Goal: Information Seeking & Learning: Learn about a topic

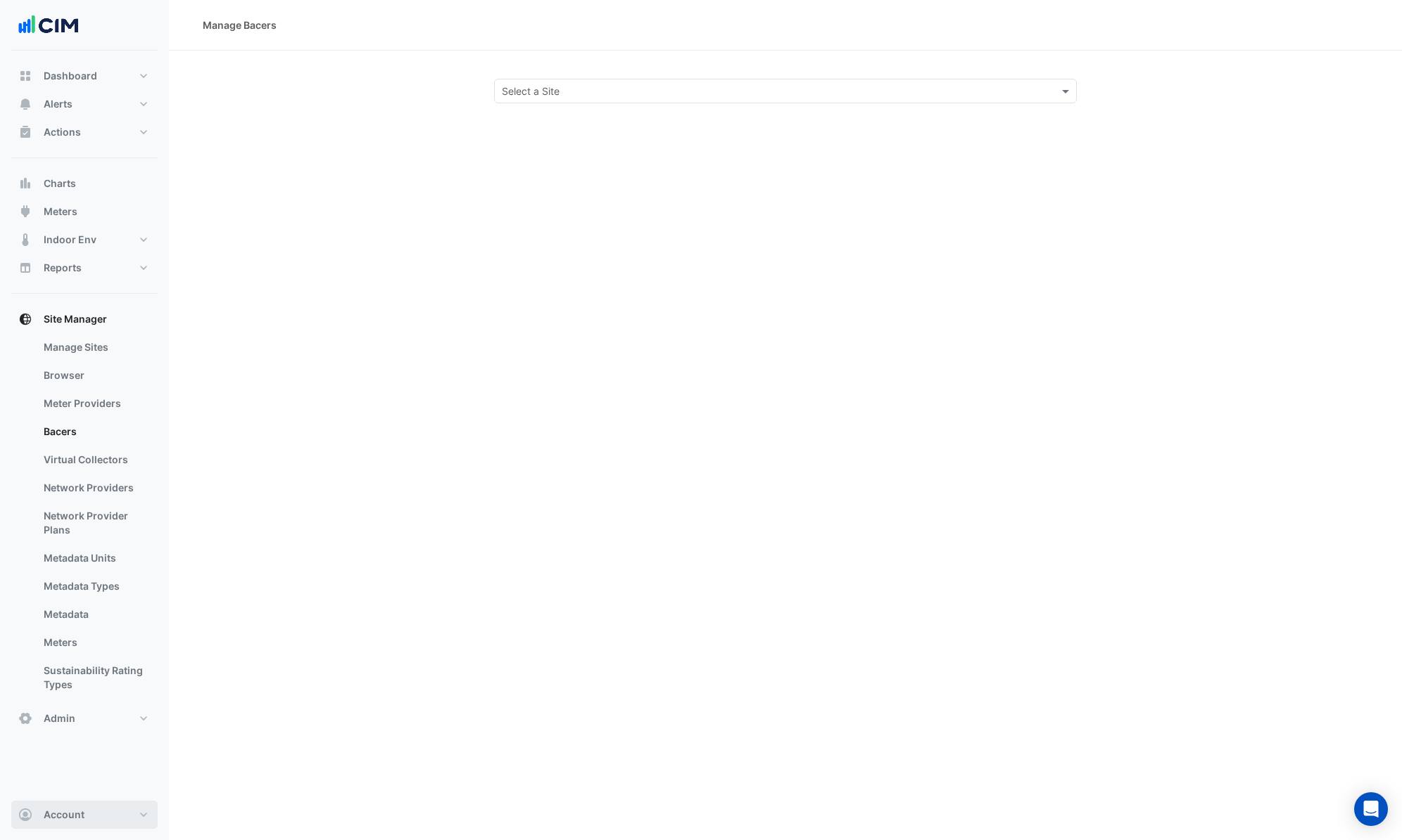
click at [90, 816] on button "Account" at bounding box center [84, 815] width 147 height 28
click at [90, 780] on link "Sign Out" at bounding box center [84, 780] width 133 height 28
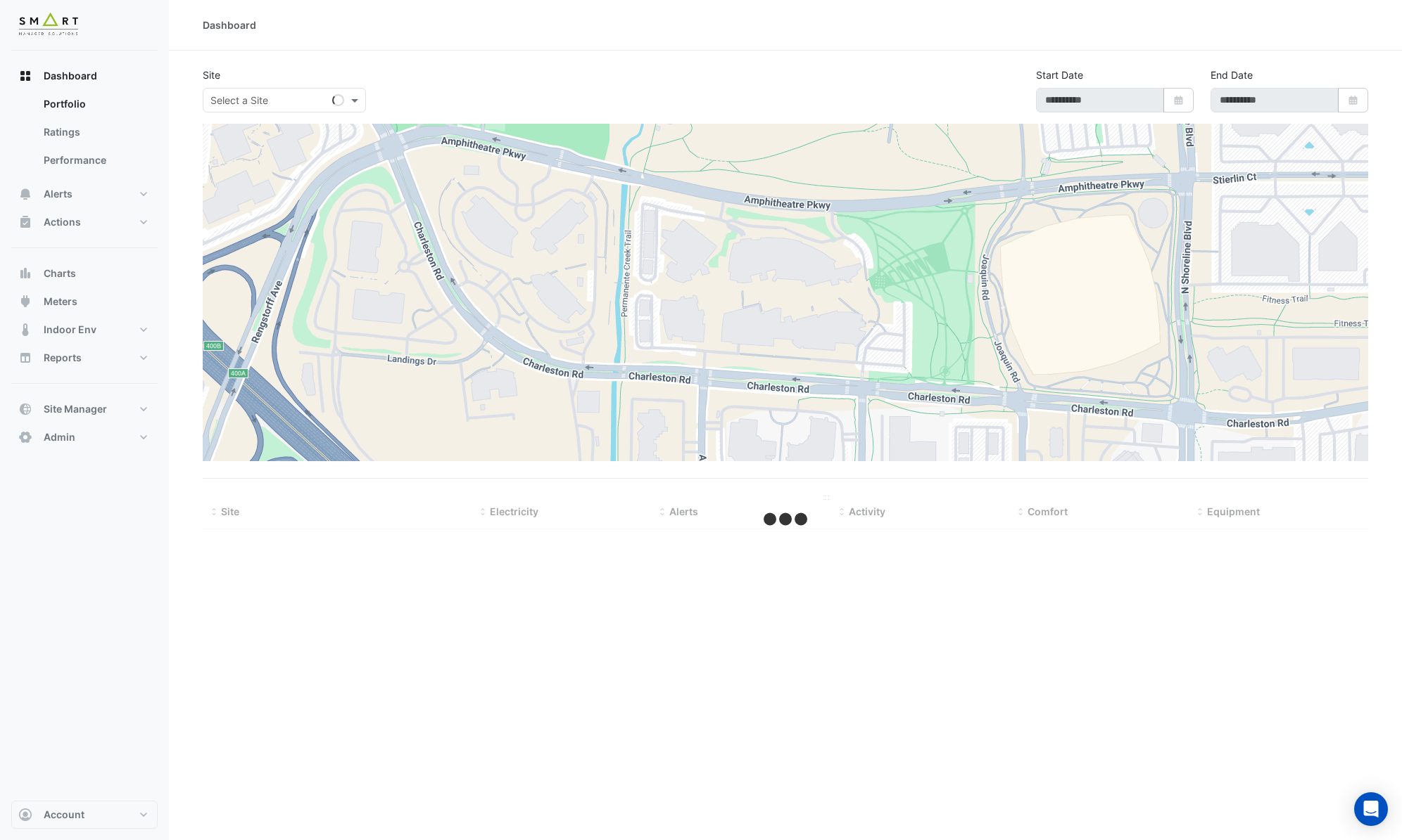
type input "**********"
select select "***"
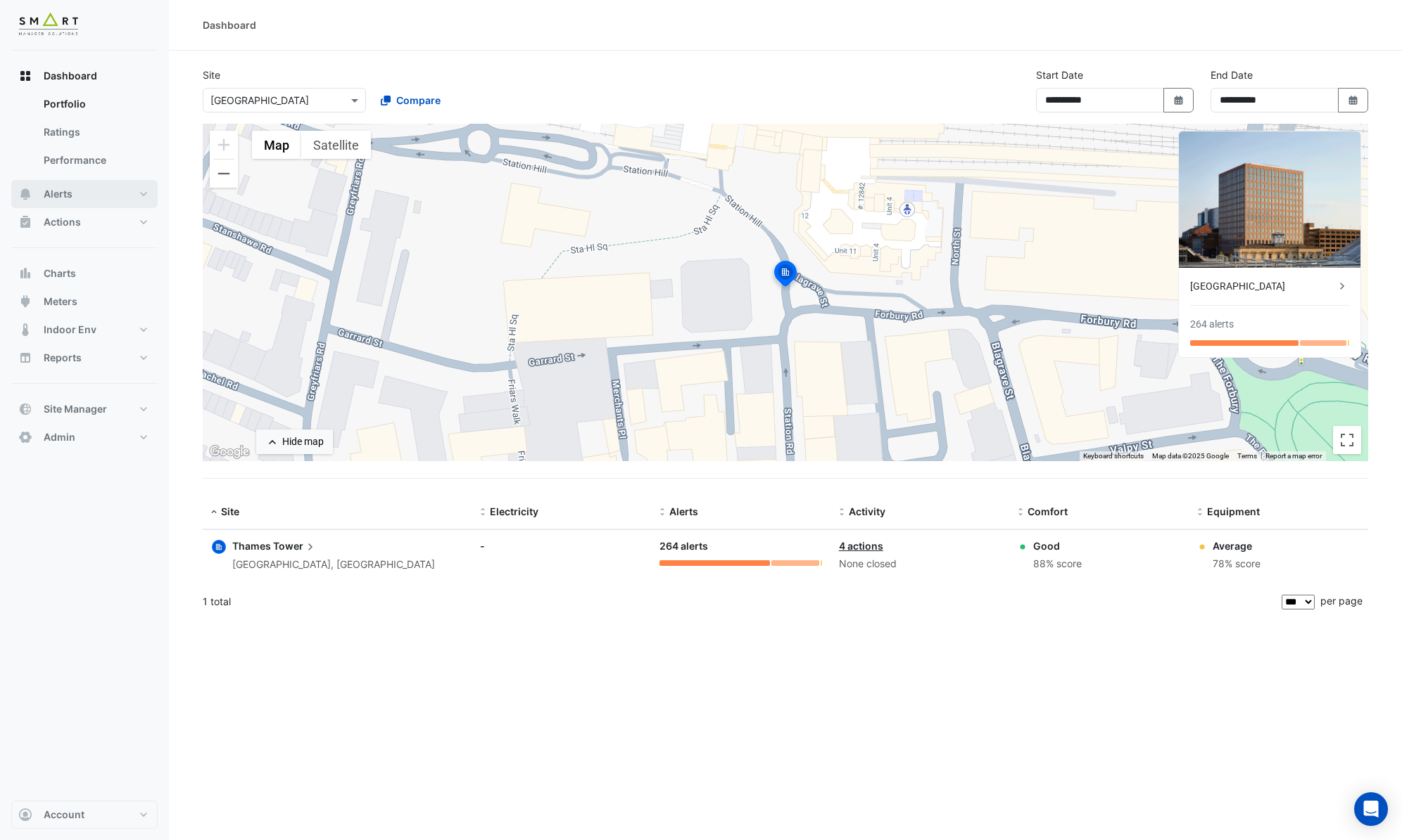
click at [84, 187] on button "Alerts" at bounding box center [84, 194] width 147 height 28
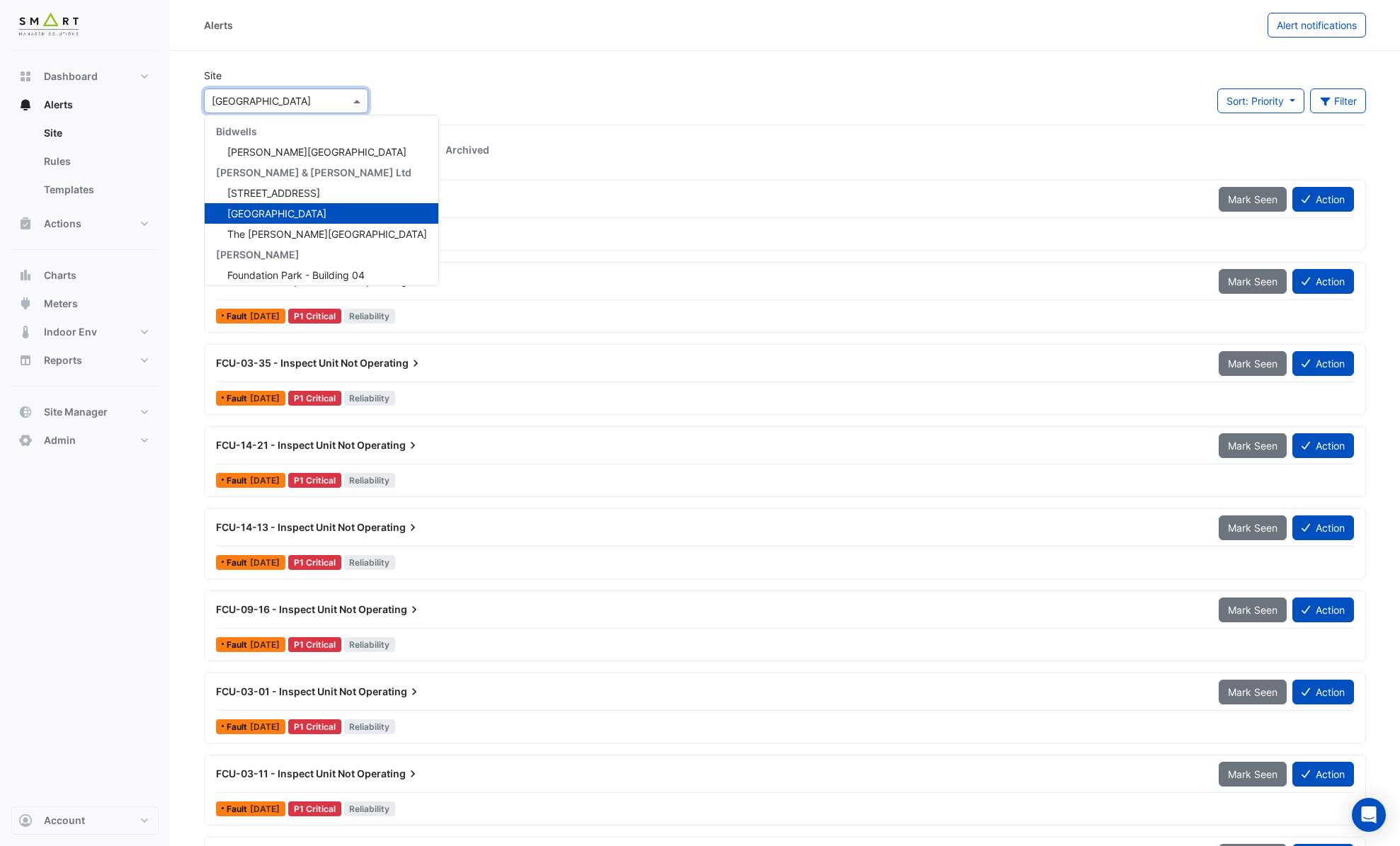
click at [277, 100] on input "text" at bounding box center [272, 101] width 121 height 15
click at [320, 194] on span "12 Hammersmith Grove" at bounding box center [274, 192] width 93 height 12
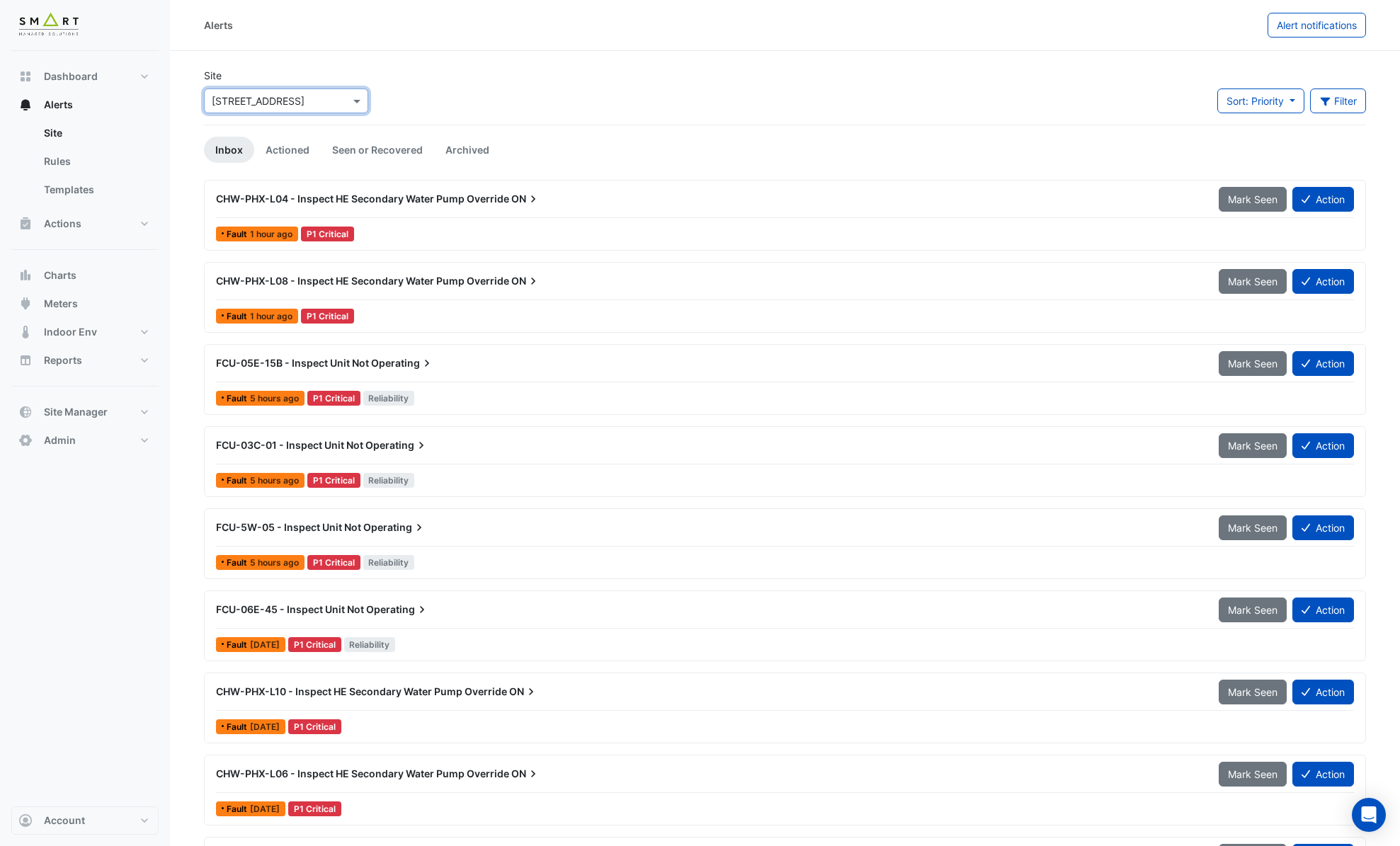
click at [527, 217] on div at bounding box center [785, 217] width 1138 height 1
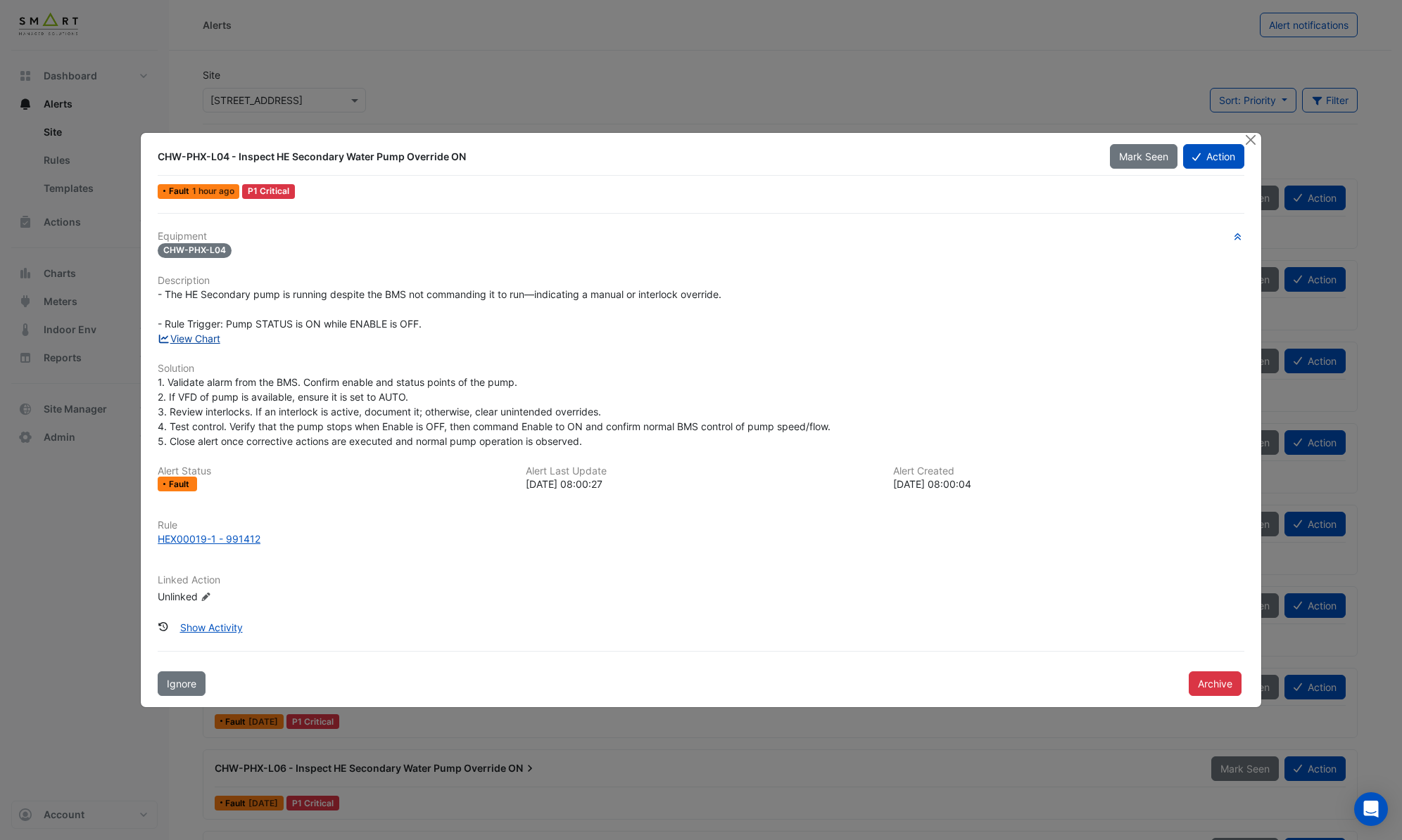
click at [195, 340] on link "View Chart" at bounding box center [188, 338] width 62 height 12
click at [1252, 142] on button "Close" at bounding box center [1250, 140] width 15 height 15
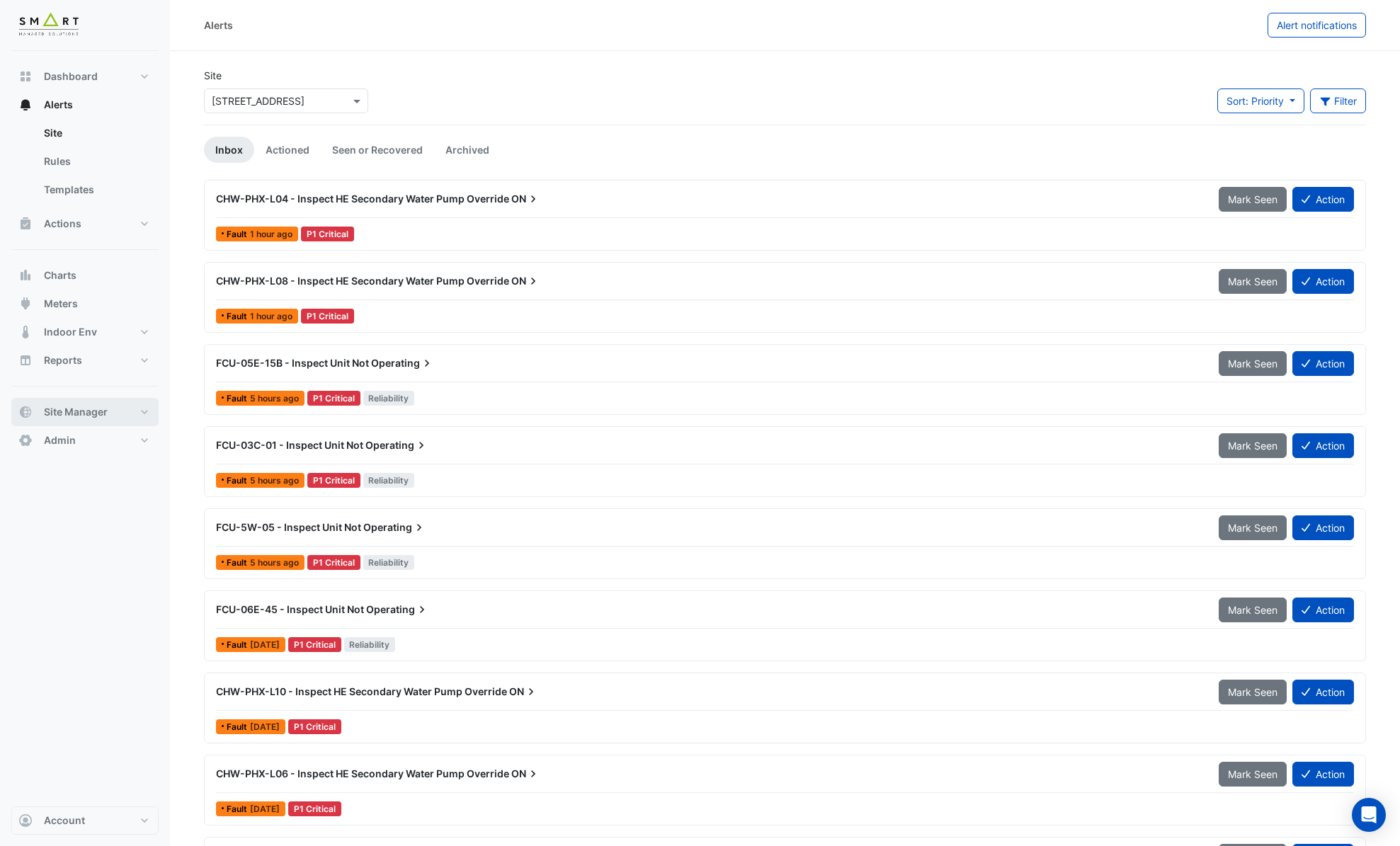
click at [134, 413] on button "Site Manager" at bounding box center [85, 412] width 148 height 29
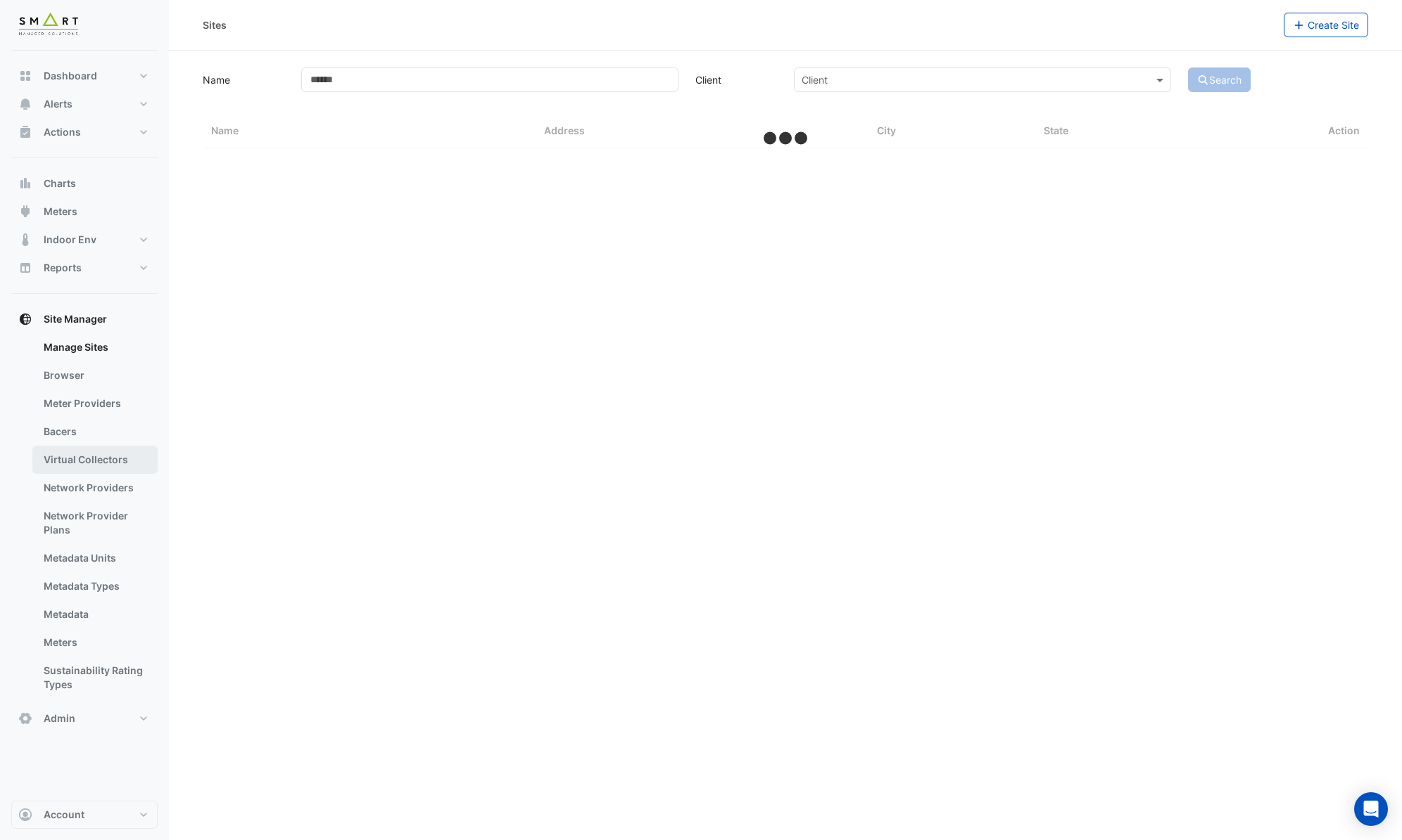
select select "***"
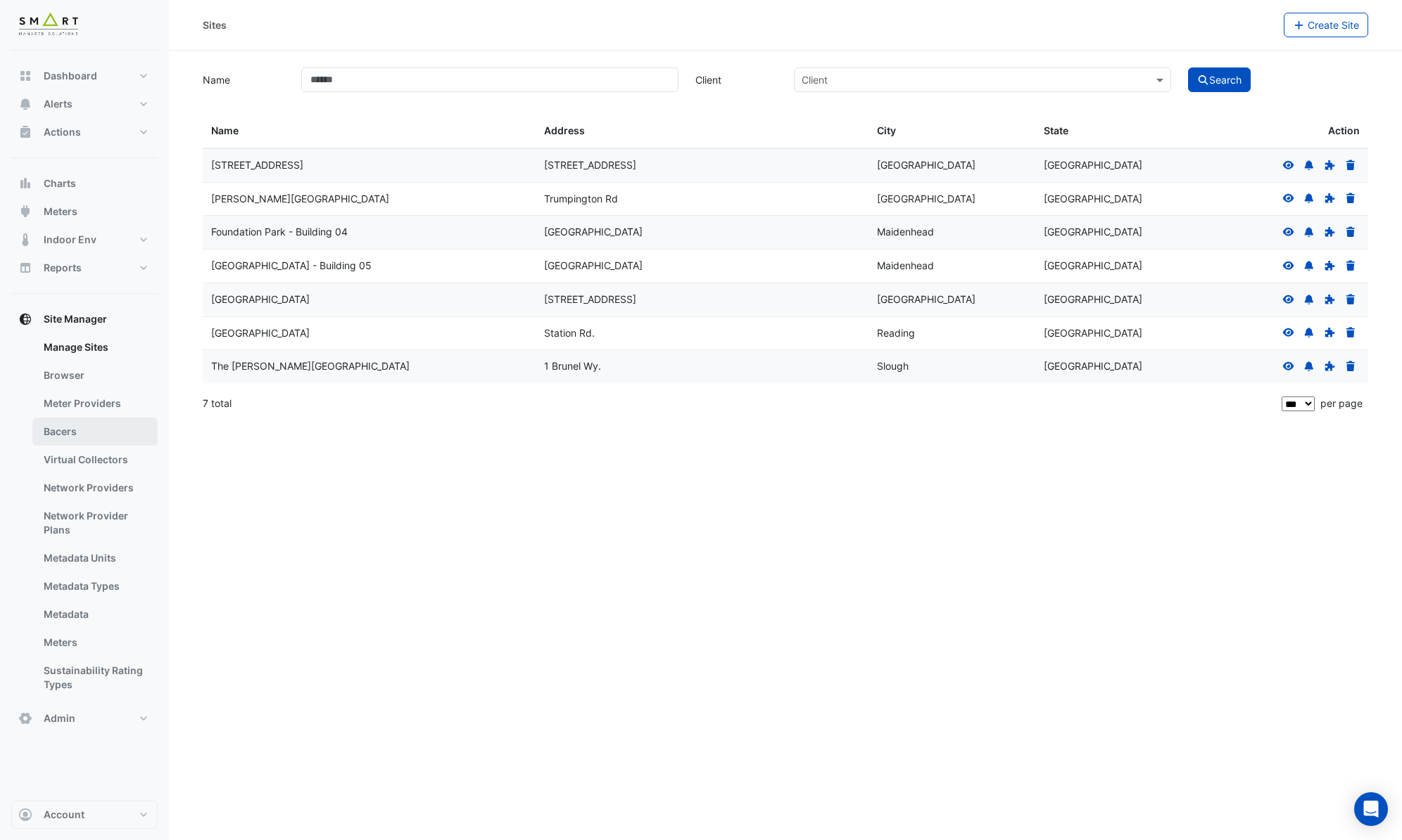
click at [108, 438] on link "Bacers" at bounding box center [94, 432] width 125 height 28
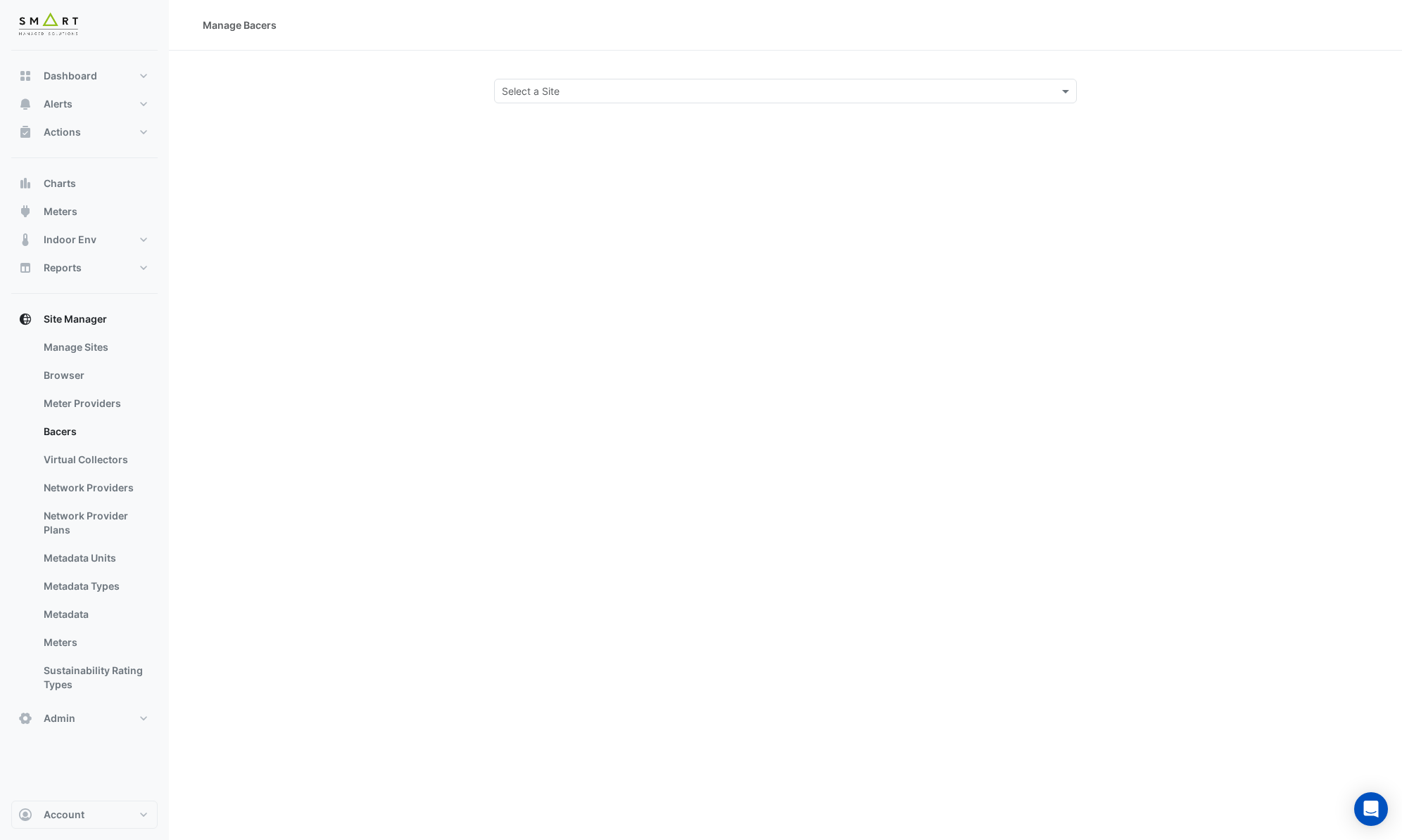
click at [586, 102] on div "Select a Site" at bounding box center [785, 91] width 583 height 25
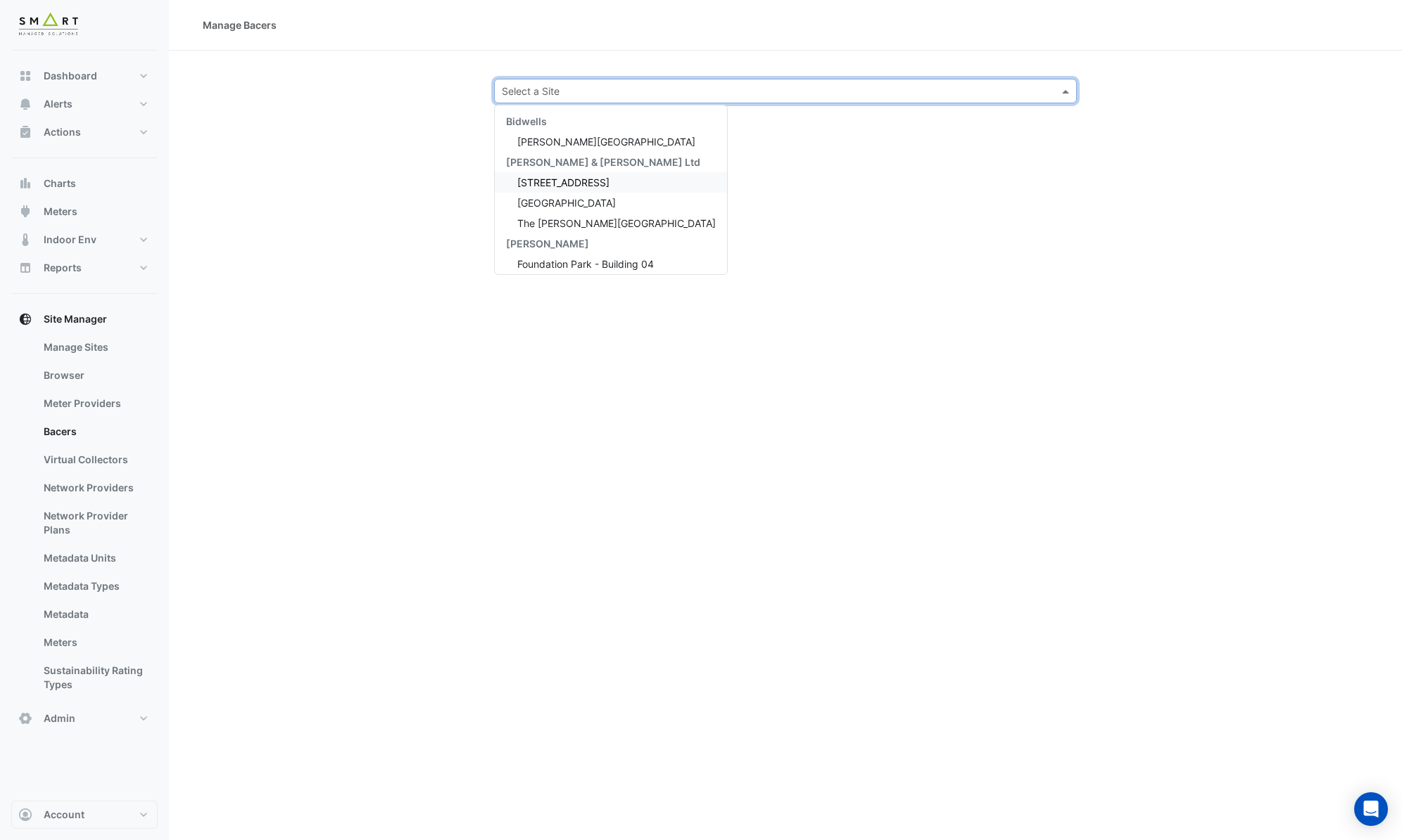
click at [570, 184] on span "12 Hammersmith Grove" at bounding box center [563, 182] width 92 height 12
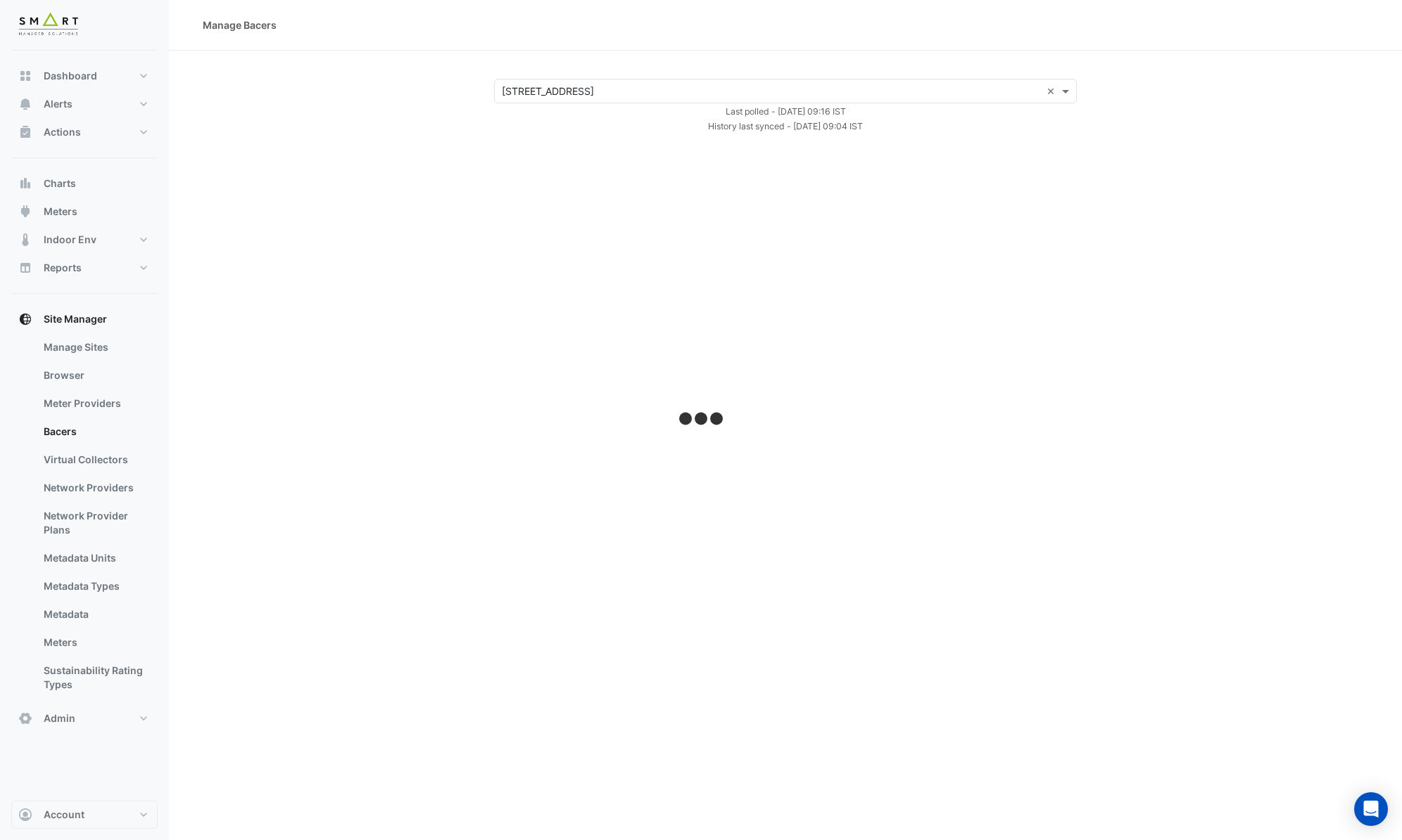
select select "***"
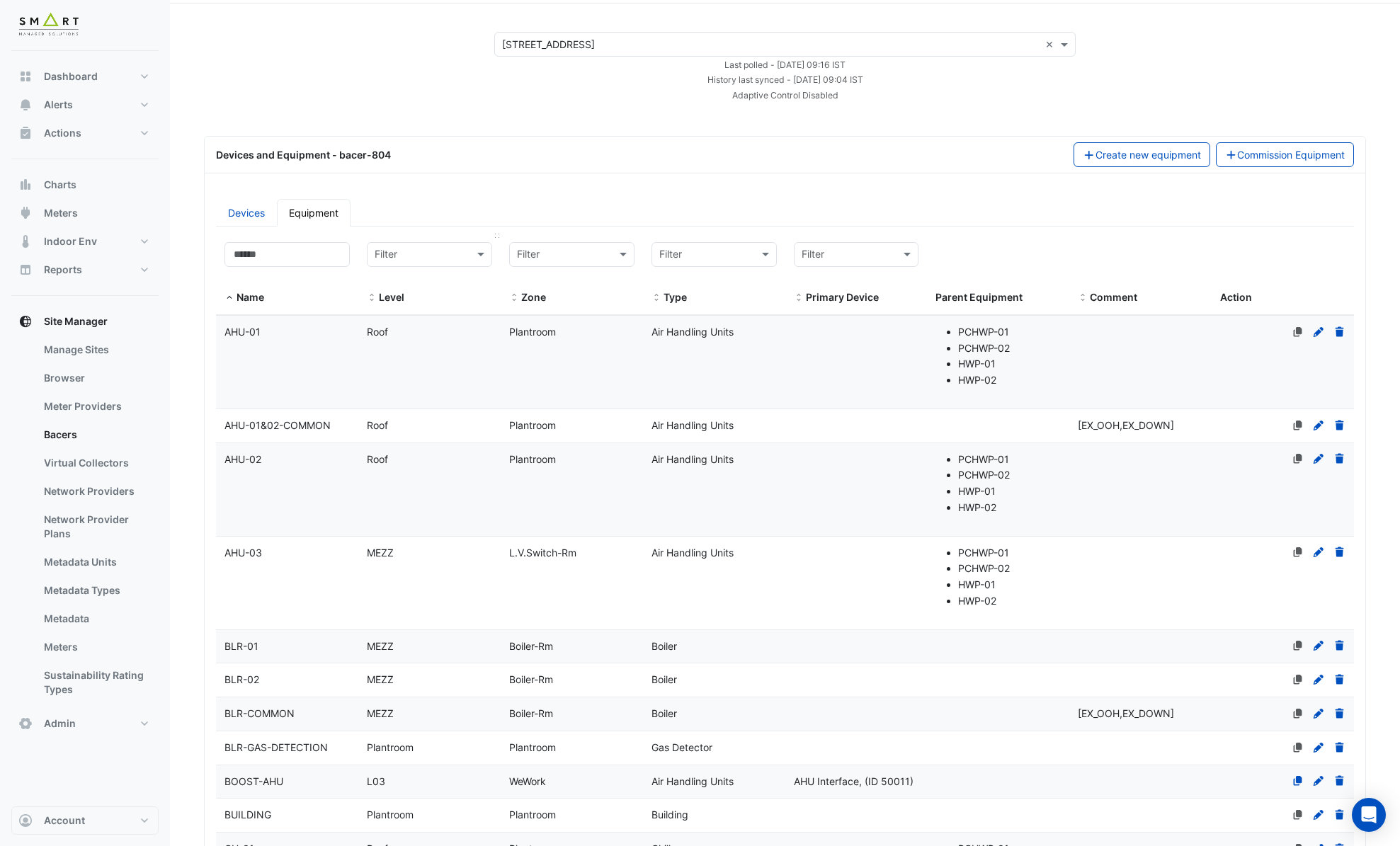
scroll to position [83, 0]
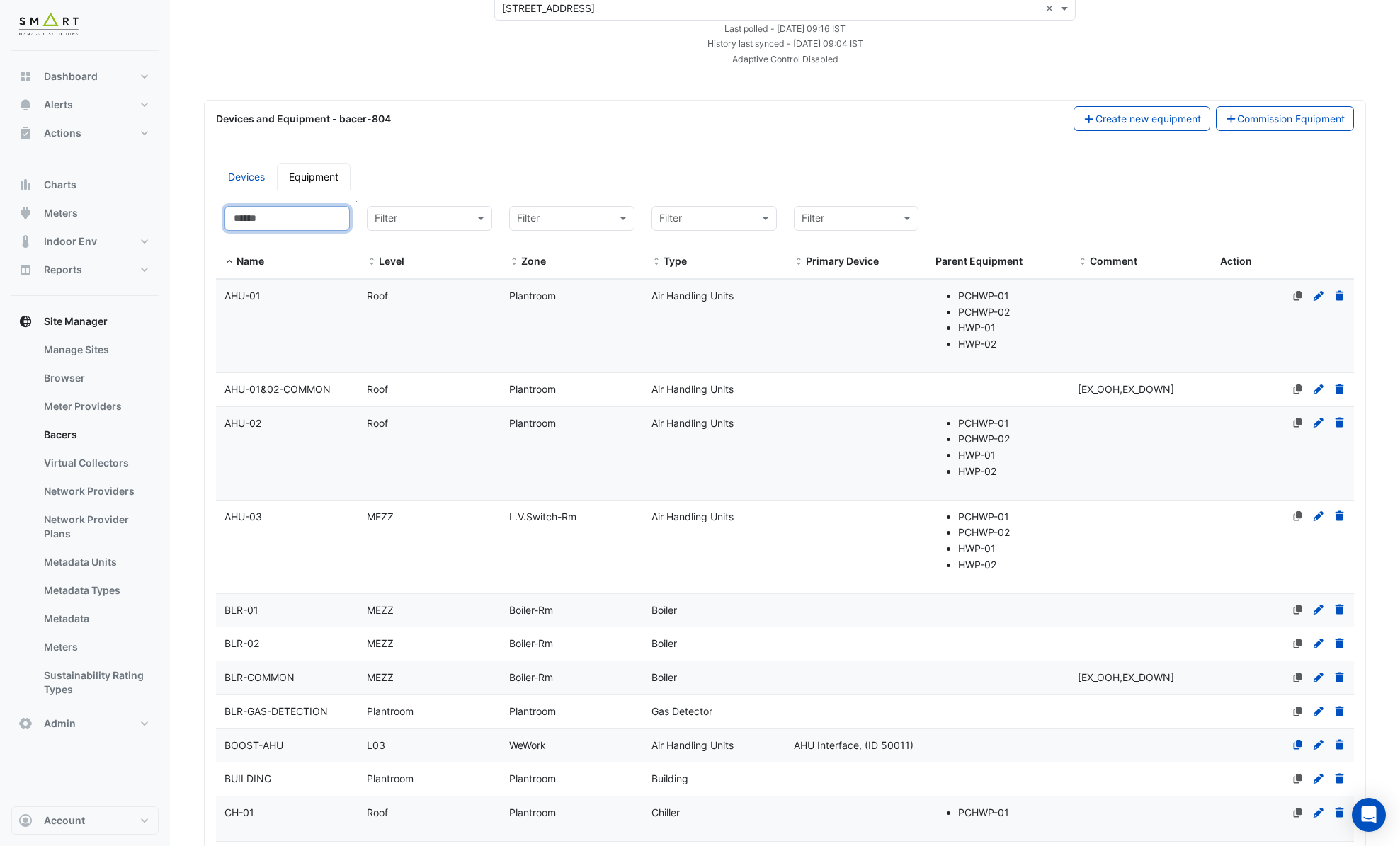
click at [316, 221] on input at bounding box center [287, 218] width 125 height 25
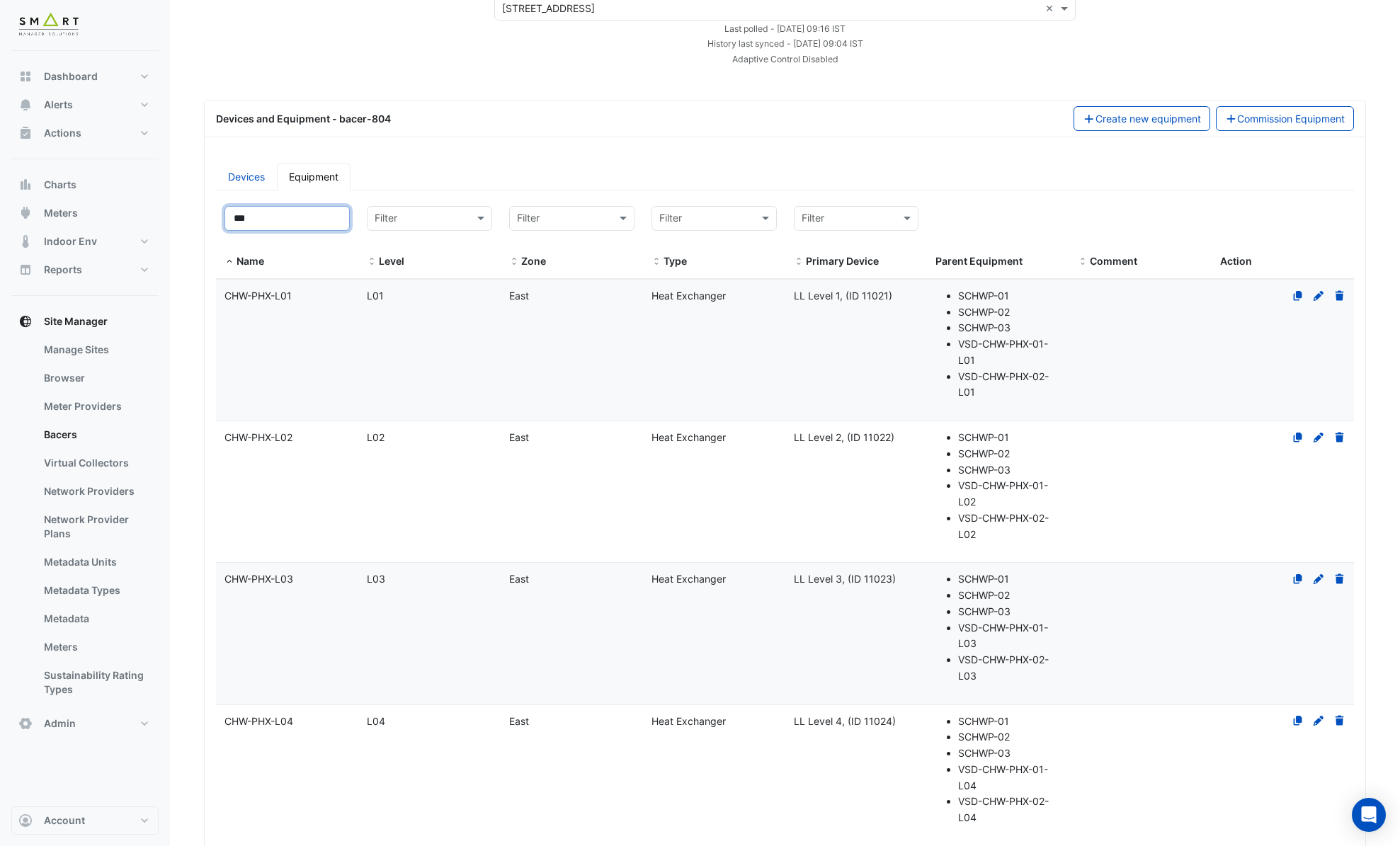
scroll to position [87, 0]
type input "***"
click at [320, 733] on datatable-body-cell "Name CHW-PHX-L04" at bounding box center [287, 774] width 142 height 141
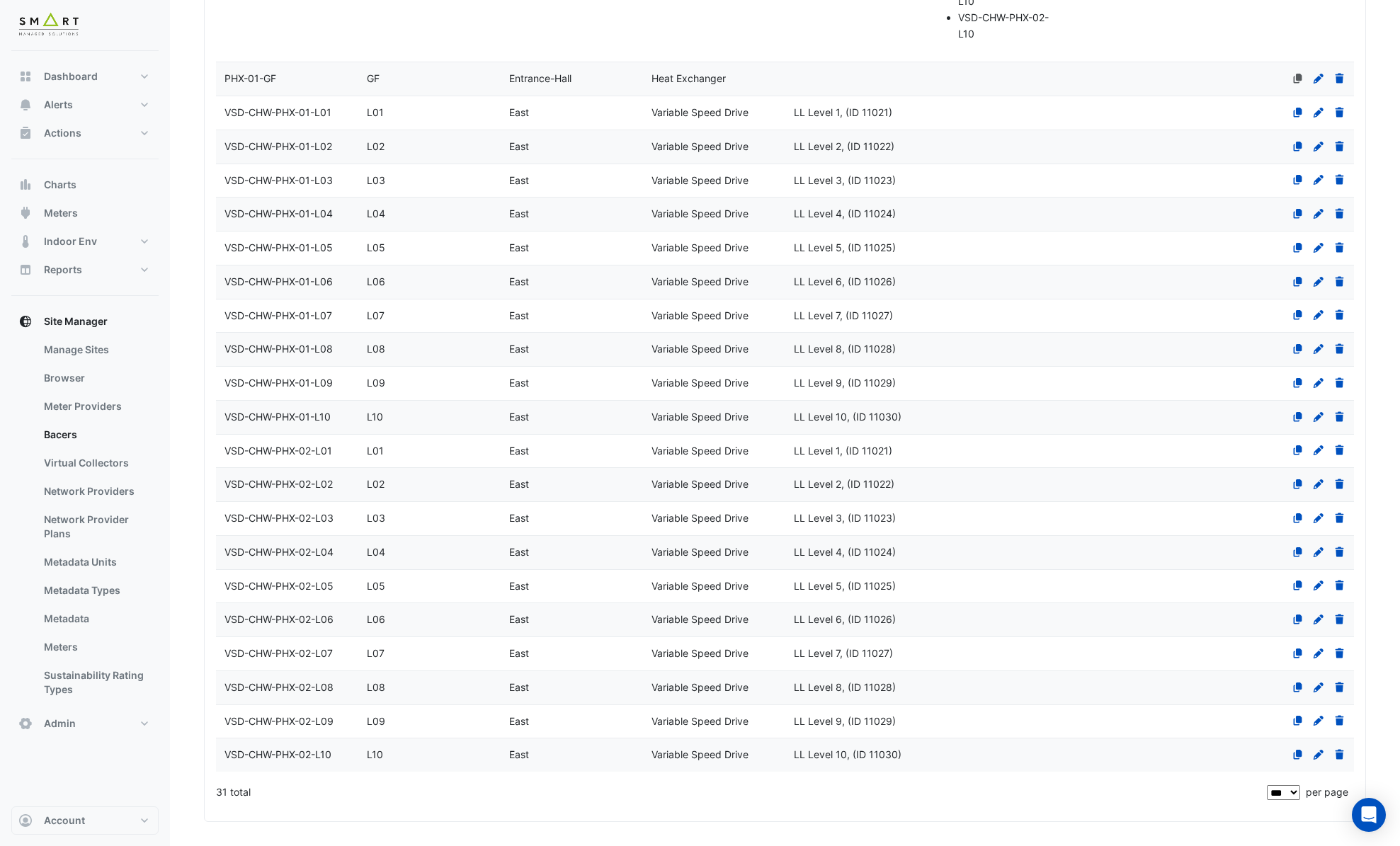
select select "***"
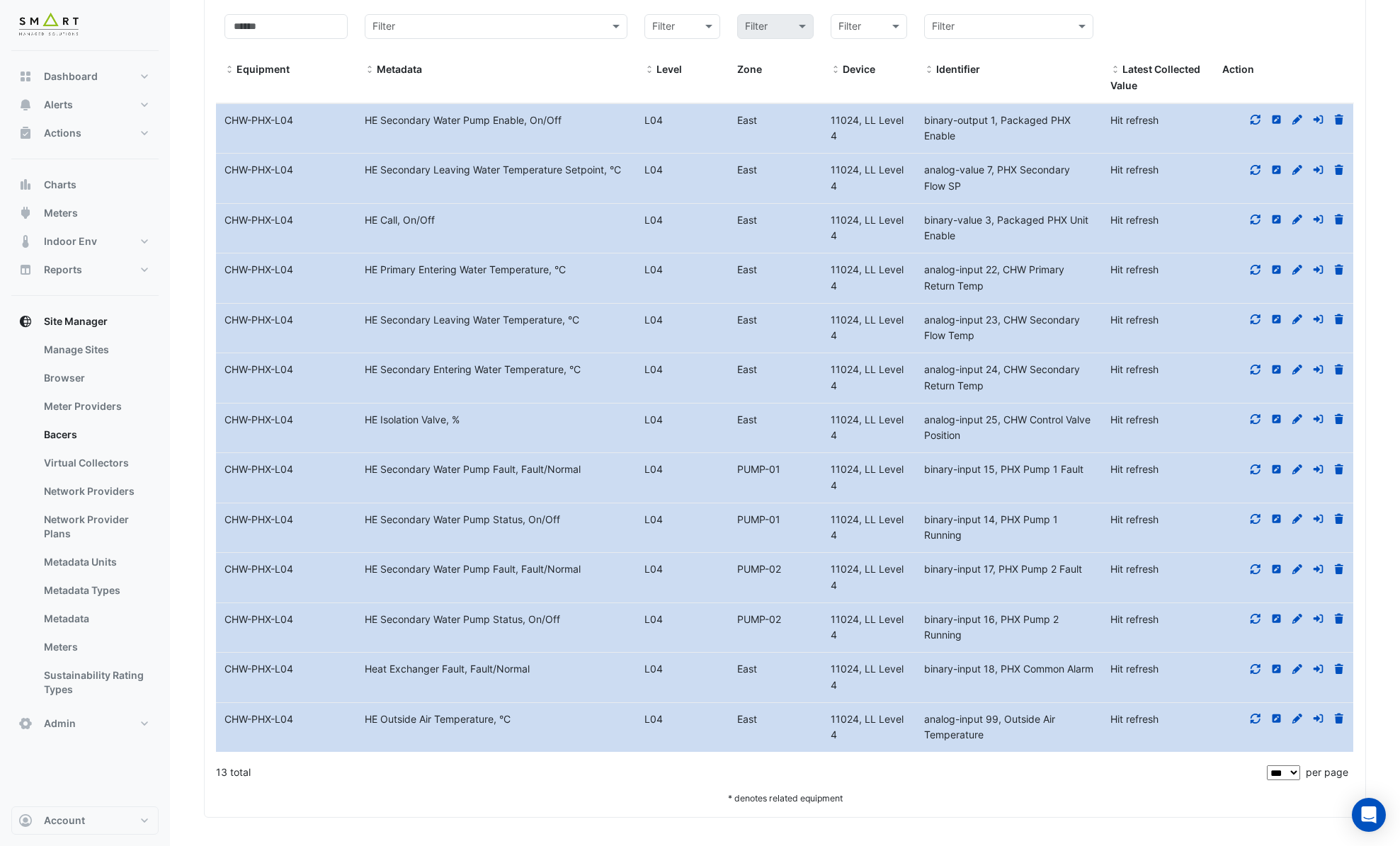
click at [1260, 121] on icon at bounding box center [1255, 119] width 10 height 10
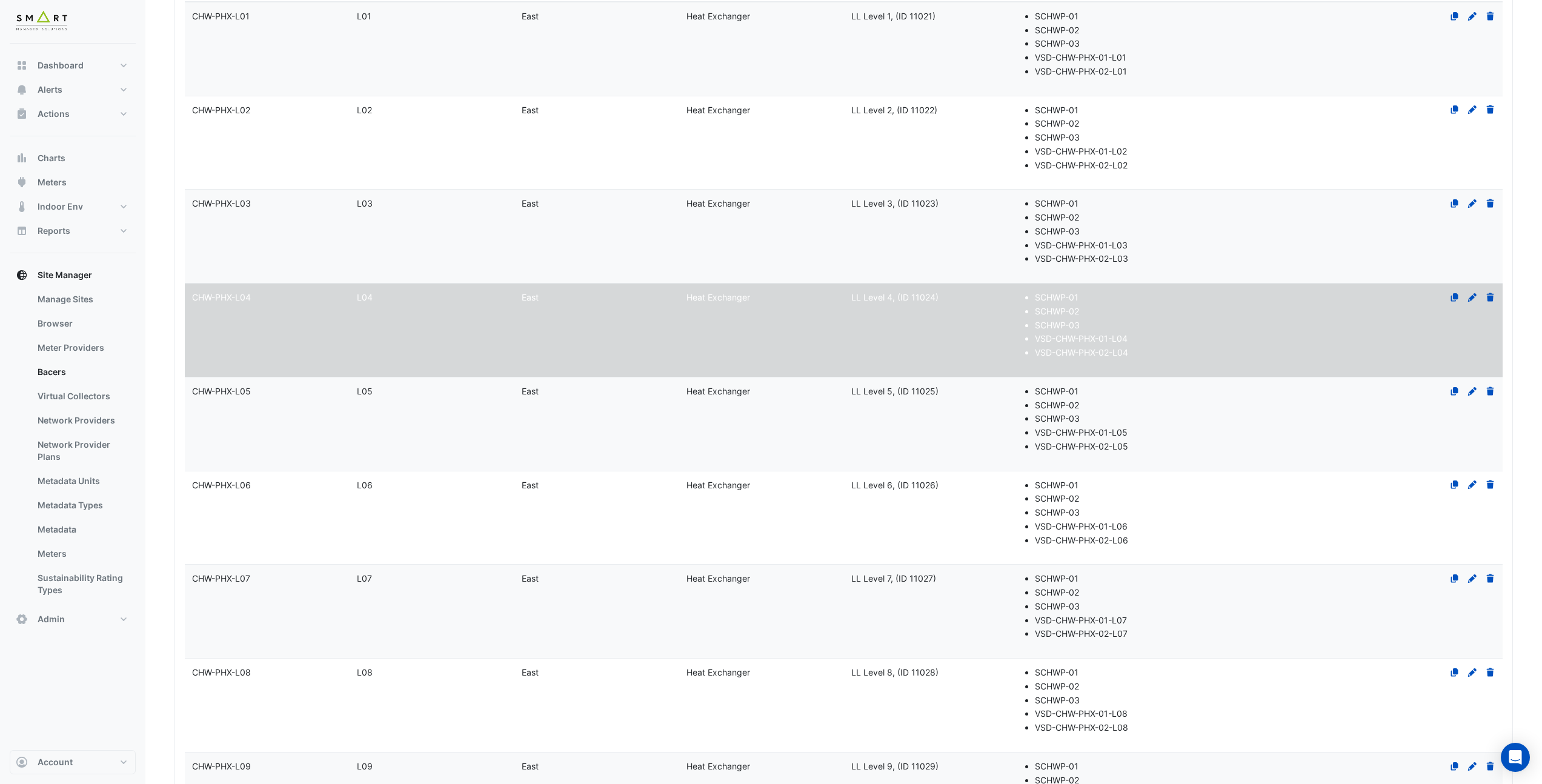
scroll to position [0, 0]
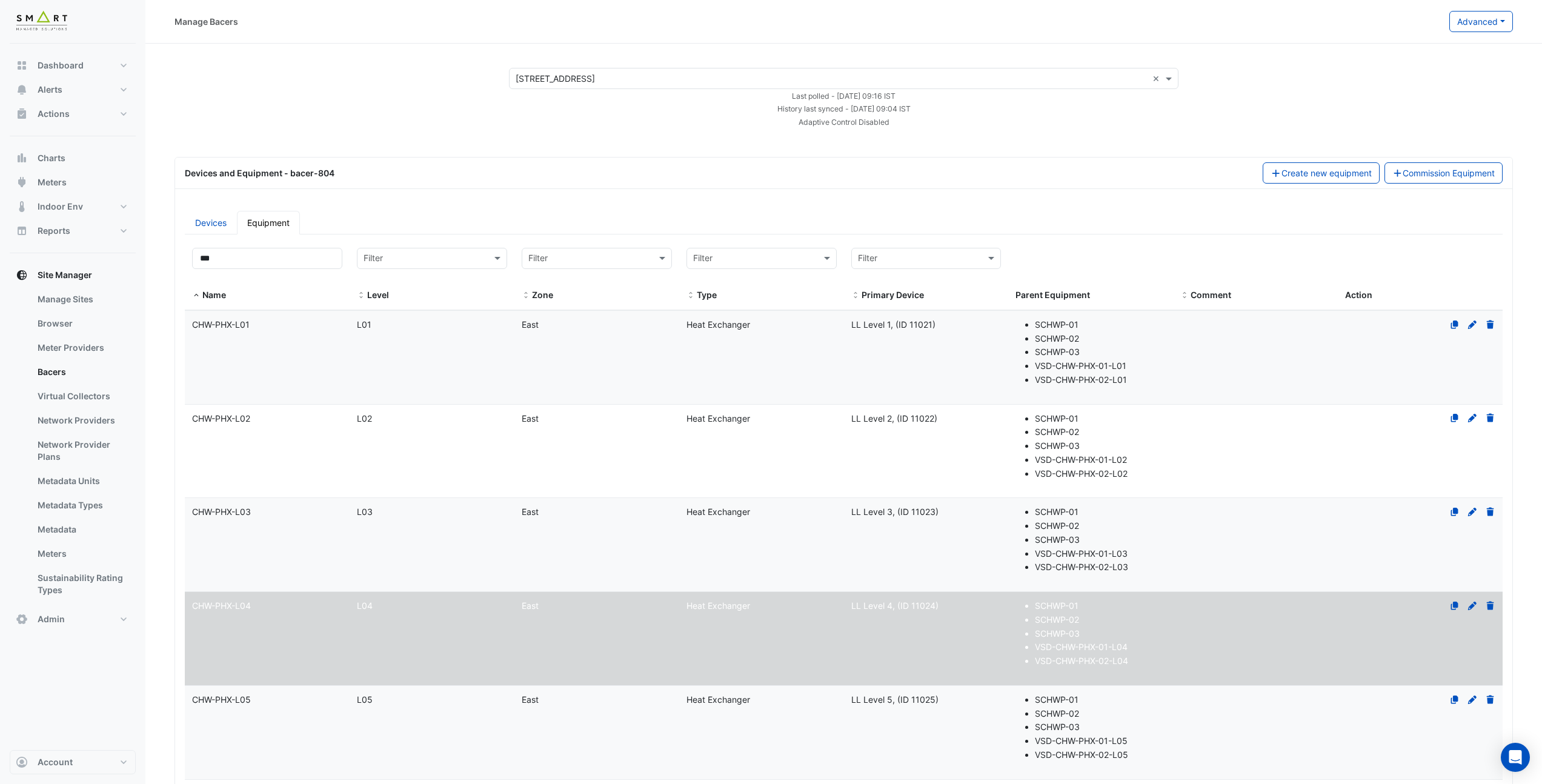
click at [545, 75] on input "text" at bounding box center [831, 79] width 632 height 13
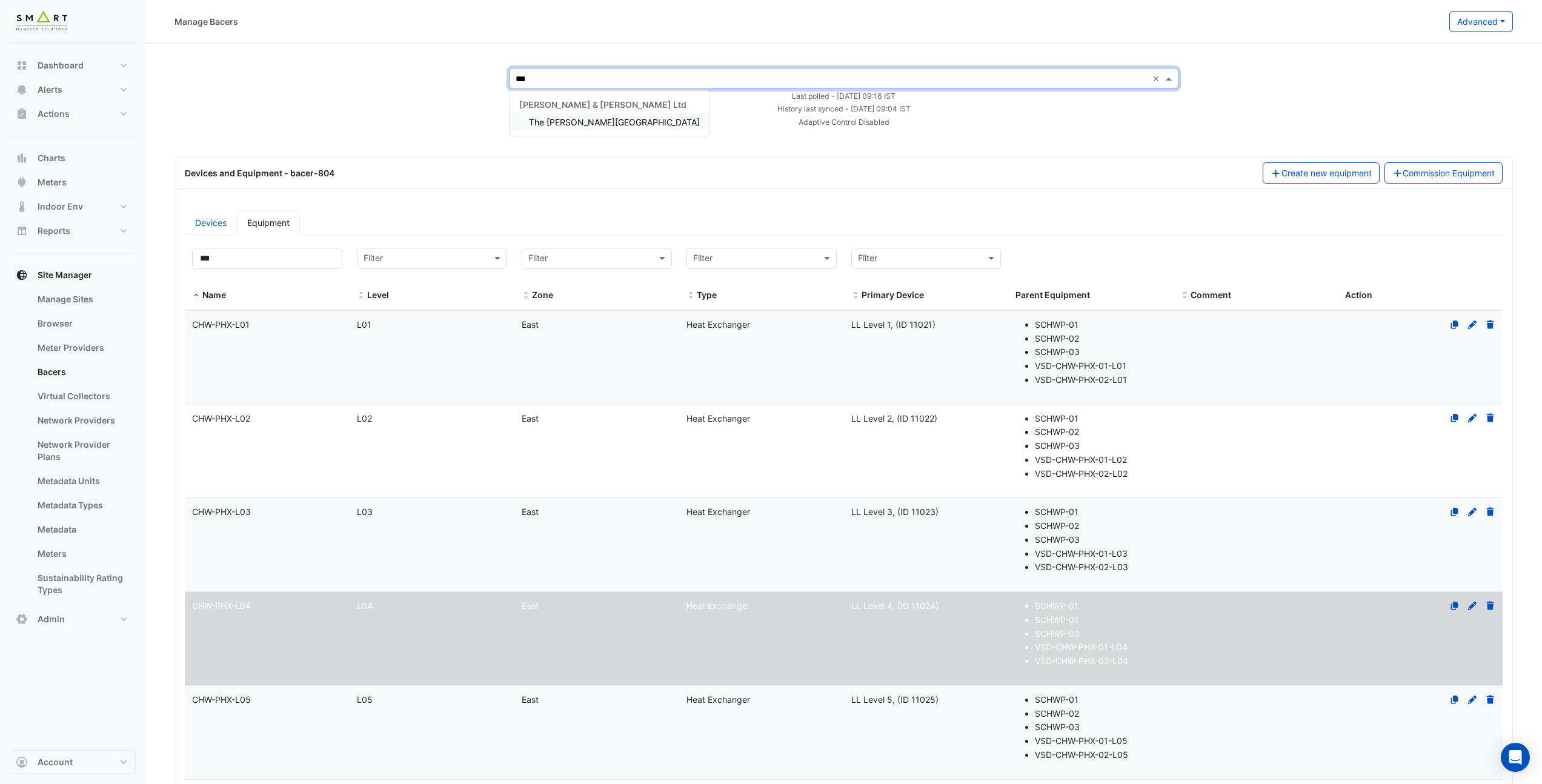
type input "****"
click at [587, 124] on span "The Porter Building" at bounding box center [613, 122] width 171 height 10
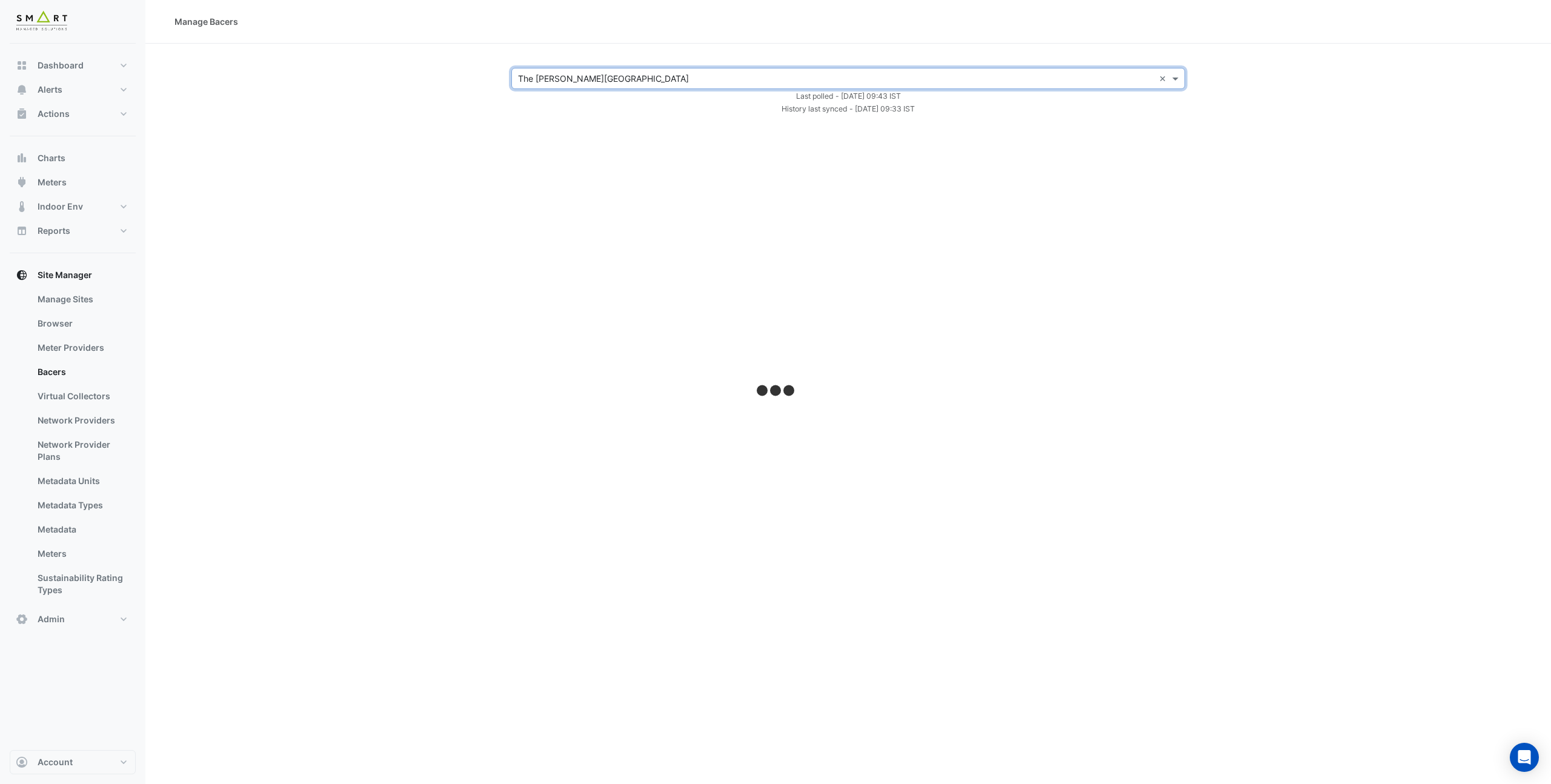
select select "***"
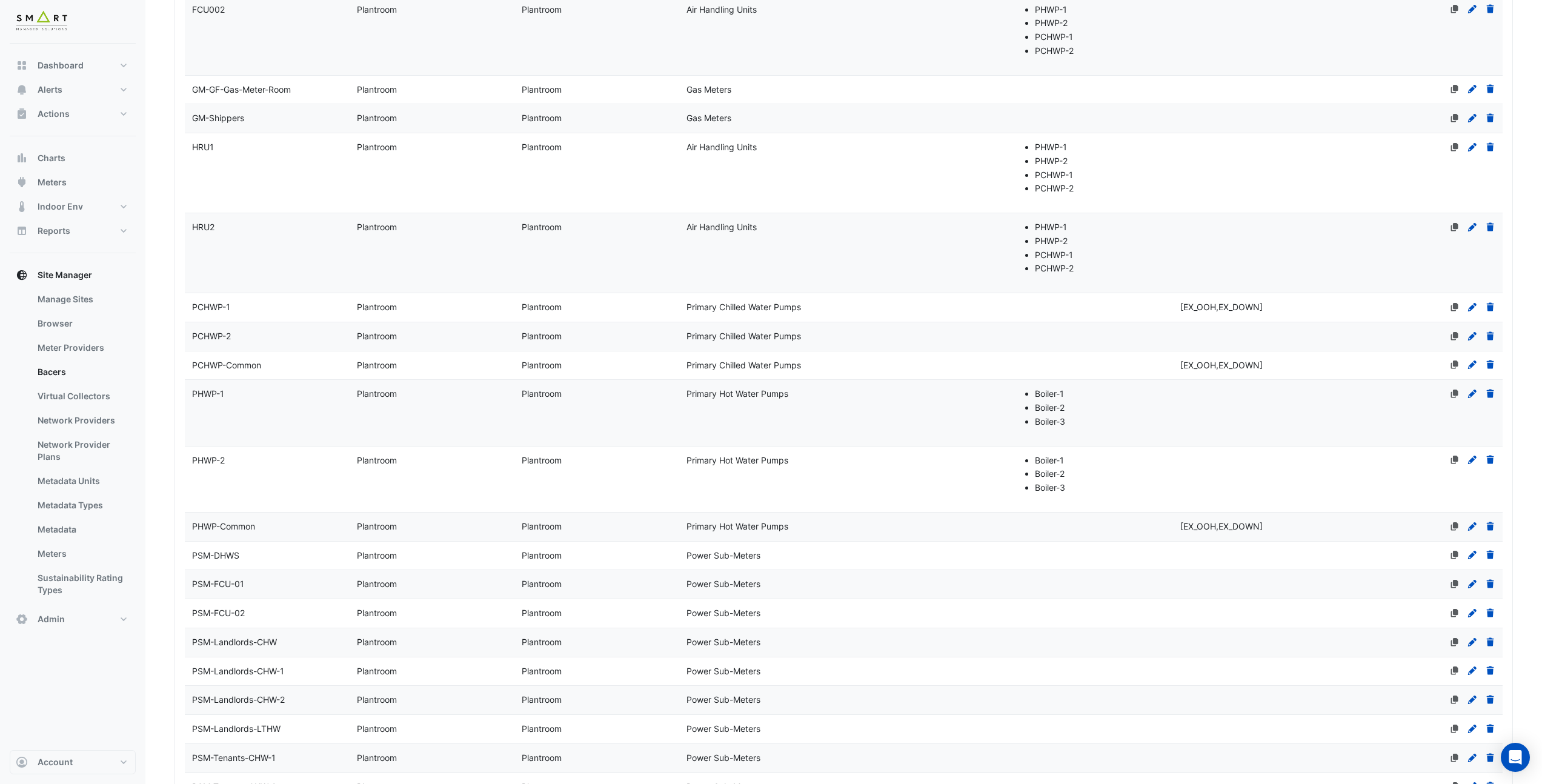
click at [289, 164] on datatable-body-cell "Name HRU1" at bounding box center [267, 173] width 164 height 80
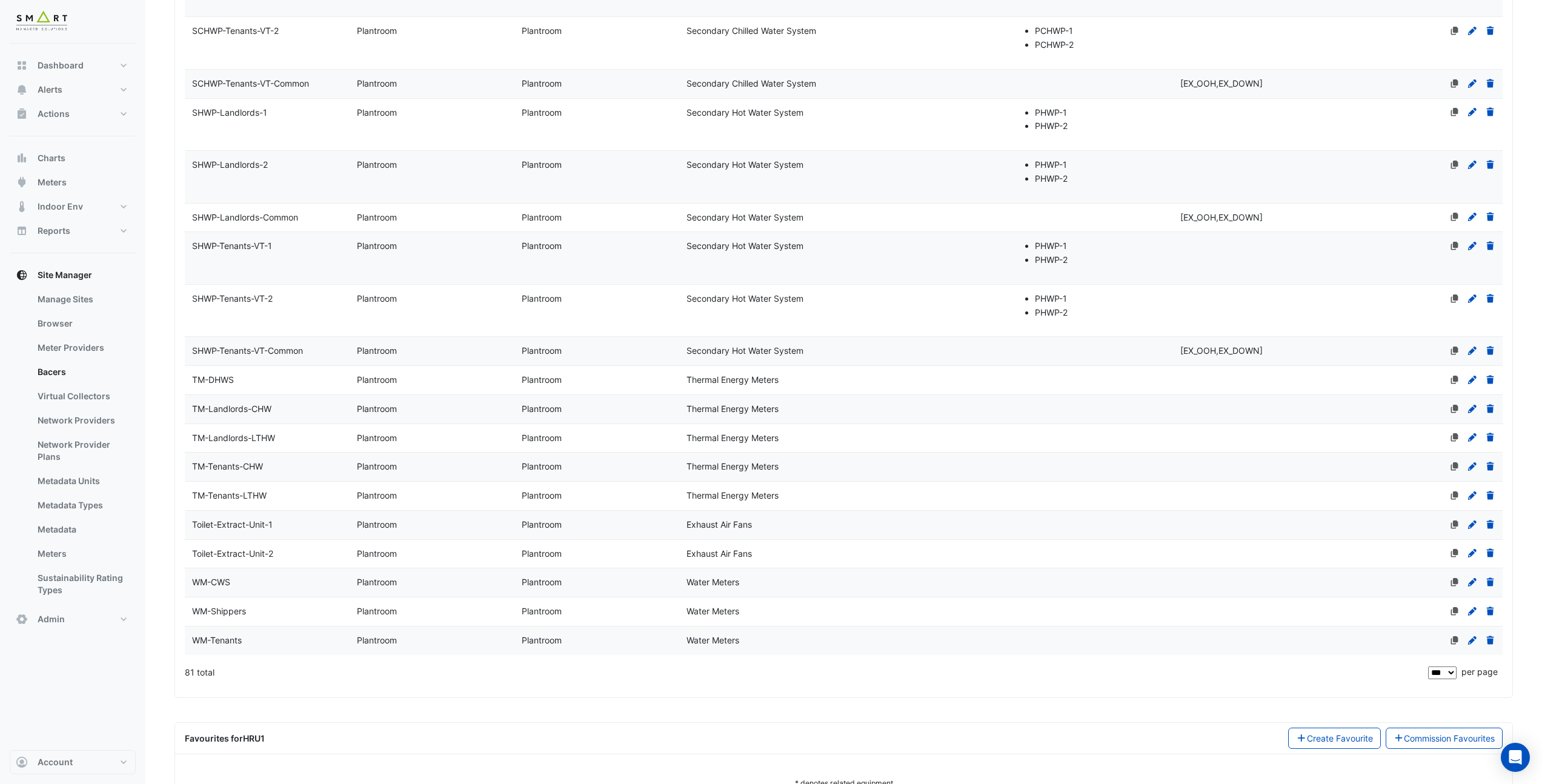
scroll to position [3525, 0]
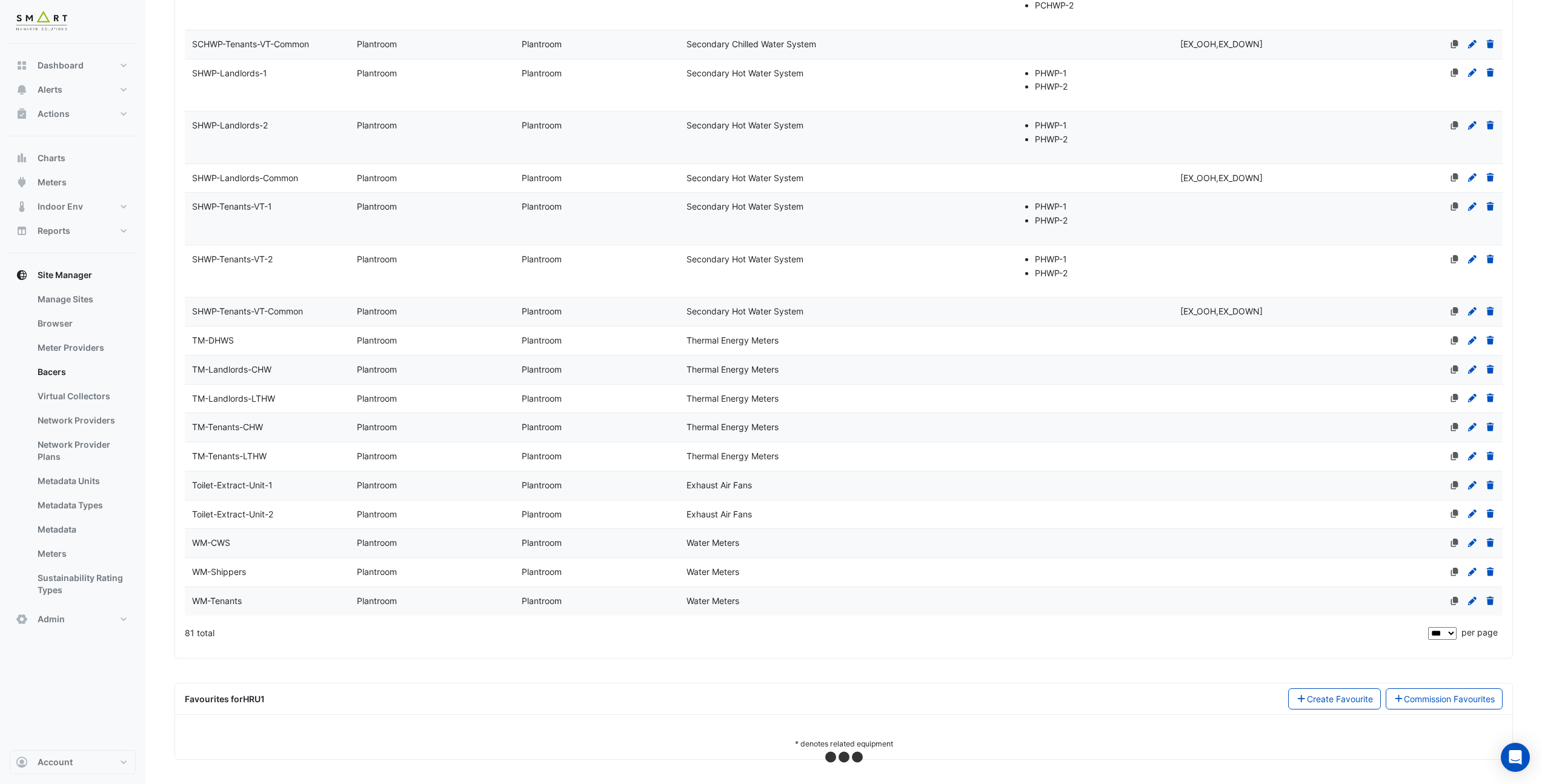
select select "***"
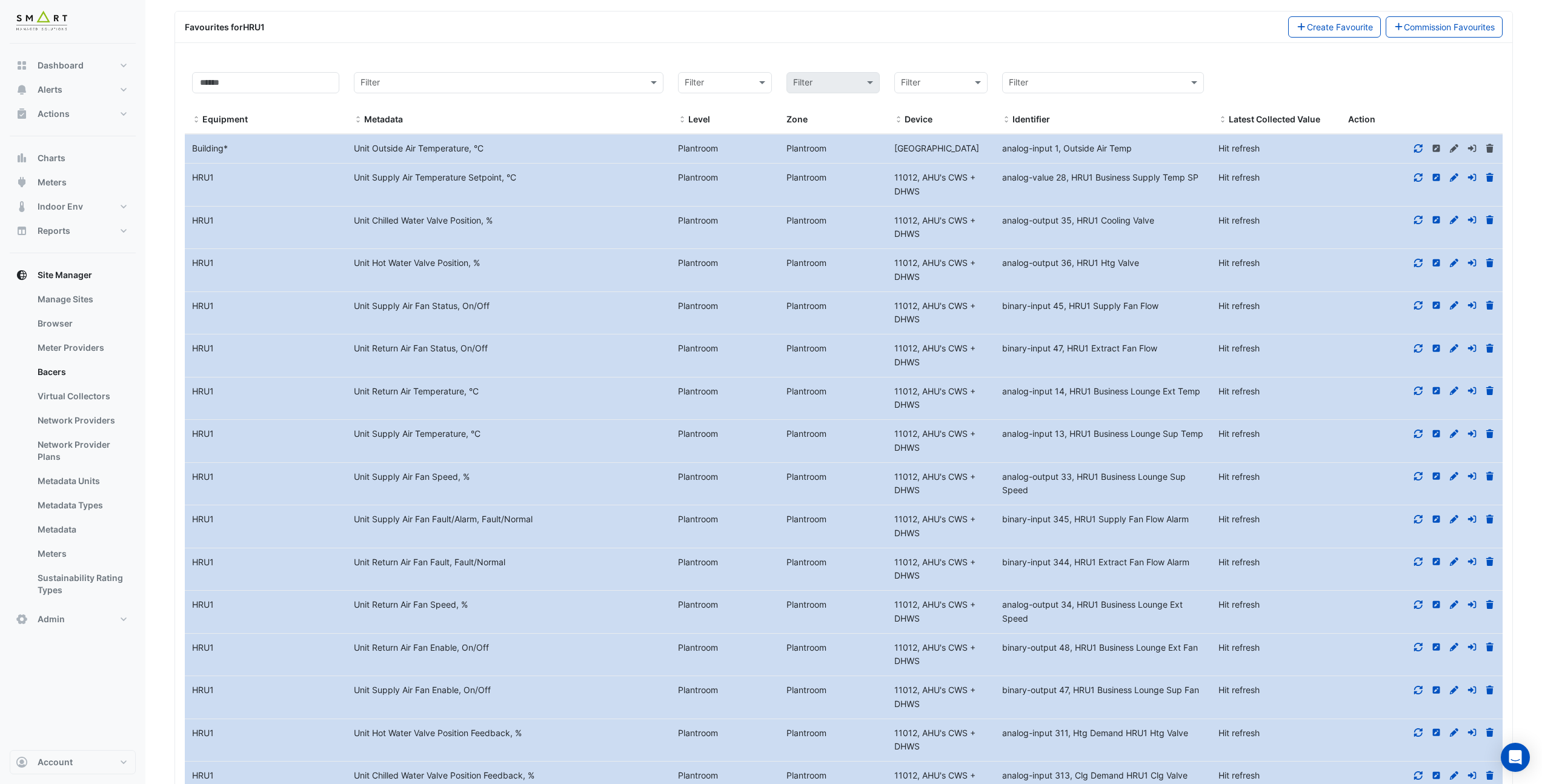
scroll to position [4468, 0]
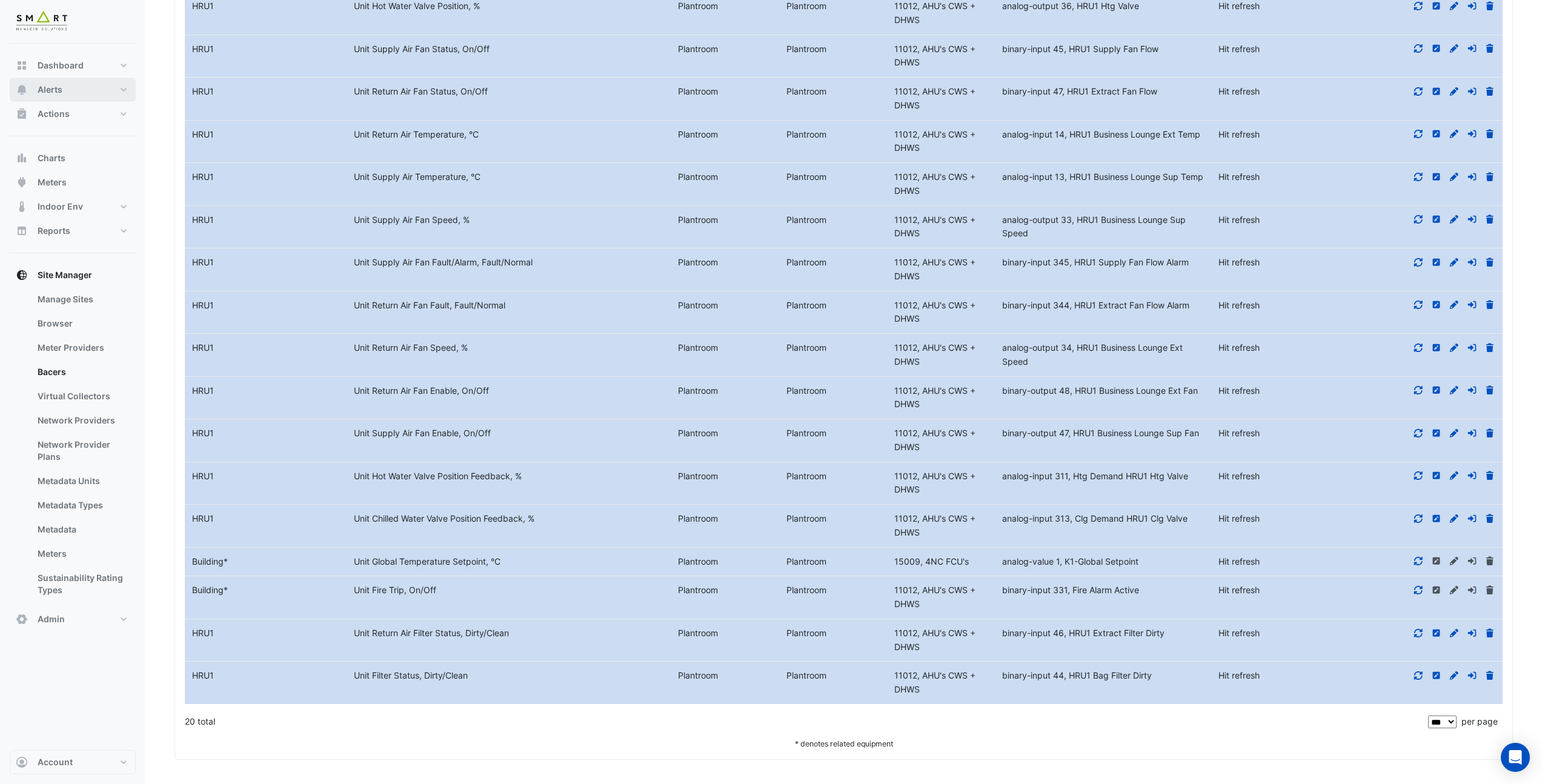
click at [83, 93] on button "Alerts" at bounding box center [73, 89] width 126 height 24
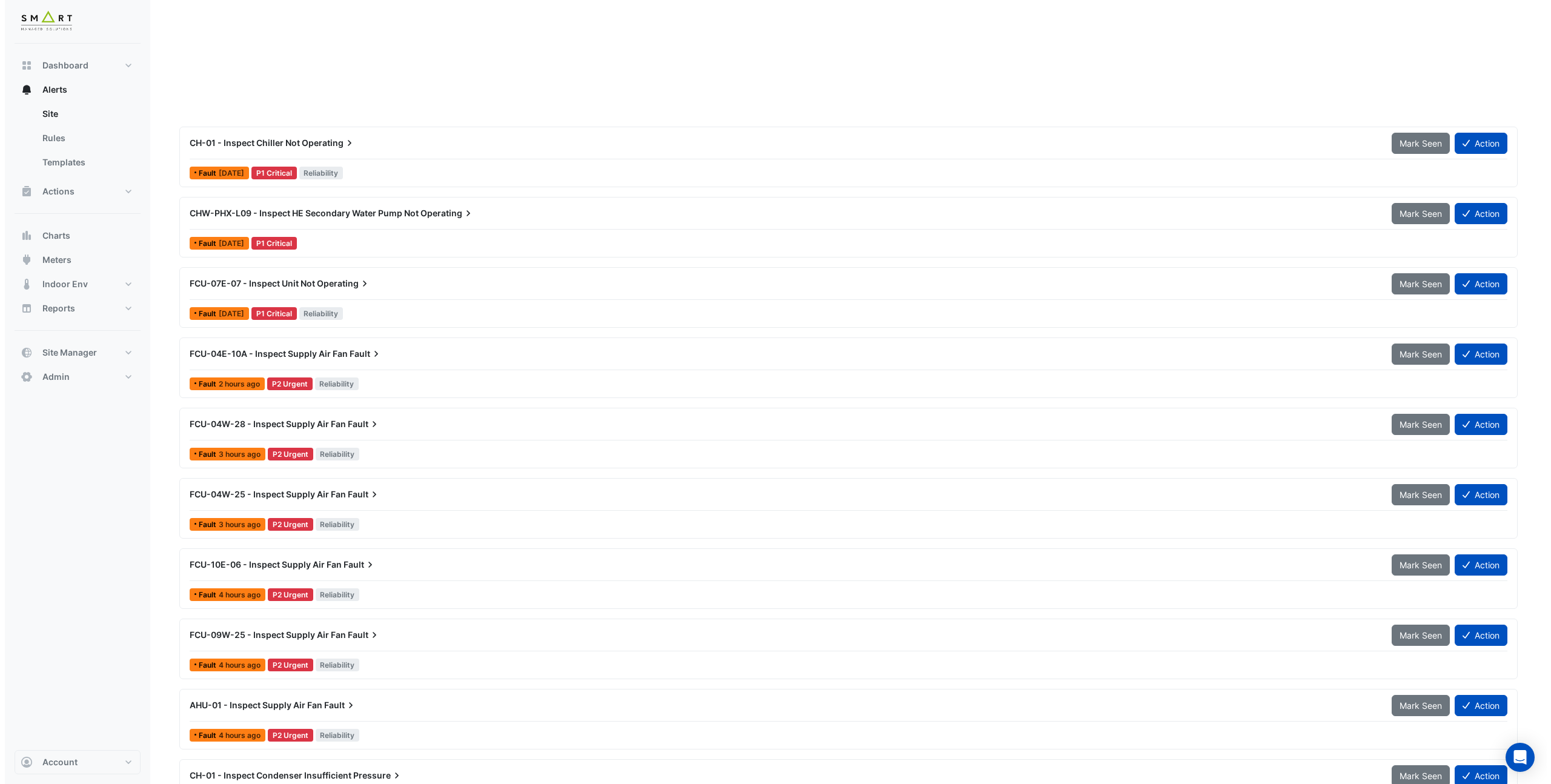
scroll to position [985, 0]
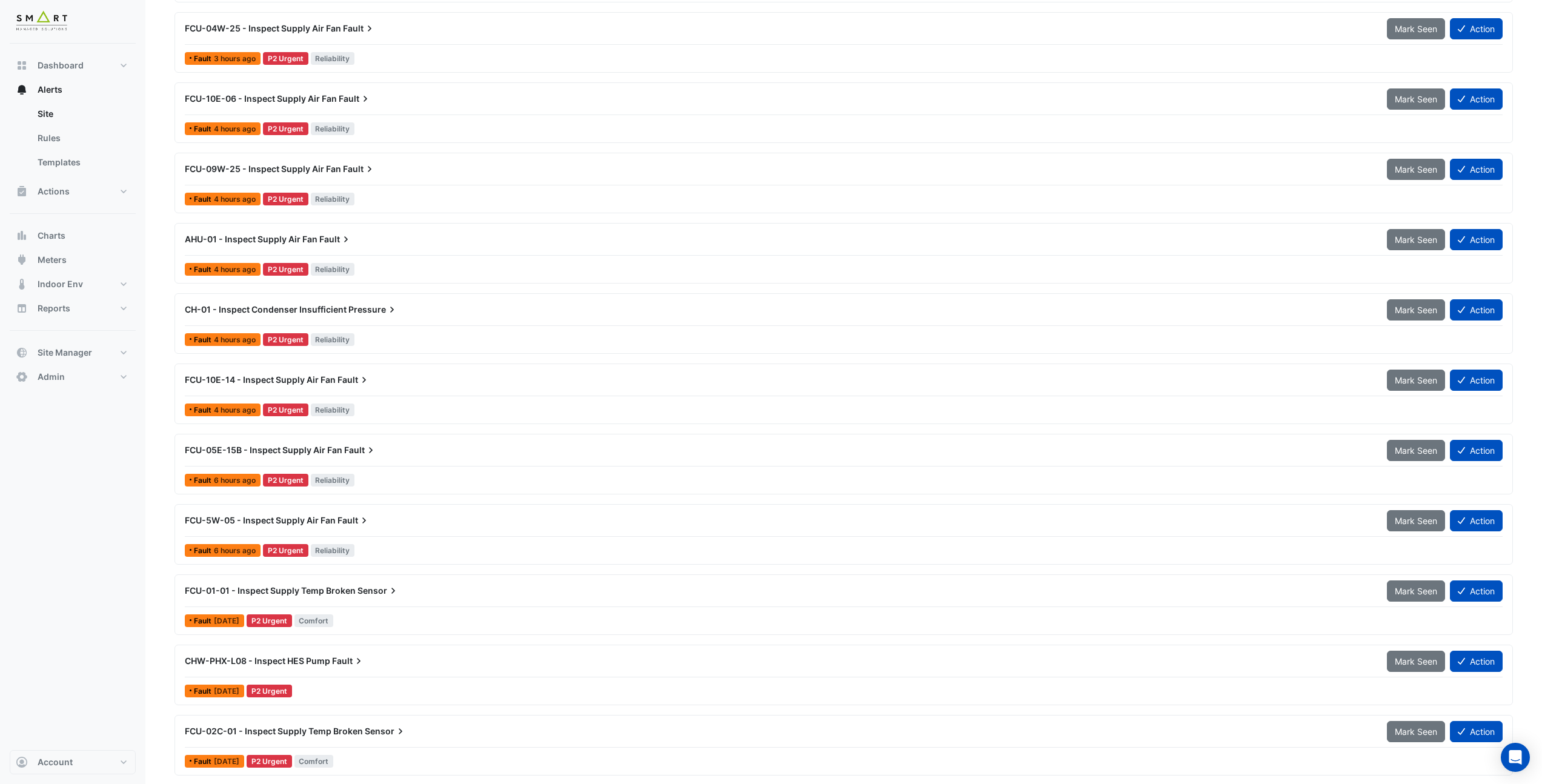
click at [423, 324] on div "CH-01 - Inspect Condenser Insufficient Pressure Mark Seen Action" at bounding box center [844, 312] width 1318 height 28
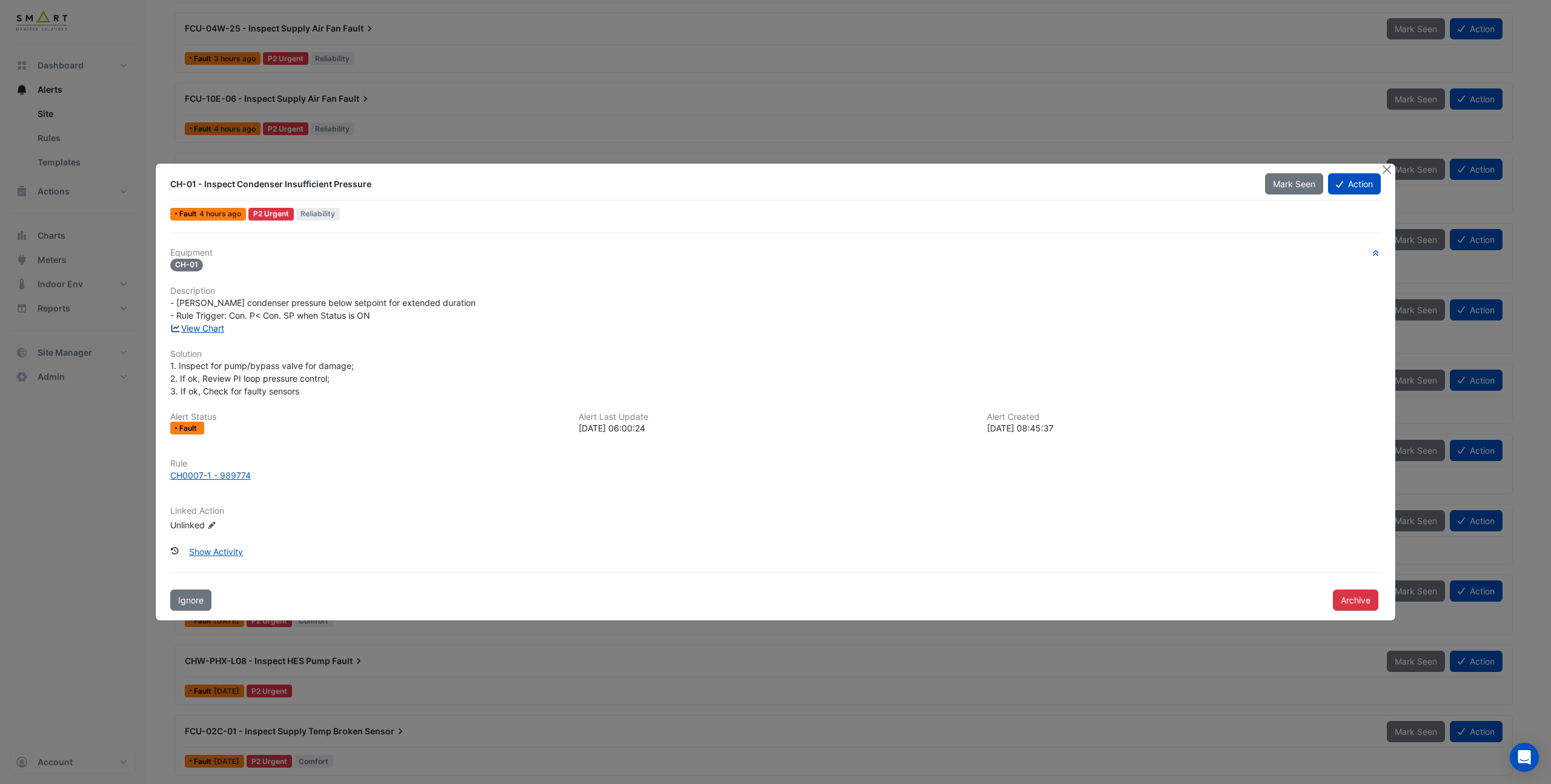
click at [205, 326] on link "View Chart" at bounding box center [197, 327] width 54 height 10
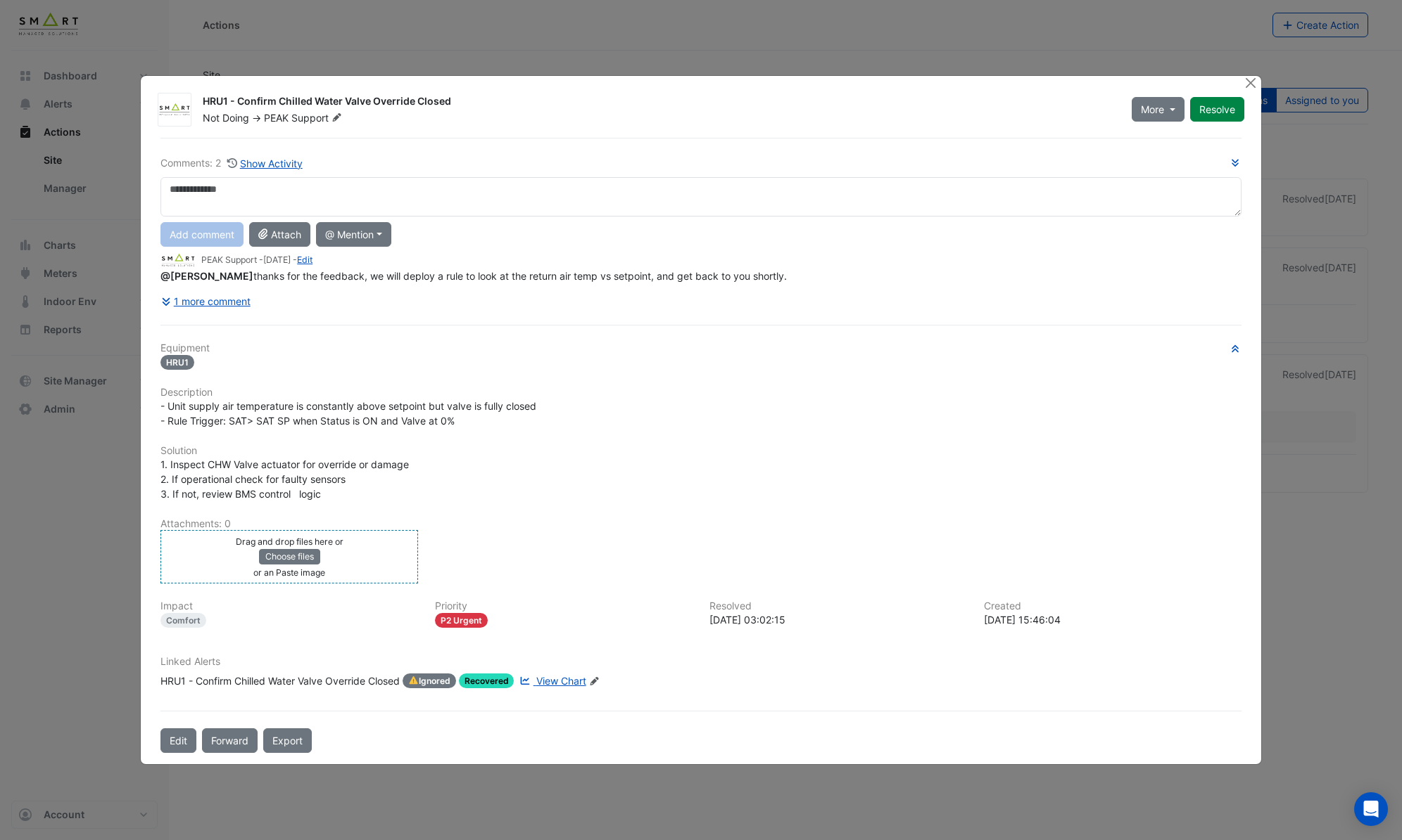
click at [364, 560] on div "Drag and drop files here or Choose files or an Paste image" at bounding box center [290, 557] width 251 height 46
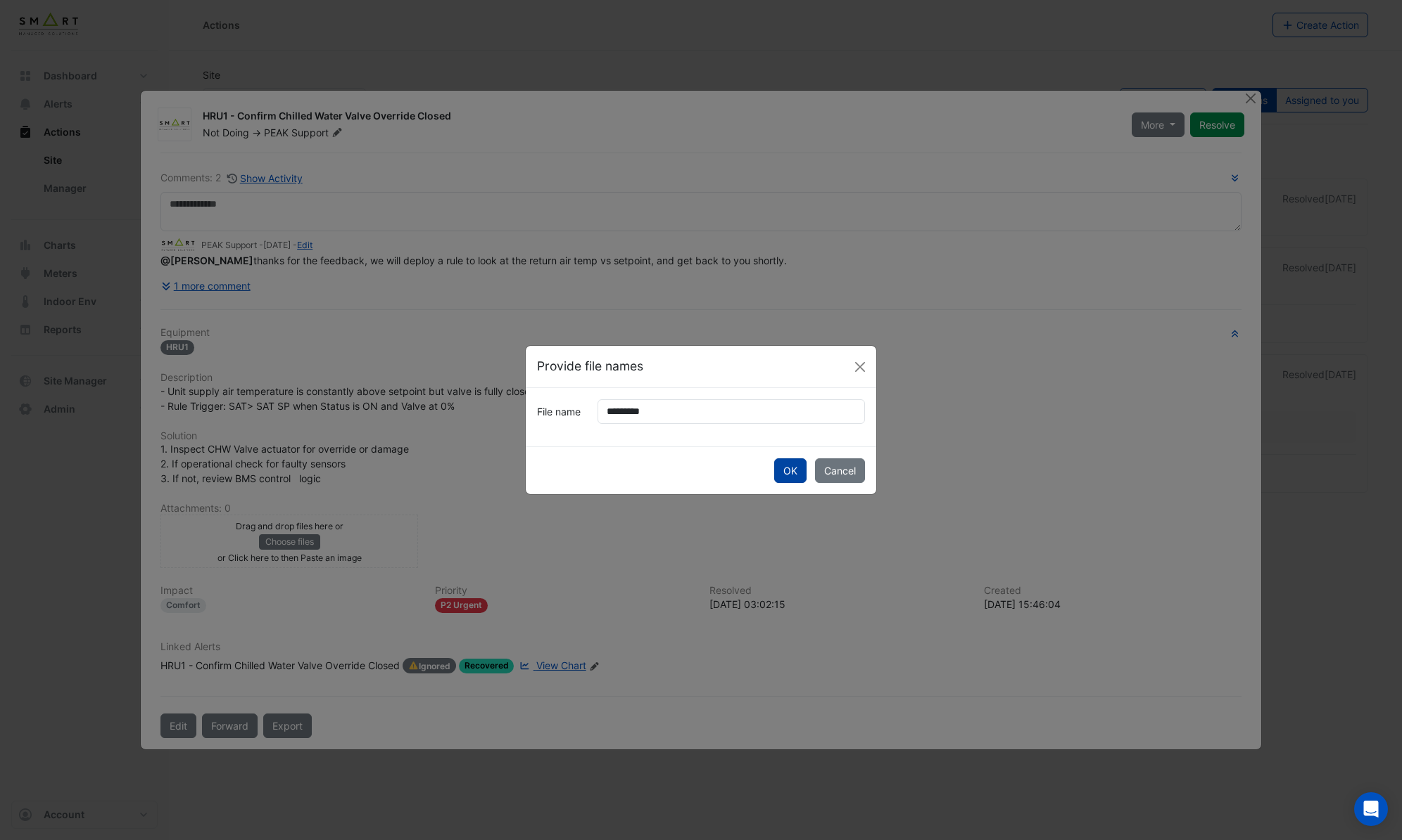
click at [791, 471] on button "OK" at bounding box center [790, 471] width 32 height 25
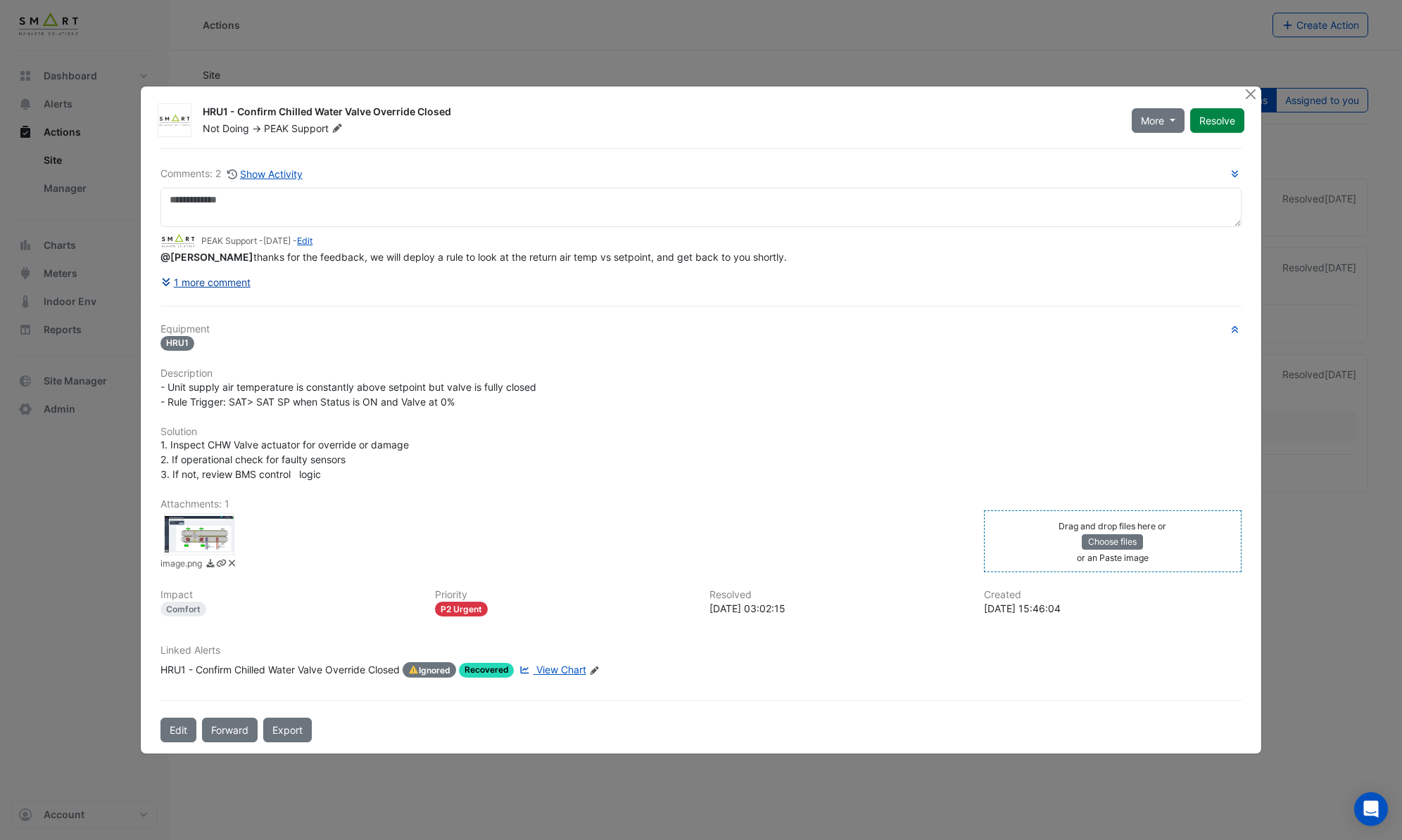
click at [224, 284] on button "1 more comment" at bounding box center [206, 282] width 91 height 25
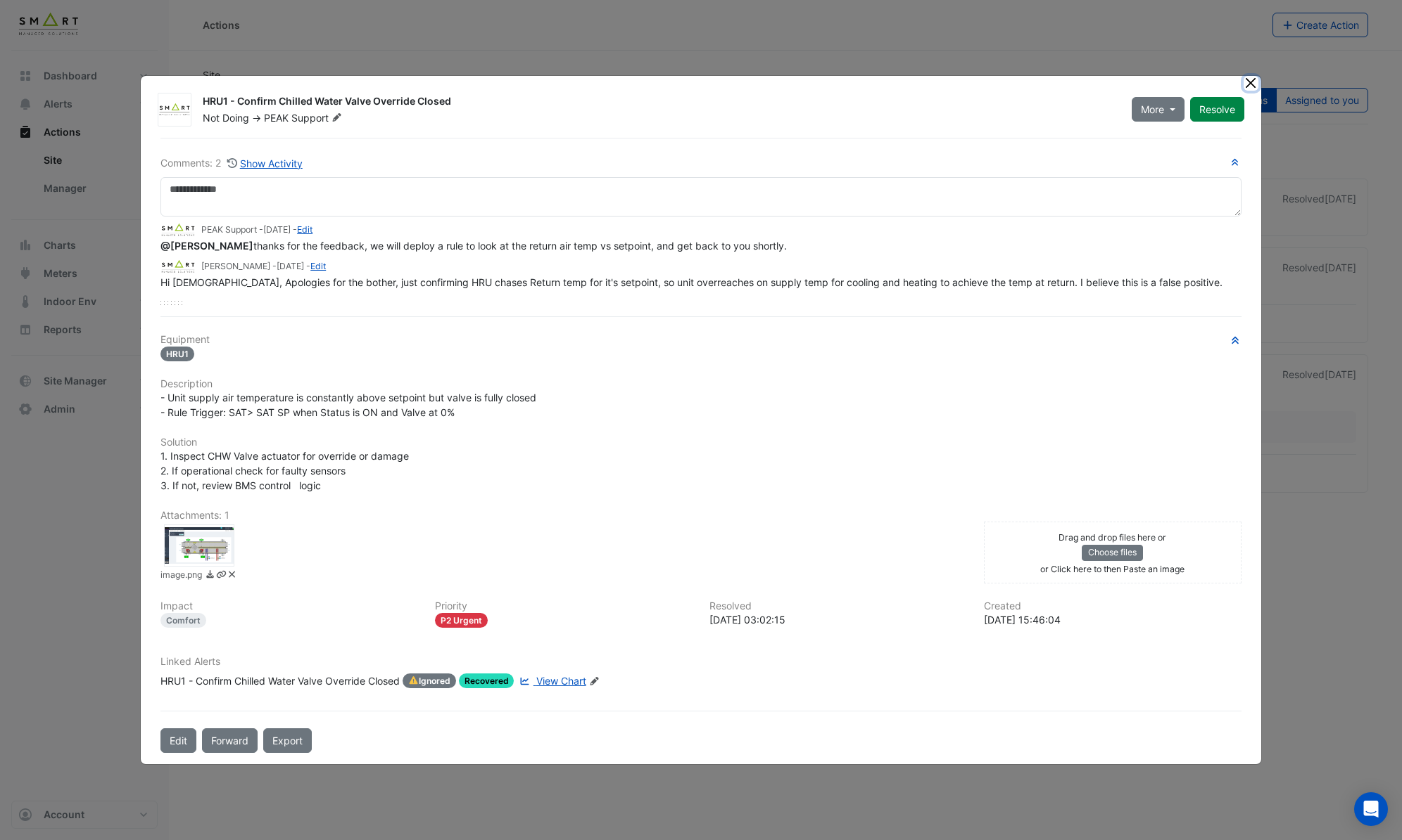
click at [1252, 89] on button "Close" at bounding box center [1250, 83] width 15 height 15
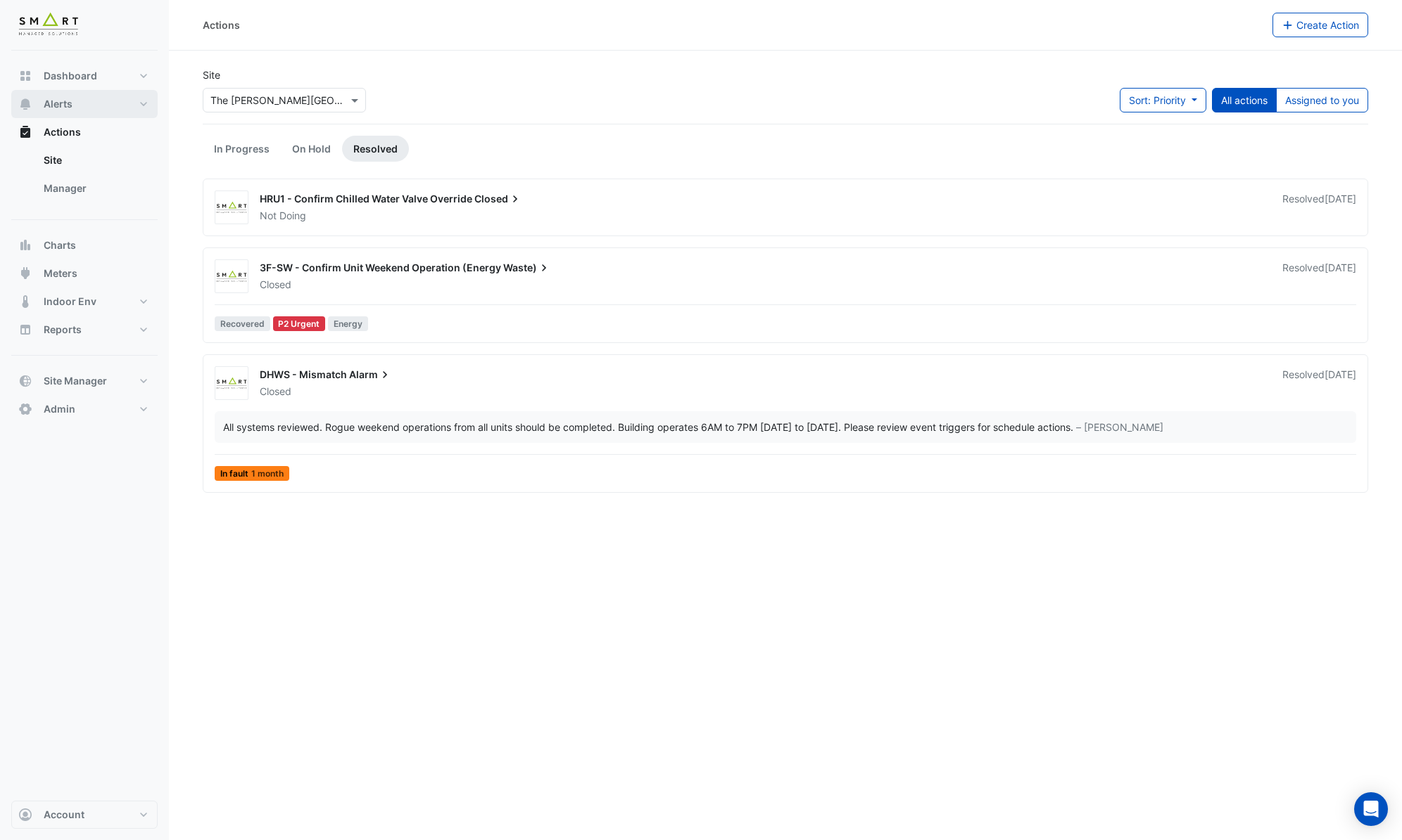
click at [61, 106] on span "Alerts" at bounding box center [58, 104] width 28 height 14
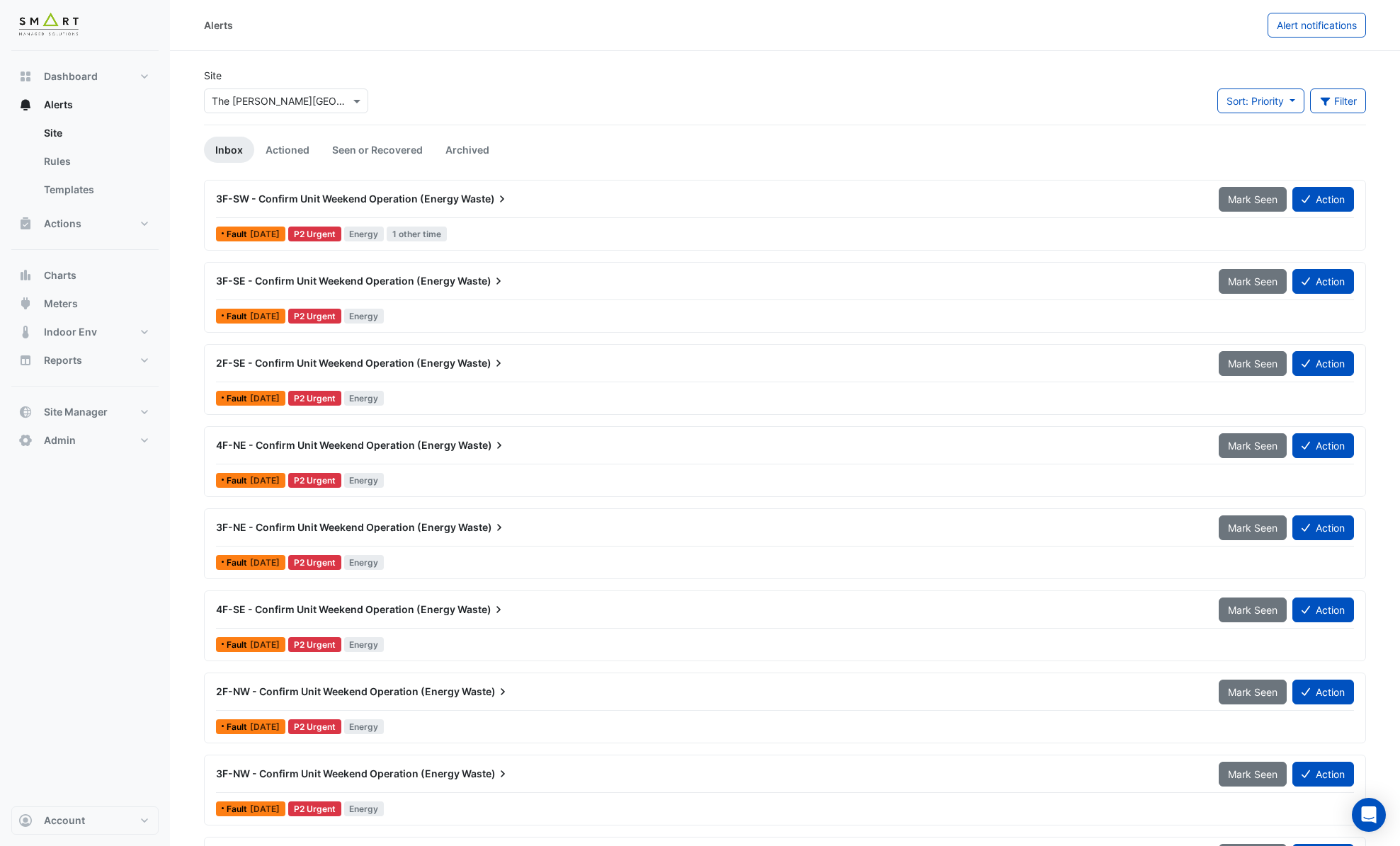
click at [471, 201] on span "Waste)" at bounding box center [485, 199] width 48 height 14
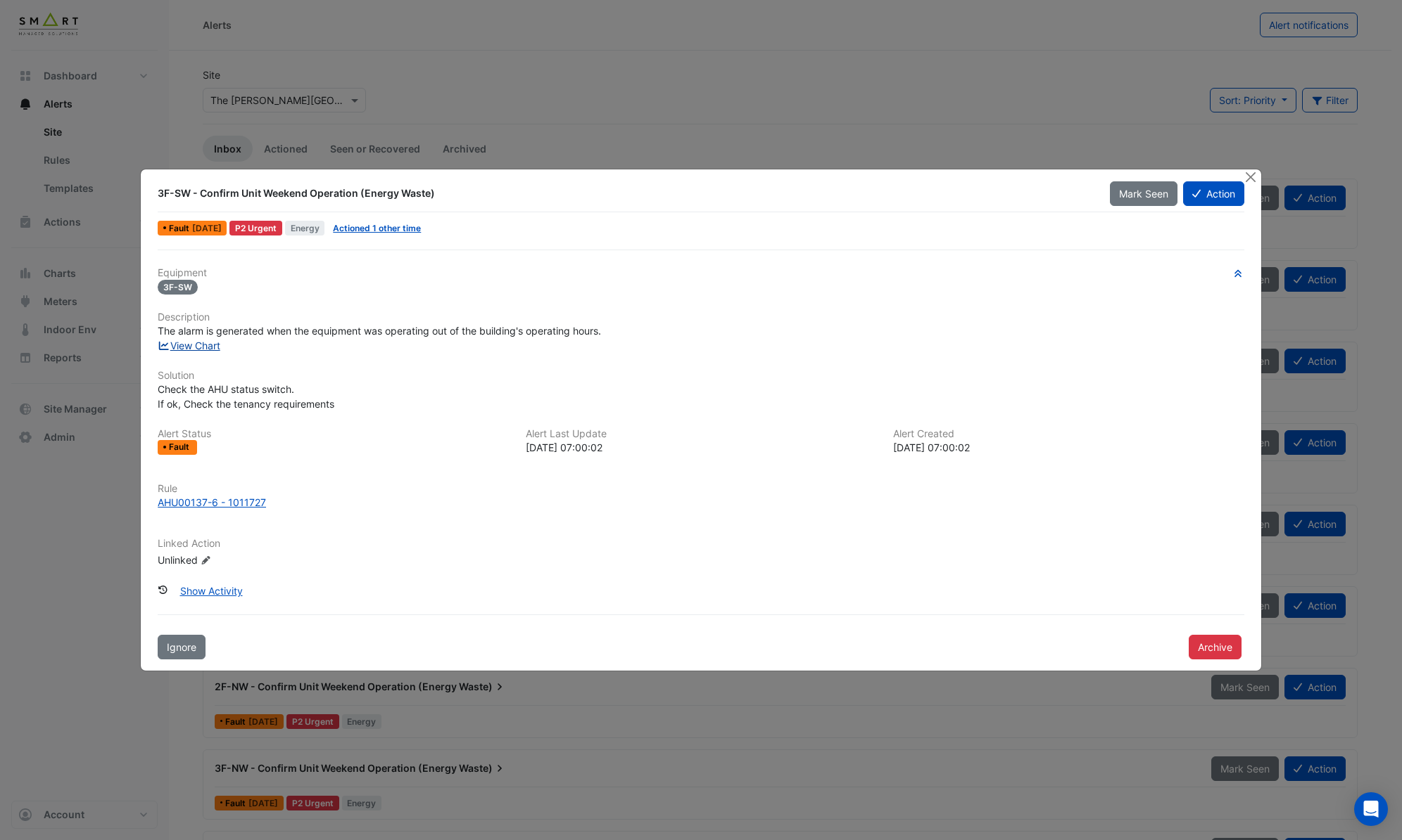
click at [200, 343] on link "View Chart" at bounding box center [188, 345] width 62 height 12
click at [179, 508] on div "AHU00137-6 - 1011727" at bounding box center [211, 503] width 108 height 15
click at [1220, 658] on button "Archive" at bounding box center [1215, 647] width 52 height 25
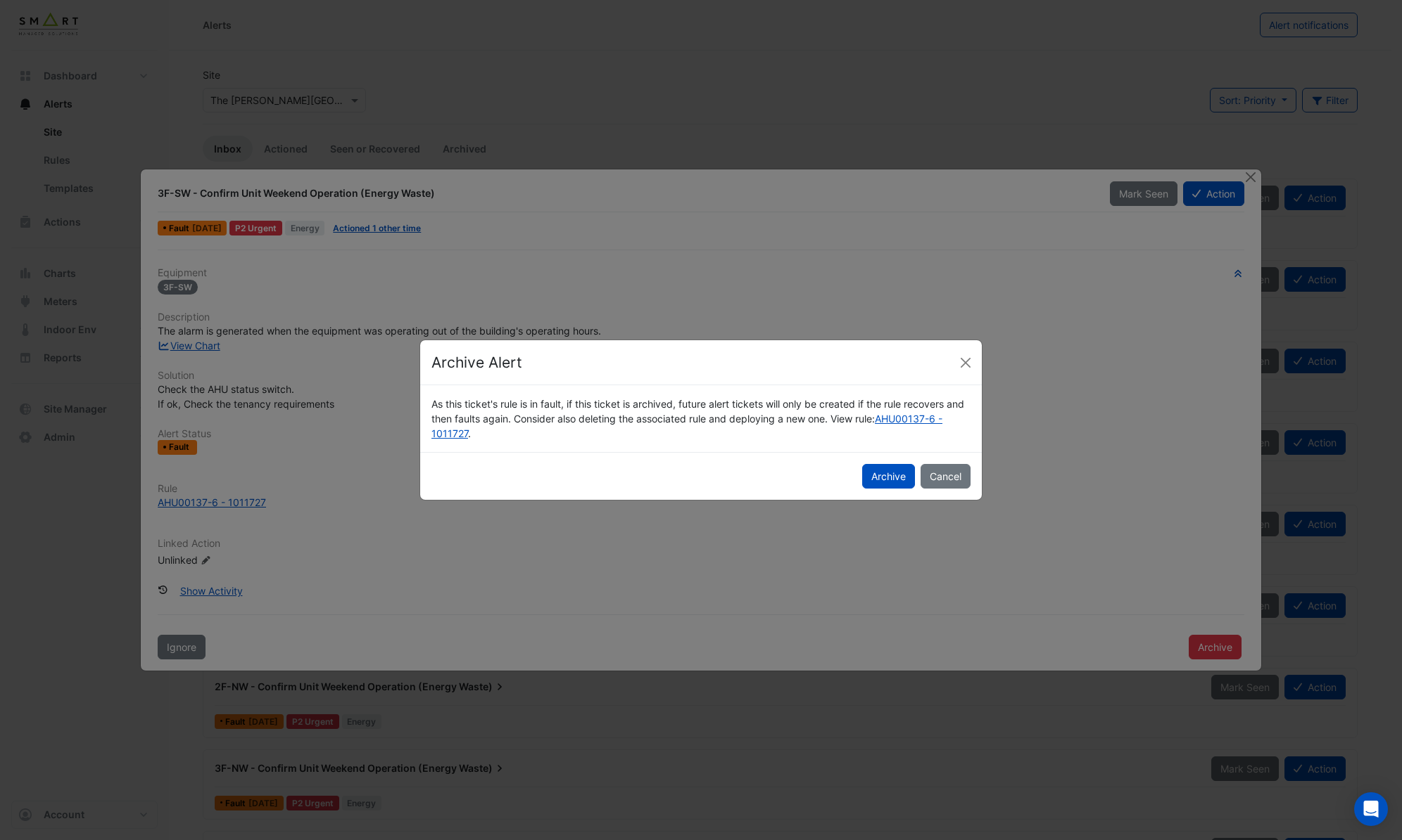
click at [890, 487] on button "Archive" at bounding box center [888, 477] width 52 height 25
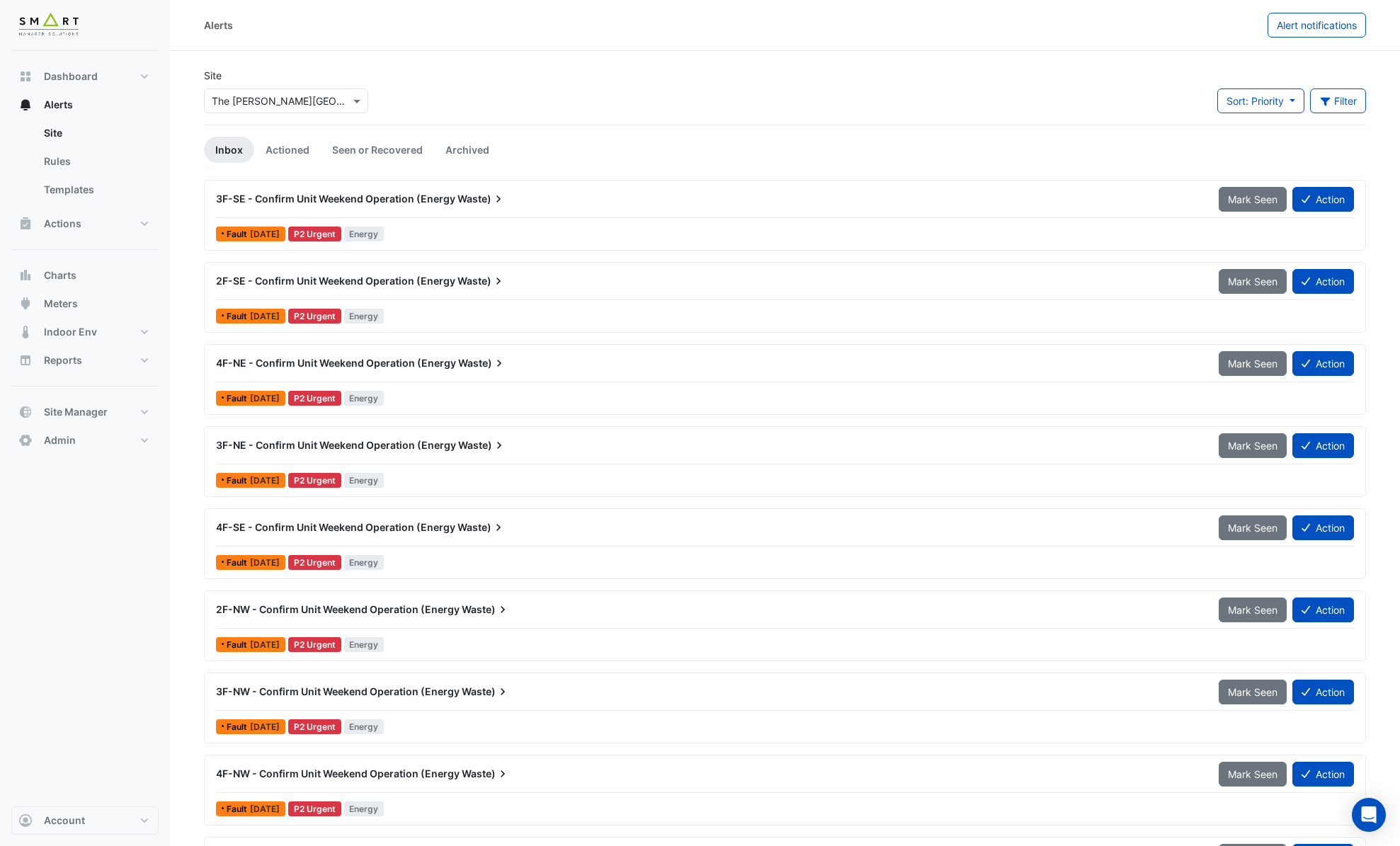
click at [1092, 186] on div "3F-SE - Confirm Unit Weekend Operation (Energy Waste)" at bounding box center [708, 199] width 1002 height 26
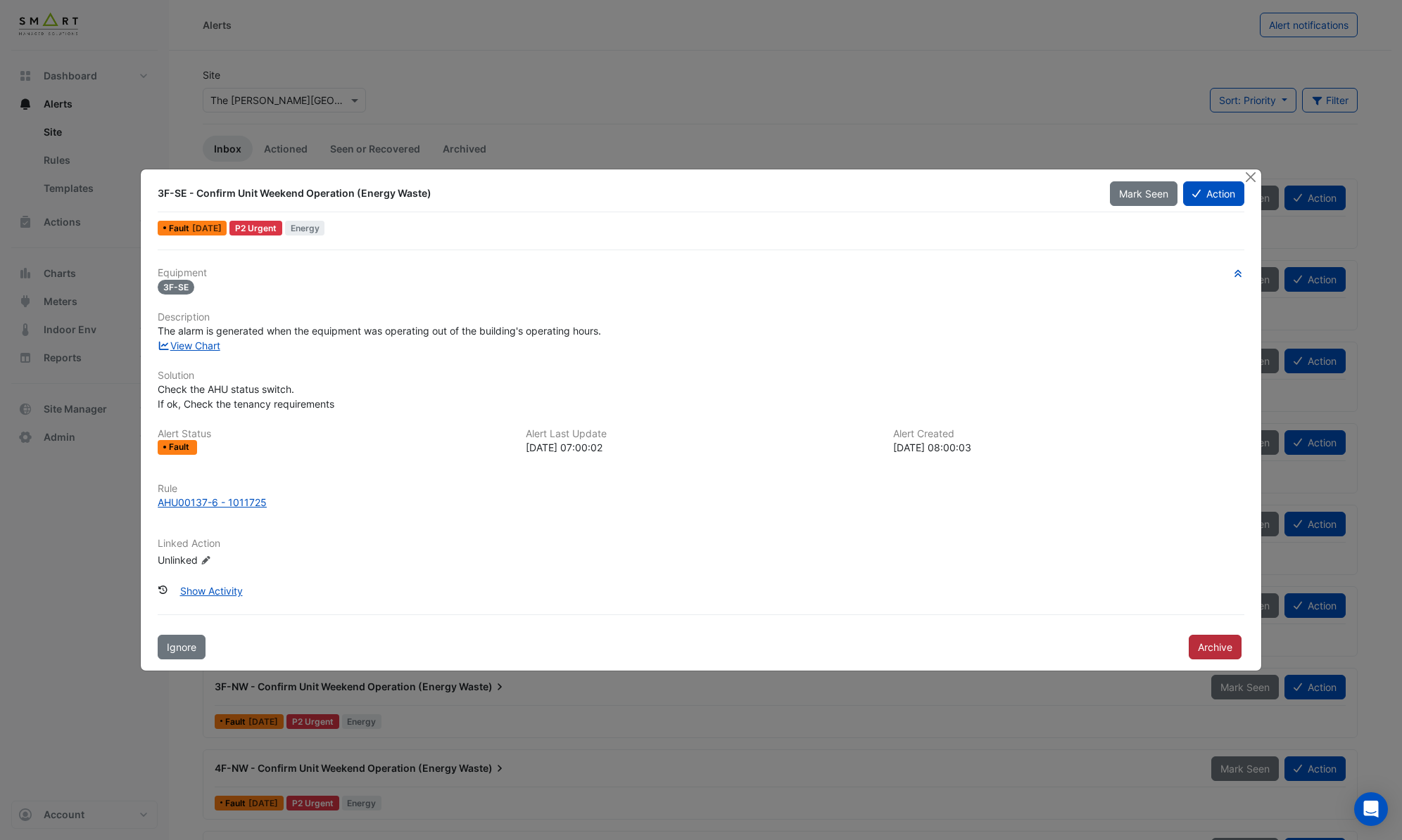
click at [1231, 651] on button "Archive" at bounding box center [1215, 647] width 52 height 25
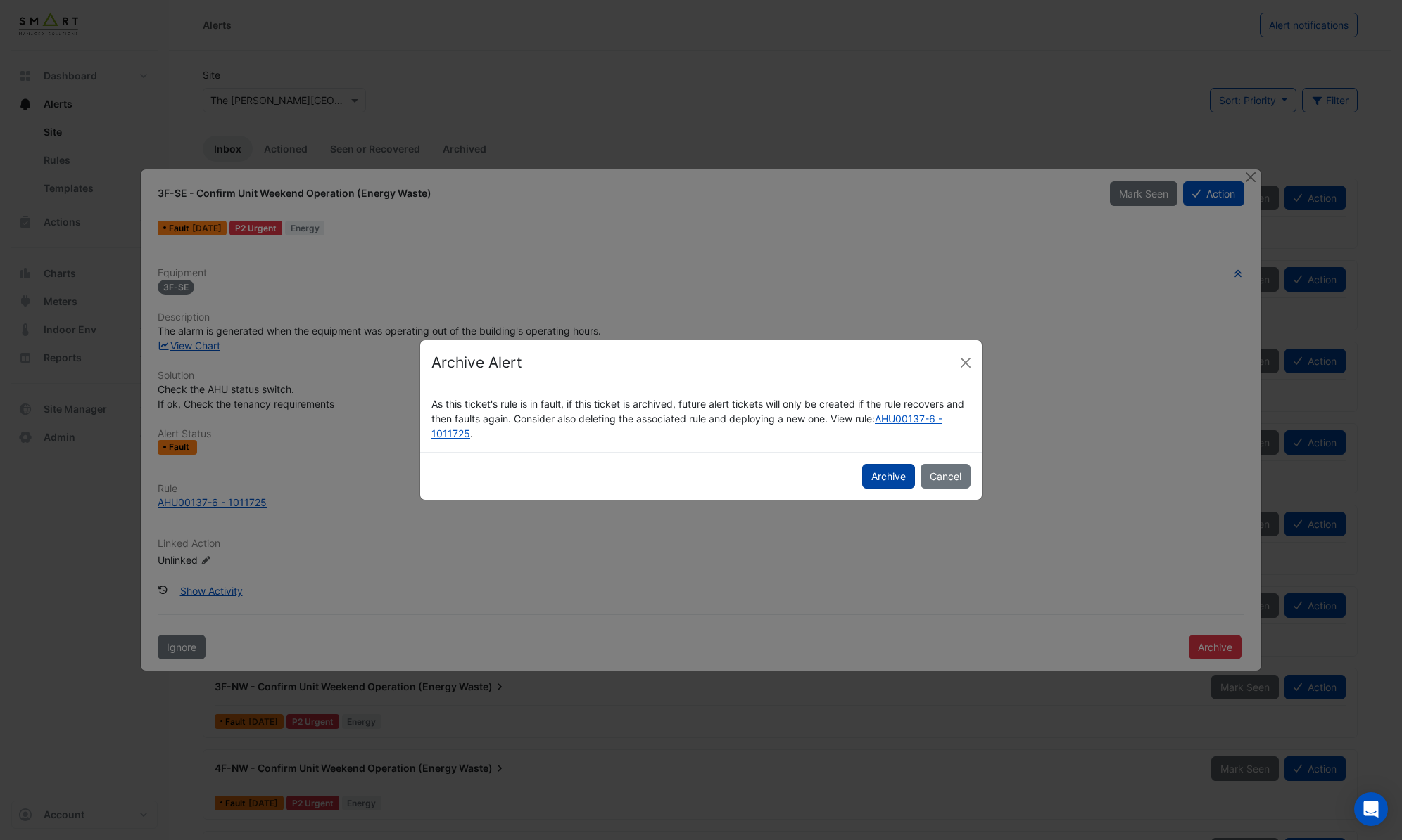
click at [863, 466] on button "Archive" at bounding box center [888, 477] width 52 height 25
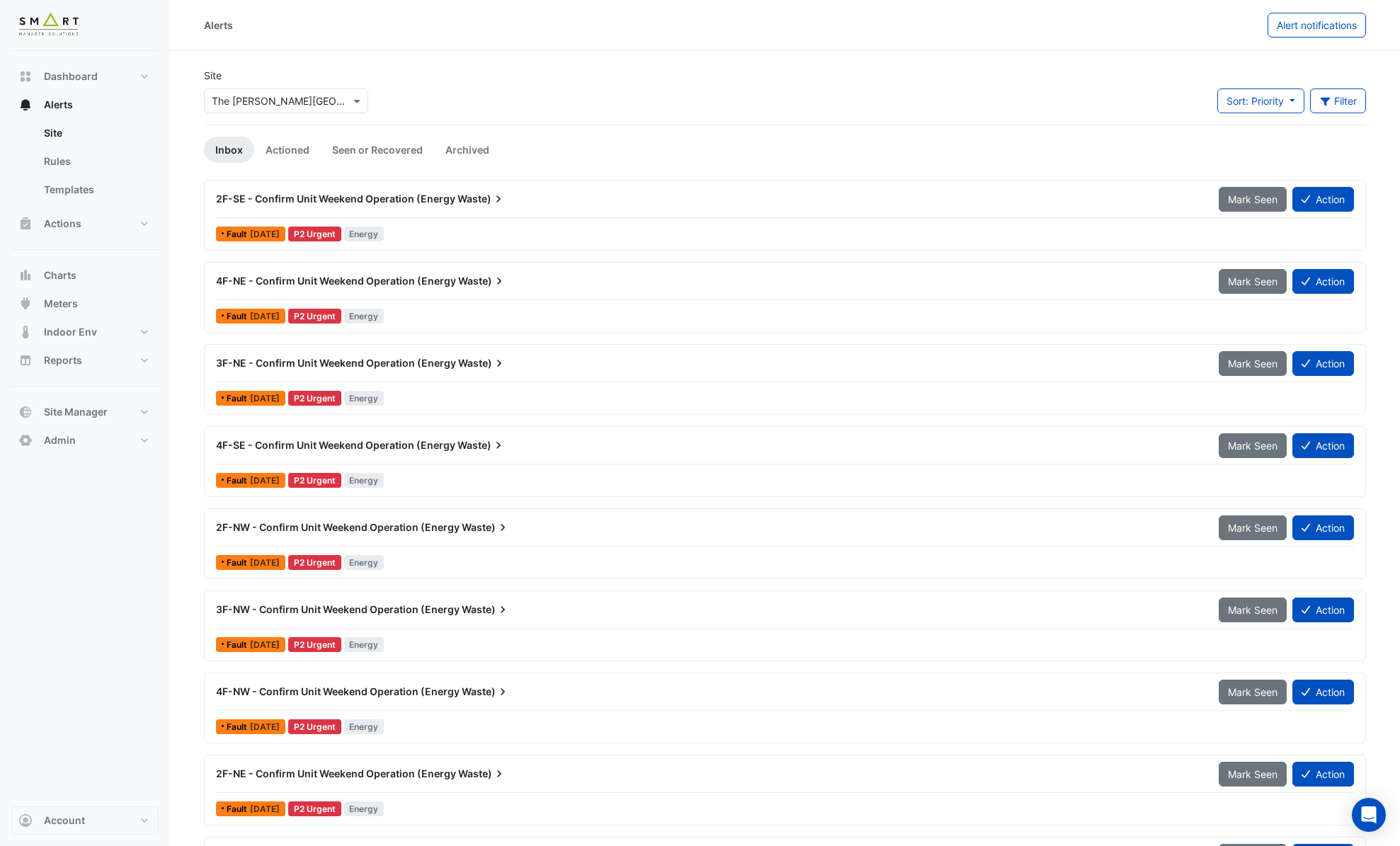
click at [496, 207] on div "2F-SE - Confirm Unit Weekend Operation (Energy Waste)" at bounding box center [708, 199] width 1002 height 26
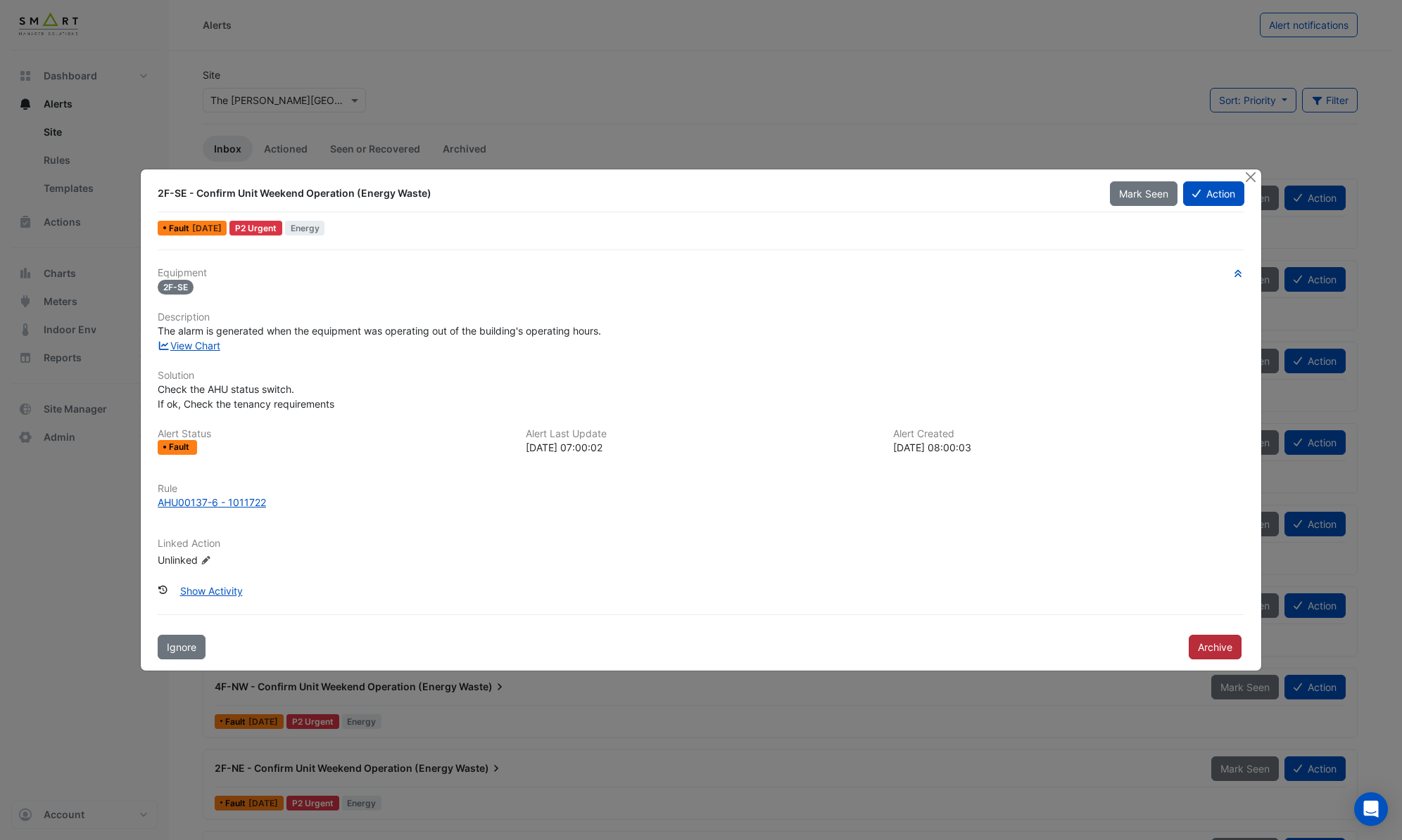
click at [1218, 654] on button "Archive" at bounding box center [1215, 647] width 52 height 25
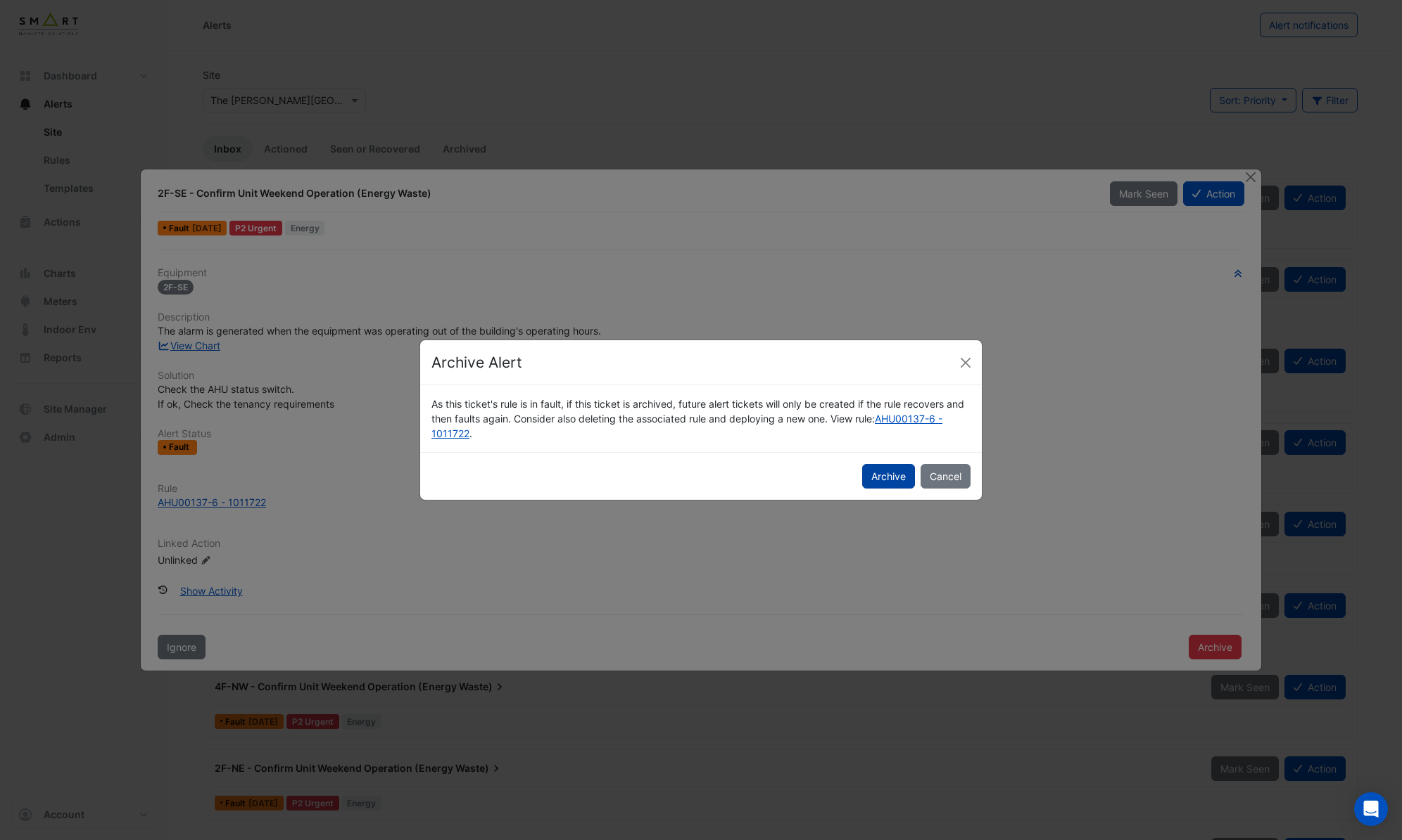
click at [872, 480] on button "Archive" at bounding box center [888, 477] width 52 height 25
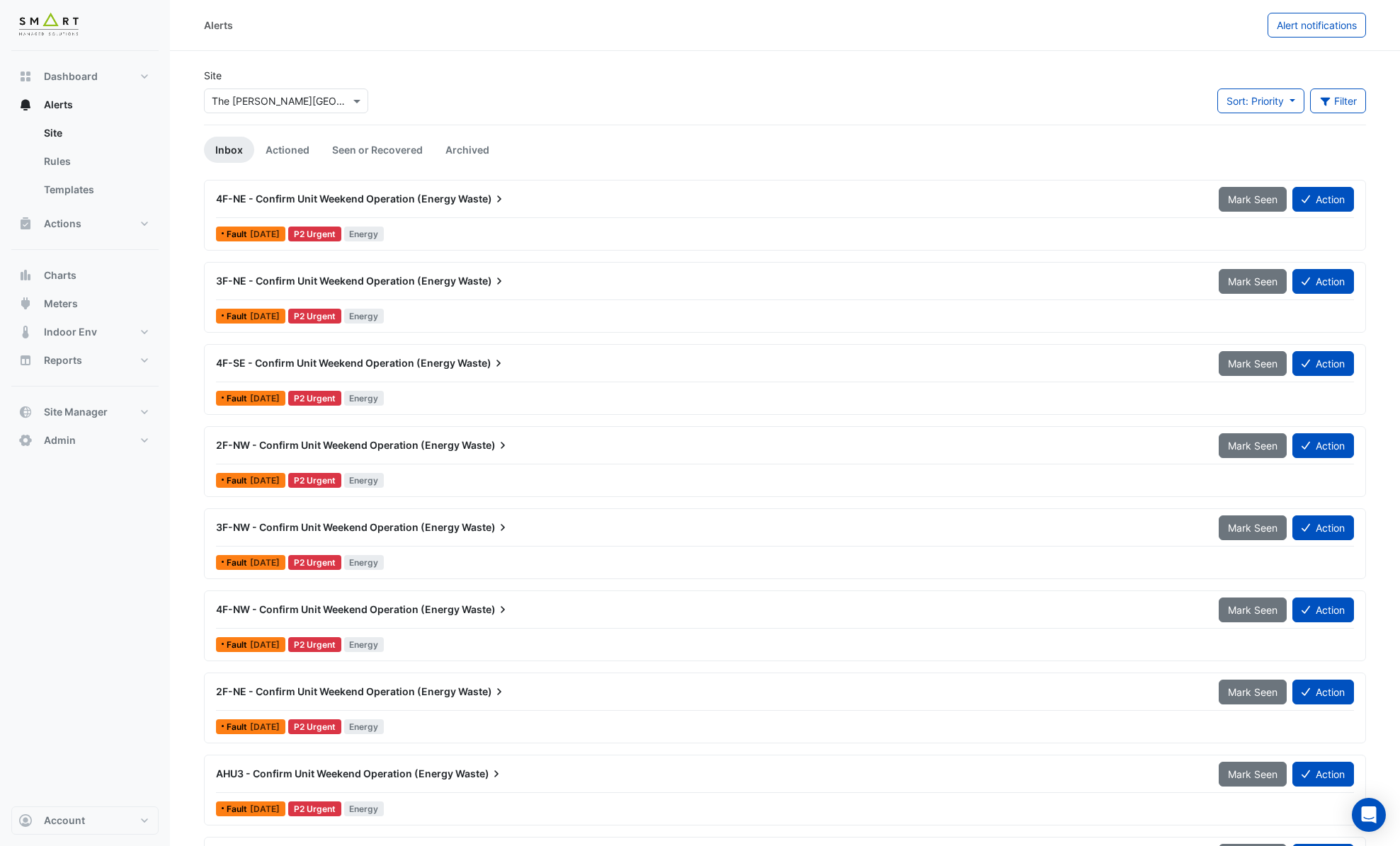
click at [520, 214] on div "4F-NE - Confirm Unit Weekend Operation (Energy Waste) Mark Seen Action" at bounding box center [785, 202] width 1138 height 32
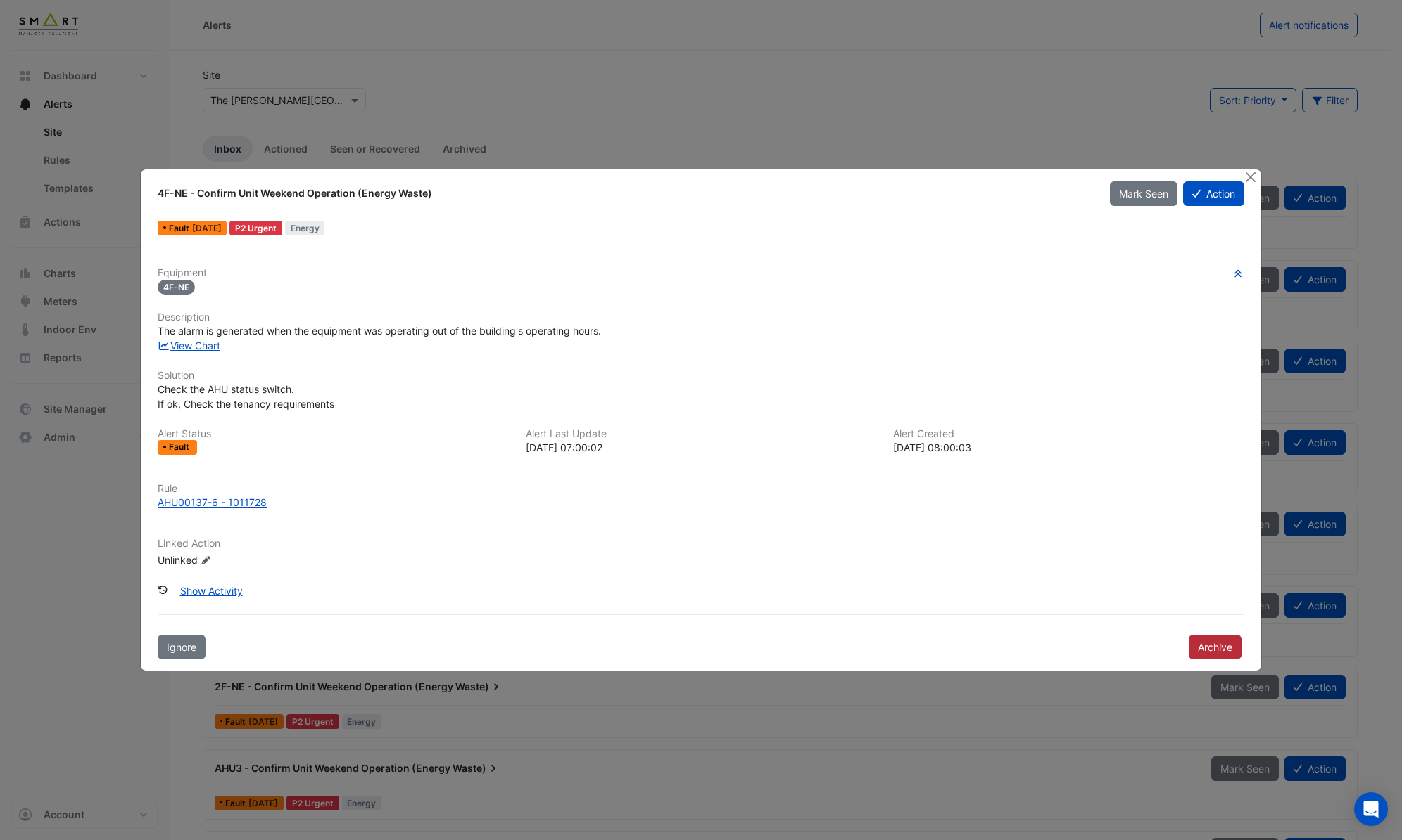
click at [1202, 652] on button "Archive" at bounding box center [1215, 647] width 52 height 25
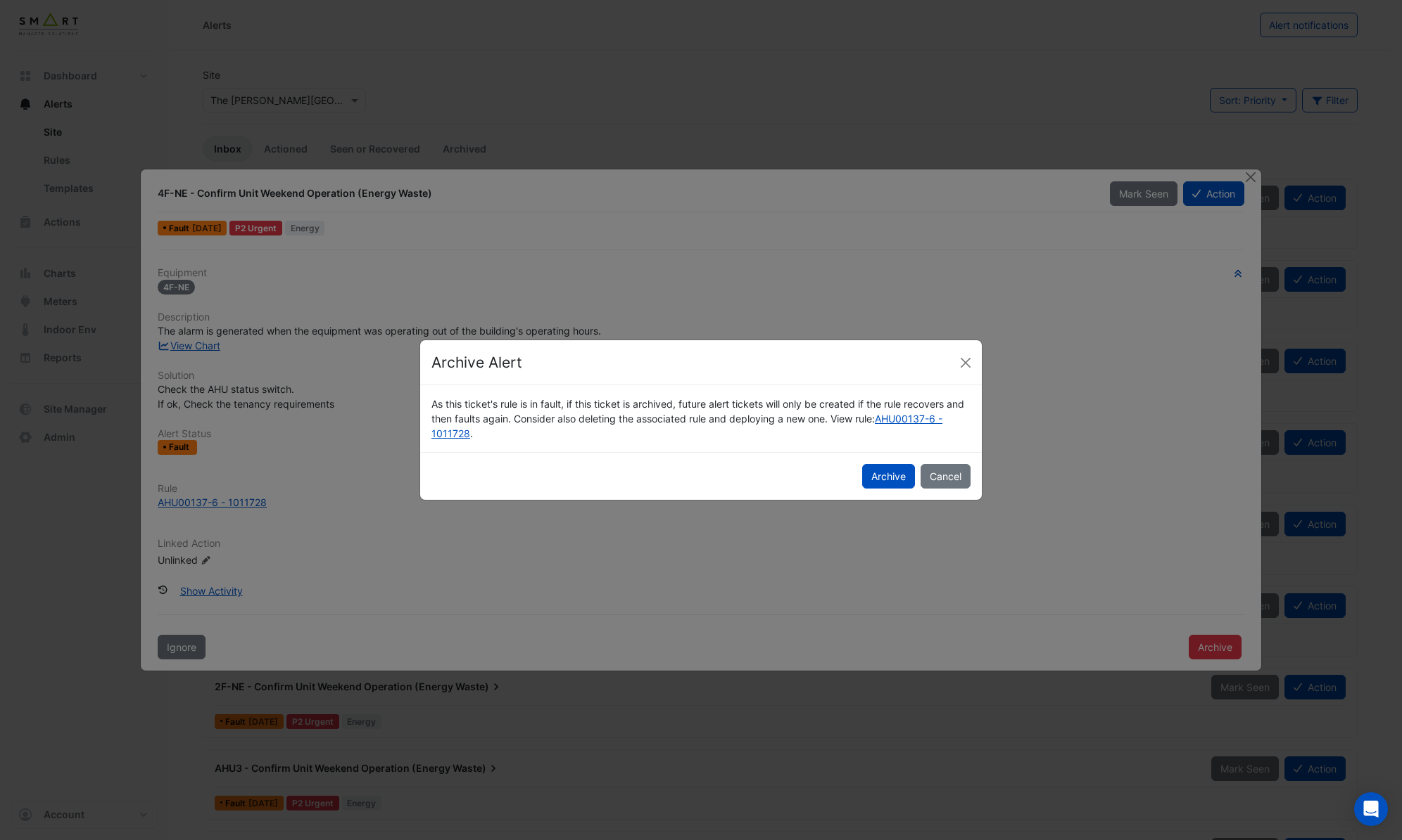
click at [885, 472] on button "Archive" at bounding box center [888, 477] width 52 height 25
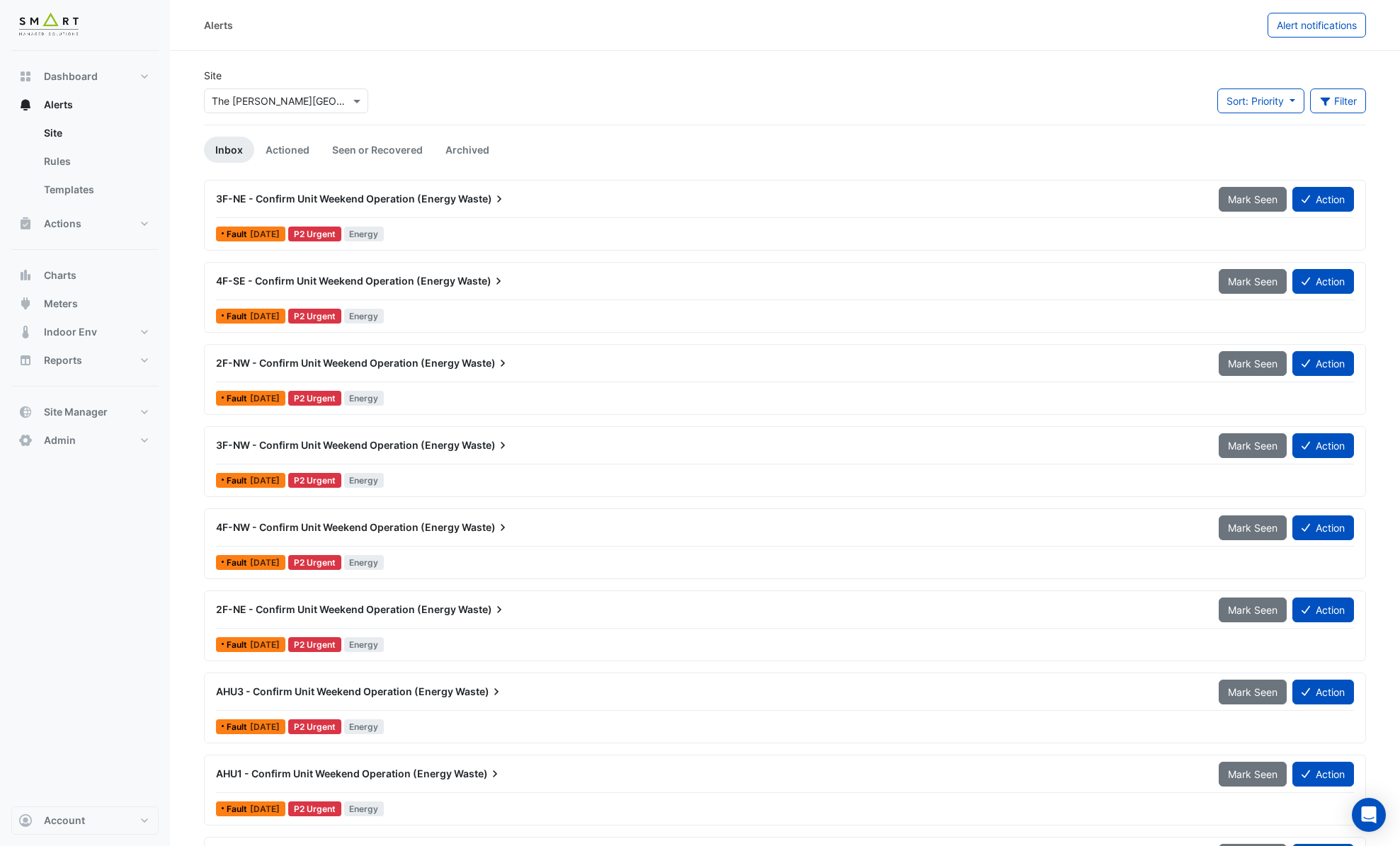
click at [435, 226] on div "Fault 4 days ago P2 Urgent Energy" at bounding box center [785, 233] width 1141 height 21
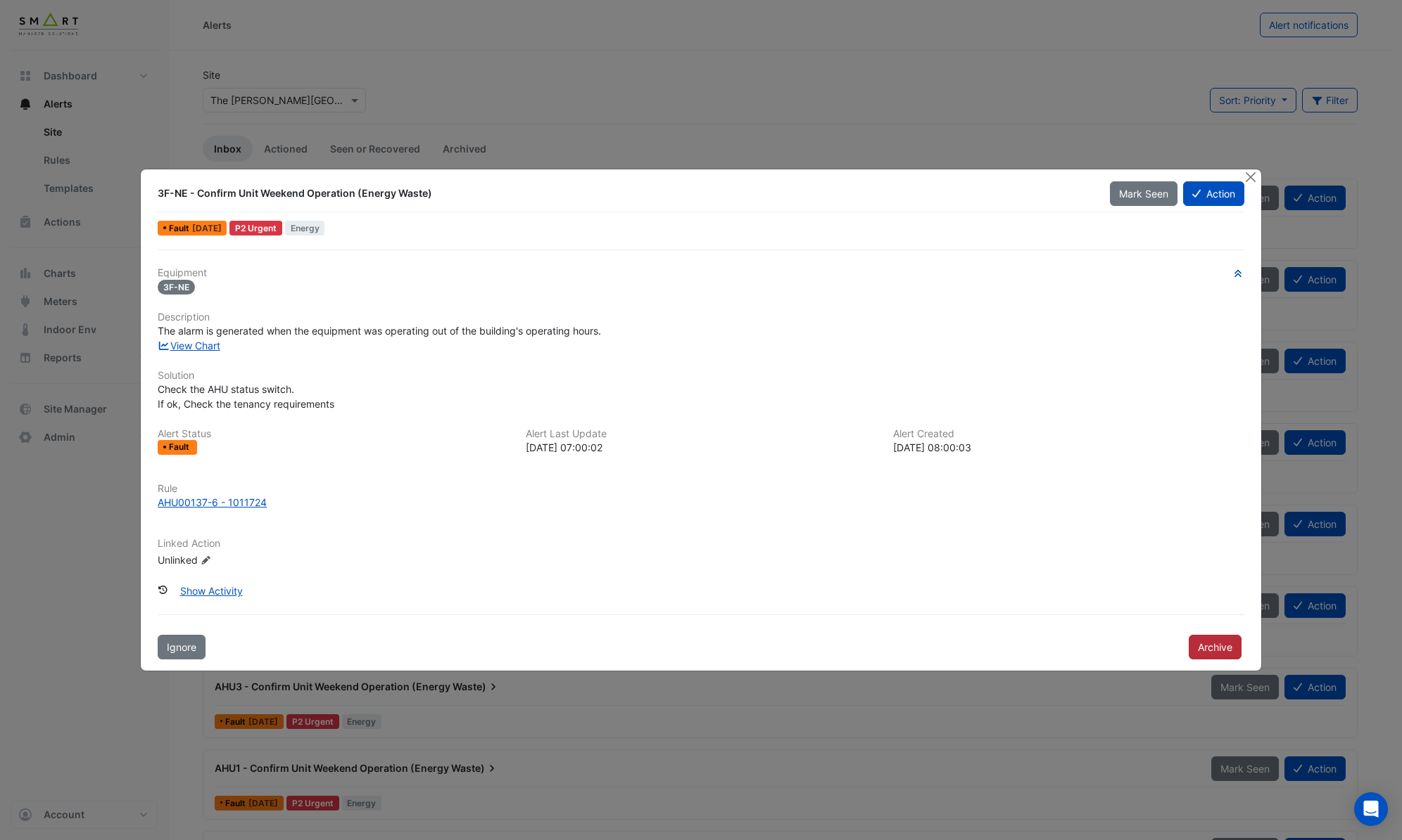
click at [1226, 649] on button "Archive" at bounding box center [1215, 647] width 52 height 25
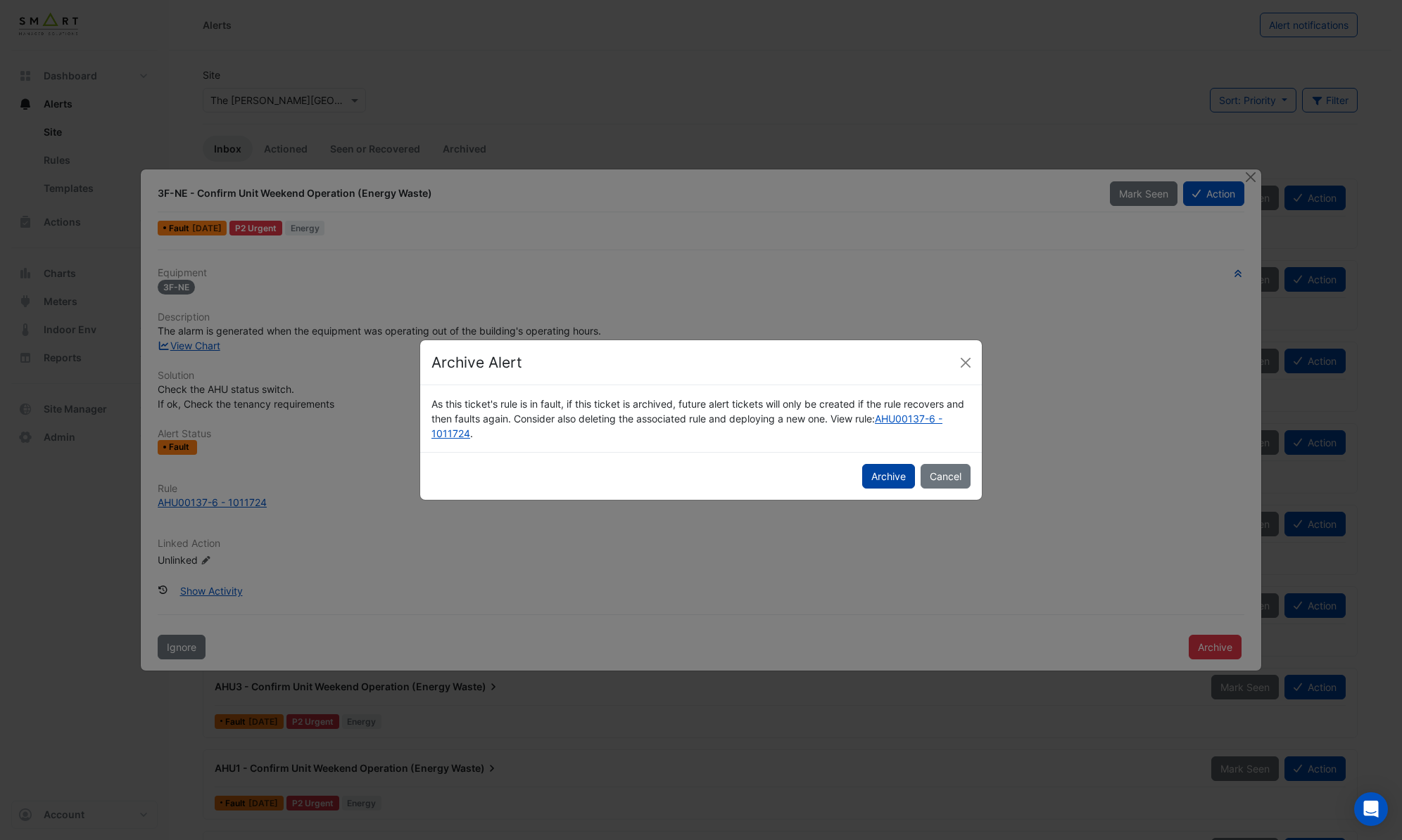
click at [880, 471] on button "Archive" at bounding box center [888, 477] width 52 height 25
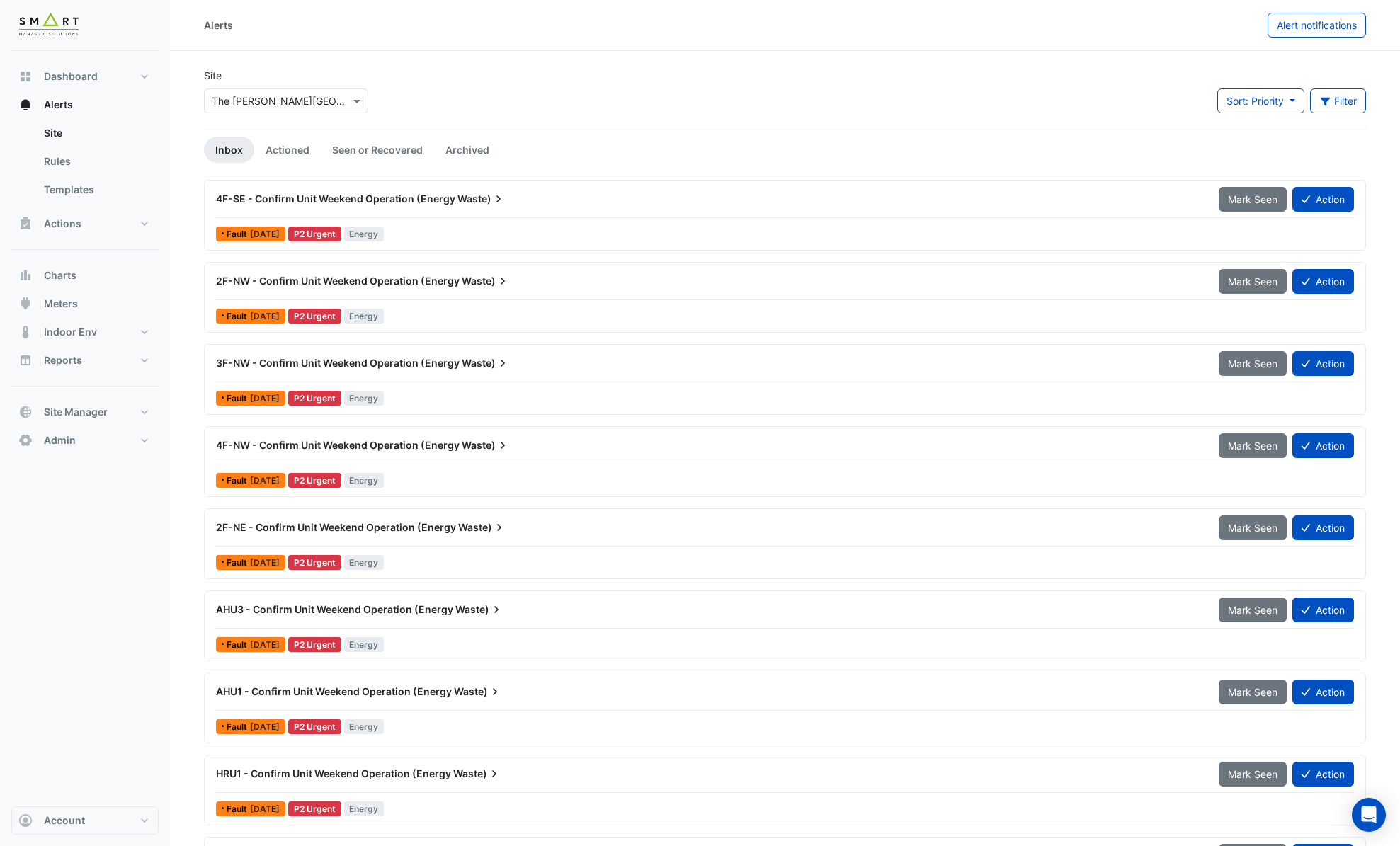
click at [397, 225] on div "Fault 4 days ago P2 Urgent Energy" at bounding box center [785, 233] width 1141 height 21
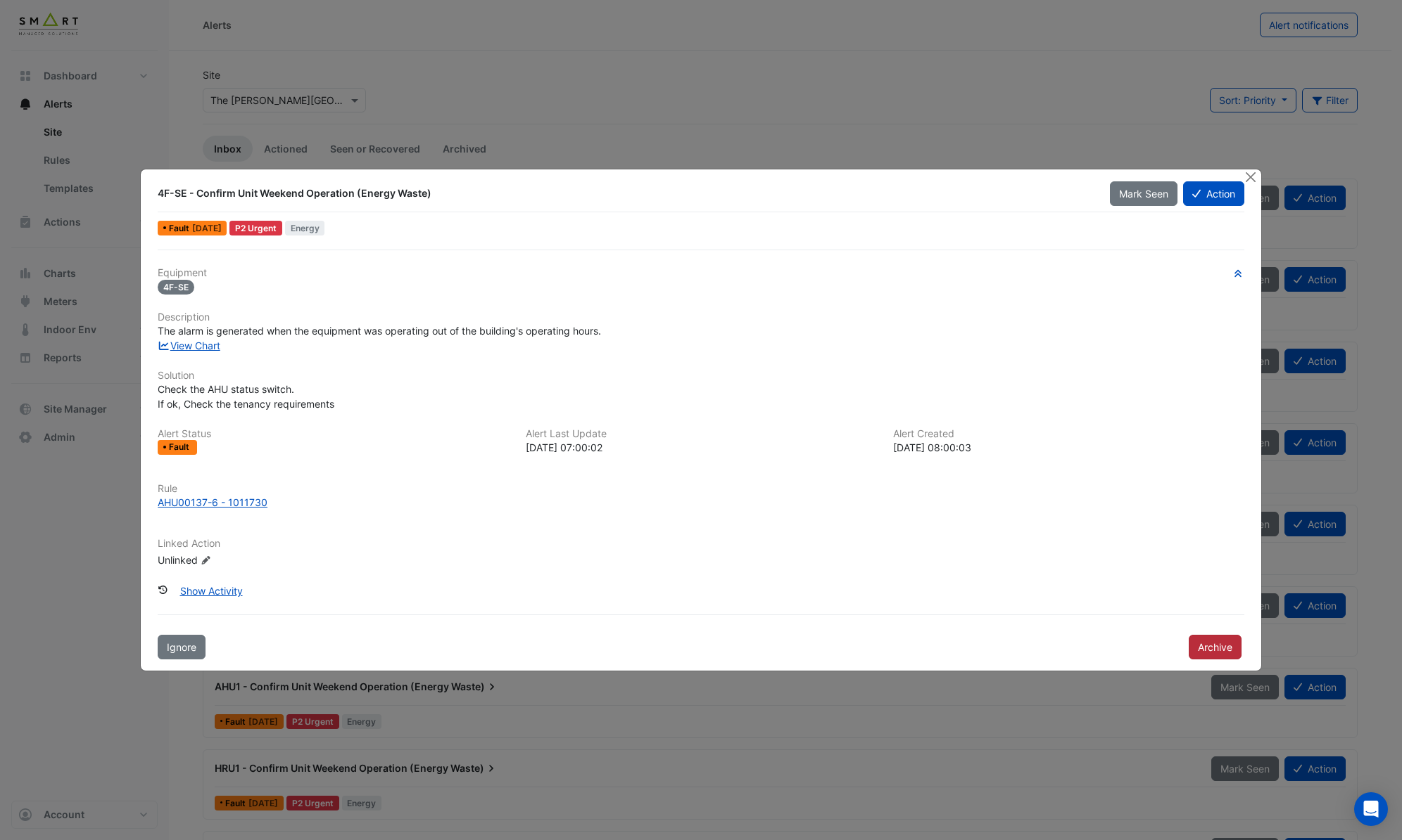
click at [1205, 647] on button "Archive" at bounding box center [1215, 647] width 52 height 25
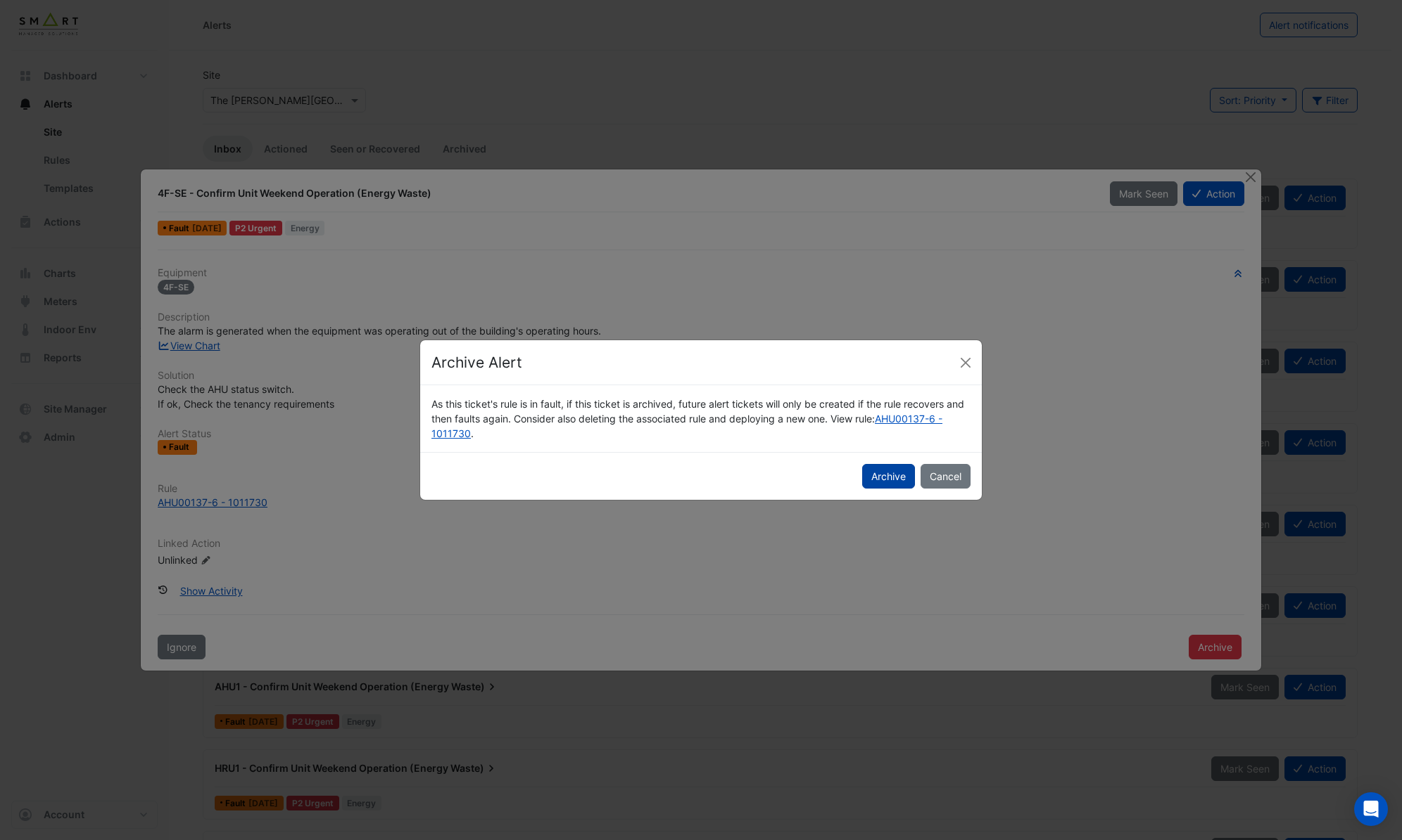
click at [867, 482] on button "Archive" at bounding box center [888, 477] width 52 height 25
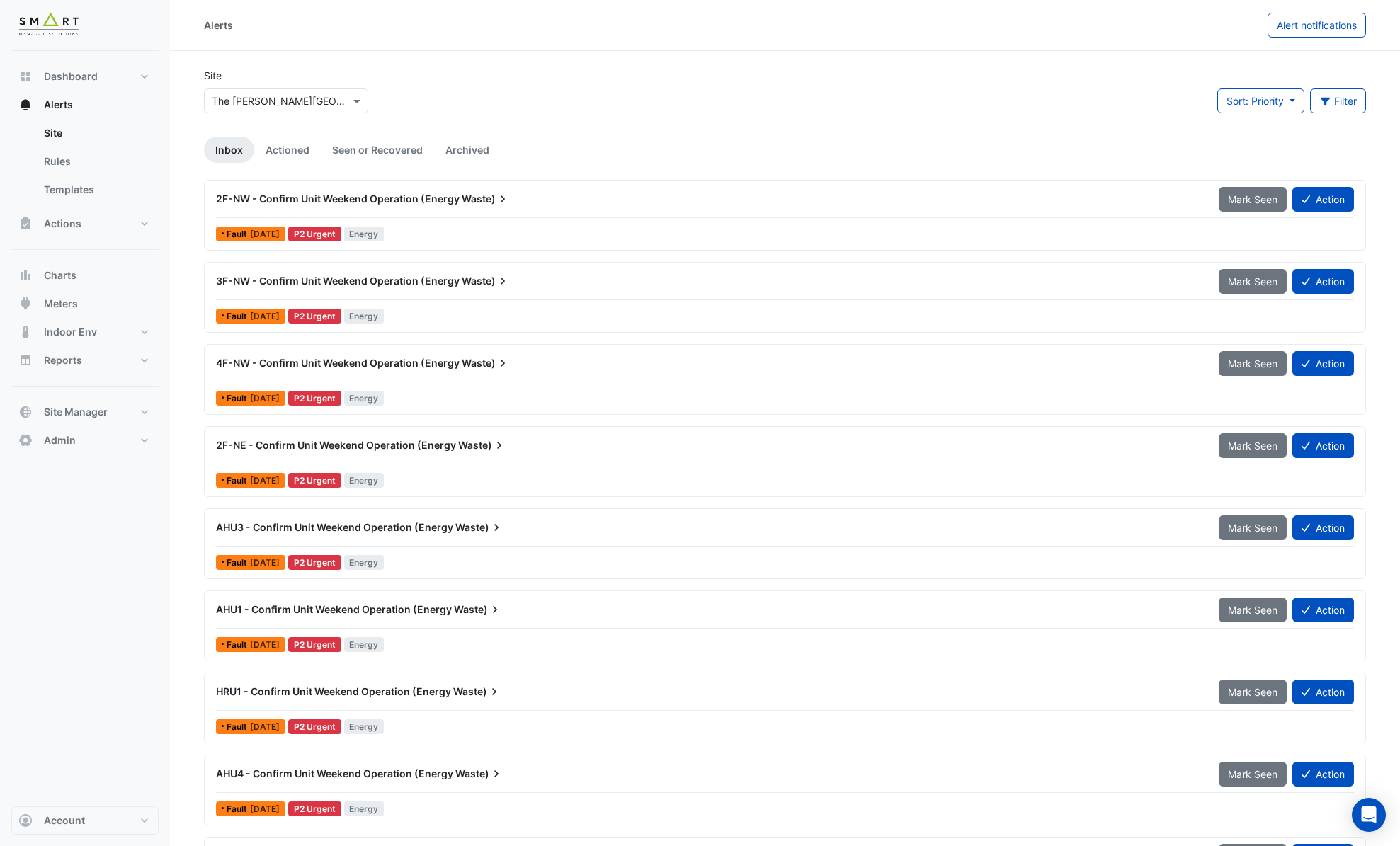
click at [431, 216] on div "2F-NW - Confirm Unit Weekend Operation (Energy Waste) Mark Seen Action" at bounding box center [785, 202] width 1138 height 32
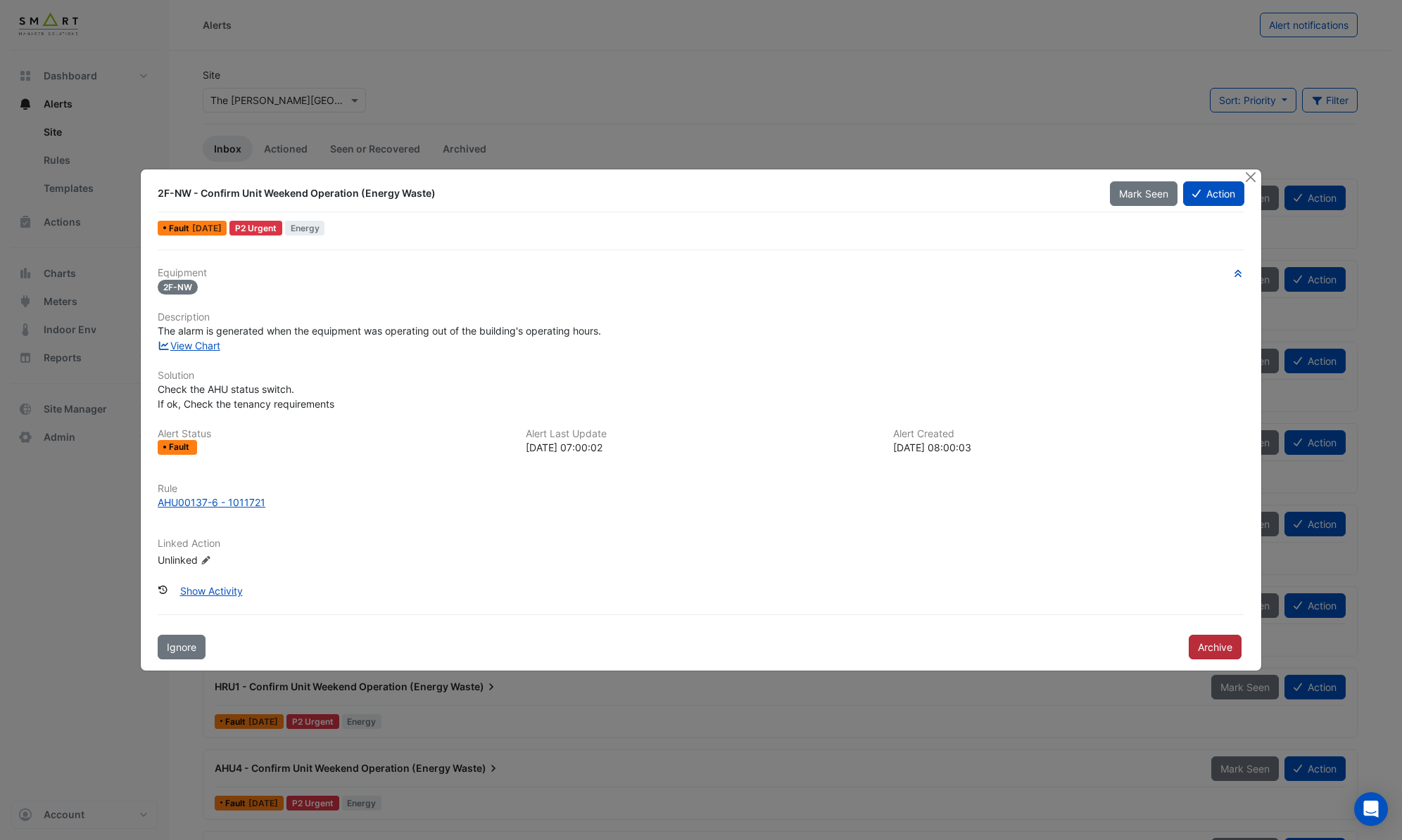
click at [1196, 651] on button "Archive" at bounding box center [1215, 647] width 52 height 25
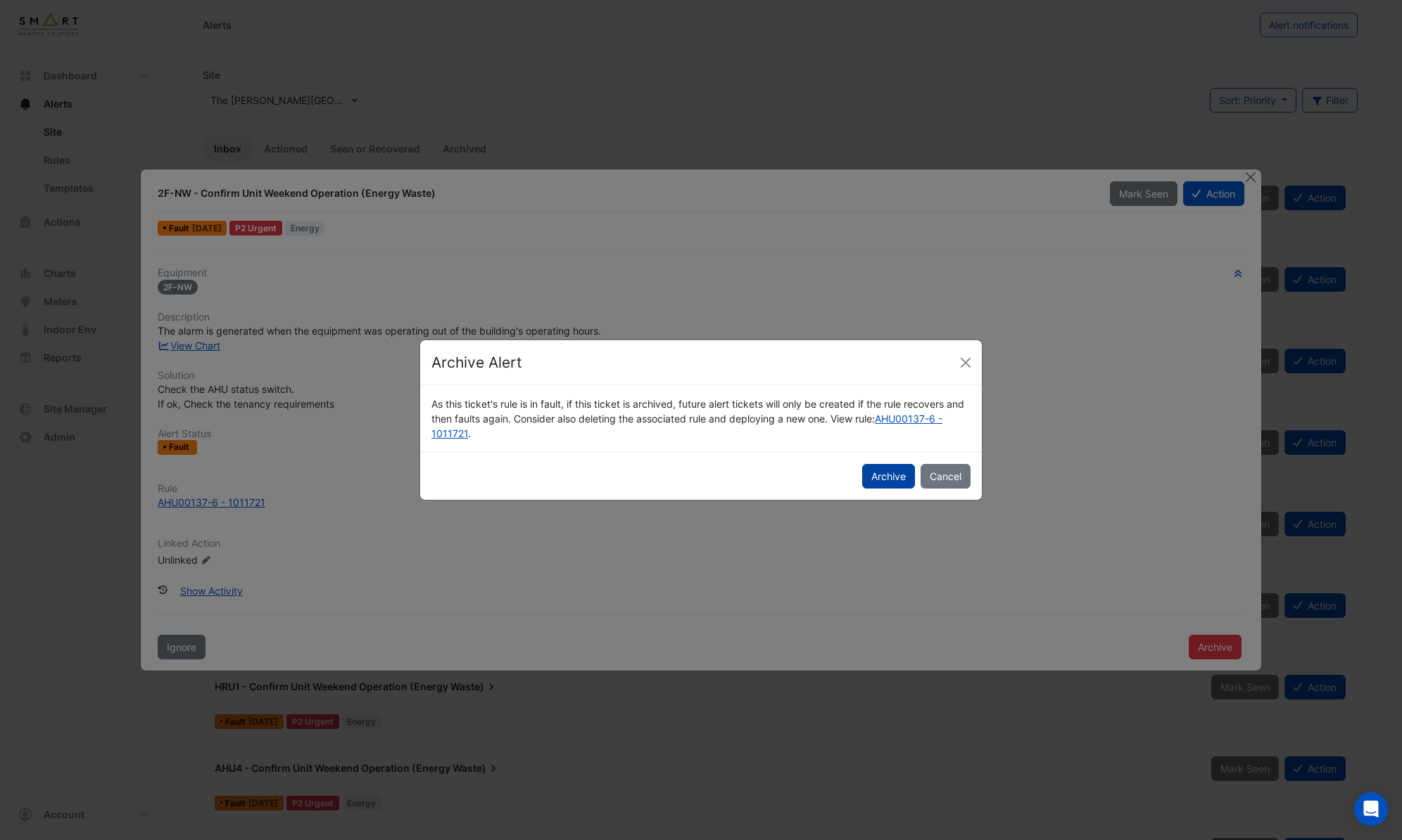
click at [880, 477] on button "Archive" at bounding box center [888, 477] width 52 height 25
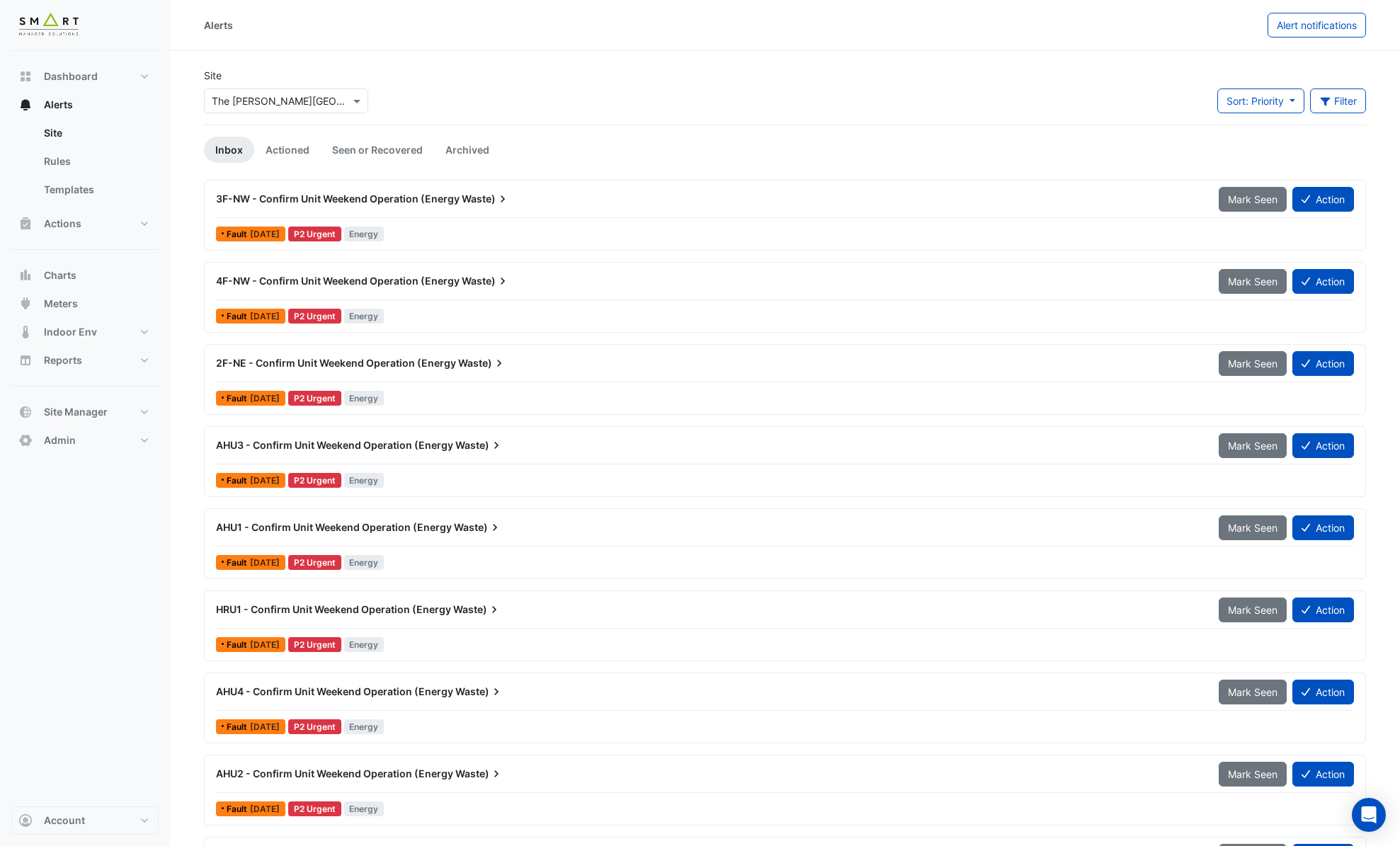
click at [471, 254] on div "3F-NW - Confirm Unit Weekend Operation (Energy Waste) Mark Seen Action Fault 4 …" at bounding box center [785, 714] width 1162 height 1068
click at [471, 227] on div "Fault 4 days ago P2 Urgent Energy" at bounding box center [785, 233] width 1141 height 21
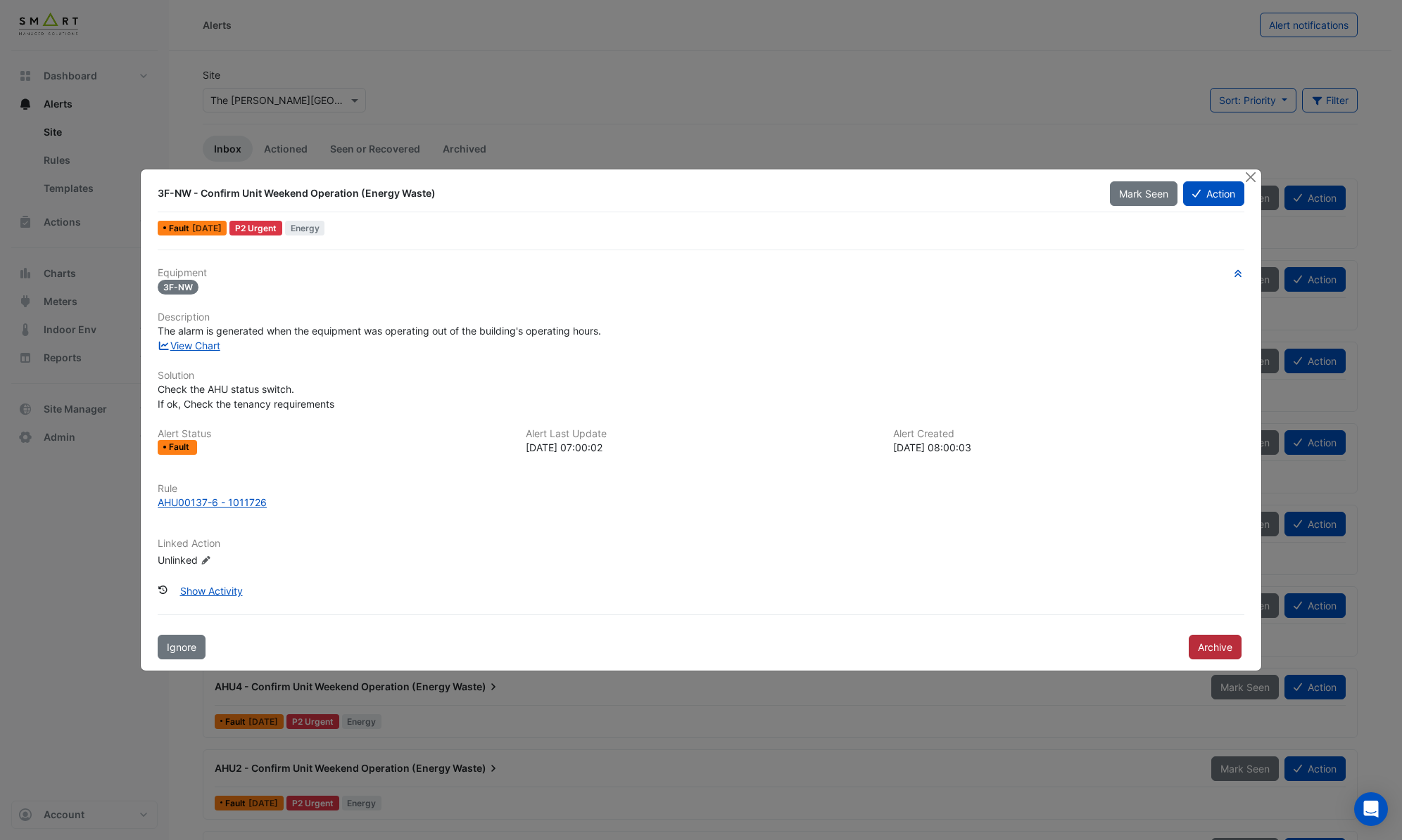
click at [1205, 646] on button "Archive" at bounding box center [1215, 647] width 52 height 25
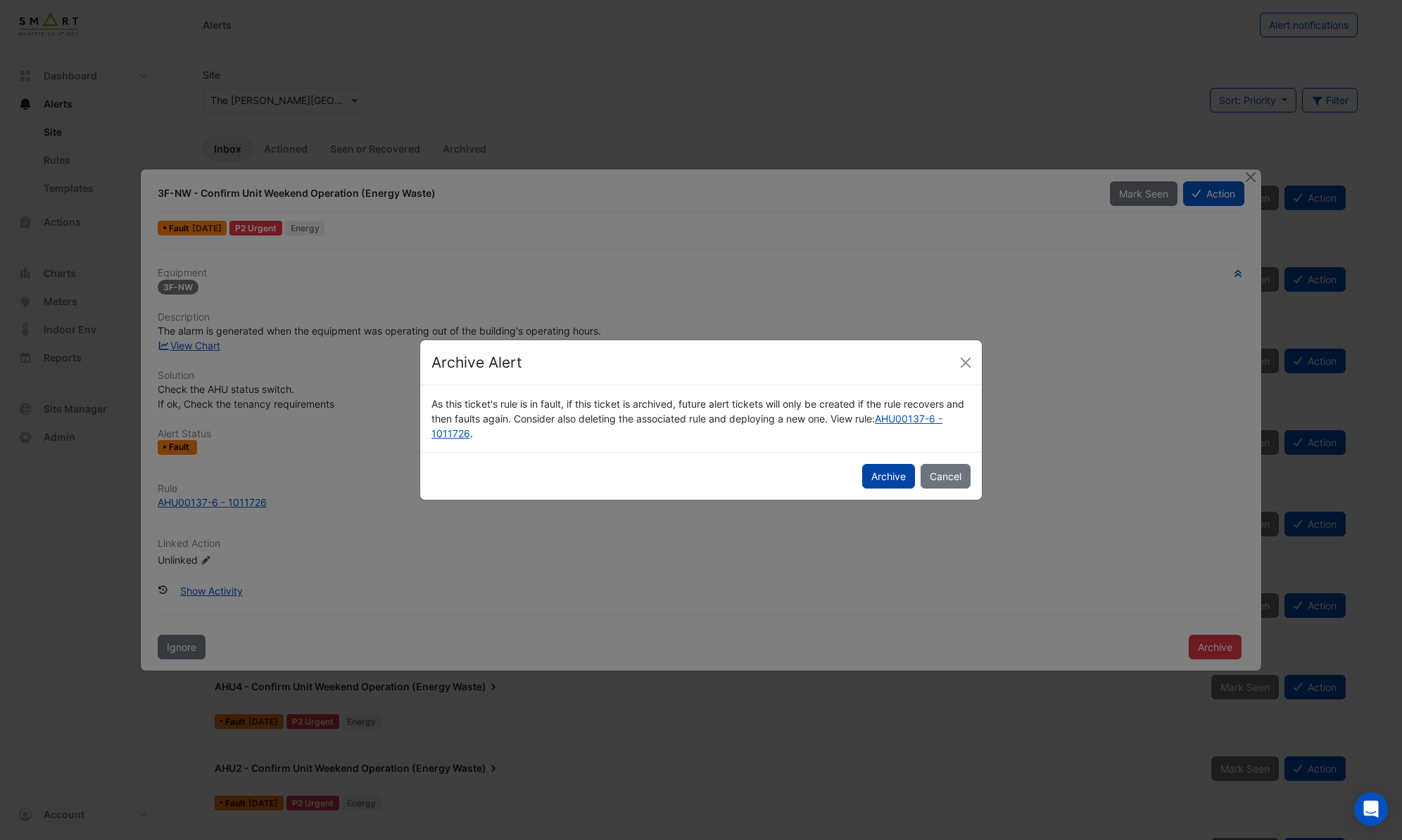
click at [876, 472] on button "Archive" at bounding box center [888, 477] width 52 height 25
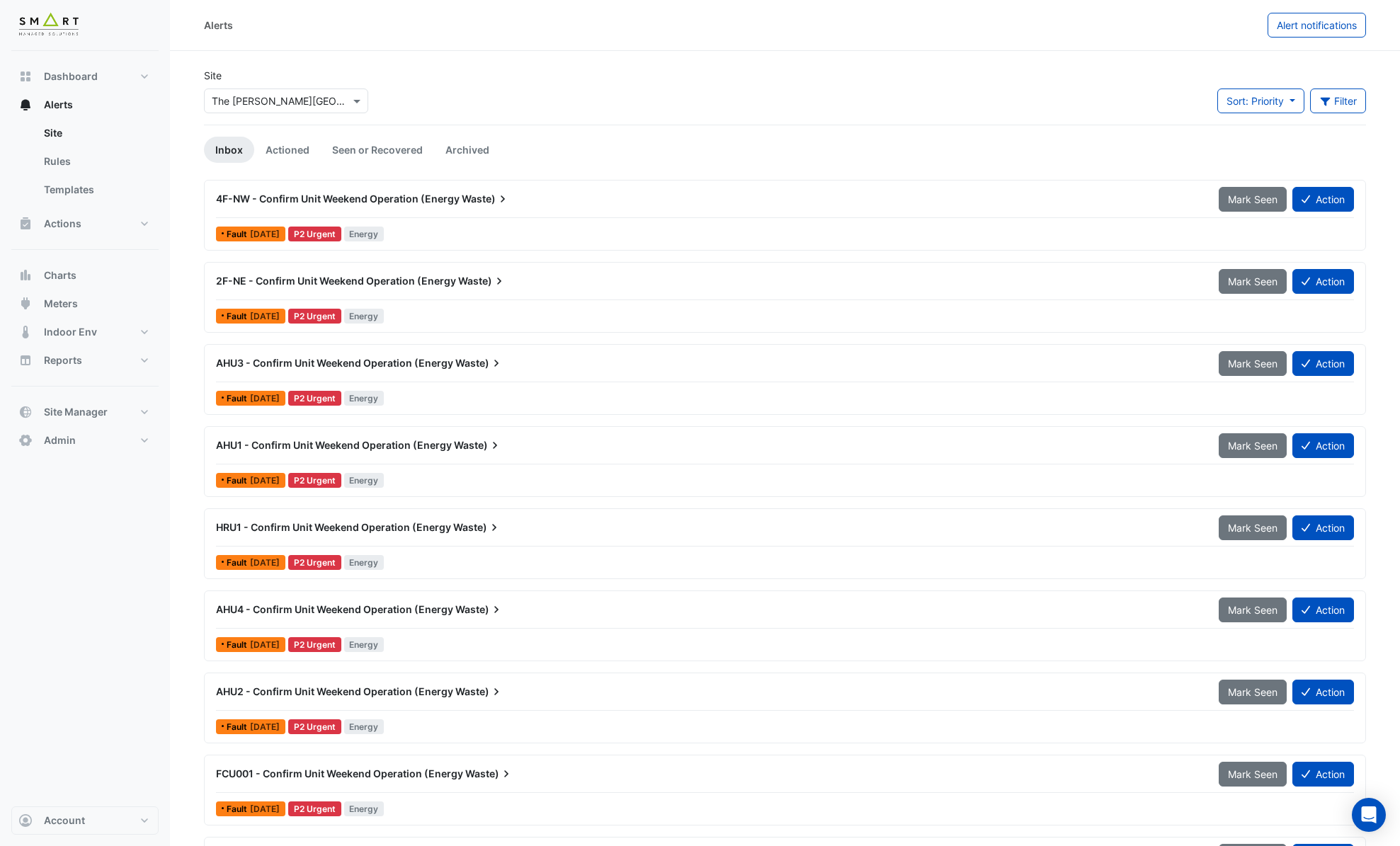
click at [437, 219] on div "4F-NW - Confirm Unit Weekend Operation (Energy Waste) Mark Seen Action Fault 4 …" at bounding box center [784, 215] width 1149 height 58
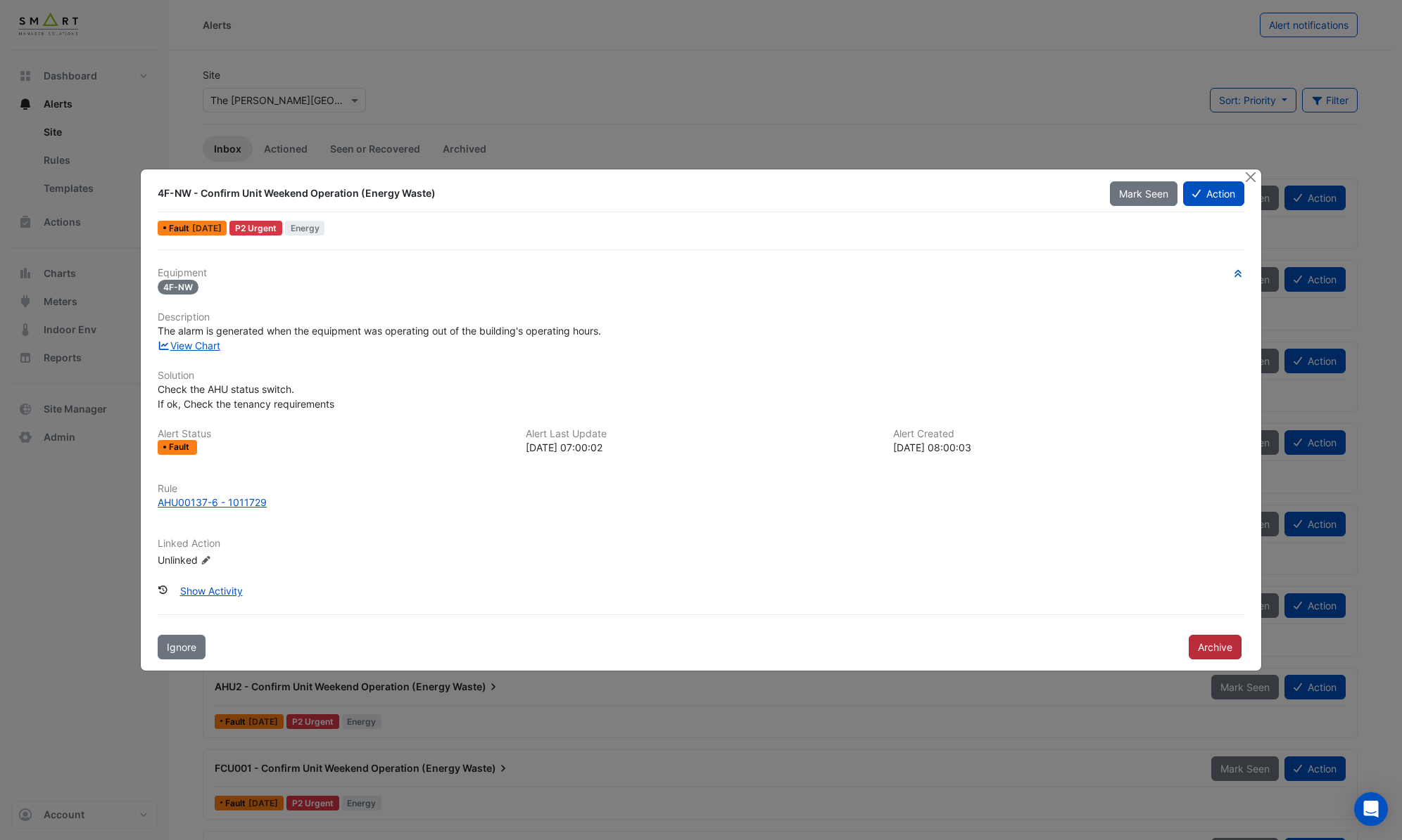
click at [1222, 645] on button "Archive" at bounding box center [1215, 647] width 52 height 25
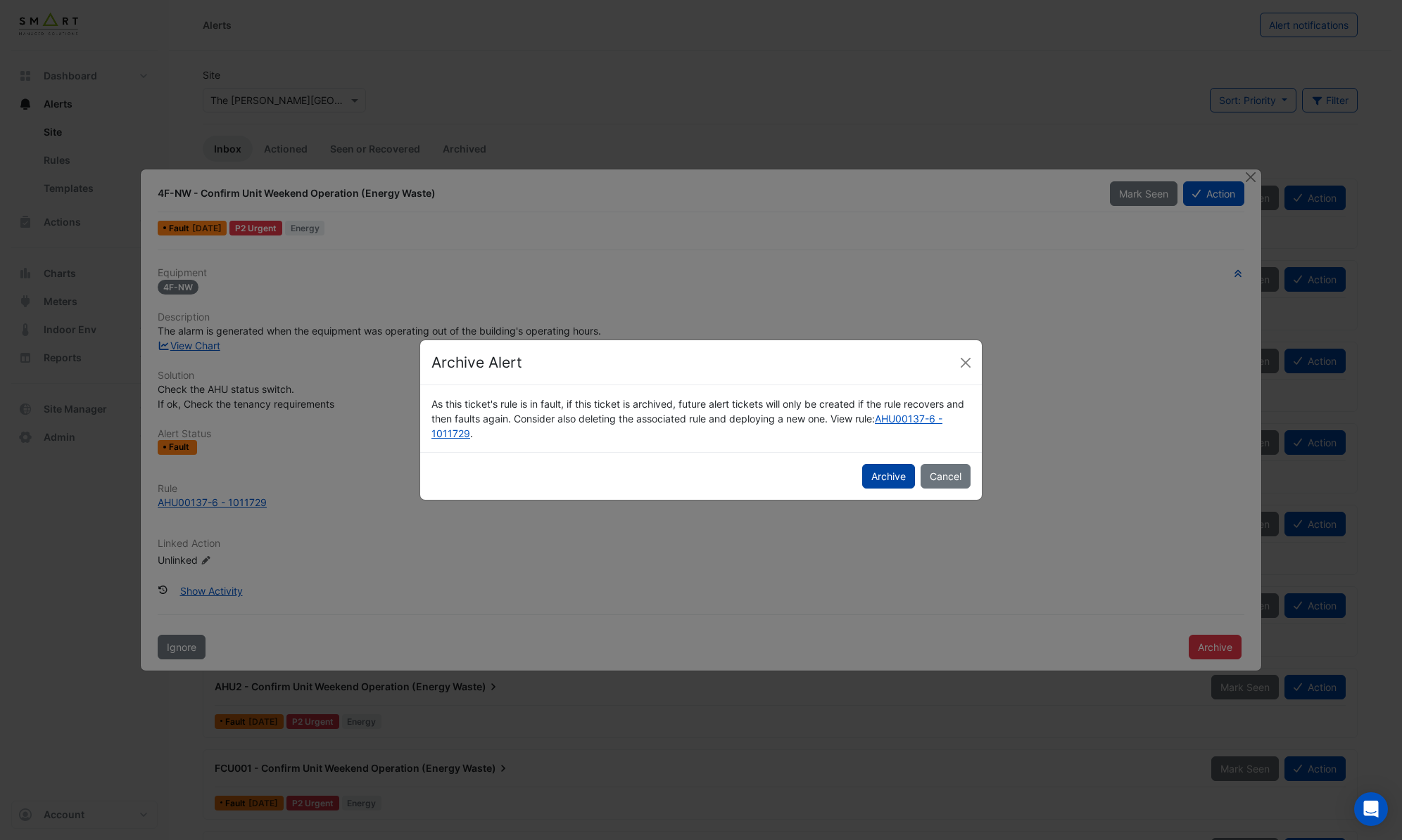
click at [887, 483] on button "Archive" at bounding box center [888, 477] width 52 height 25
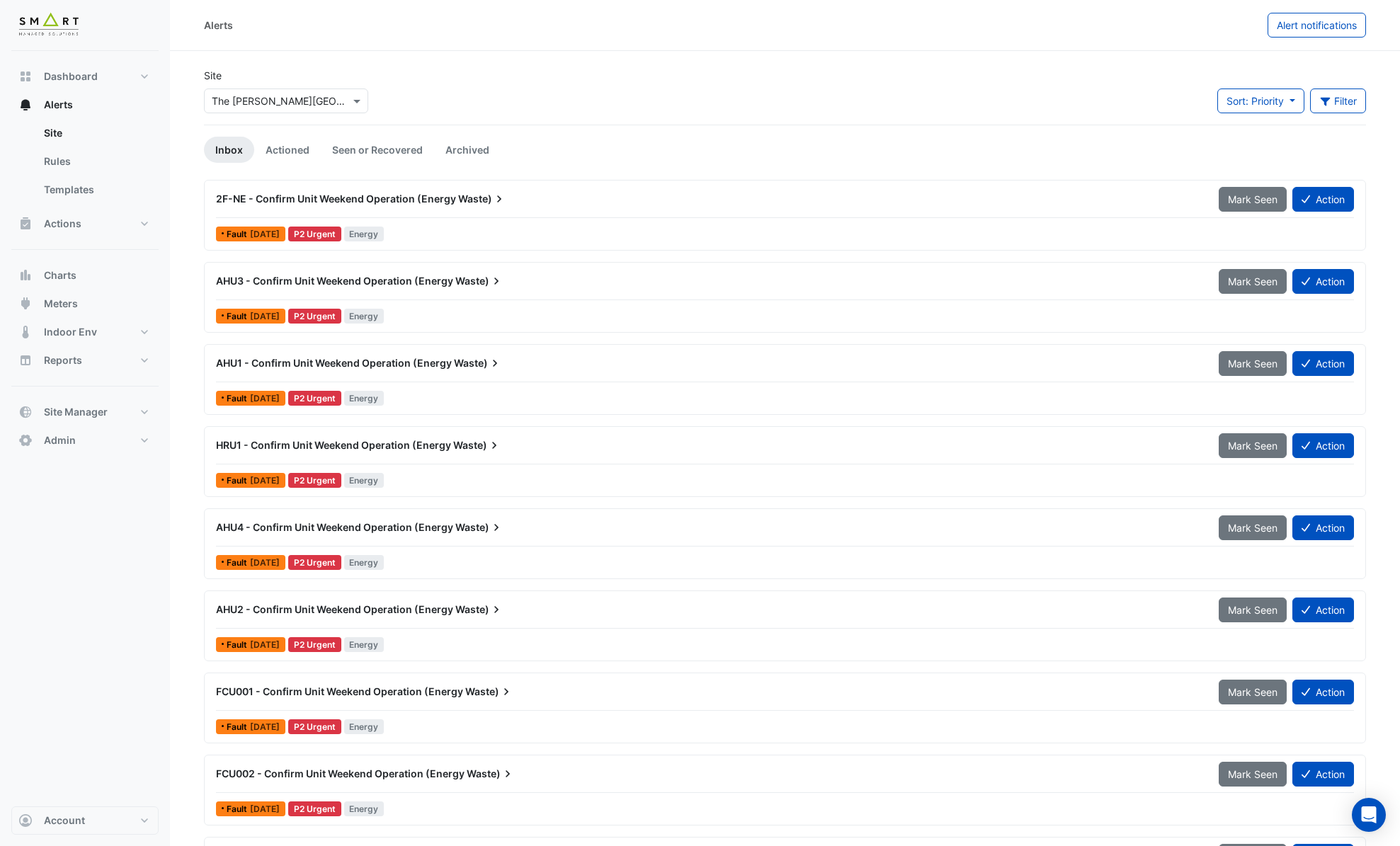
click at [451, 223] on div "2F-NE - Confirm Unit Weekend Operation (Energy Waste) Mark Seen Action Fault 4 …" at bounding box center [784, 215] width 1149 height 58
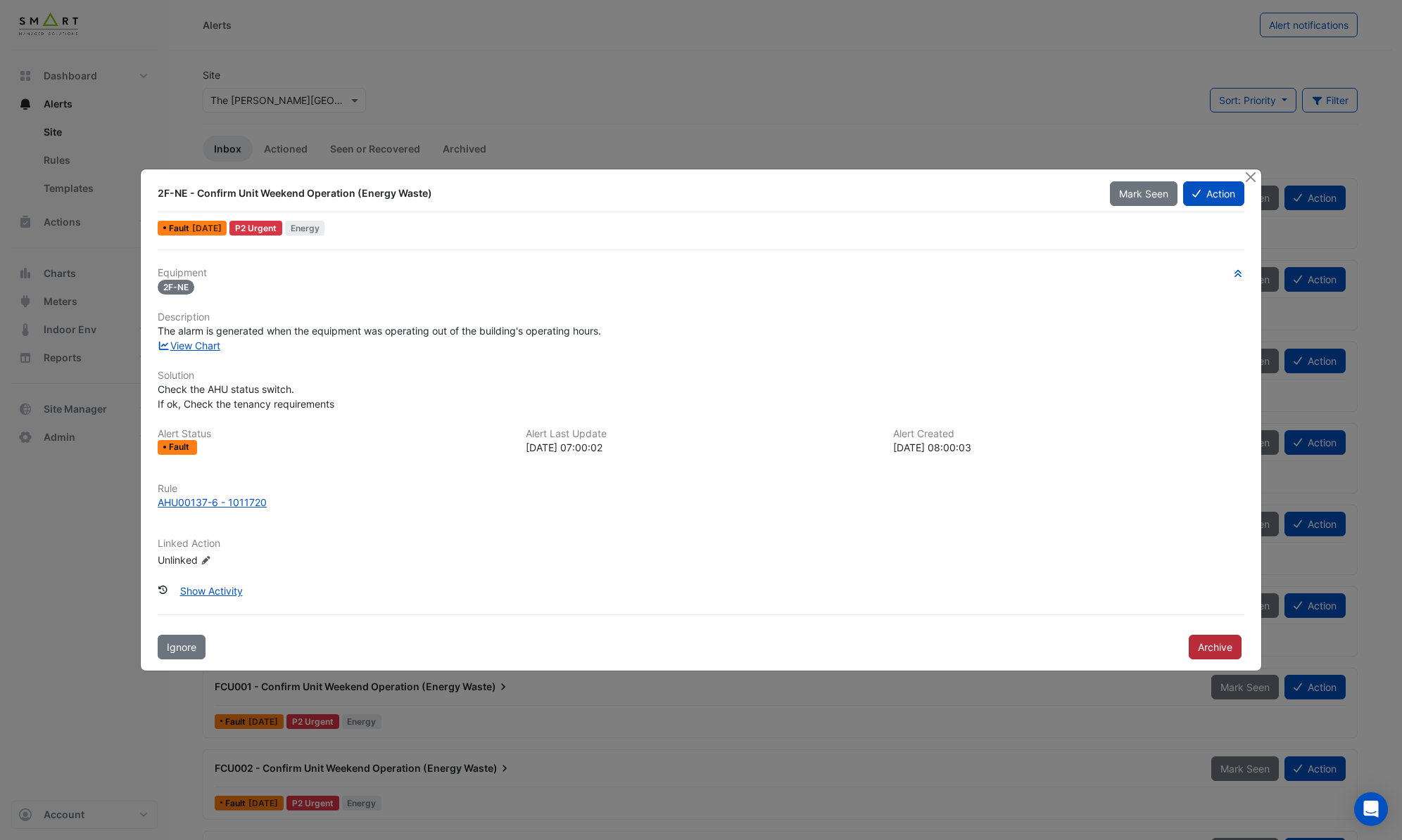
click at [1189, 645] on div "Archive" at bounding box center [1216, 646] width 73 height 28
click at [1199, 649] on button "Archive" at bounding box center [1215, 647] width 52 height 25
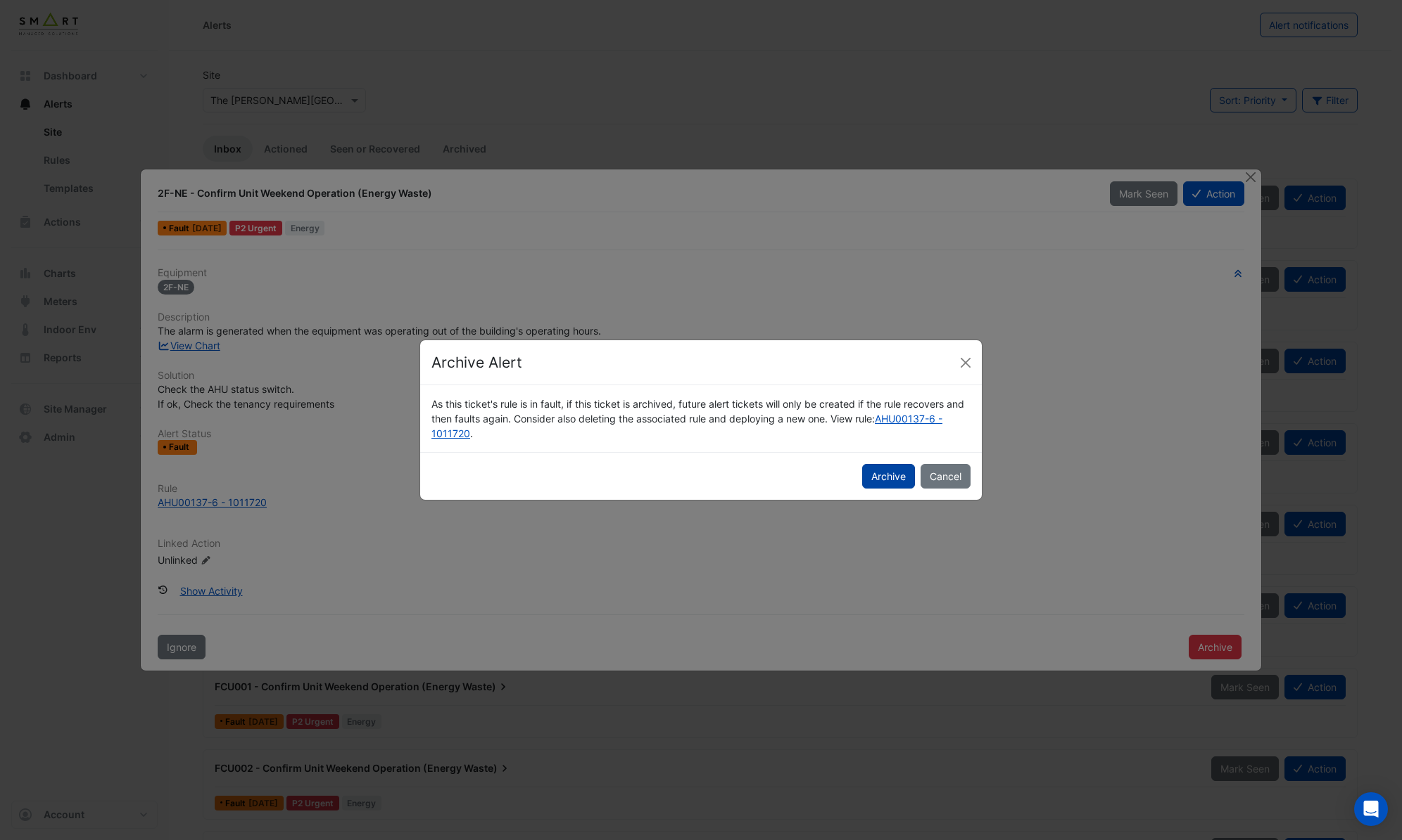
click at [878, 483] on button "Archive" at bounding box center [888, 477] width 52 height 25
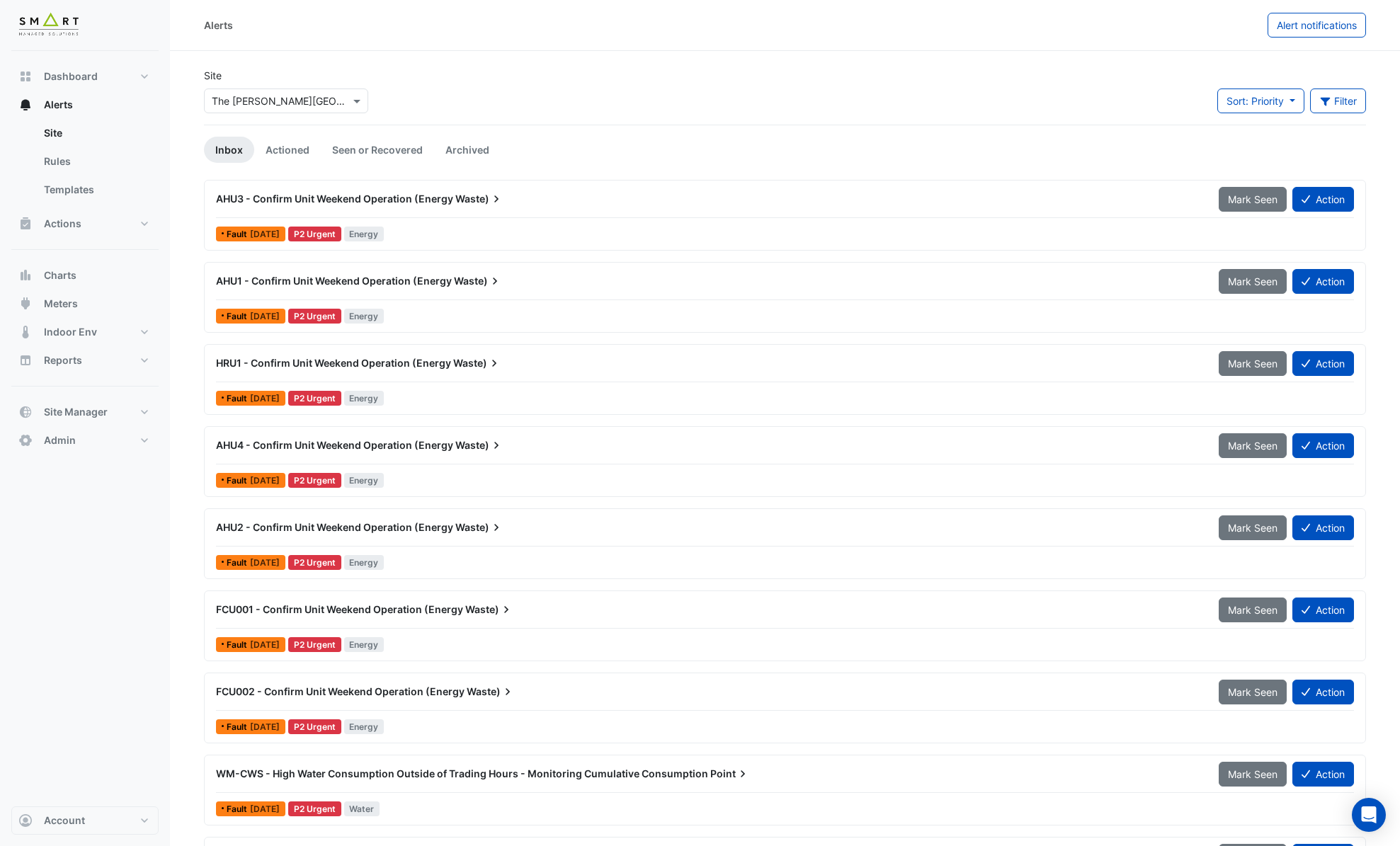
click at [434, 219] on div "AHU3 - Confirm Unit Weekend Operation (Energy Waste) Mark Seen Action Fault 4 d…" at bounding box center [784, 215] width 1149 height 58
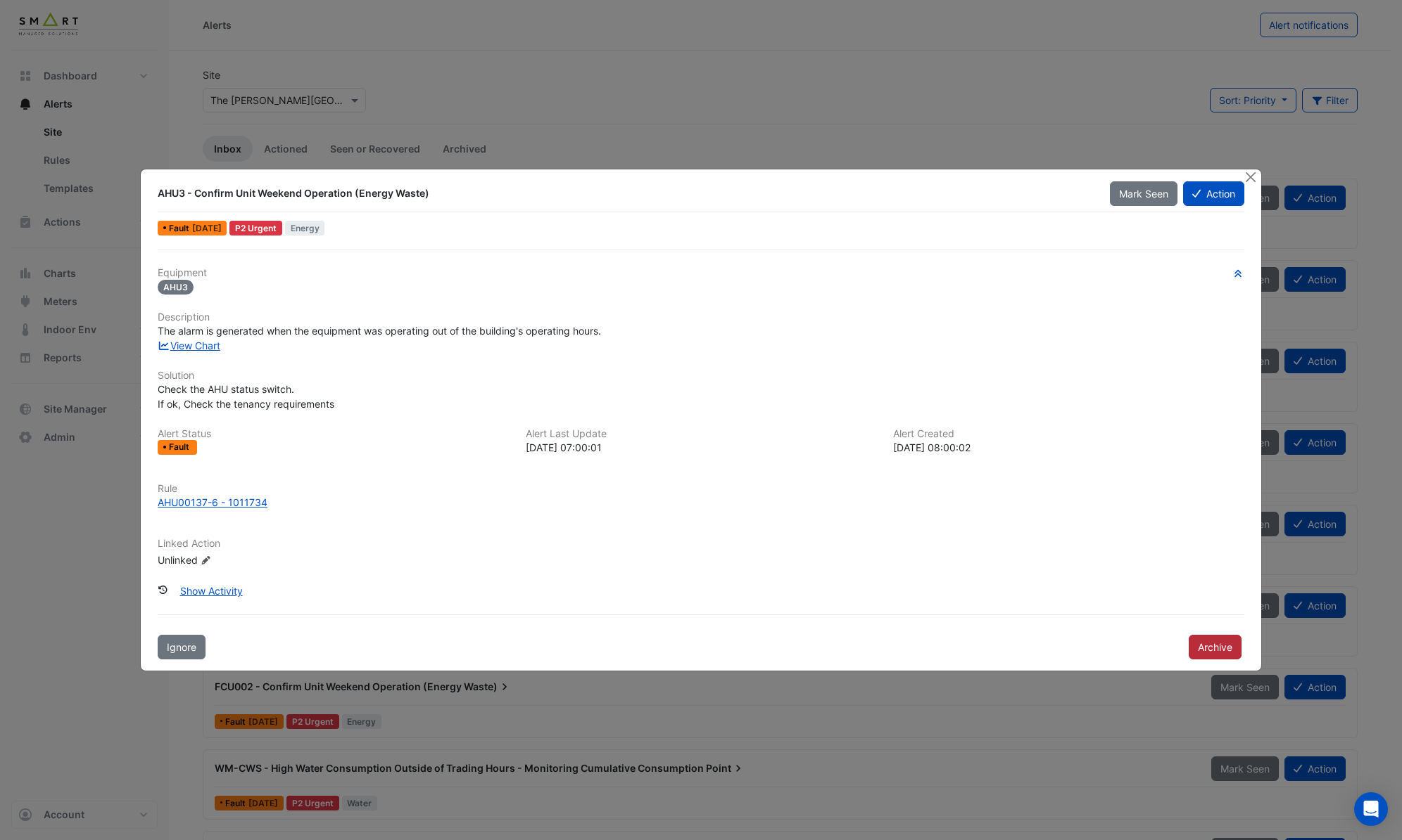
click at [1209, 647] on button "Archive" at bounding box center [1215, 647] width 52 height 25
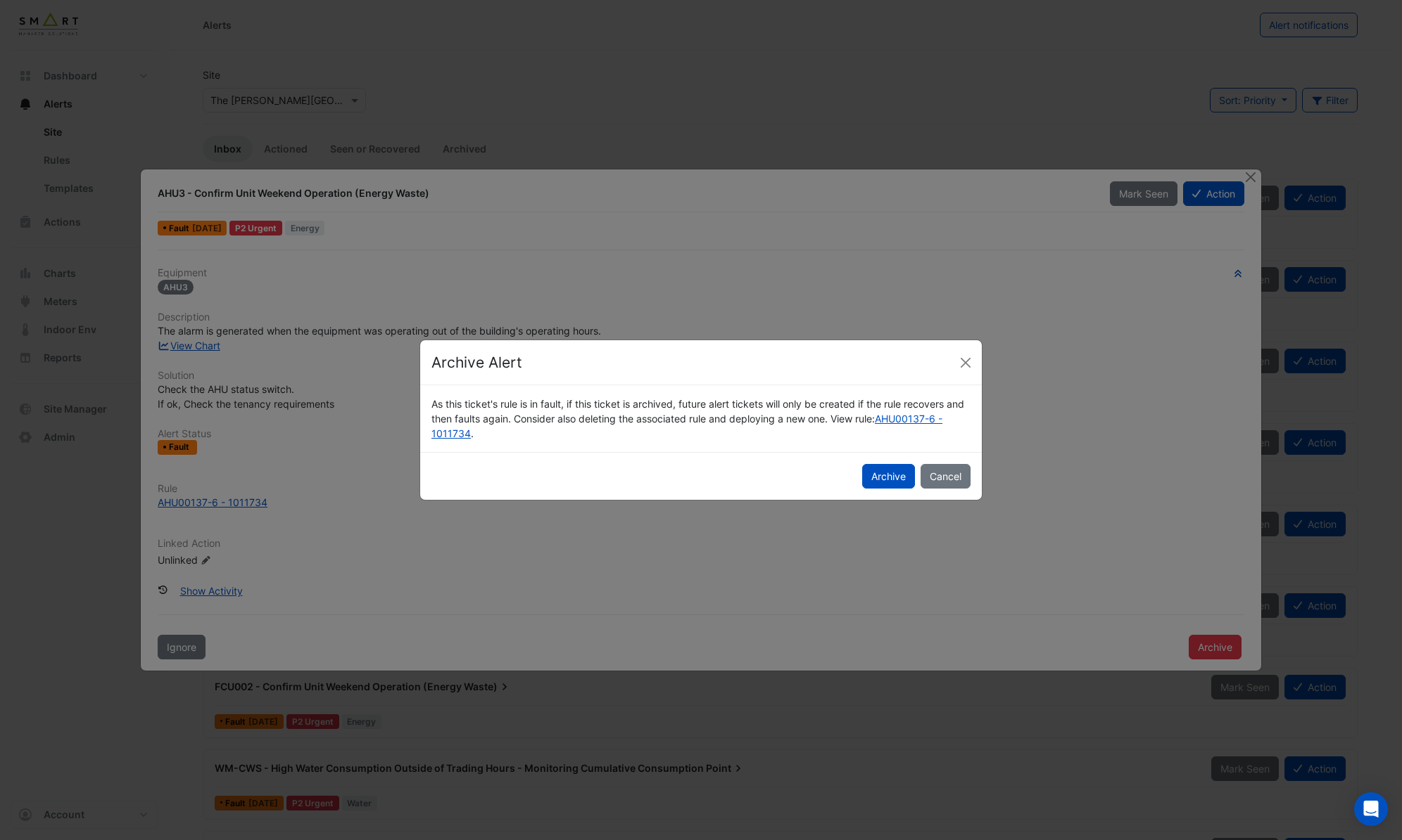
click at [890, 472] on button "Archive" at bounding box center [888, 477] width 52 height 25
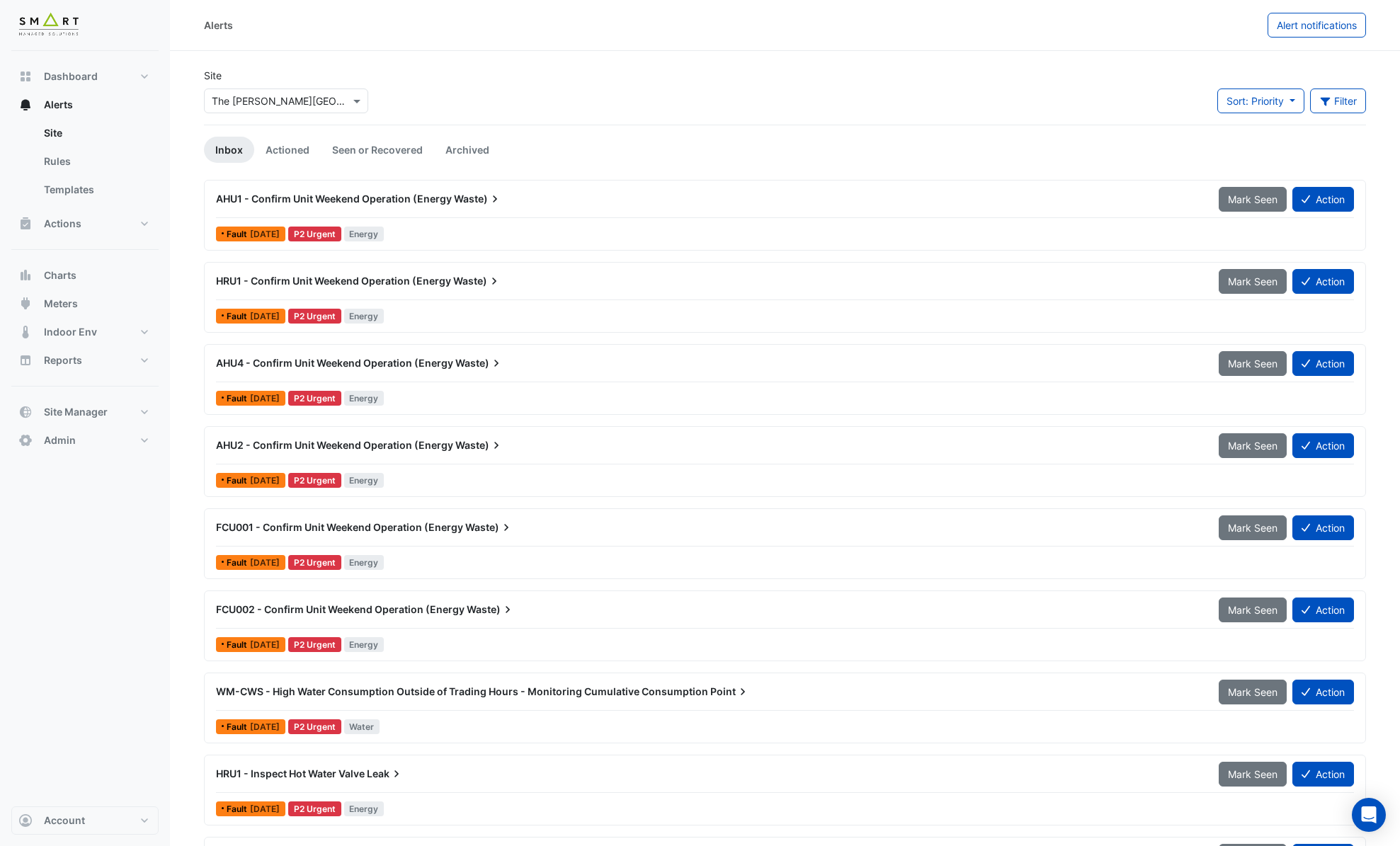
click at [435, 216] on div "AHU1 - Confirm Unit Weekend Operation (Energy Waste) Mark Seen Action" at bounding box center [785, 202] width 1138 height 32
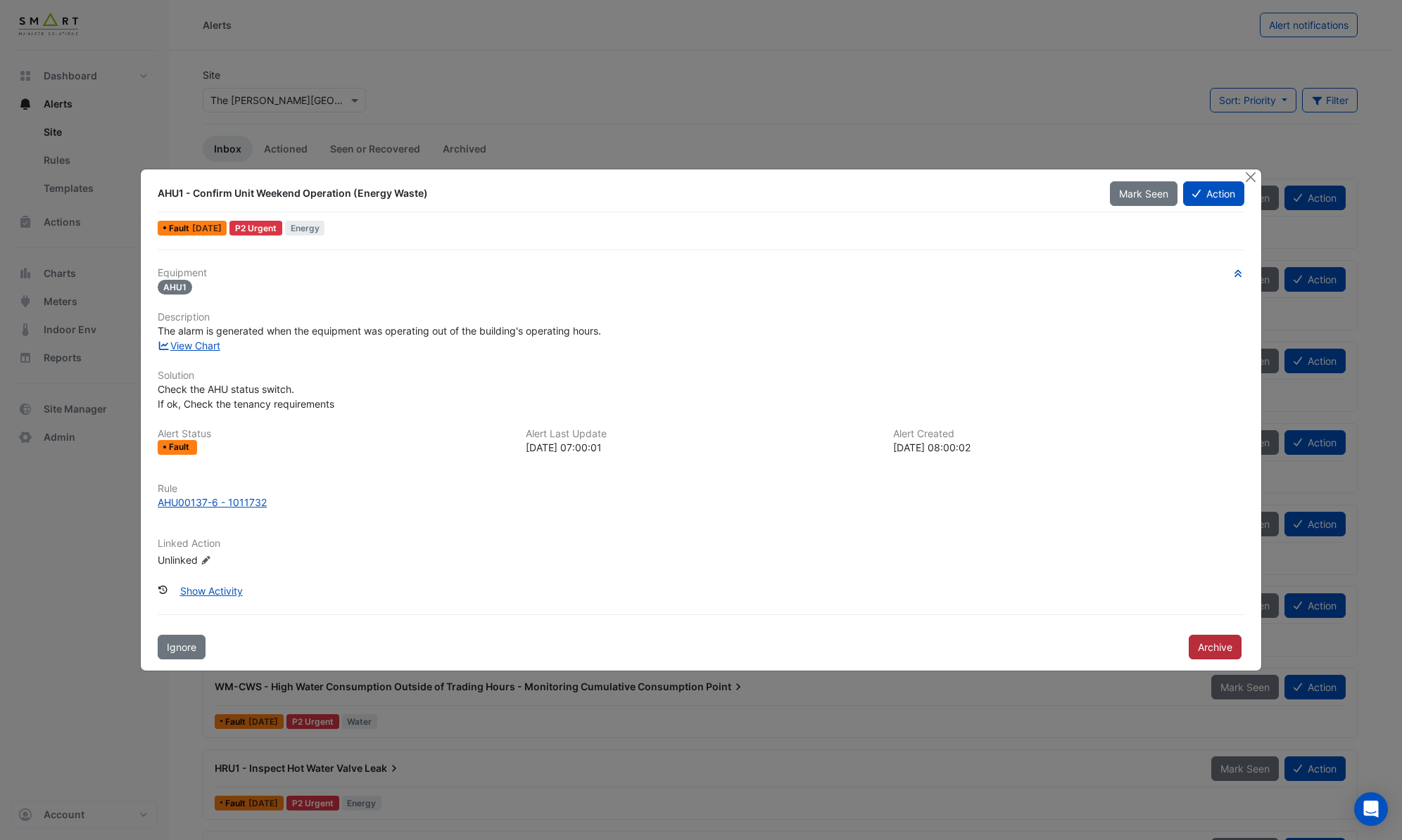
click at [1220, 647] on button "Archive" at bounding box center [1215, 647] width 52 height 25
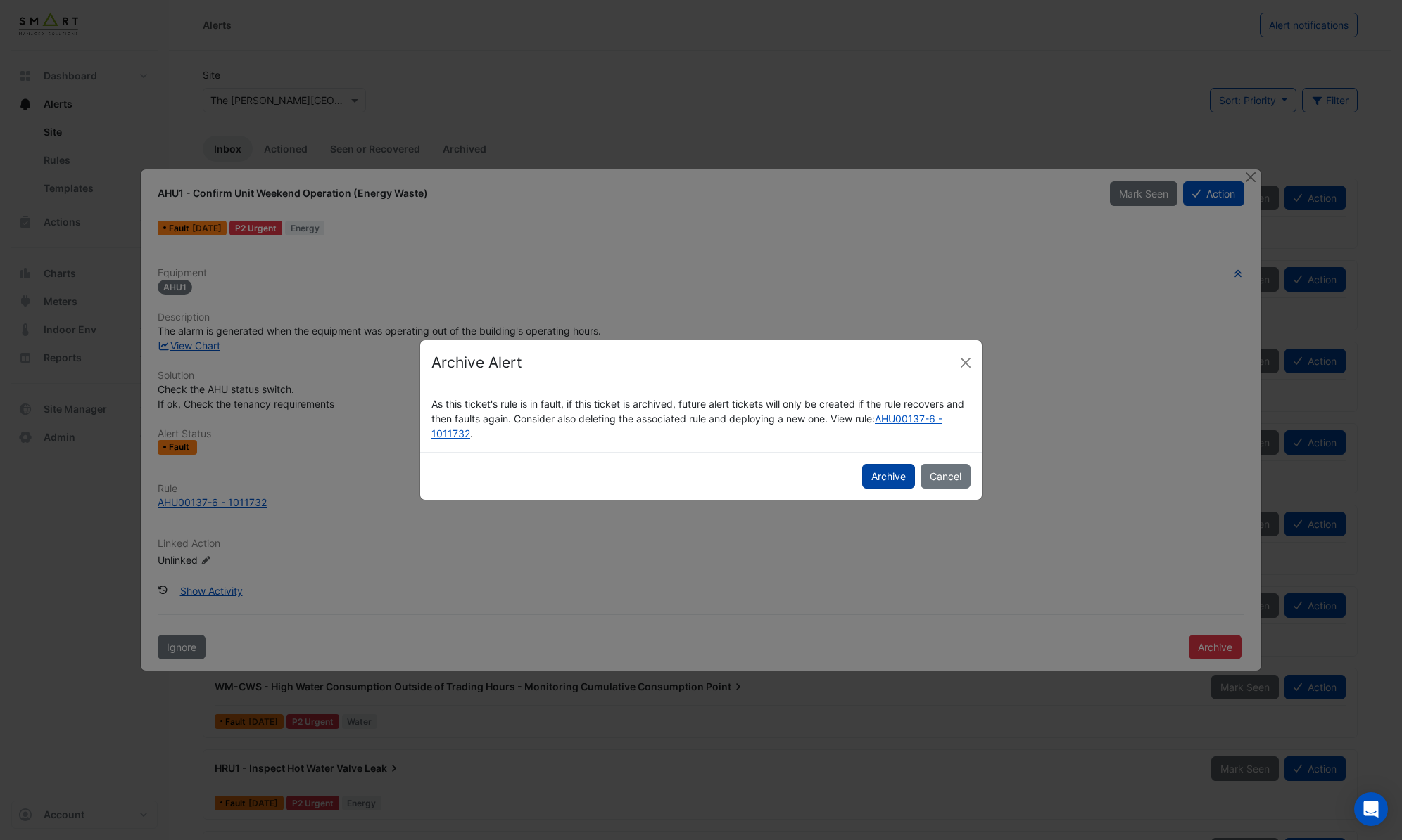
click at [899, 466] on button "Archive" at bounding box center [888, 477] width 52 height 25
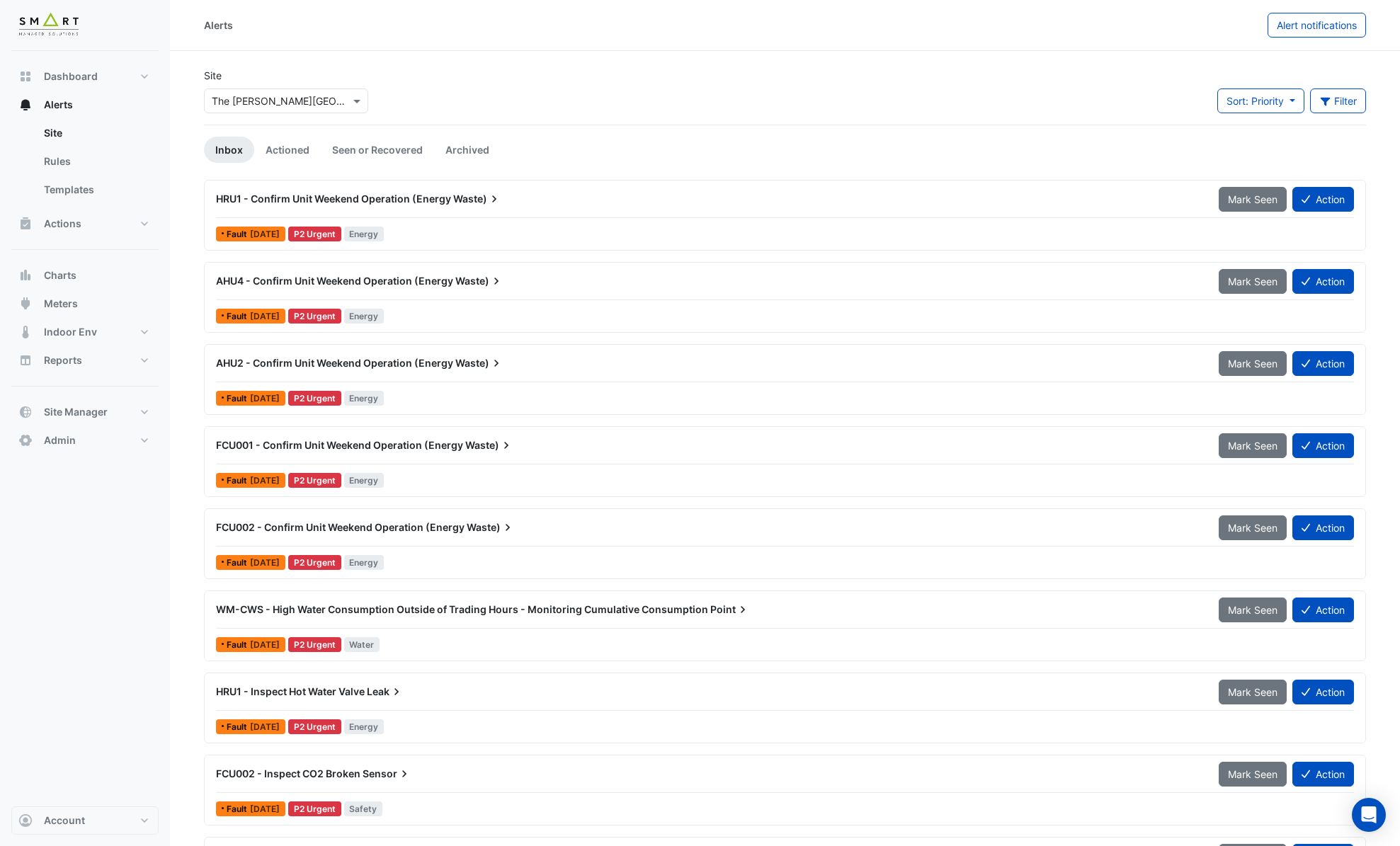
click at [531, 203] on div "HRU1 - Confirm Unit Weekend Operation (Energy Waste)" at bounding box center [709, 199] width 985 height 14
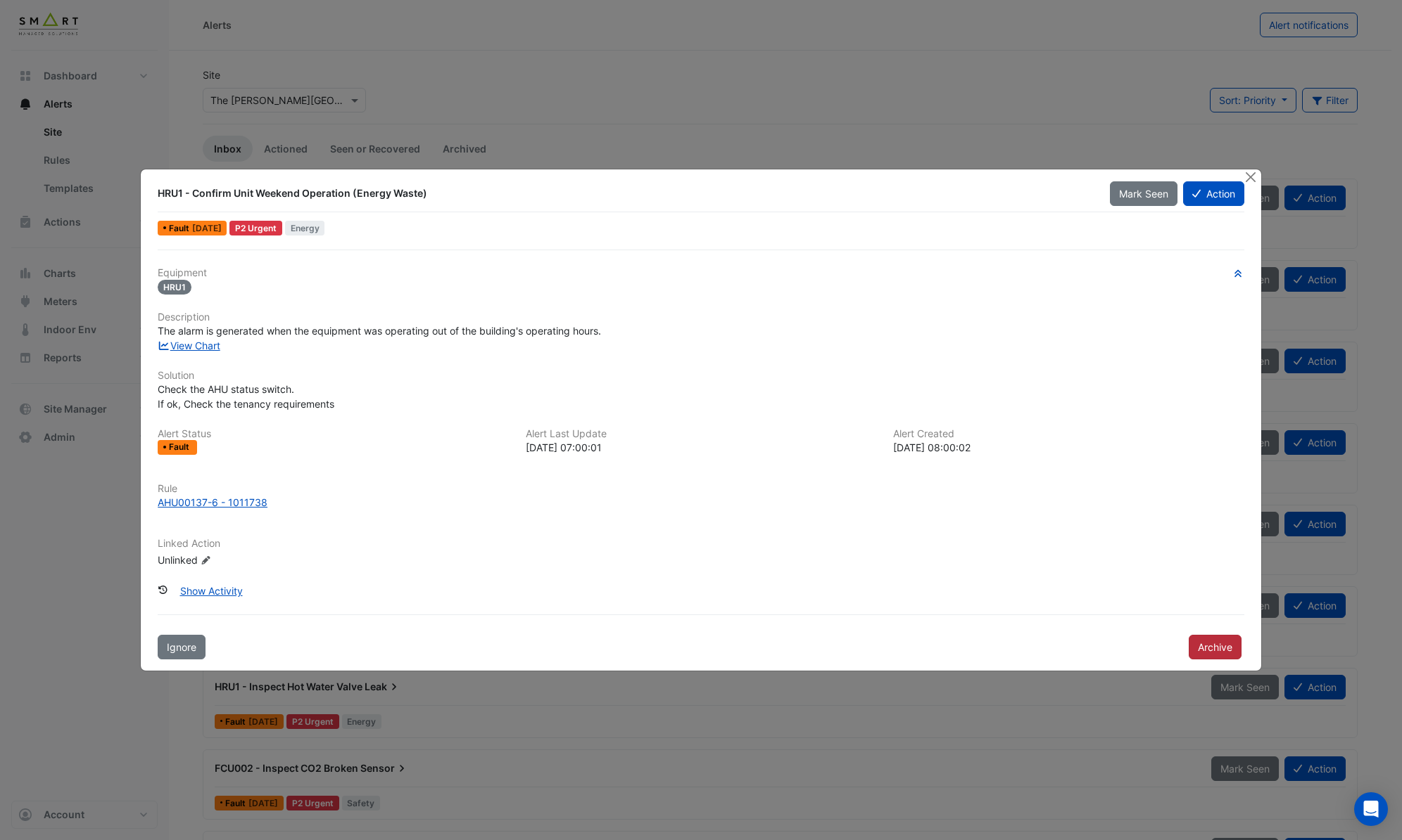
click at [1211, 650] on button "Archive" at bounding box center [1215, 647] width 52 height 25
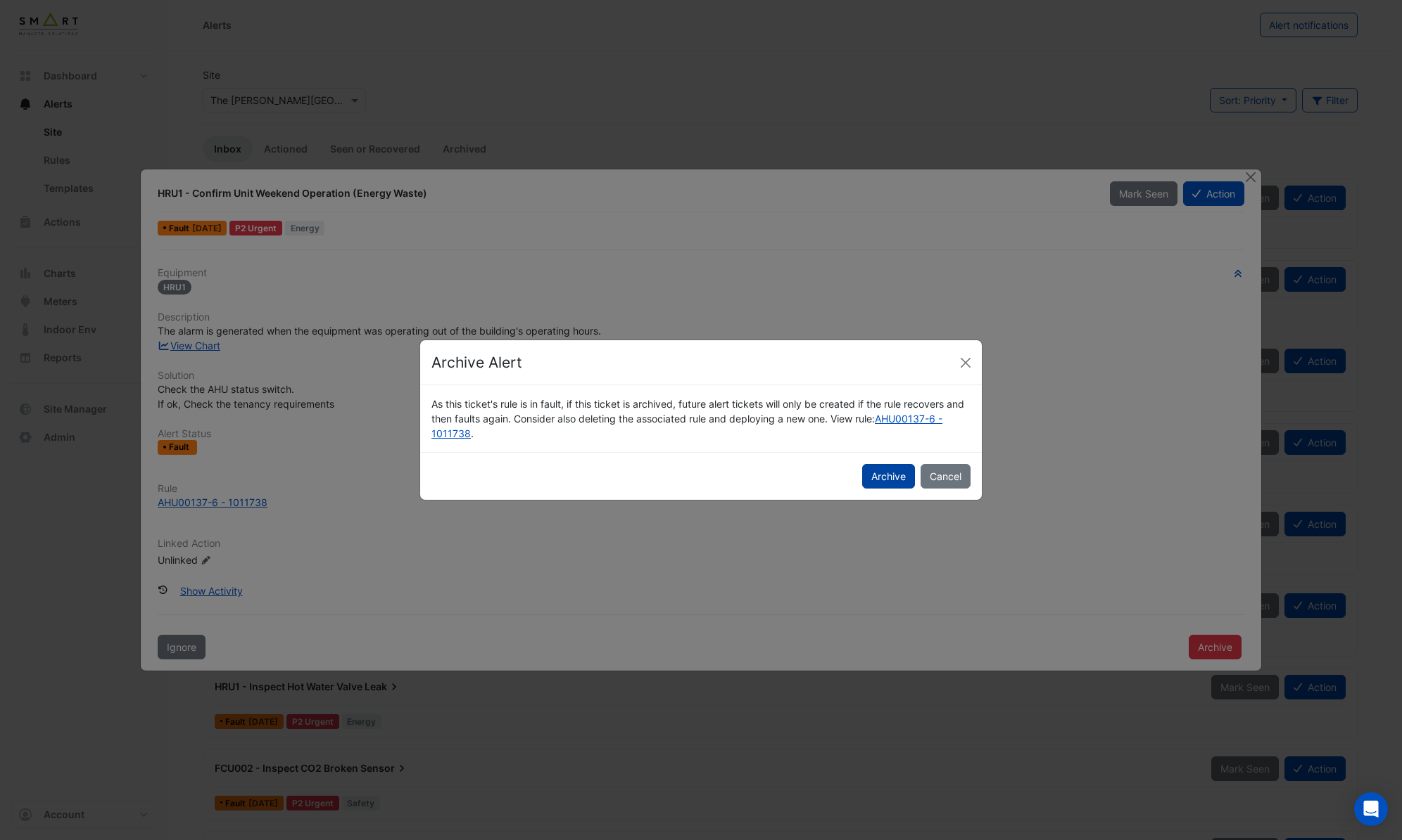
click at [878, 480] on button "Archive" at bounding box center [888, 477] width 52 height 25
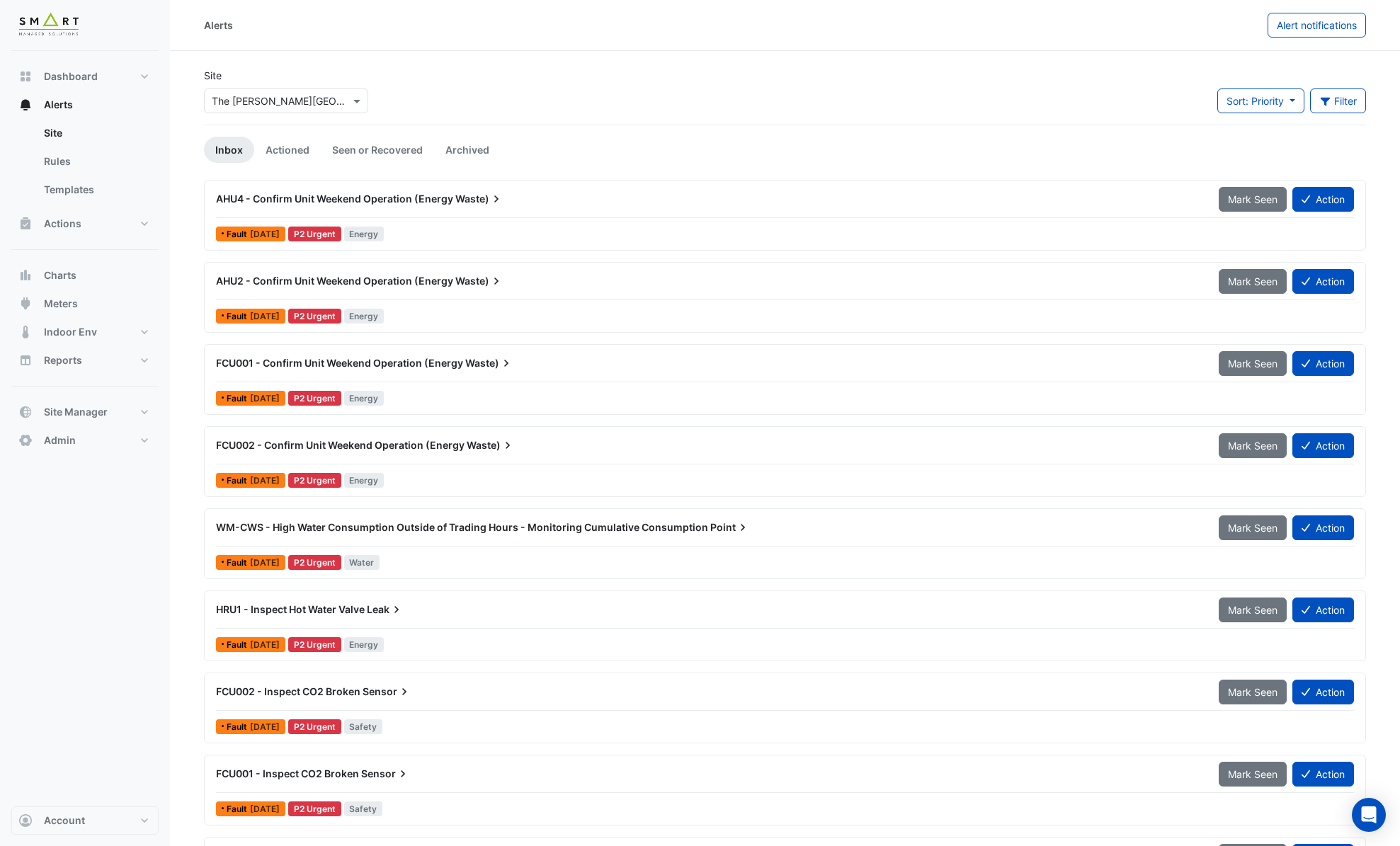
click at [458, 216] on div "AHU4 - Confirm Unit Weekend Operation (Energy Waste) Mark Seen Action" at bounding box center [785, 202] width 1138 height 32
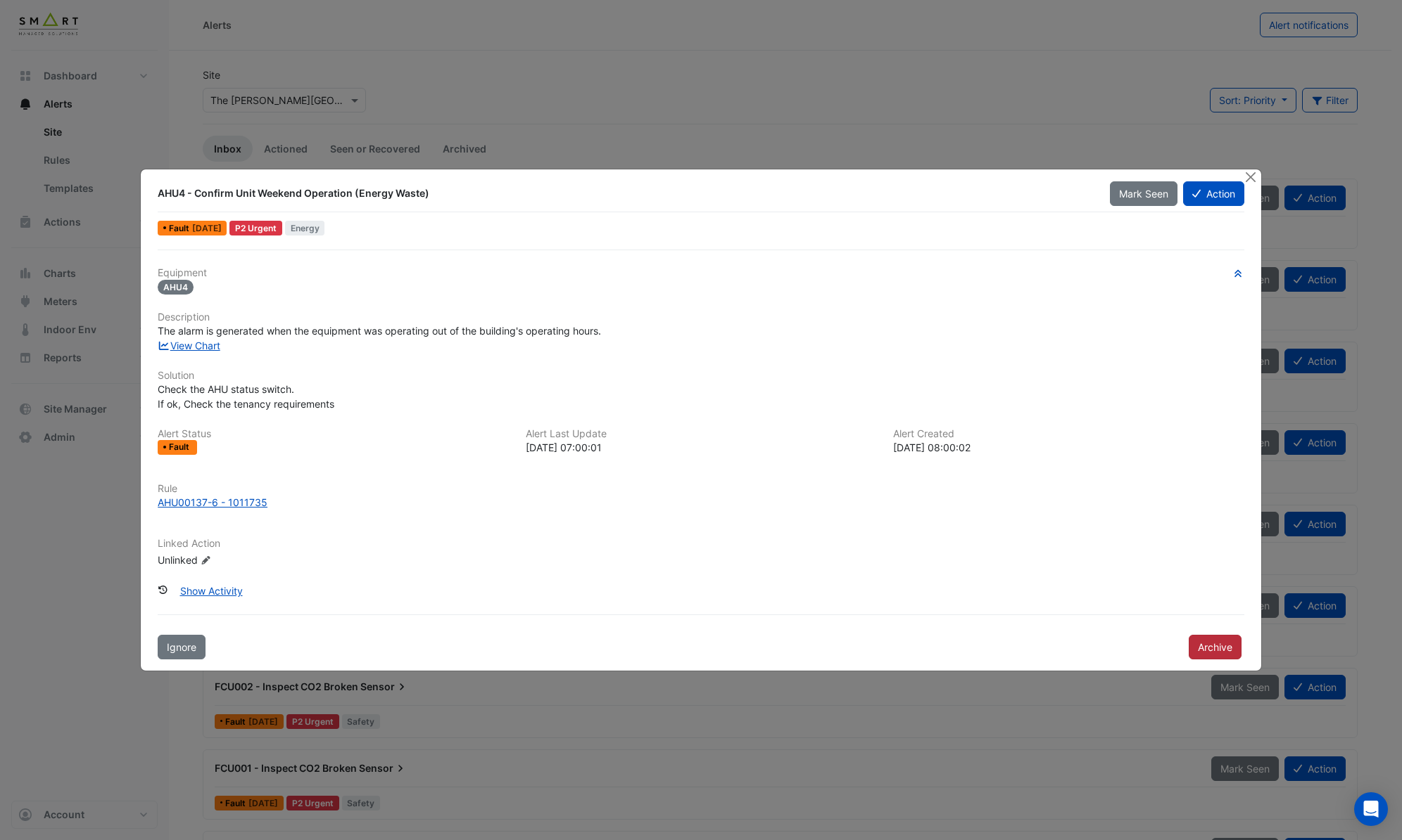
click at [1199, 647] on button "Archive" at bounding box center [1215, 647] width 52 height 25
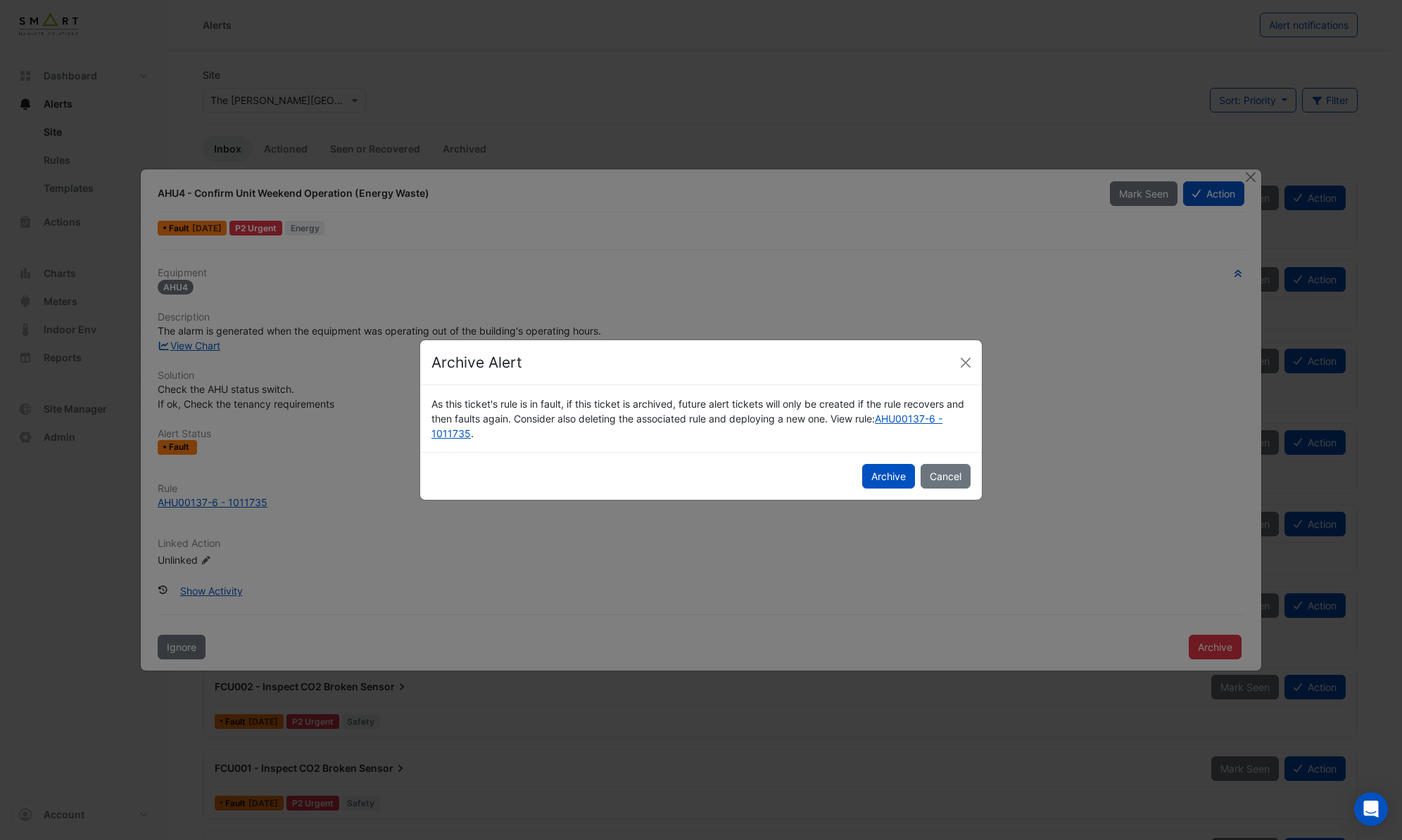
click at [888, 477] on button "Archive" at bounding box center [888, 477] width 52 height 25
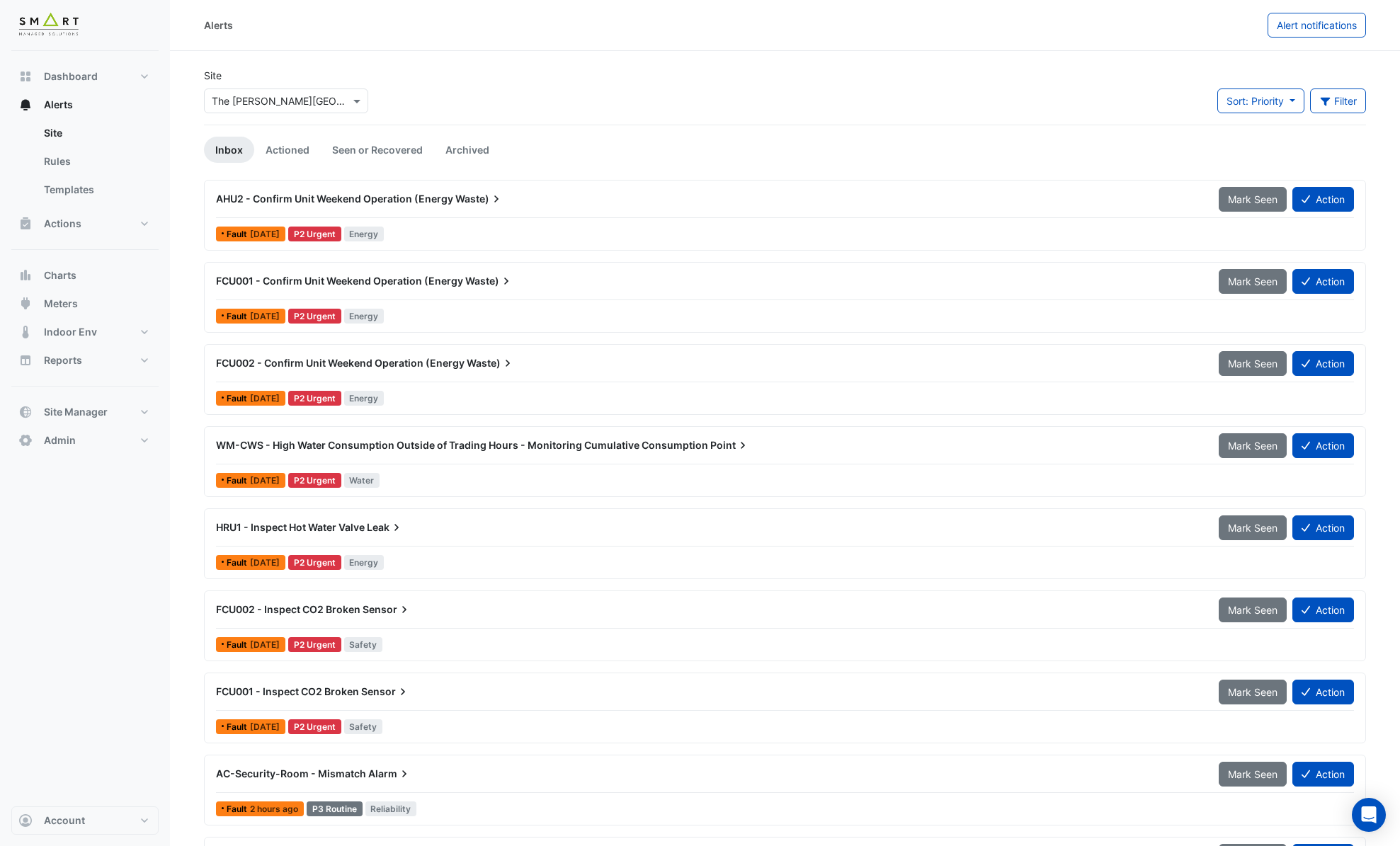
click at [456, 212] on div "AHU2 - Confirm Unit Weekend Operation (Energy Waste) Mark Seen Action" at bounding box center [785, 202] width 1138 height 32
click at [586, 217] on div at bounding box center [785, 217] width 1138 height 1
click at [558, 197] on div "AHU2 - Confirm Unit Weekend Operation (Energy Waste)" at bounding box center [709, 199] width 985 height 14
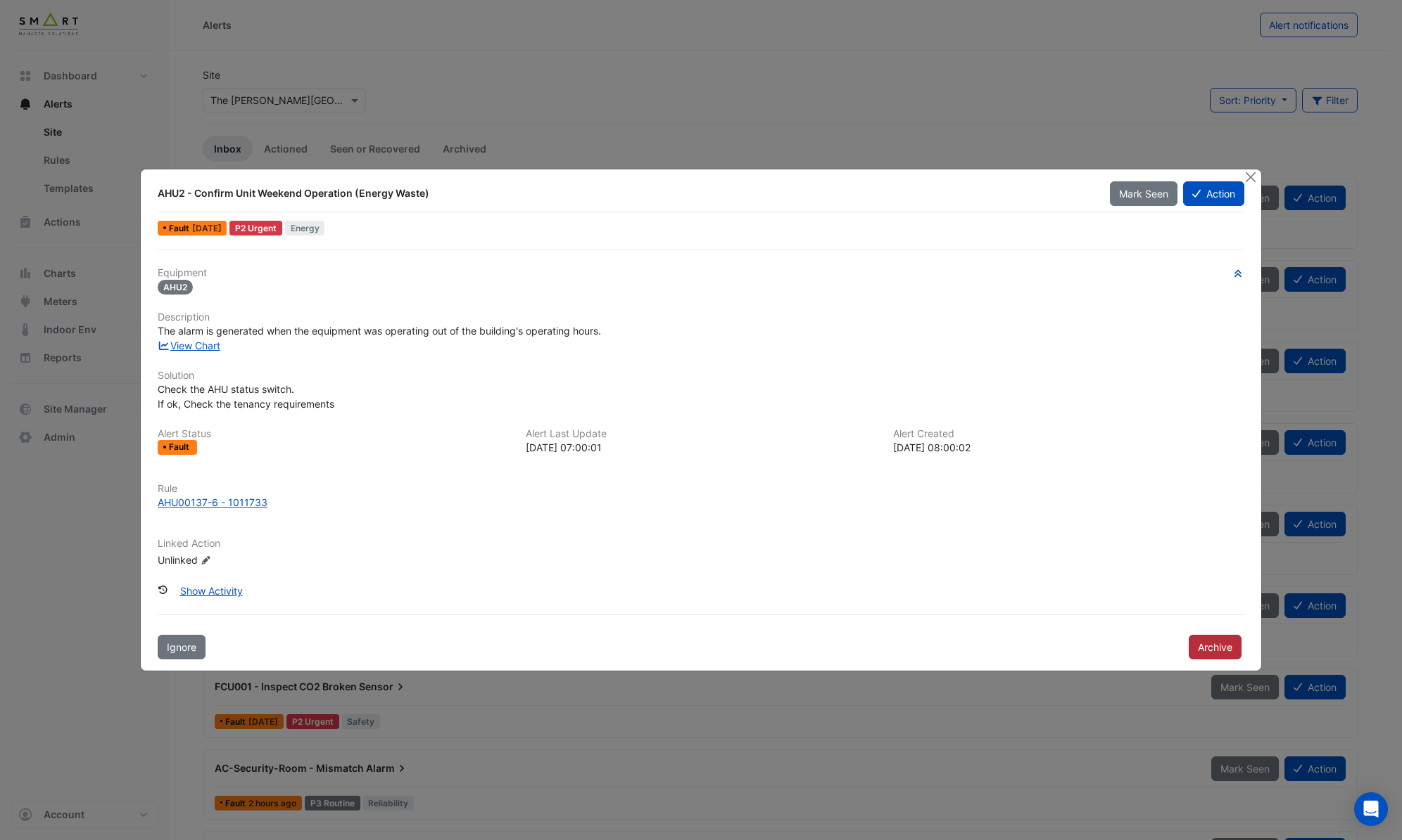
click at [1215, 643] on button "Archive" at bounding box center [1215, 647] width 52 height 25
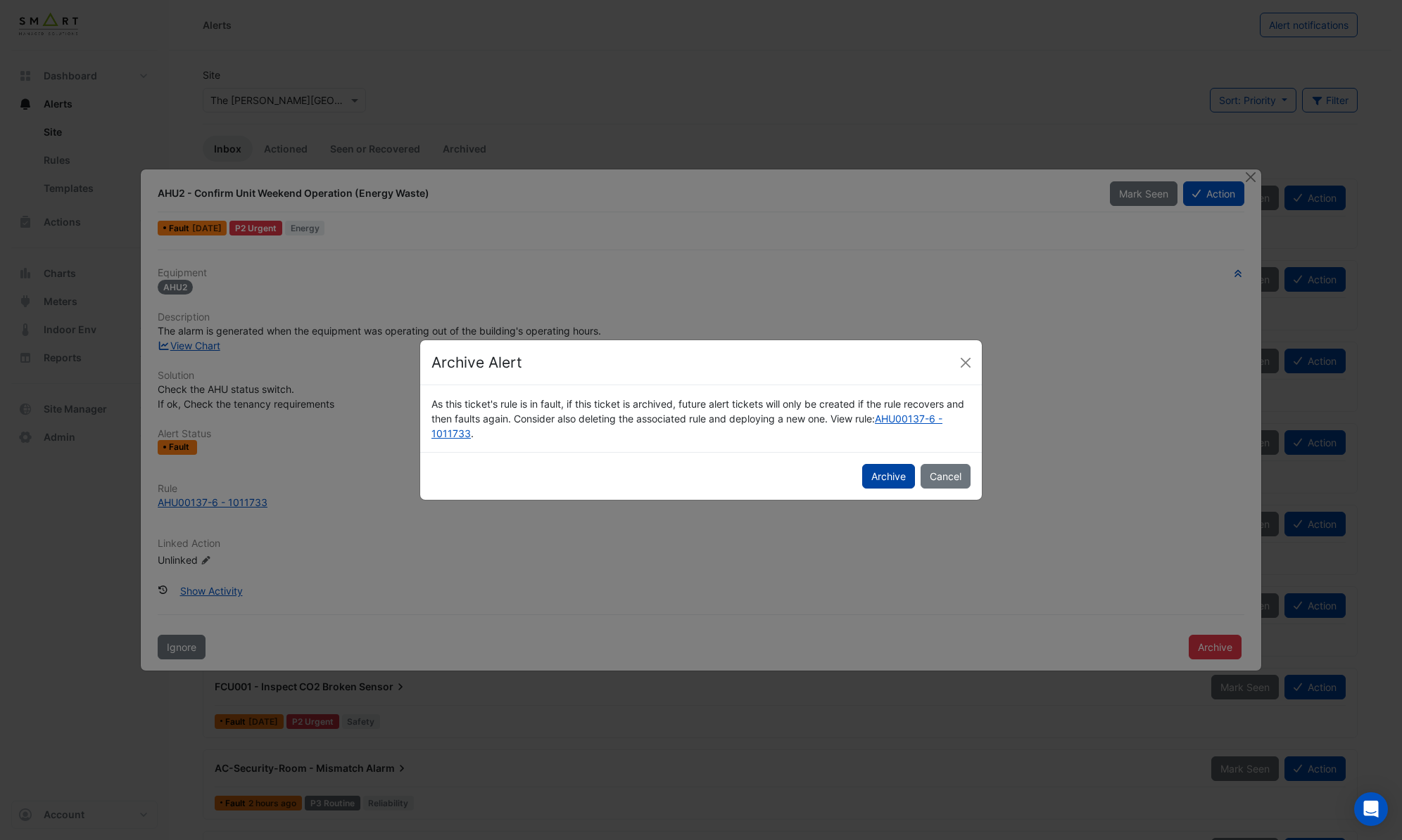
click at [888, 470] on button "Archive" at bounding box center [888, 477] width 52 height 25
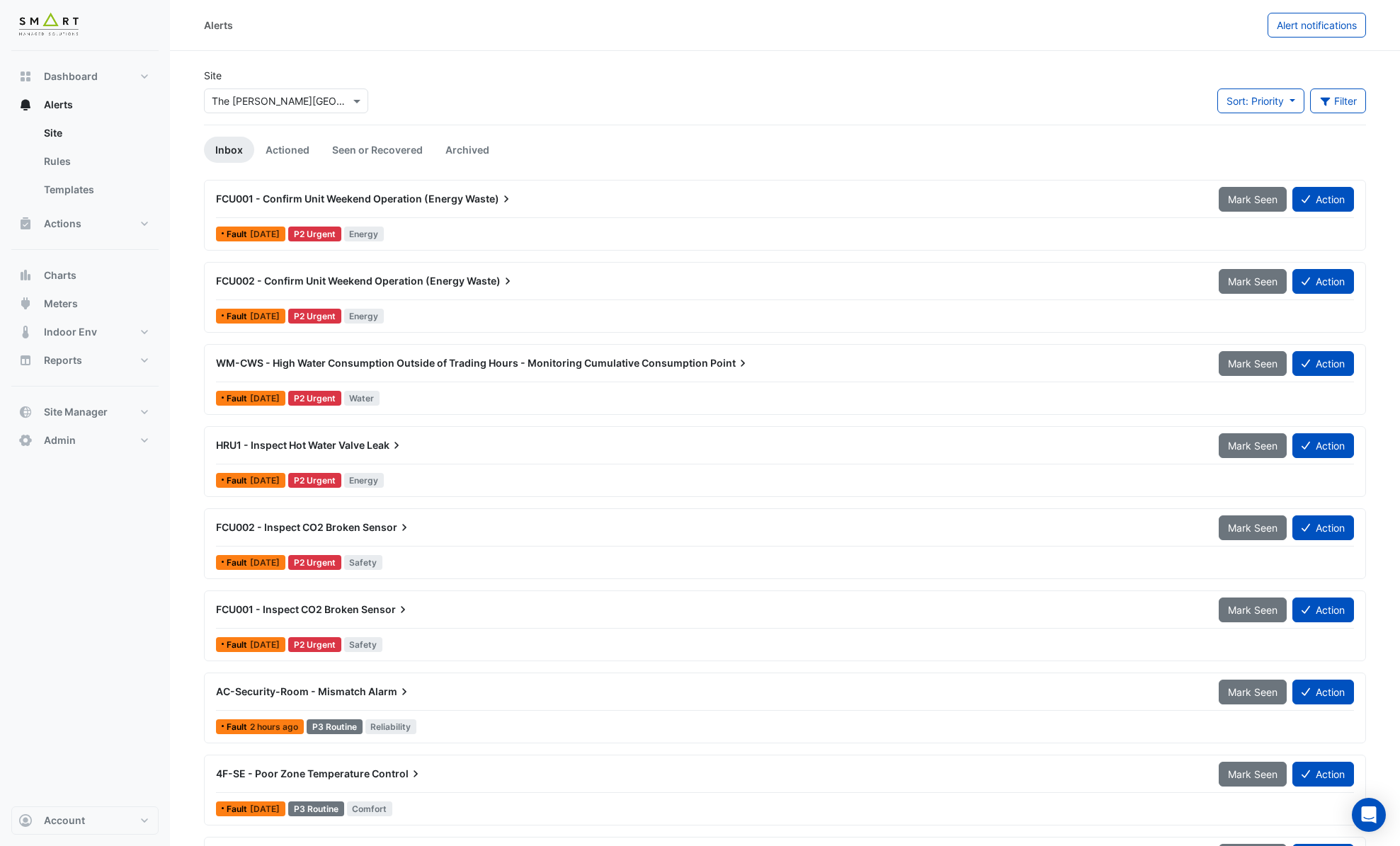
click at [501, 232] on div "Fault 4 days ago P2 Urgent Energy" at bounding box center [785, 233] width 1141 height 21
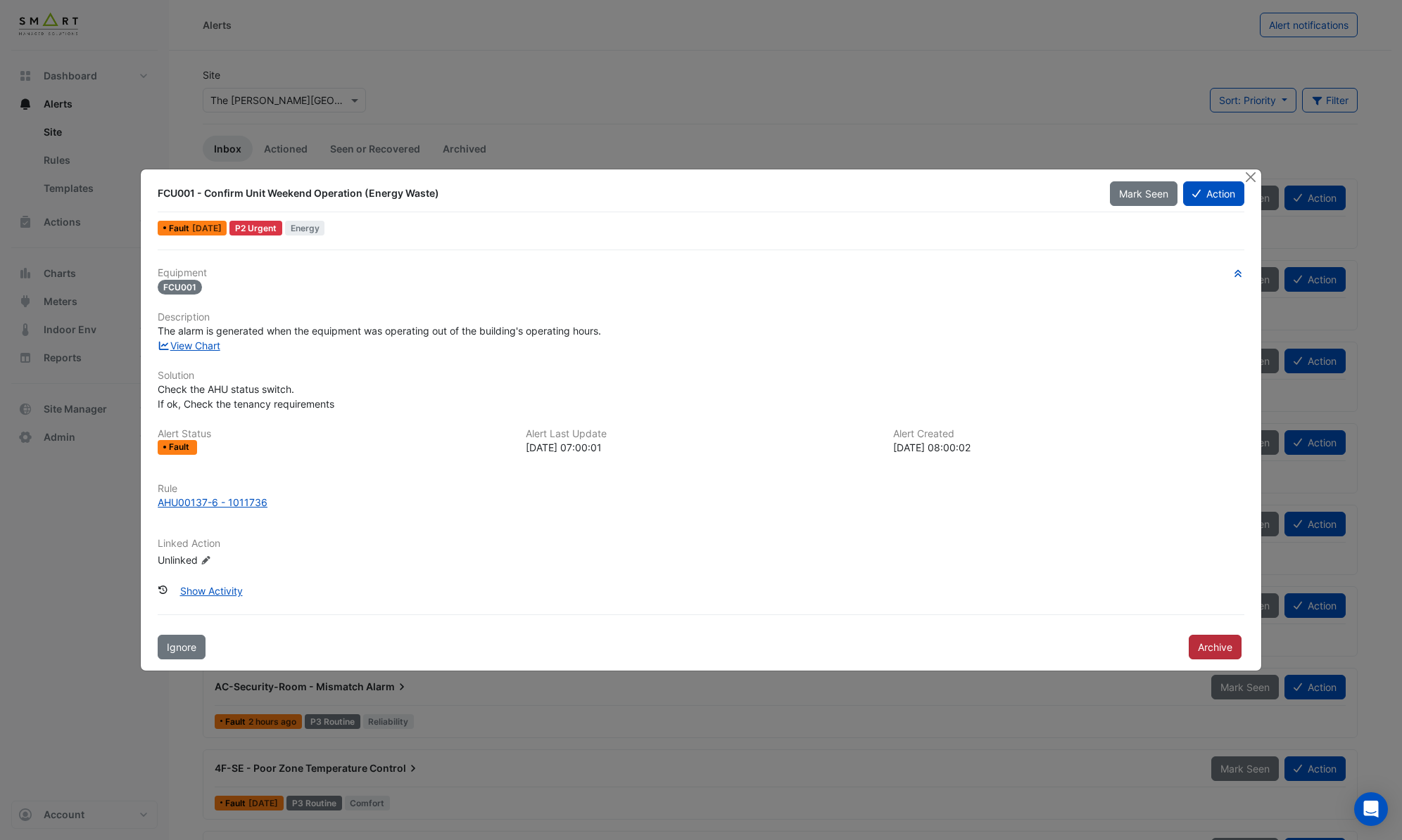
click at [1207, 641] on button "Archive" at bounding box center [1215, 647] width 52 height 25
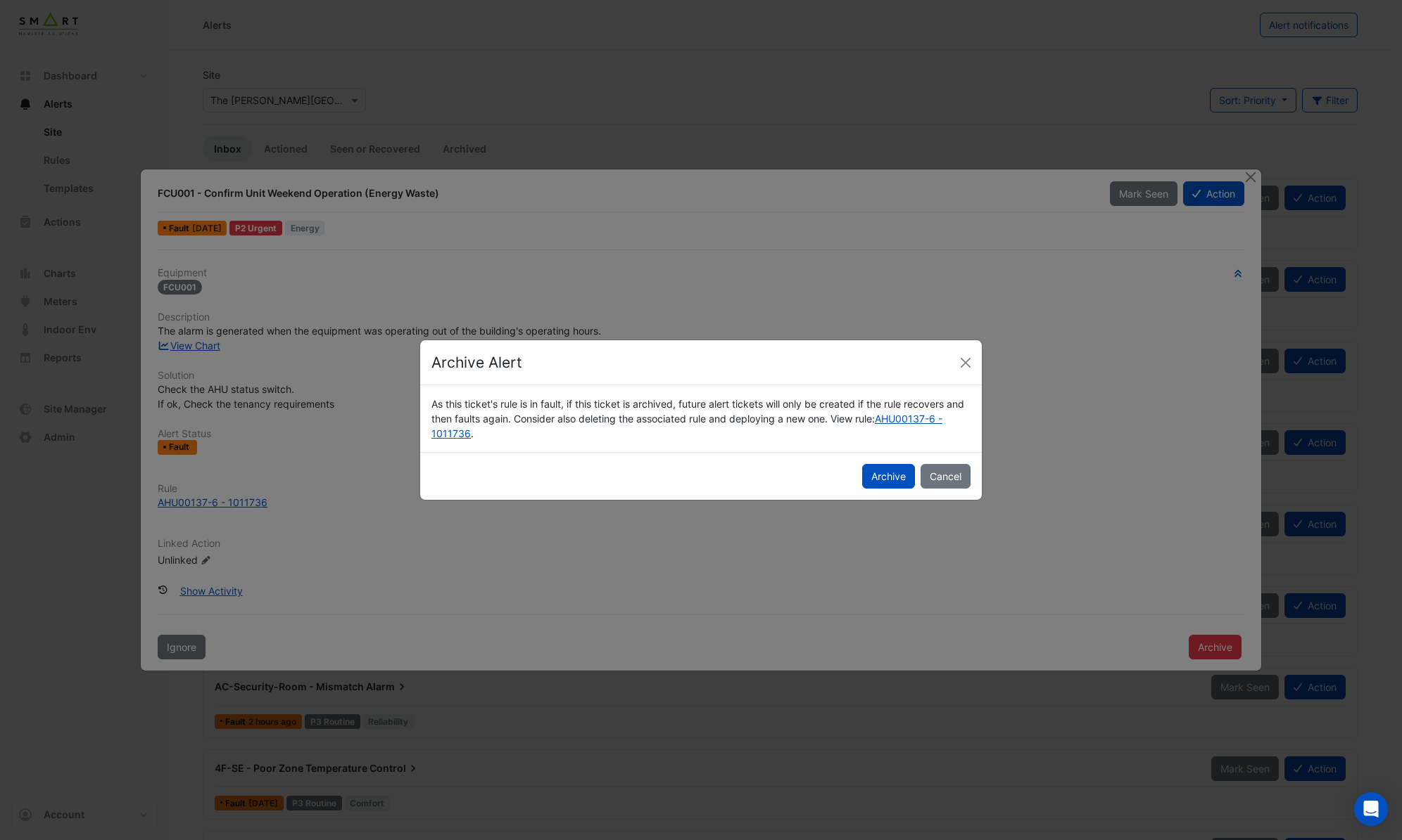
click at [875, 475] on button "Archive" at bounding box center [888, 477] width 52 height 25
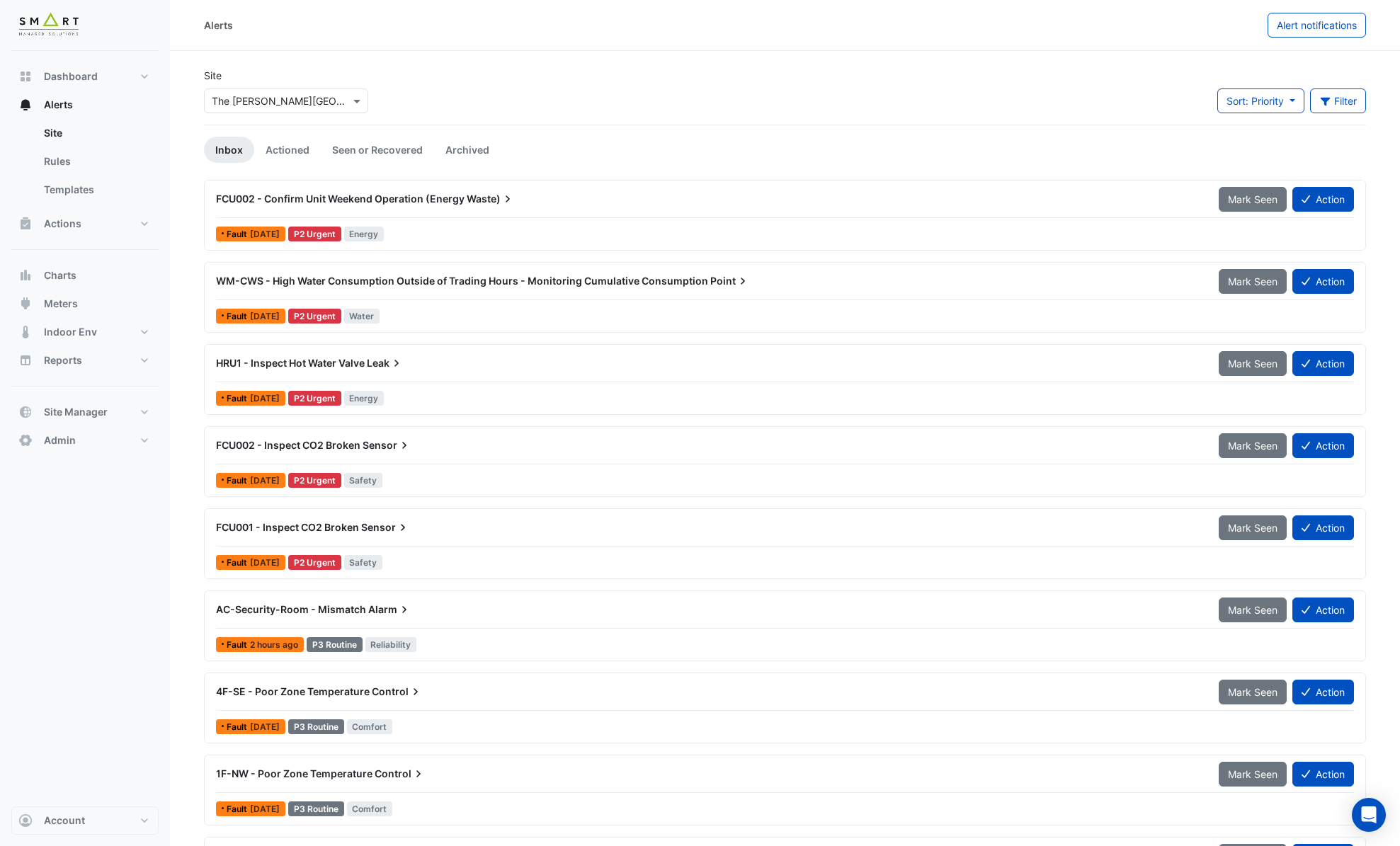
click at [433, 221] on div "FCU002 - Confirm Unit Weekend Operation (Energy Waste) Mark Seen Action Fault 4…" at bounding box center [784, 215] width 1149 height 58
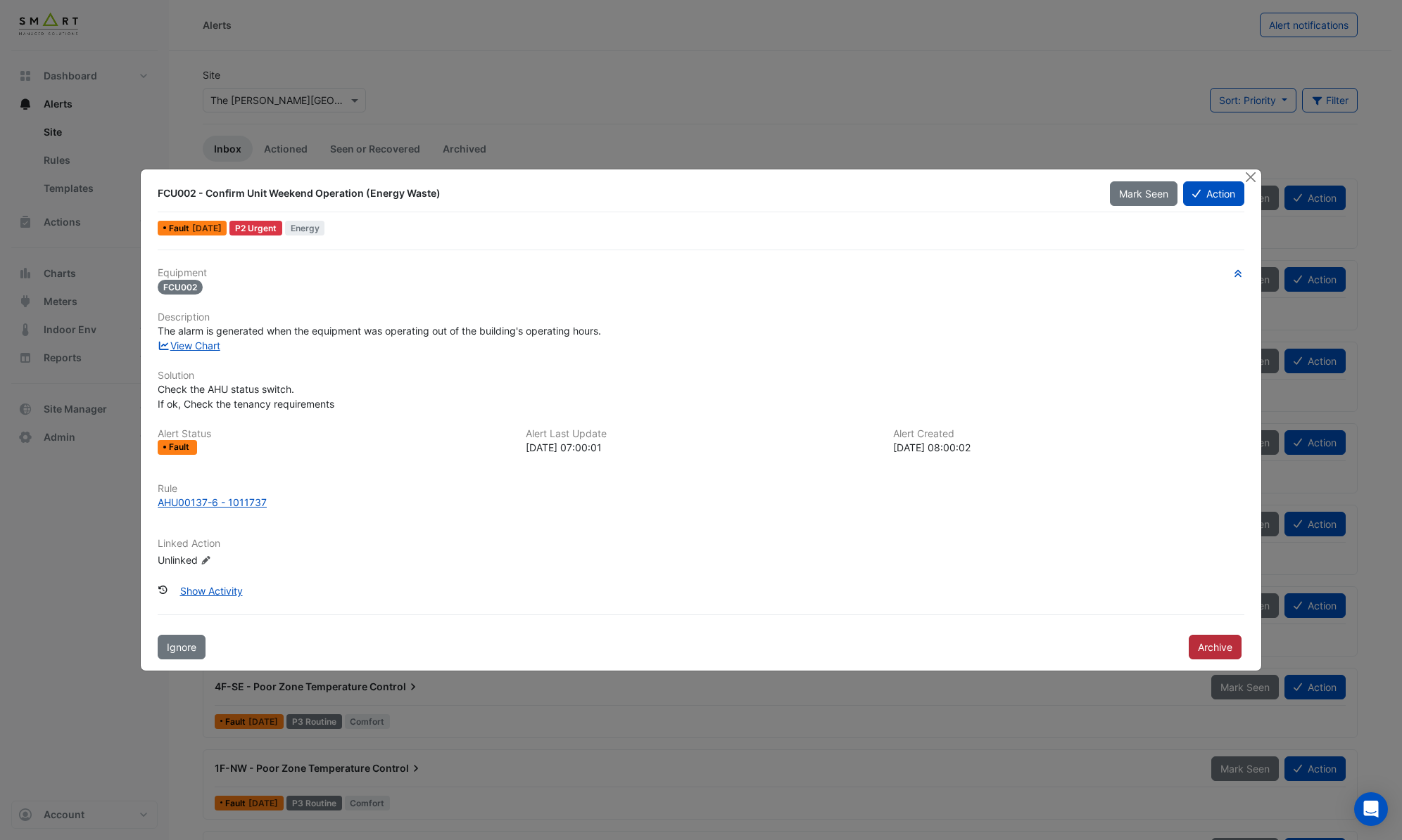
click at [1207, 646] on button "Archive" at bounding box center [1215, 647] width 52 height 25
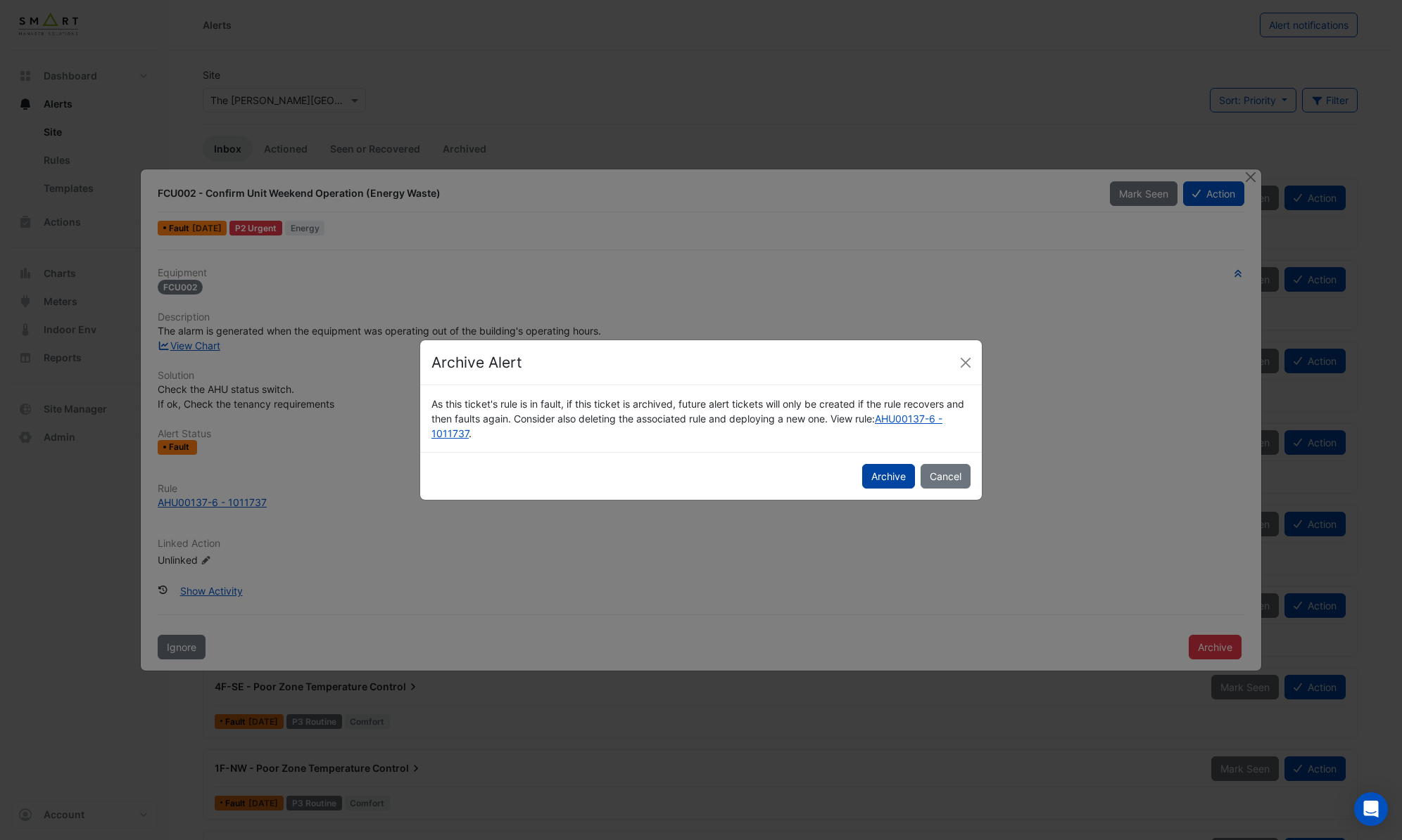
click at [888, 472] on button "Archive" at bounding box center [888, 477] width 52 height 25
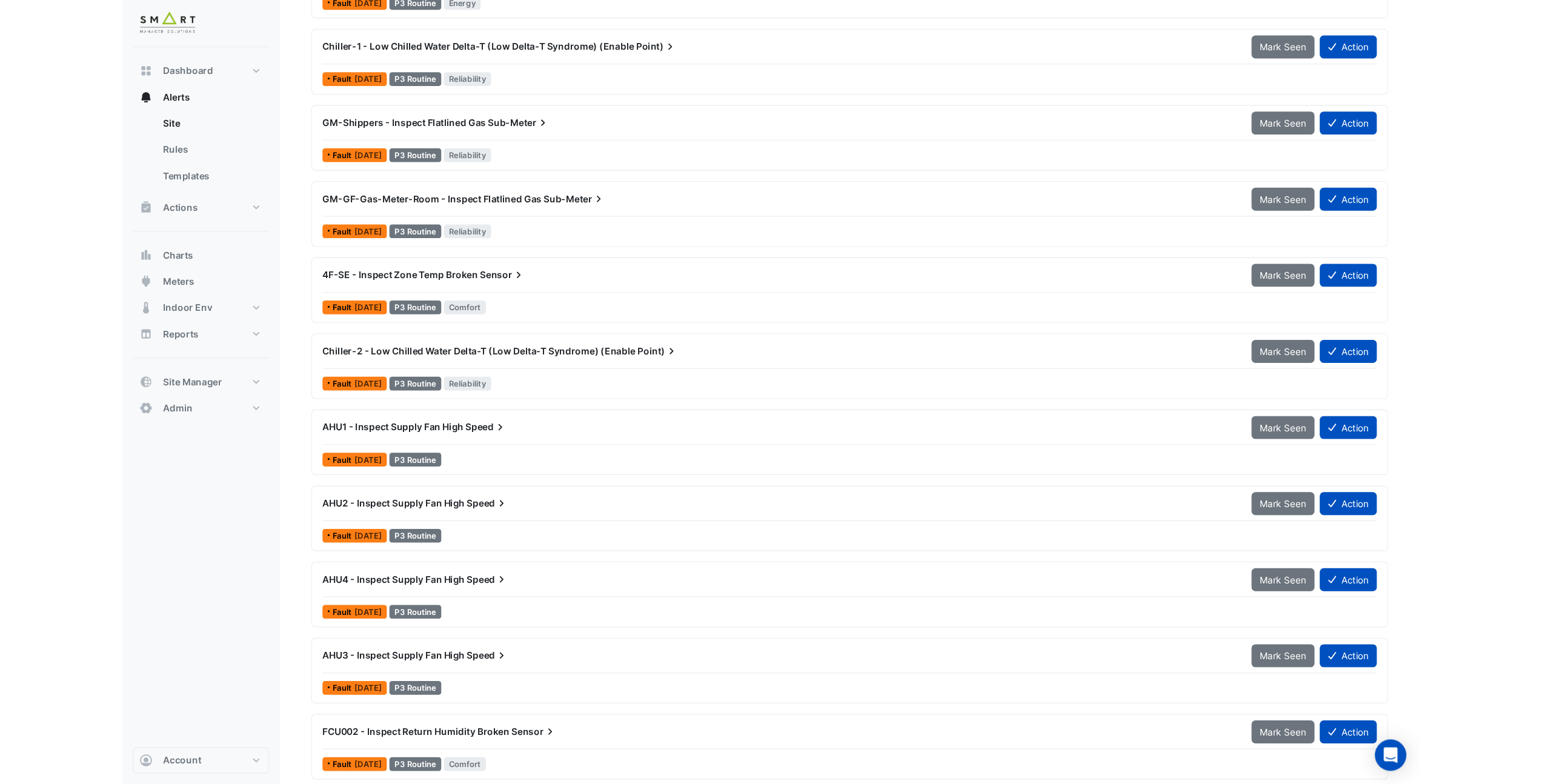
scroll to position [14, 0]
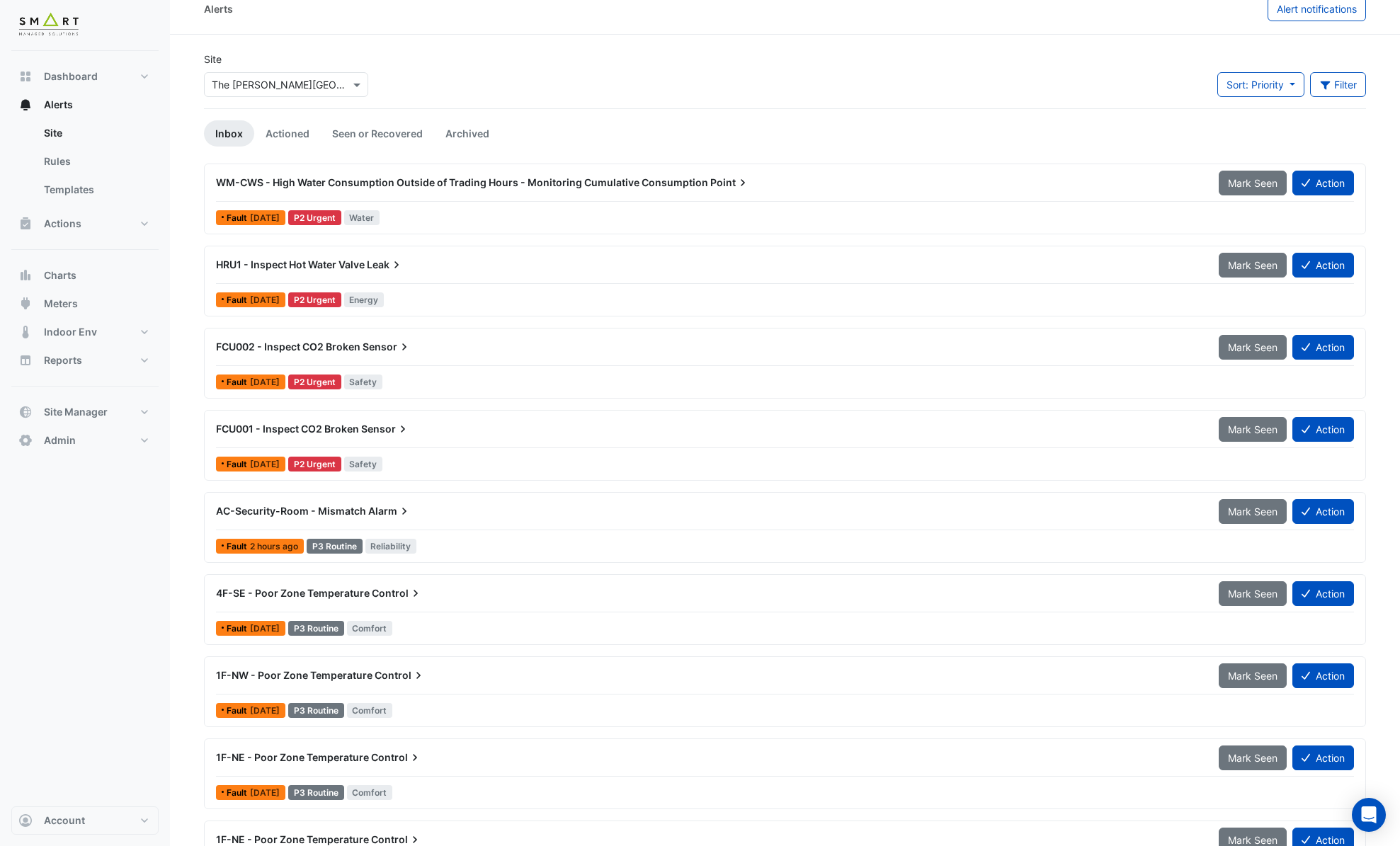
click at [424, 274] on div "HRU1 - Inspect Hot Water Valve Leak" at bounding box center [708, 265] width 1002 height 26
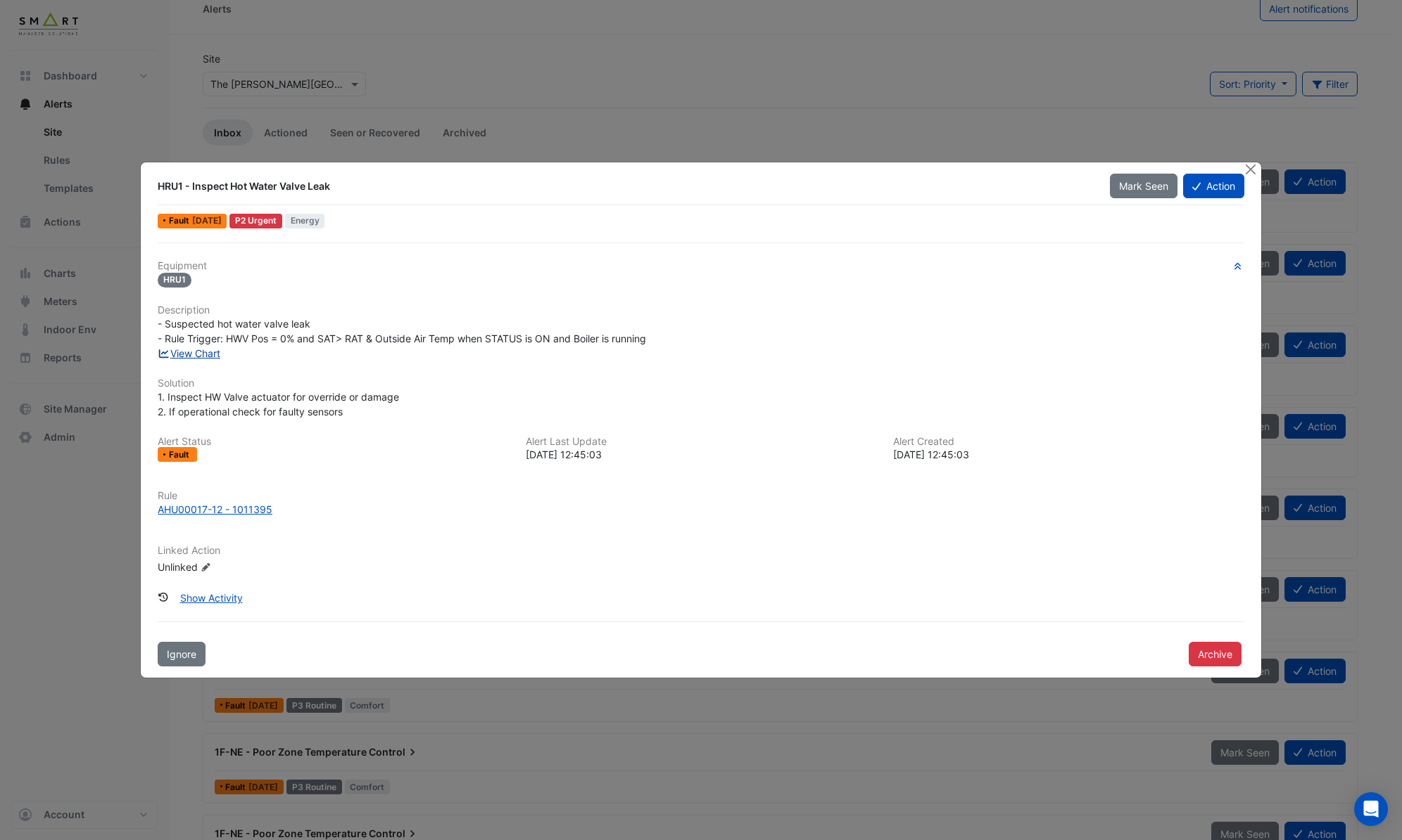
click at [191, 353] on link "View Chart" at bounding box center [188, 353] width 62 height 12
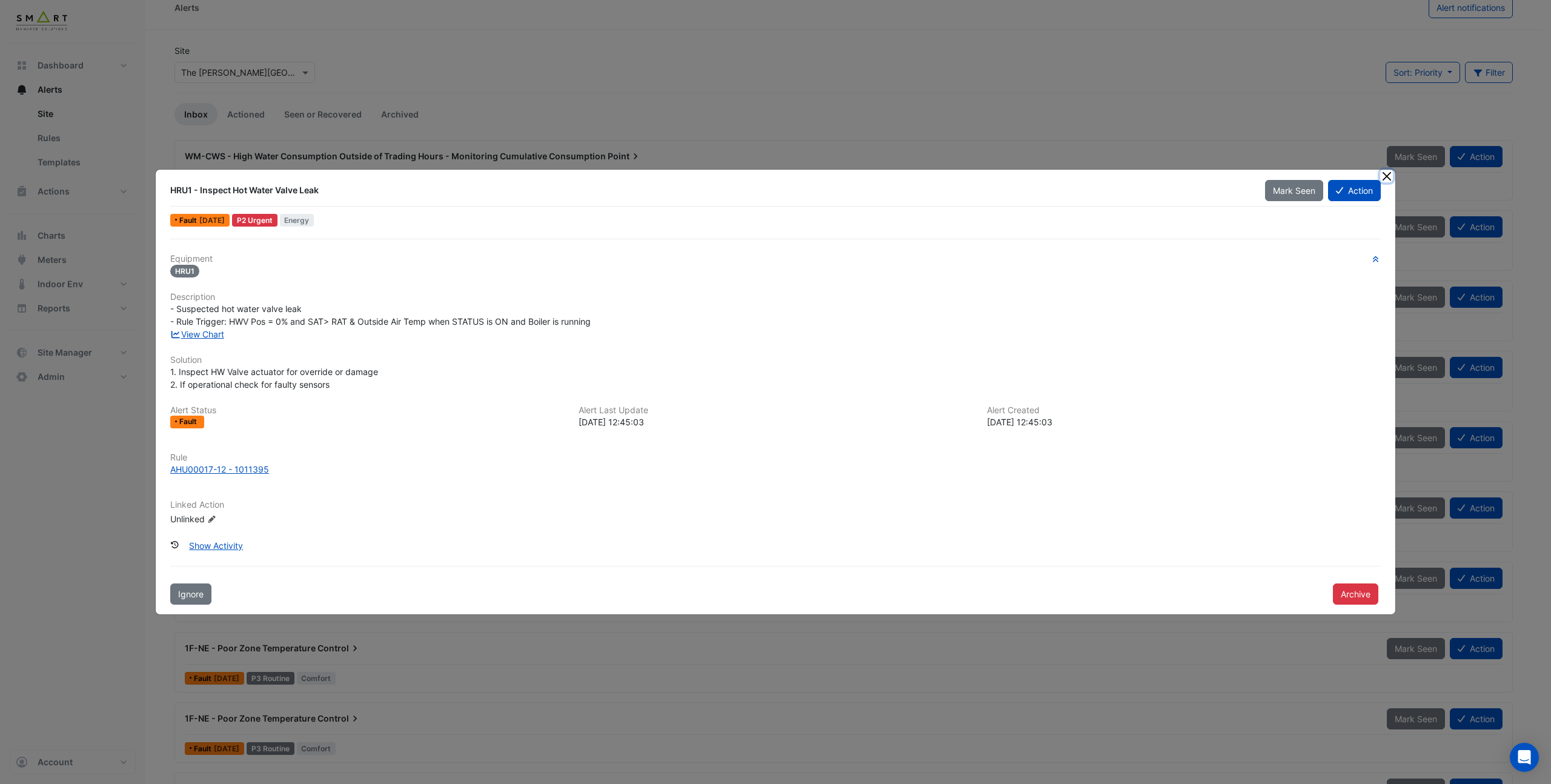
click at [1207, 179] on button "Close" at bounding box center [1386, 176] width 13 height 13
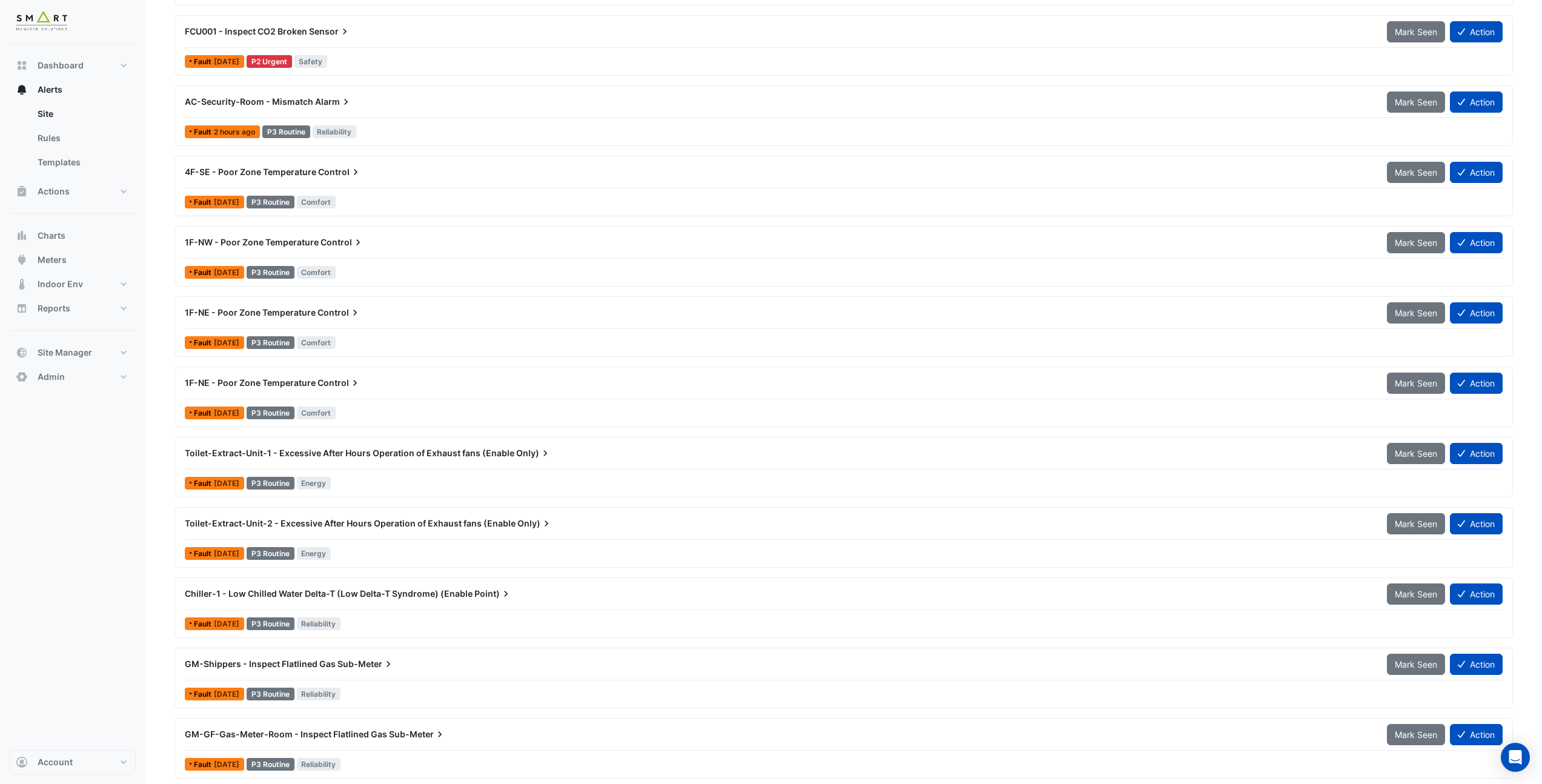
scroll to position [660, 0]
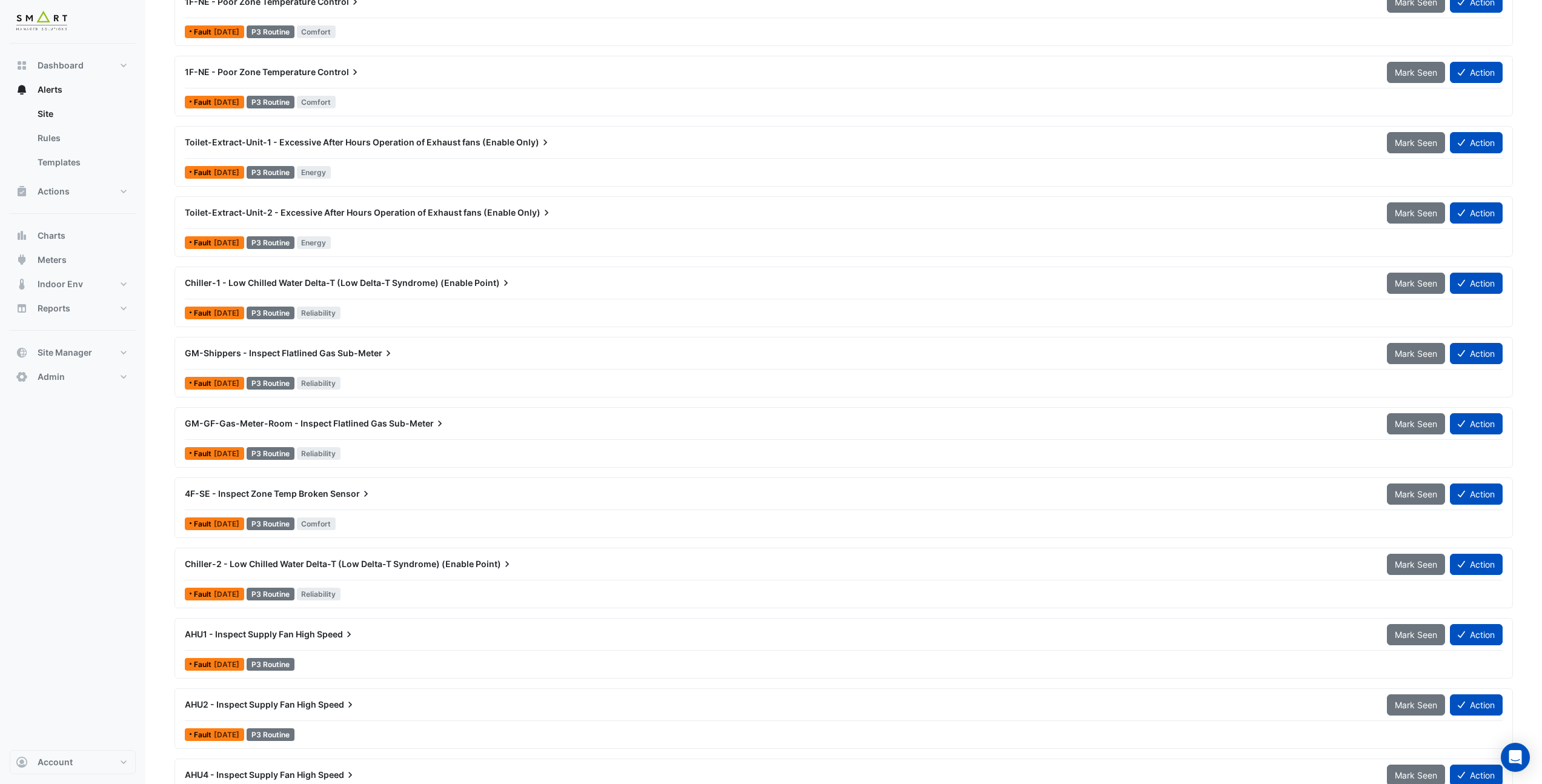
click at [449, 158] on div "Toilet-Extract-Unit-1 - Excessive After Hours Operation of Exhaust fans (Enable…" at bounding box center [843, 156] width 1327 height 50
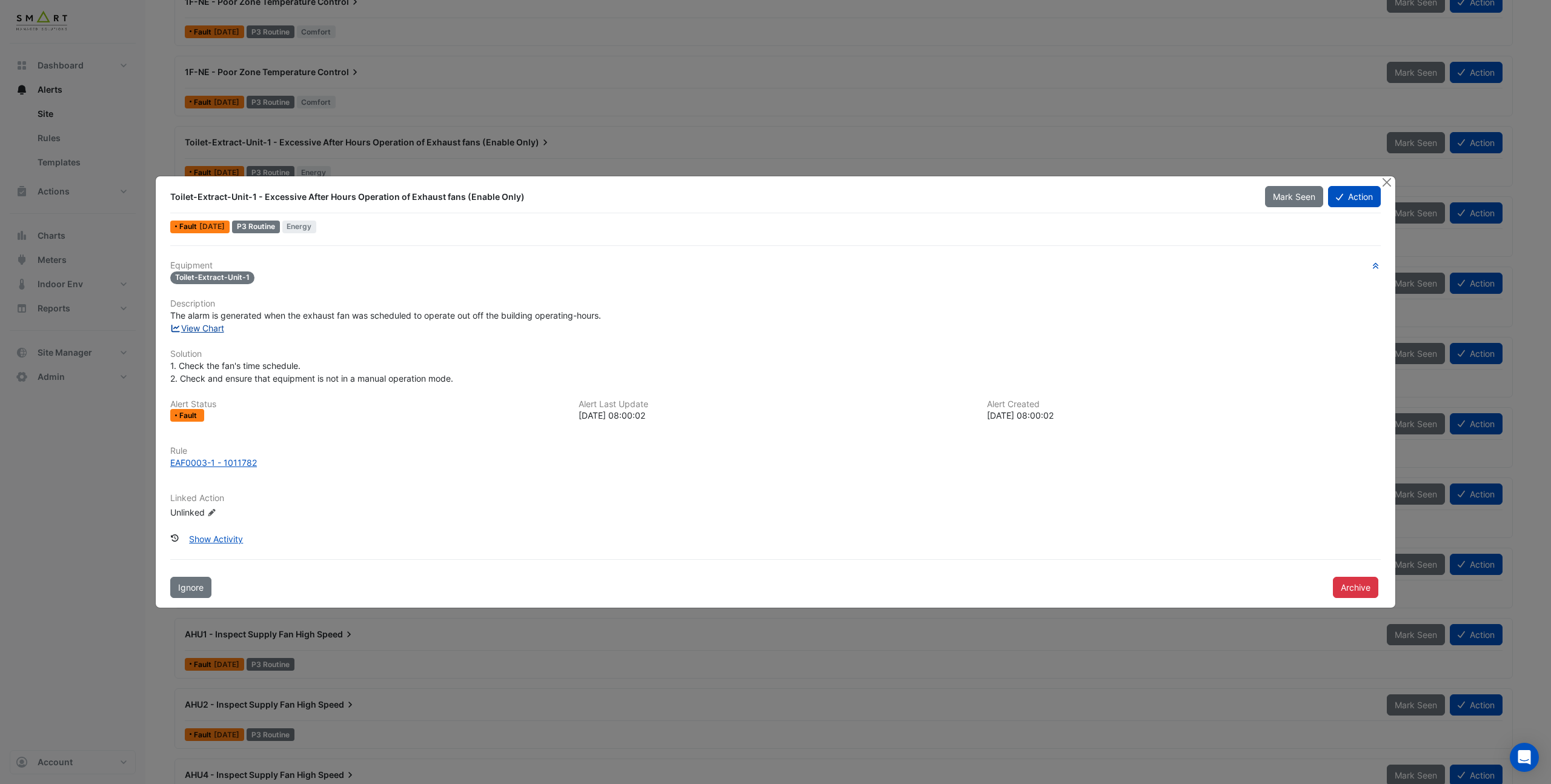
click at [207, 327] on link "View Chart" at bounding box center [197, 327] width 54 height 10
click at [1207, 184] on button "Close" at bounding box center [1386, 182] width 13 height 13
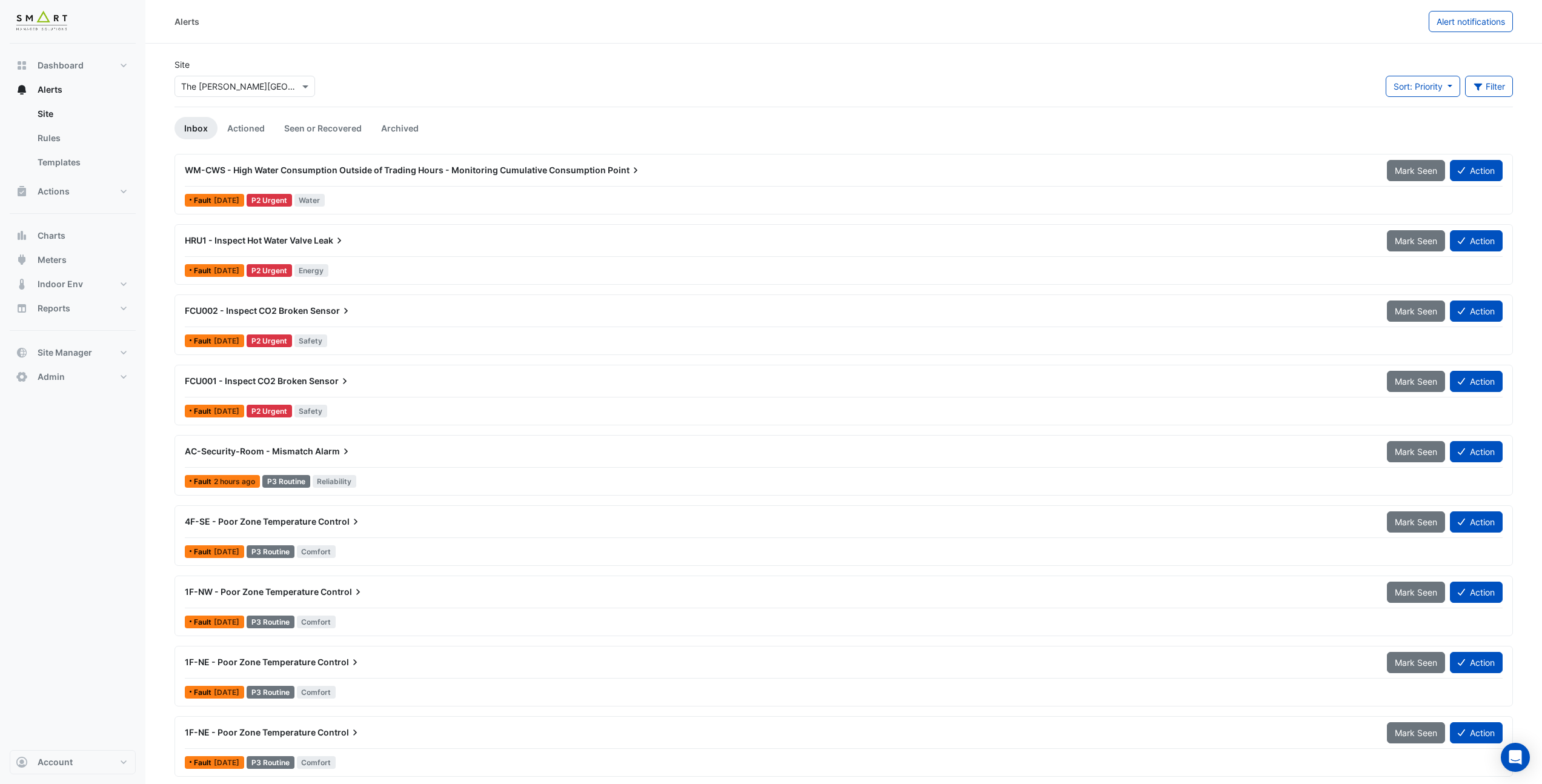
click at [249, 81] on input "text" at bounding box center [233, 86] width 103 height 13
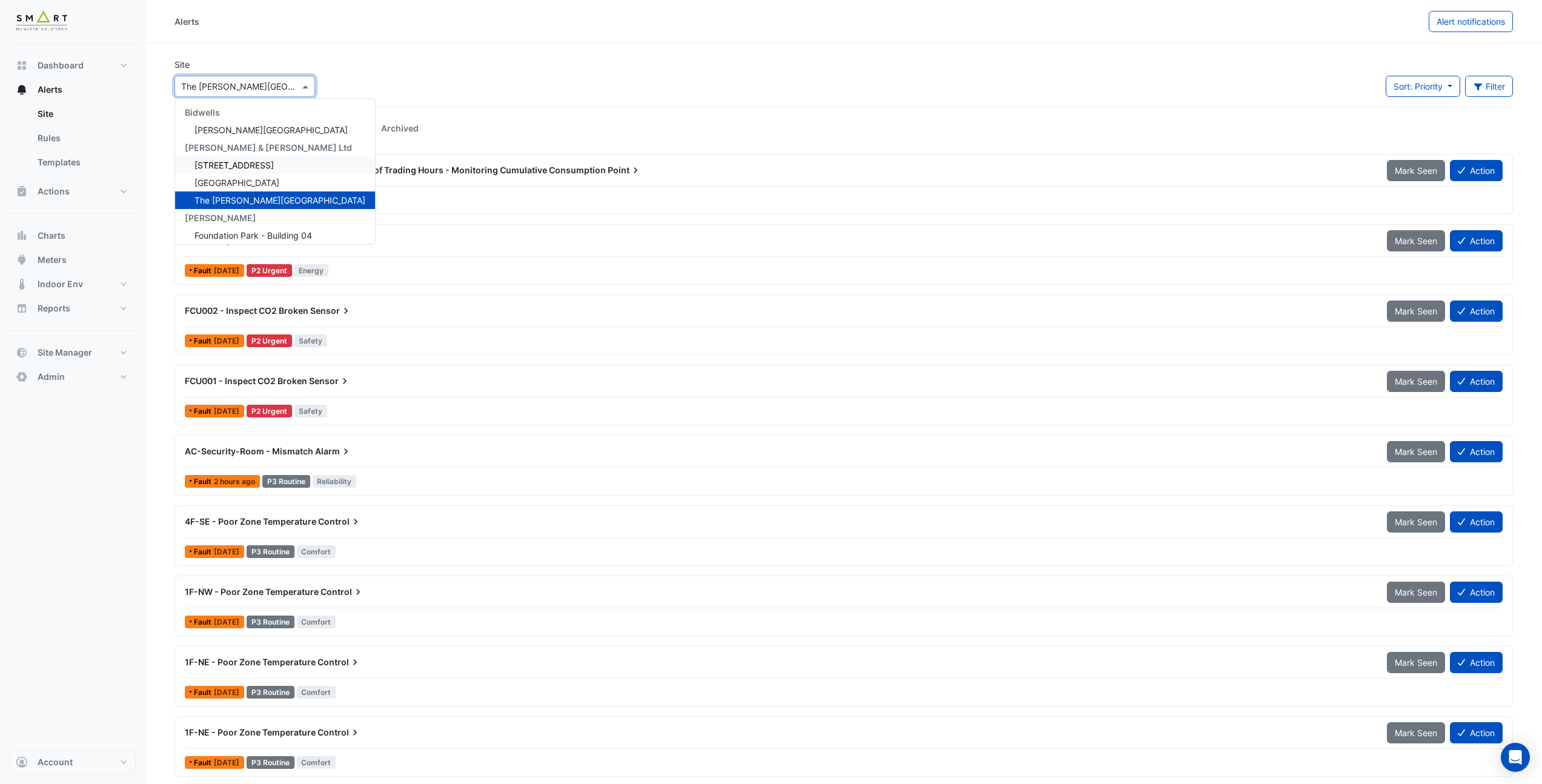
click at [251, 171] on div "12 Hammersmith Grove" at bounding box center [275, 164] width 200 height 18
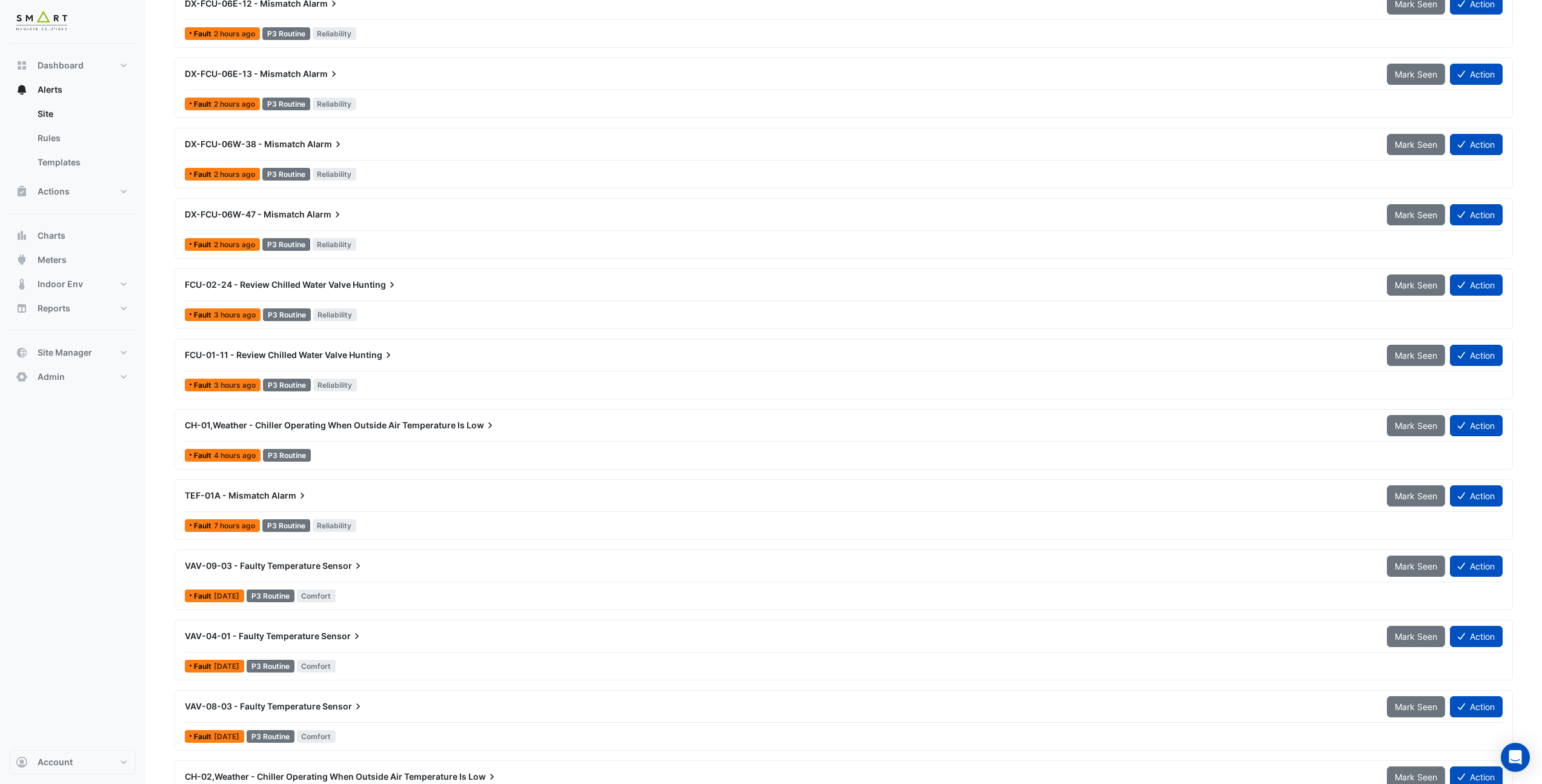
scroll to position [3469, 0]
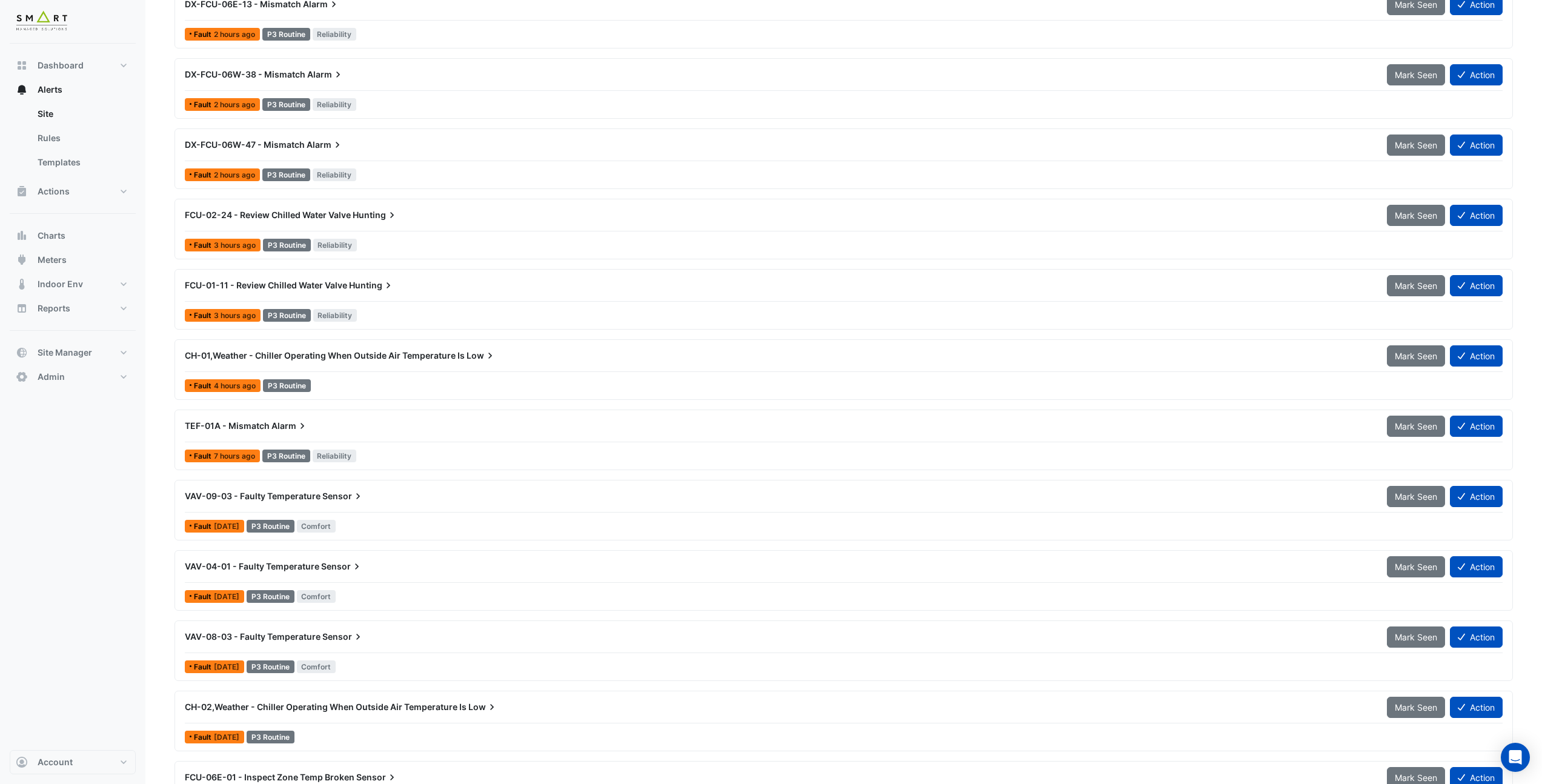
click at [367, 389] on div "Fault 4 hours ago P3 Routine" at bounding box center [844, 385] width 1320 height 18
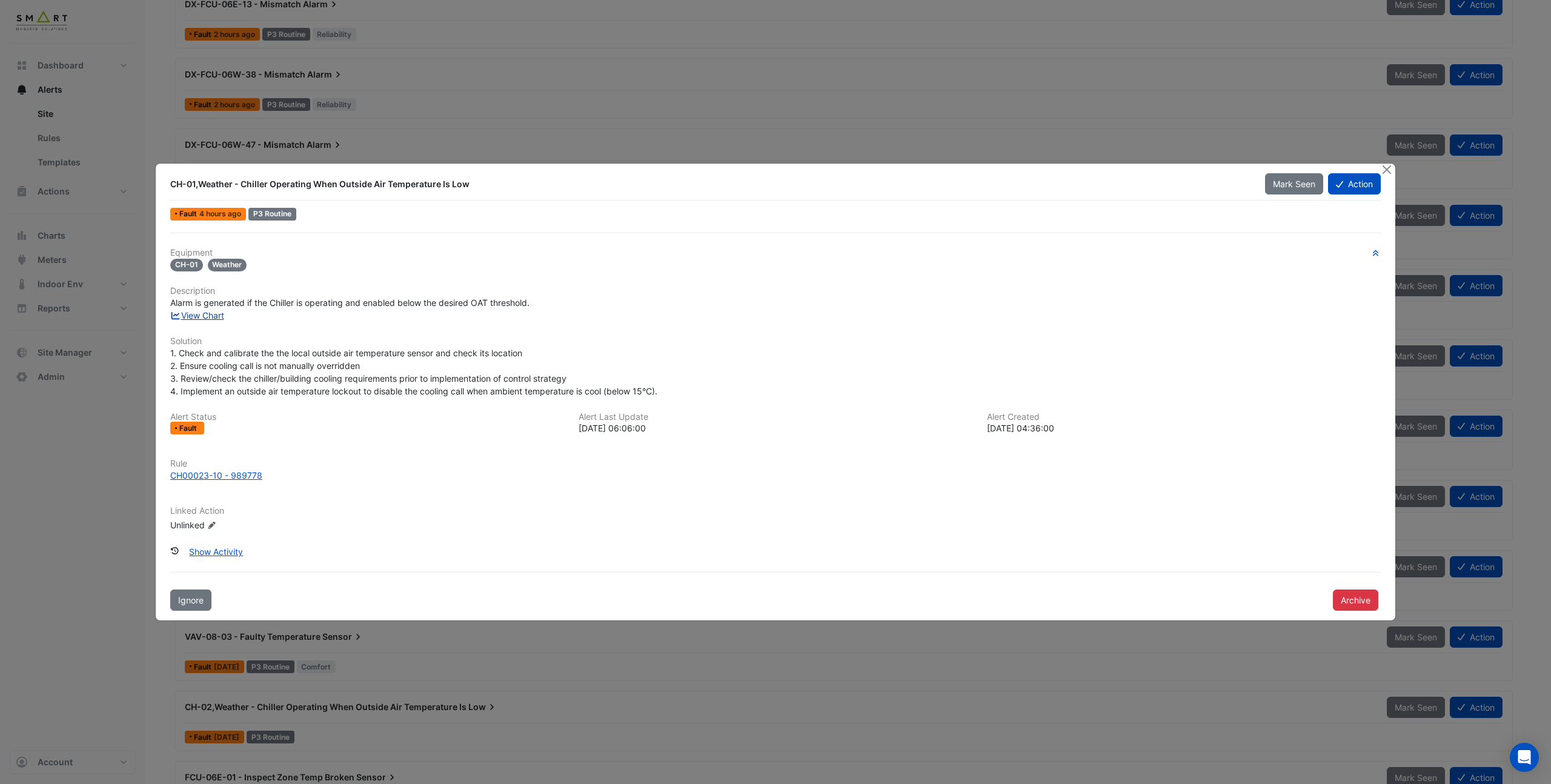
click at [209, 316] on link "View Chart" at bounding box center [197, 314] width 54 height 10
click at [1207, 171] on button "Close" at bounding box center [1386, 170] width 13 height 13
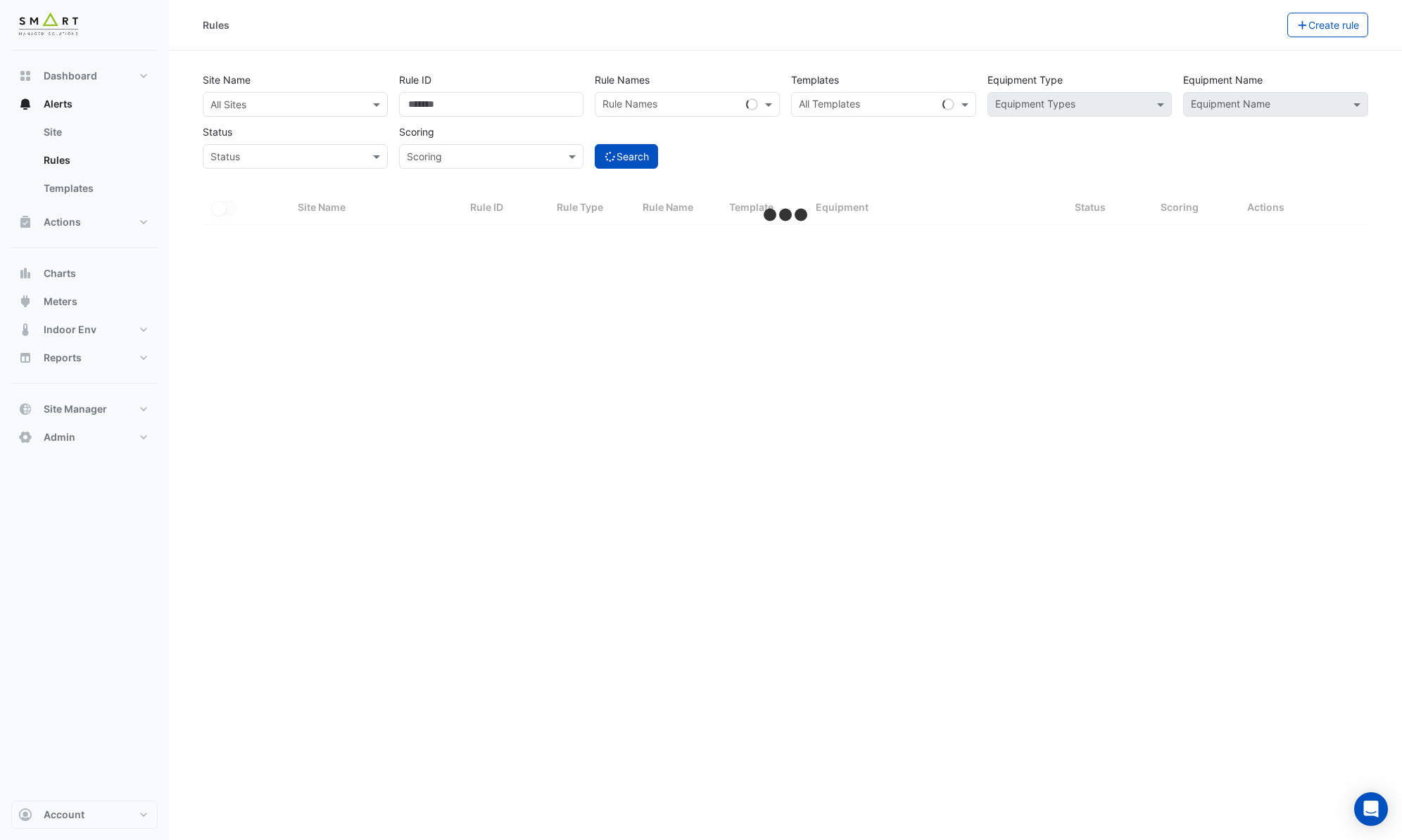
select select "***"
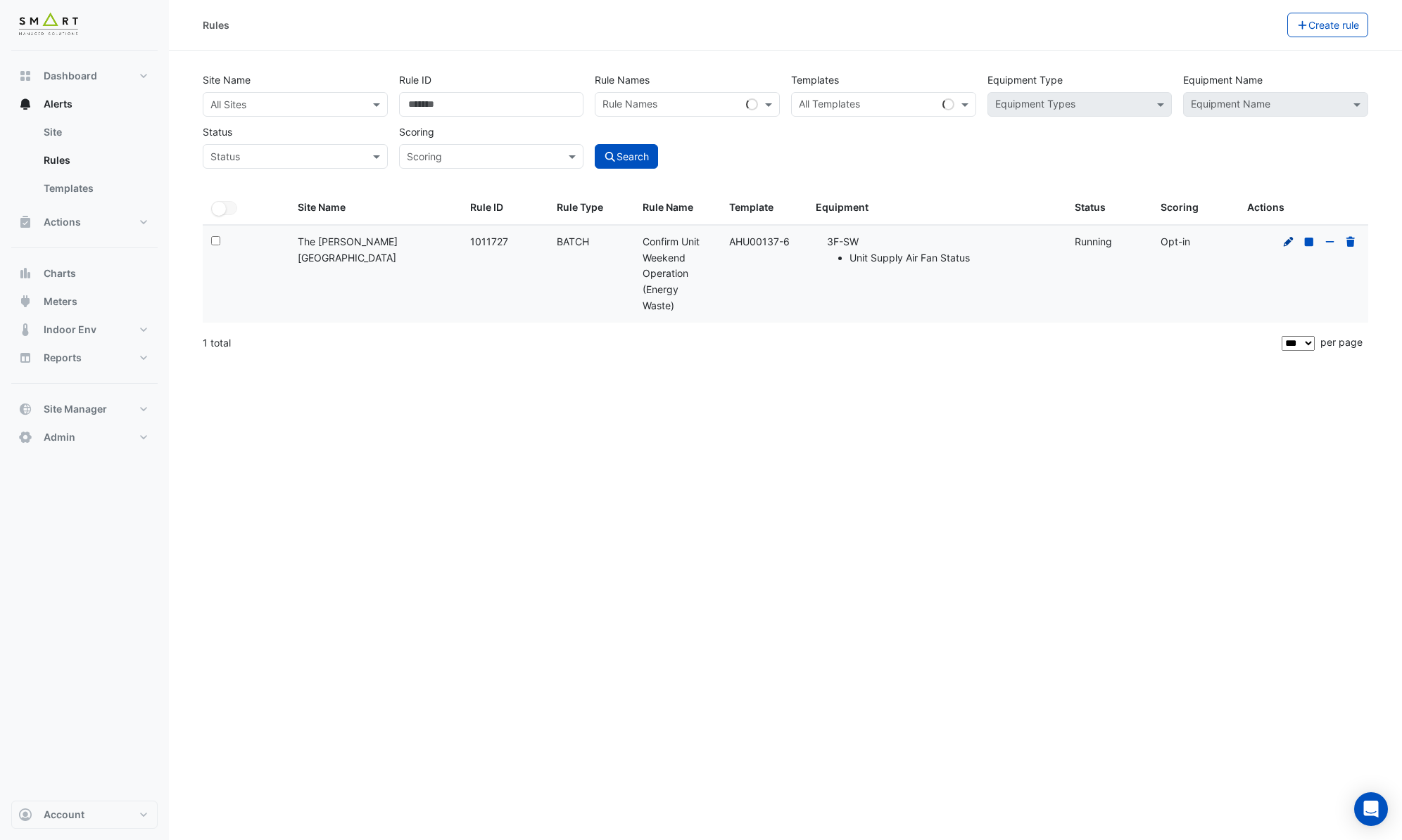
click at [1286, 244] on icon at bounding box center [1288, 241] width 10 height 10
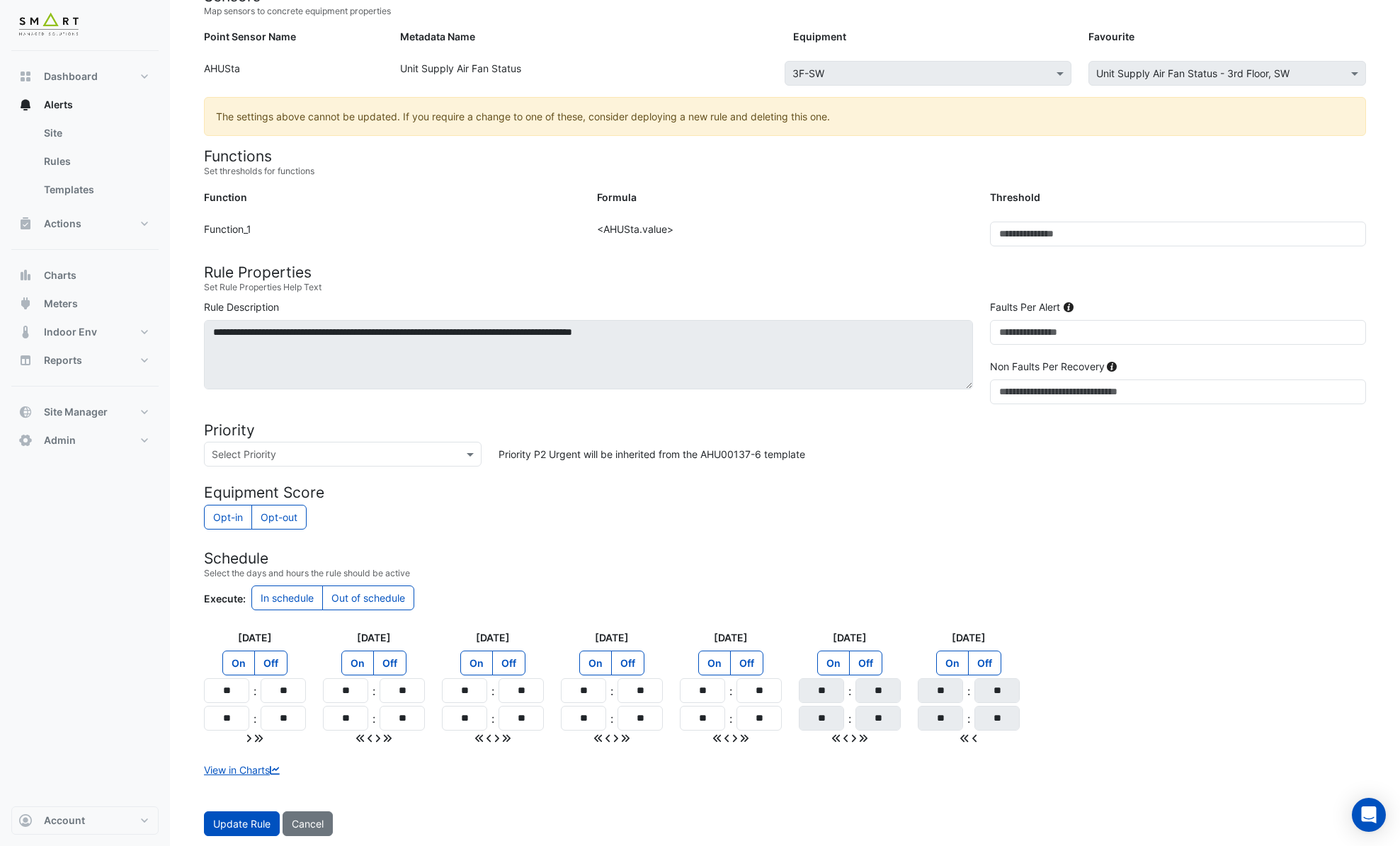
scroll to position [212, 0]
click at [274, 595] on label "In schedule" at bounding box center [287, 597] width 72 height 25
click at [839, 656] on label "On" at bounding box center [833, 663] width 32 height 25
click at [955, 656] on label "On" at bounding box center [952, 663] width 32 height 25
click at [749, 656] on label "Off" at bounding box center [746, 663] width 33 height 25
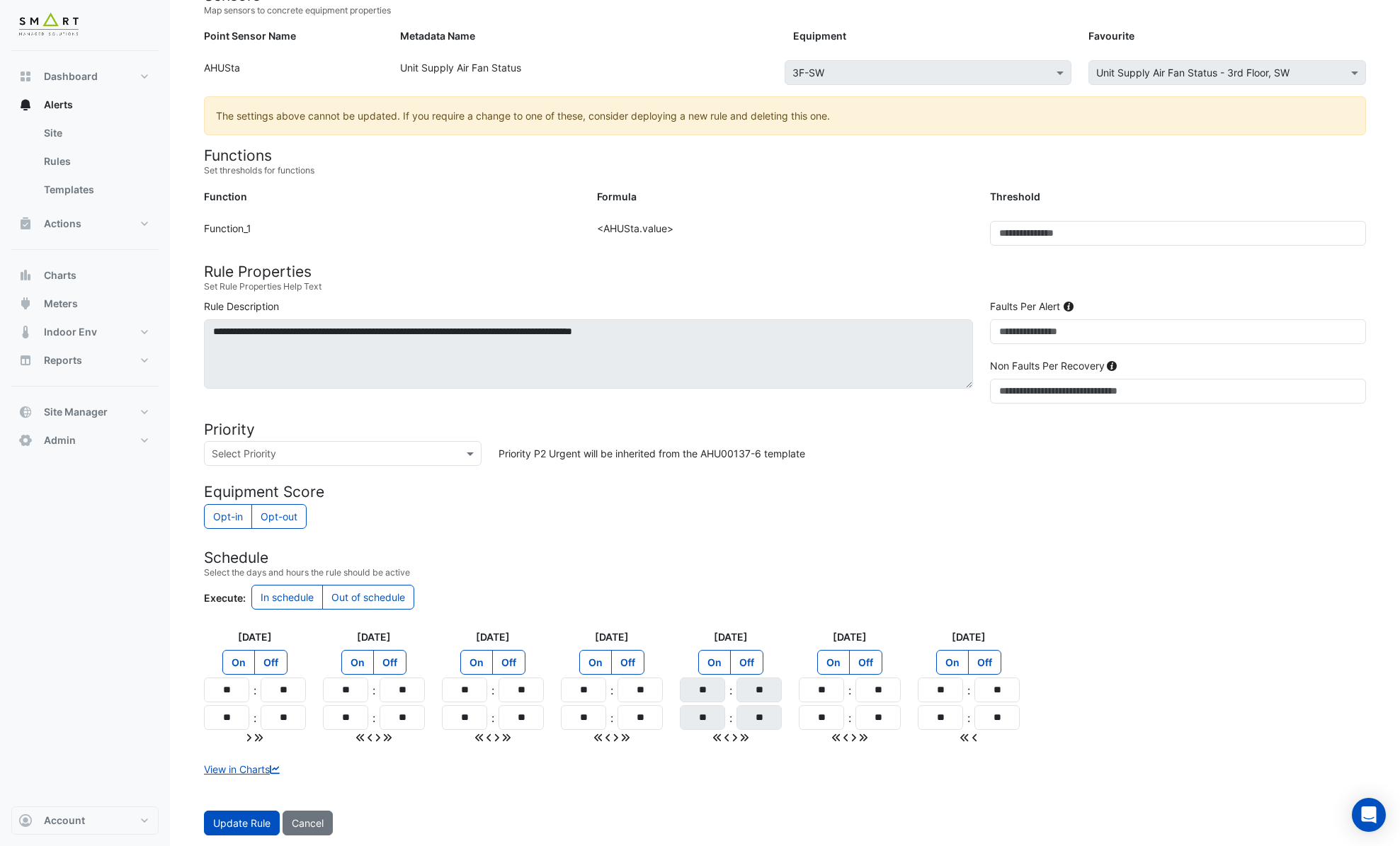
click at [632, 664] on label "Off" at bounding box center [627, 663] width 33 height 25
click at [516, 658] on label "Off" at bounding box center [508, 663] width 33 height 25
click at [382, 665] on label "Off" at bounding box center [389, 663] width 33 height 25
click at [267, 665] on label "Off" at bounding box center [270, 663] width 33 height 25
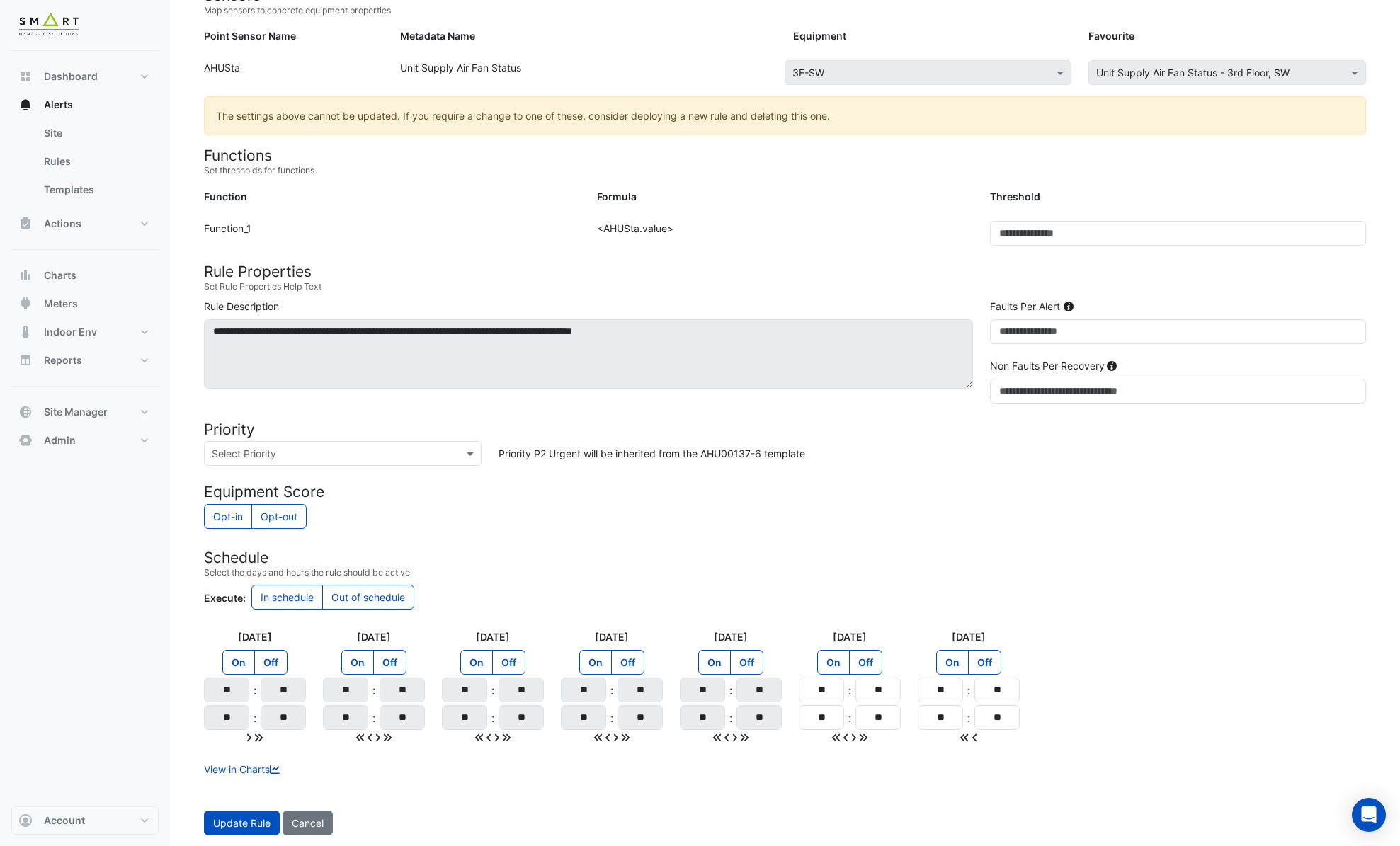
scroll to position [0, 0]
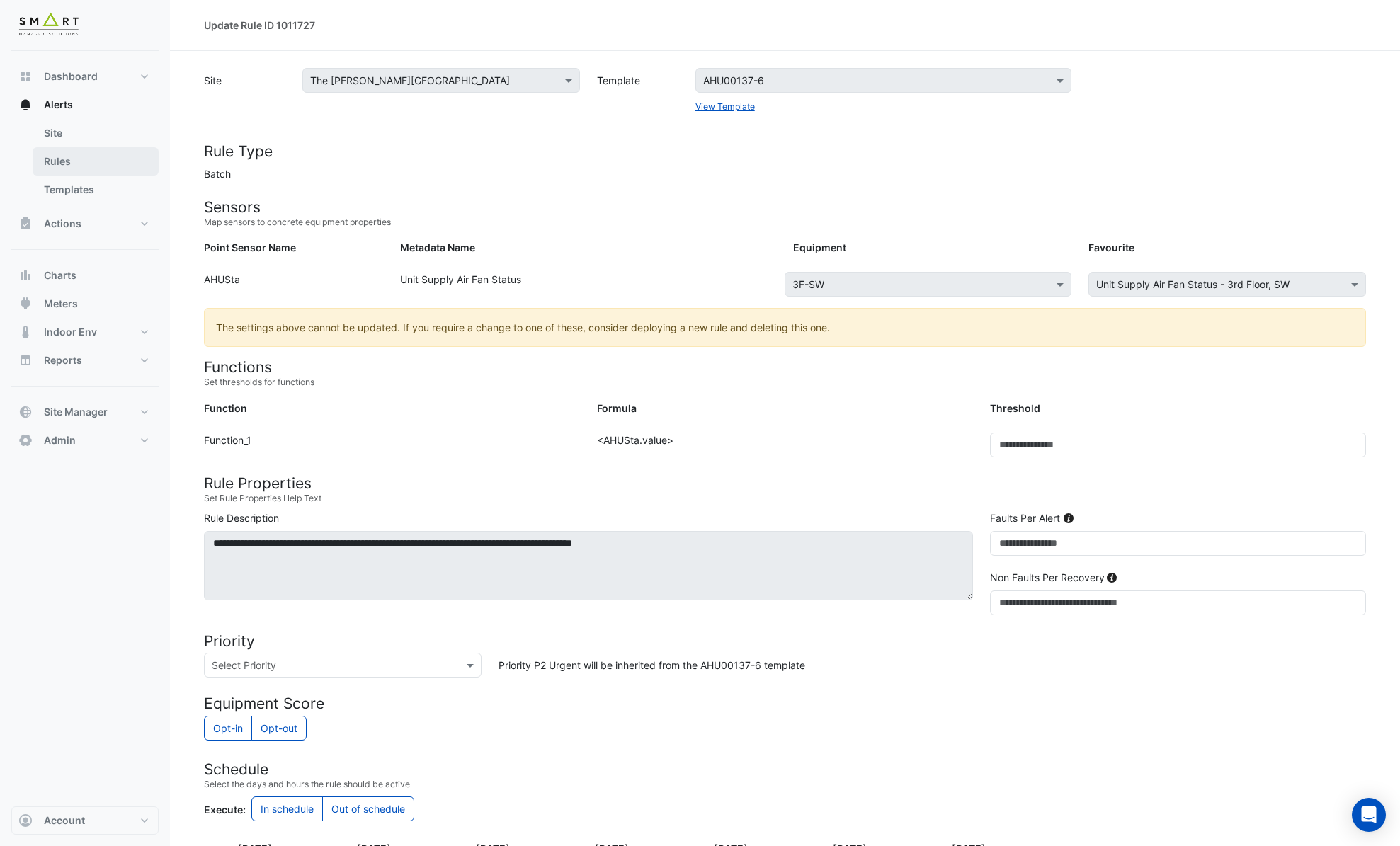
click at [79, 162] on link "Rules" at bounding box center [95, 162] width 126 height 29
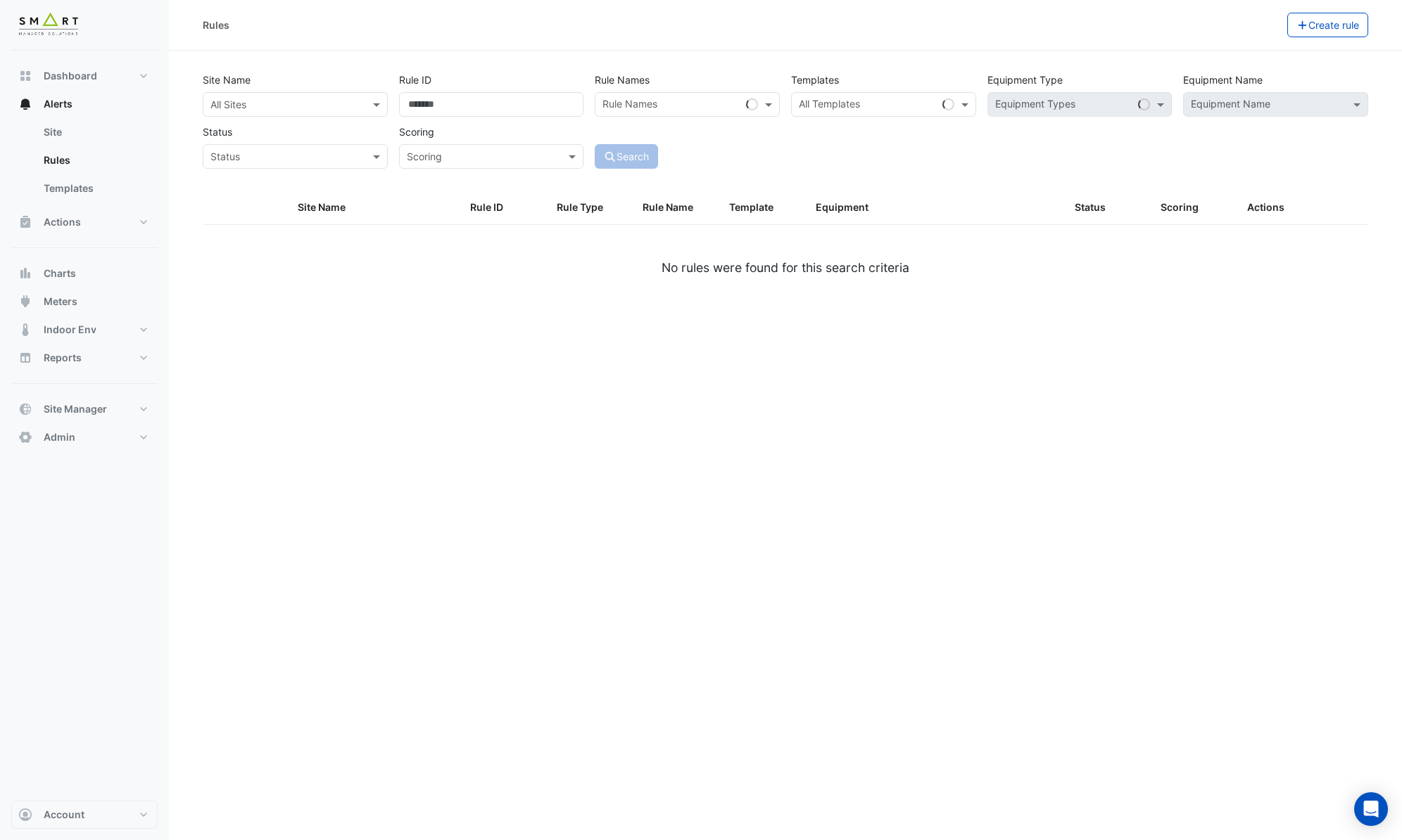
click at [242, 94] on div "All Sites" at bounding box center [295, 105] width 185 height 25
type input "******"
click at [274, 158] on span "The [PERSON_NAME][GEOGRAPHIC_DATA]" at bounding box center [324, 155] width 198 height 12
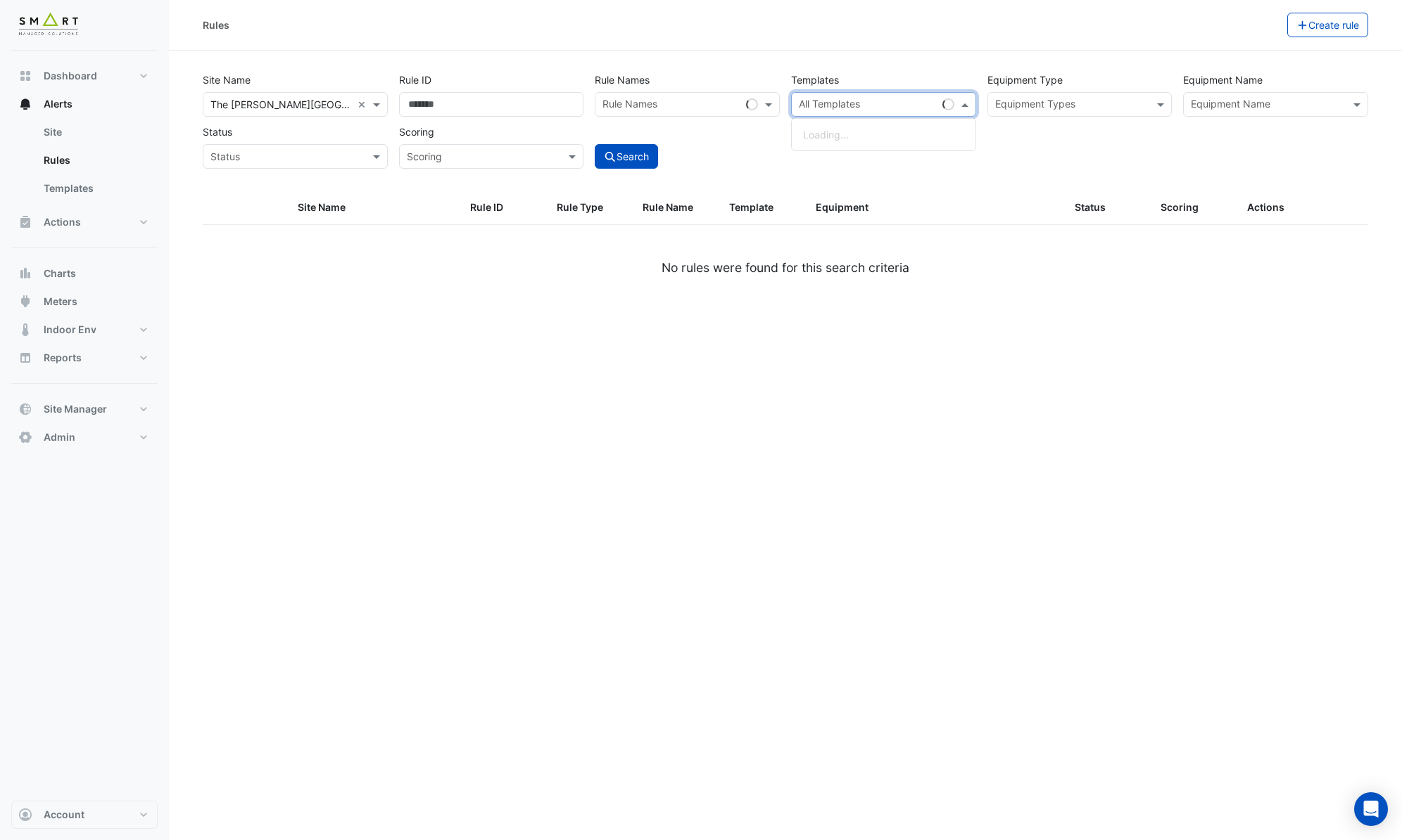
click at [919, 105] on input "text" at bounding box center [867, 106] width 138 height 15
click at [885, 135] on small "- Confirm Unit Weekend Operation (Energy Waste)" at bounding box center [968, 136] width 202 height 11
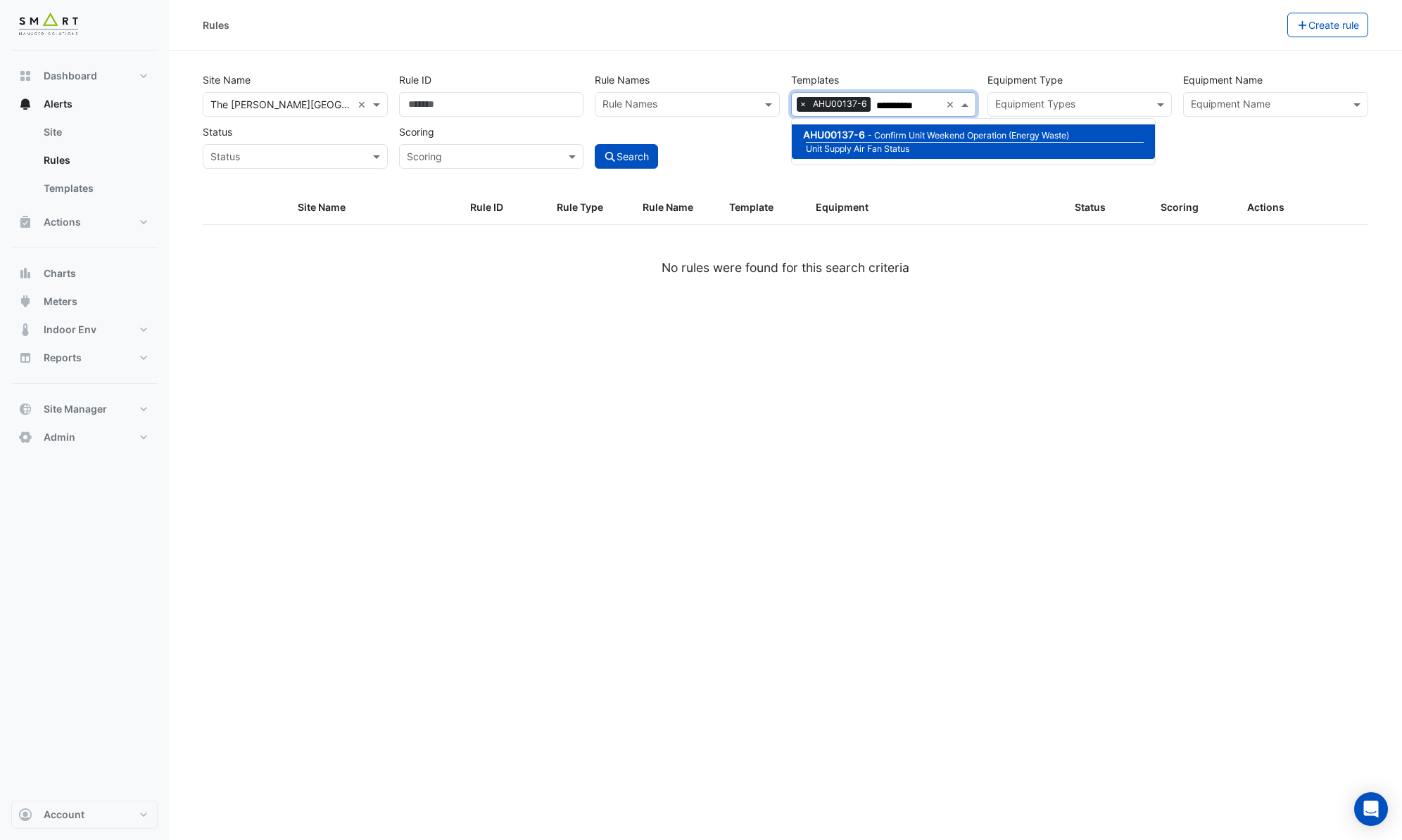
type input "**********"
drag, startPoint x: 705, startPoint y: 178, endPoint x: 690, endPoint y: 177, distance: 15.0
click at [705, 179] on div "**********" at bounding box center [785, 129] width 1183 height 123
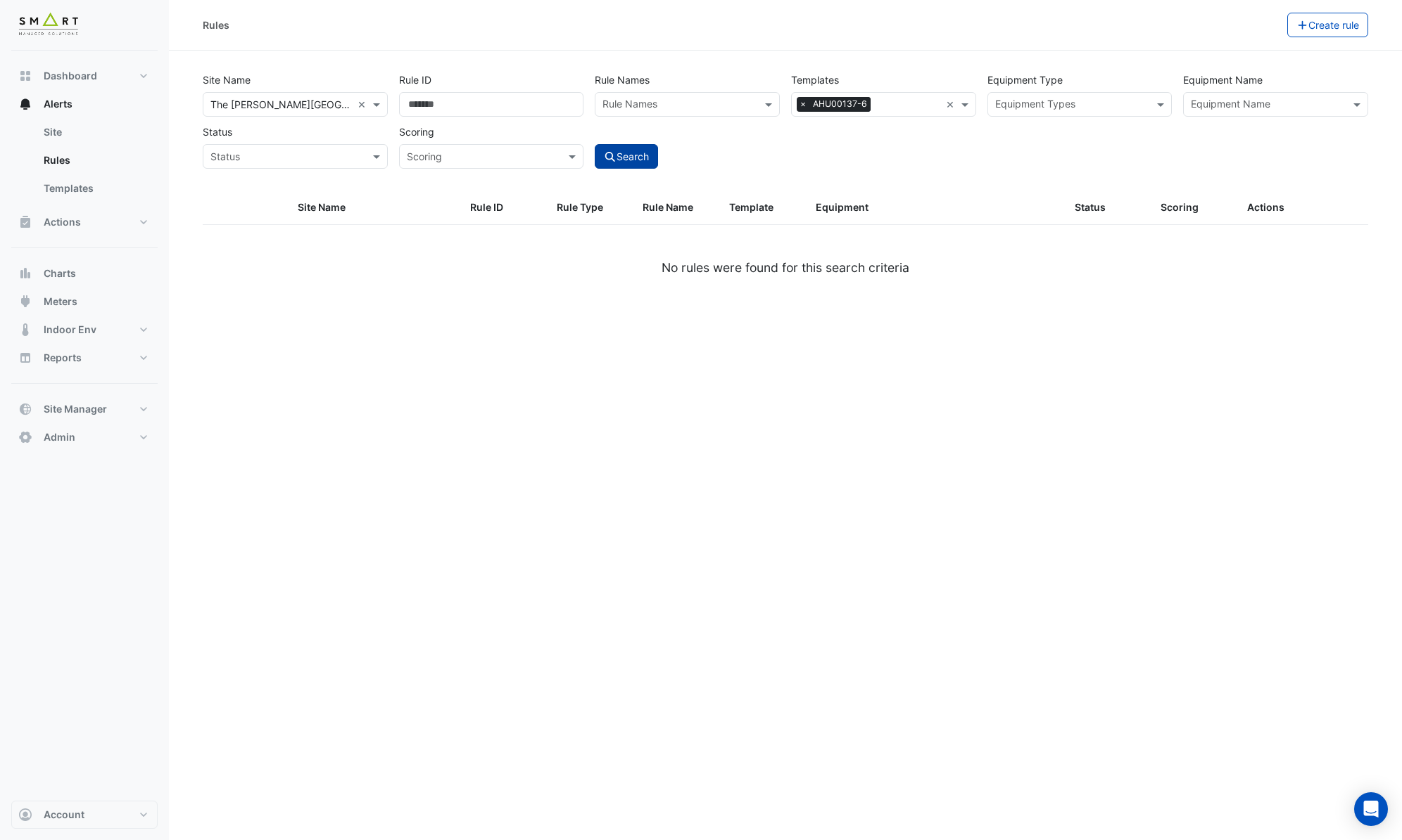
click at [643, 164] on button "Search" at bounding box center [625, 156] width 63 height 25
select select "***"
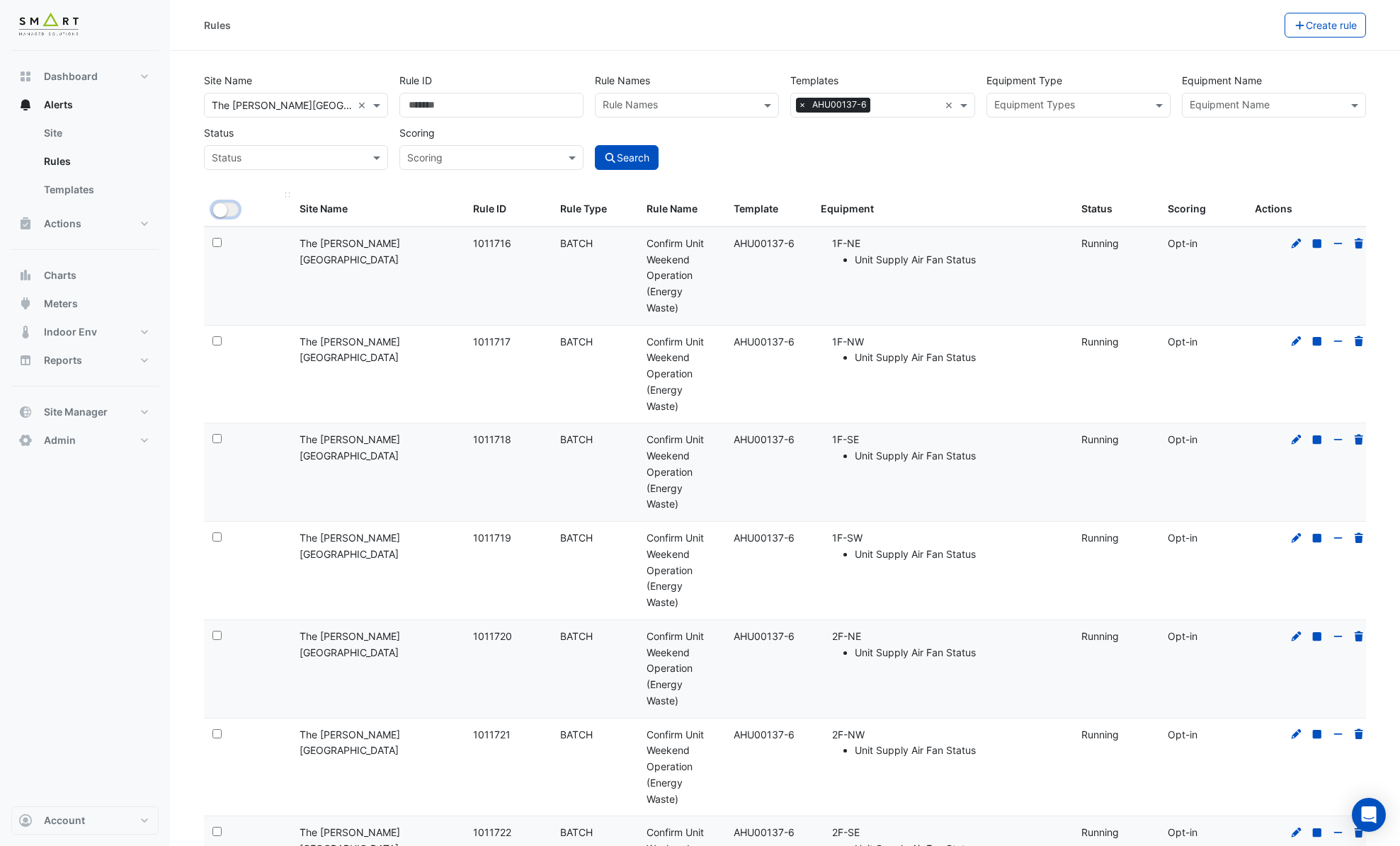
click at [223, 208] on small "button" at bounding box center [220, 210] width 14 height 14
click at [1234, 25] on button "Bulk Actions" at bounding box center [1239, 25] width 83 height 25
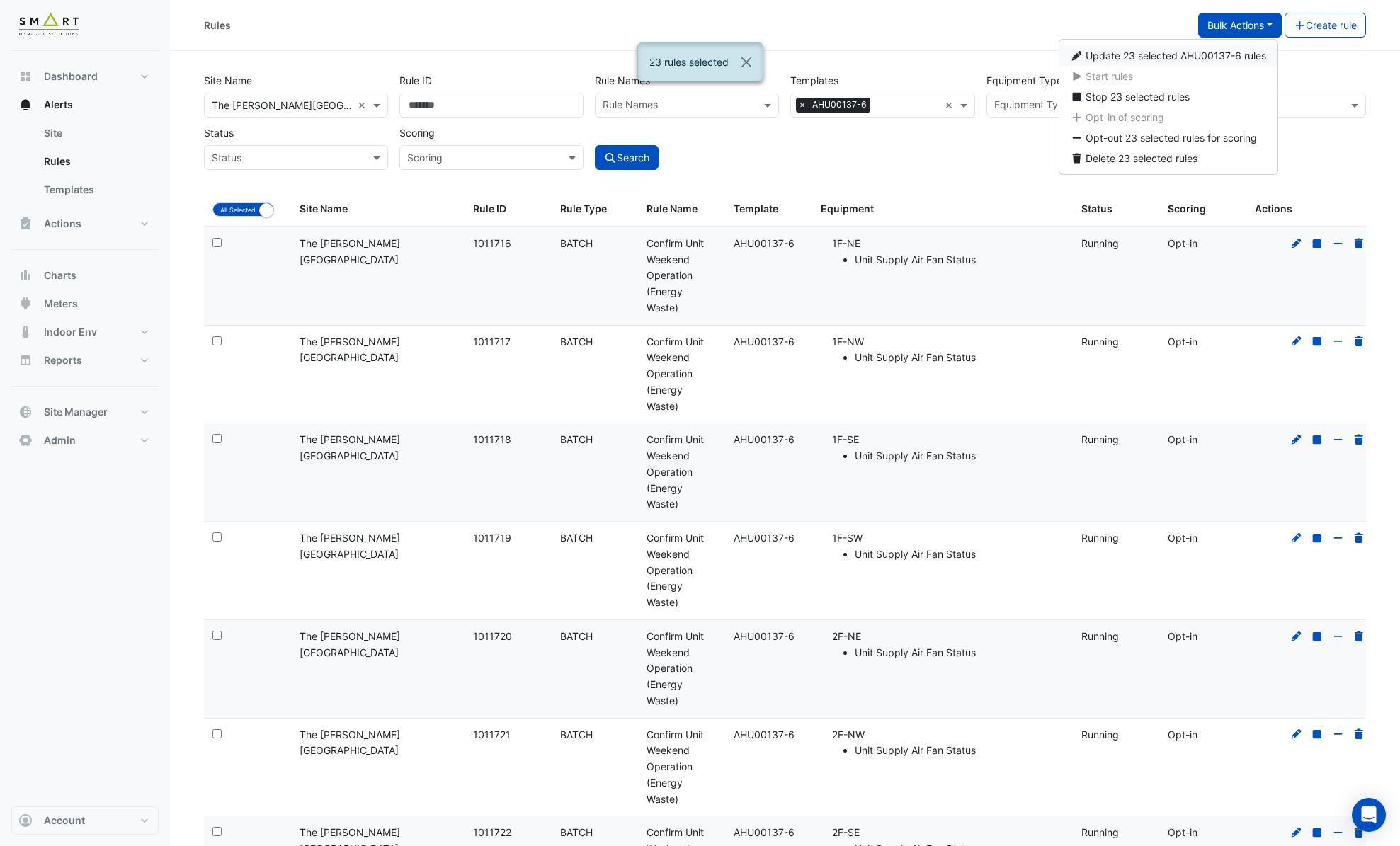
click at [1174, 59] on span "Update 23 selected AHU00137-6 rules" at bounding box center [1176, 55] width 181 height 12
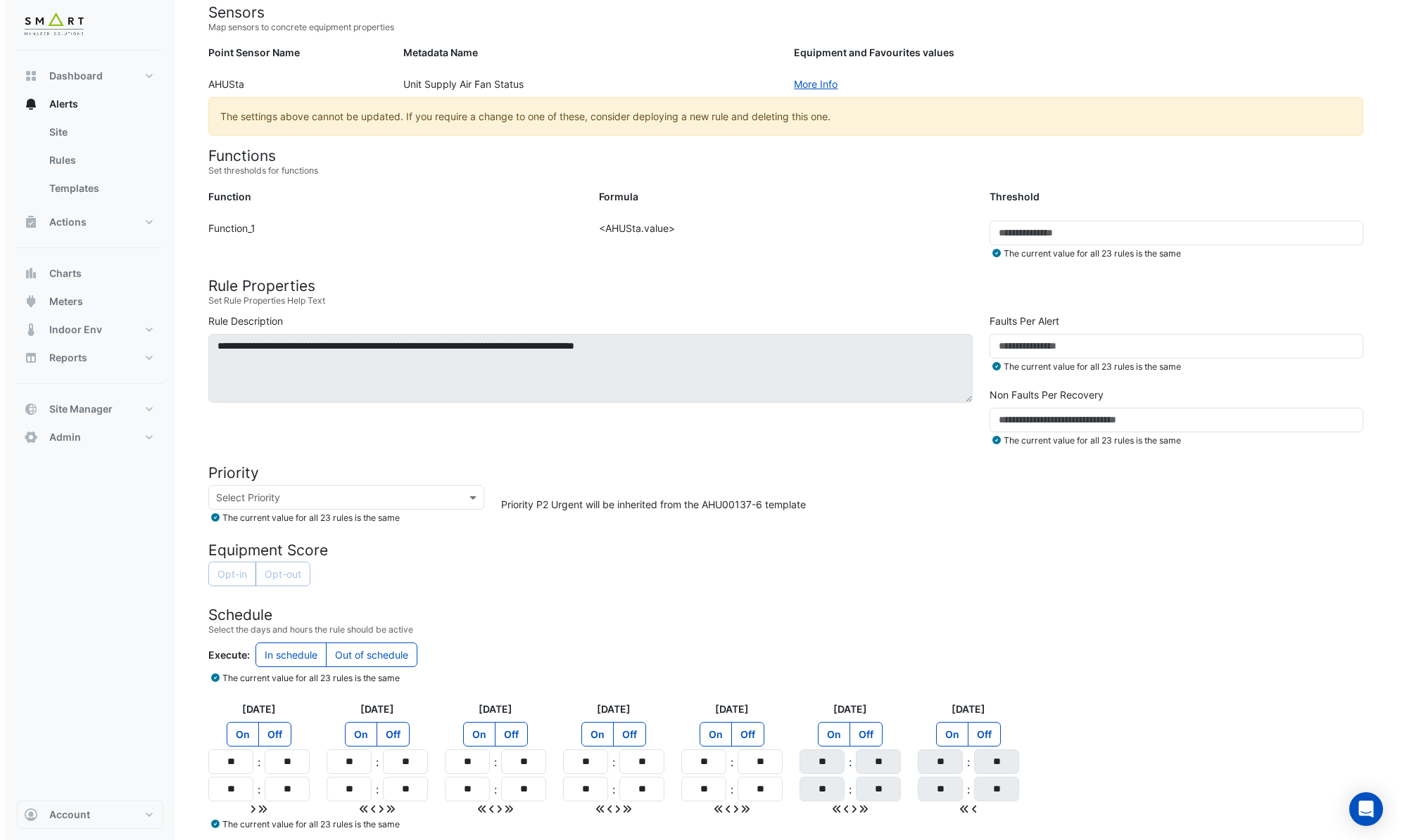
scroll to position [254, 0]
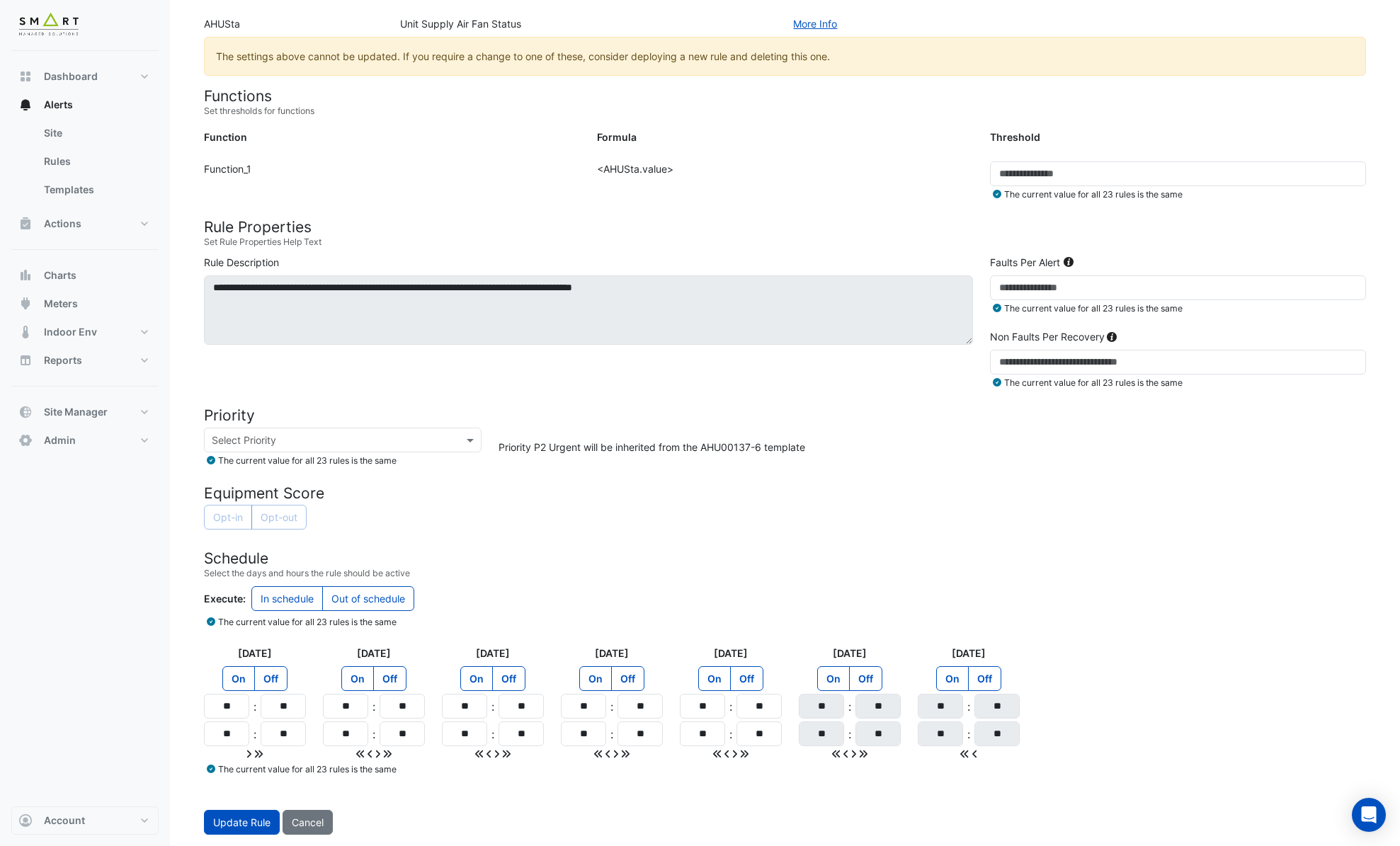
click at [835, 680] on label "On" at bounding box center [833, 679] width 32 height 25
click at [957, 688] on label "On" at bounding box center [952, 679] width 32 height 25
click at [754, 689] on label "Off" at bounding box center [746, 679] width 33 height 25
click at [633, 686] on label "Off" at bounding box center [627, 679] width 33 height 25
click at [512, 678] on label "Off" at bounding box center [508, 679] width 33 height 25
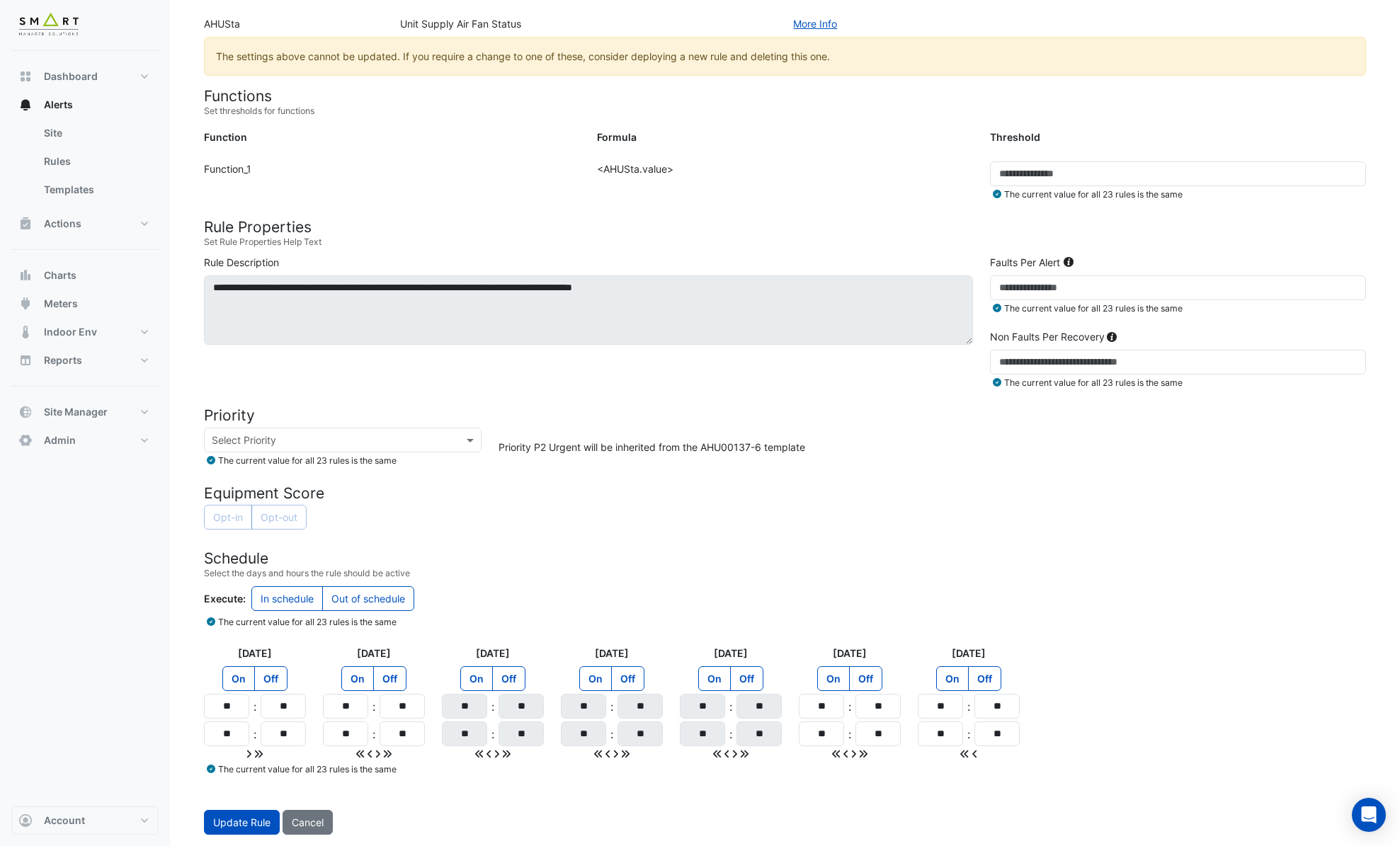
click at [395, 680] on label "Off" at bounding box center [389, 679] width 33 height 25
click at [270, 682] on label "Off" at bounding box center [270, 679] width 33 height 25
click at [298, 598] on label "In schedule" at bounding box center [287, 599] width 72 height 25
click at [565, 567] on h4 "Schedule" at bounding box center [785, 559] width 1162 height 18
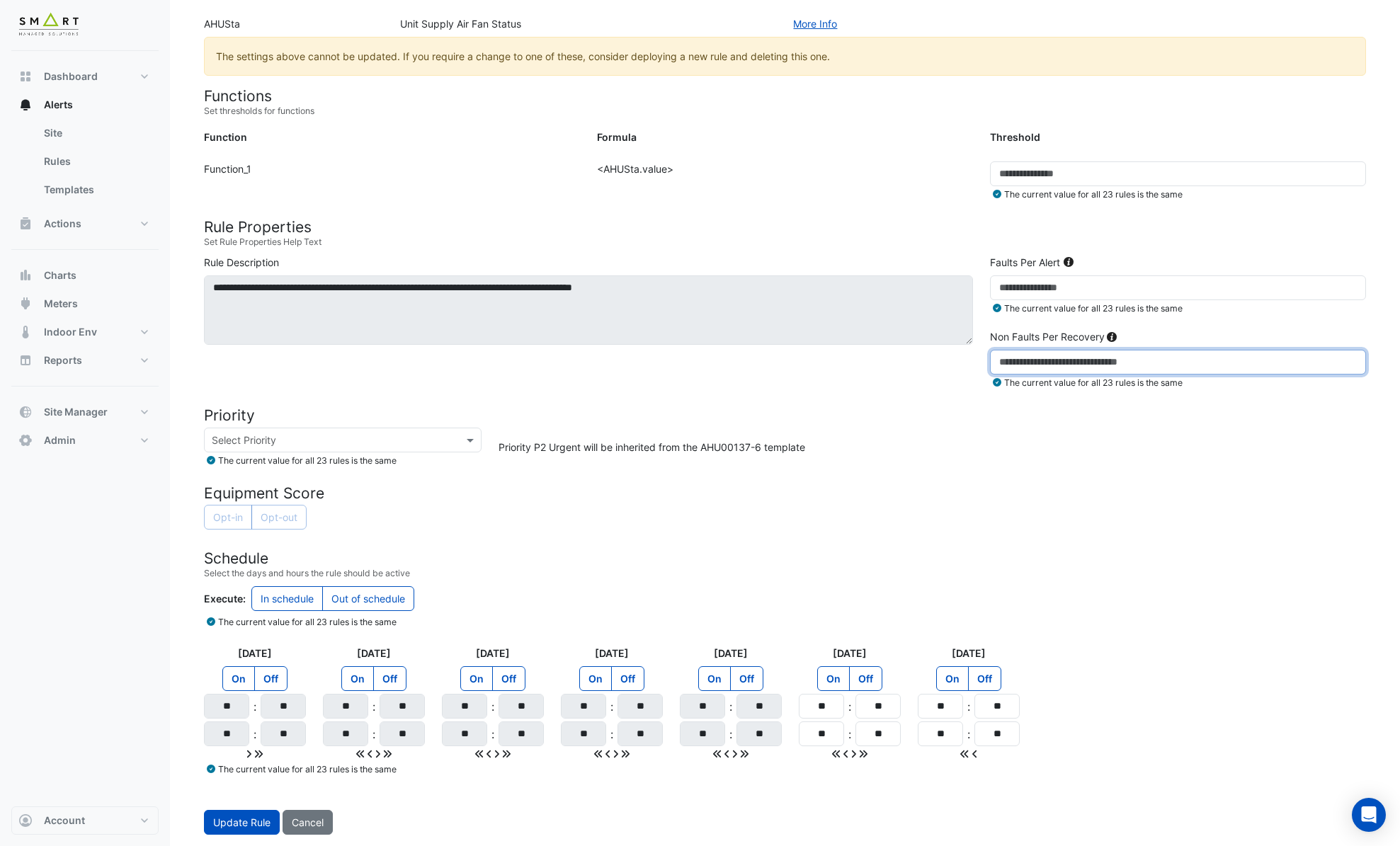
drag, startPoint x: 1019, startPoint y: 360, endPoint x: 938, endPoint y: 357, distance: 81.1
click at [938, 357] on div "**********" at bounding box center [785, 326] width 1179 height 141
type input "***"
click at [894, 529] on div "Opt-in Opt-out" at bounding box center [785, 519] width 1162 height 28
click at [235, 829] on button "Update Rule" at bounding box center [241, 823] width 76 height 25
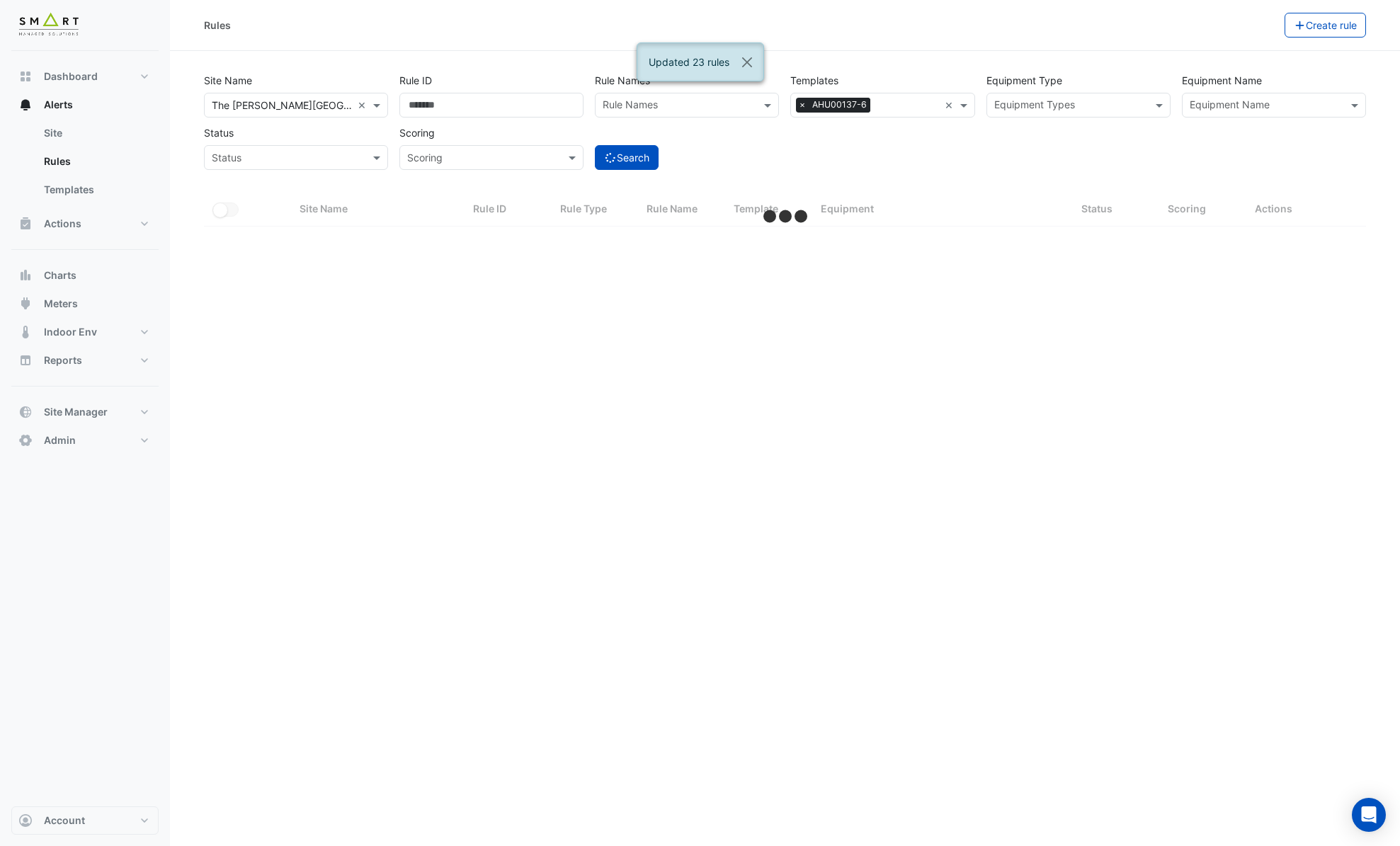
select select "***"
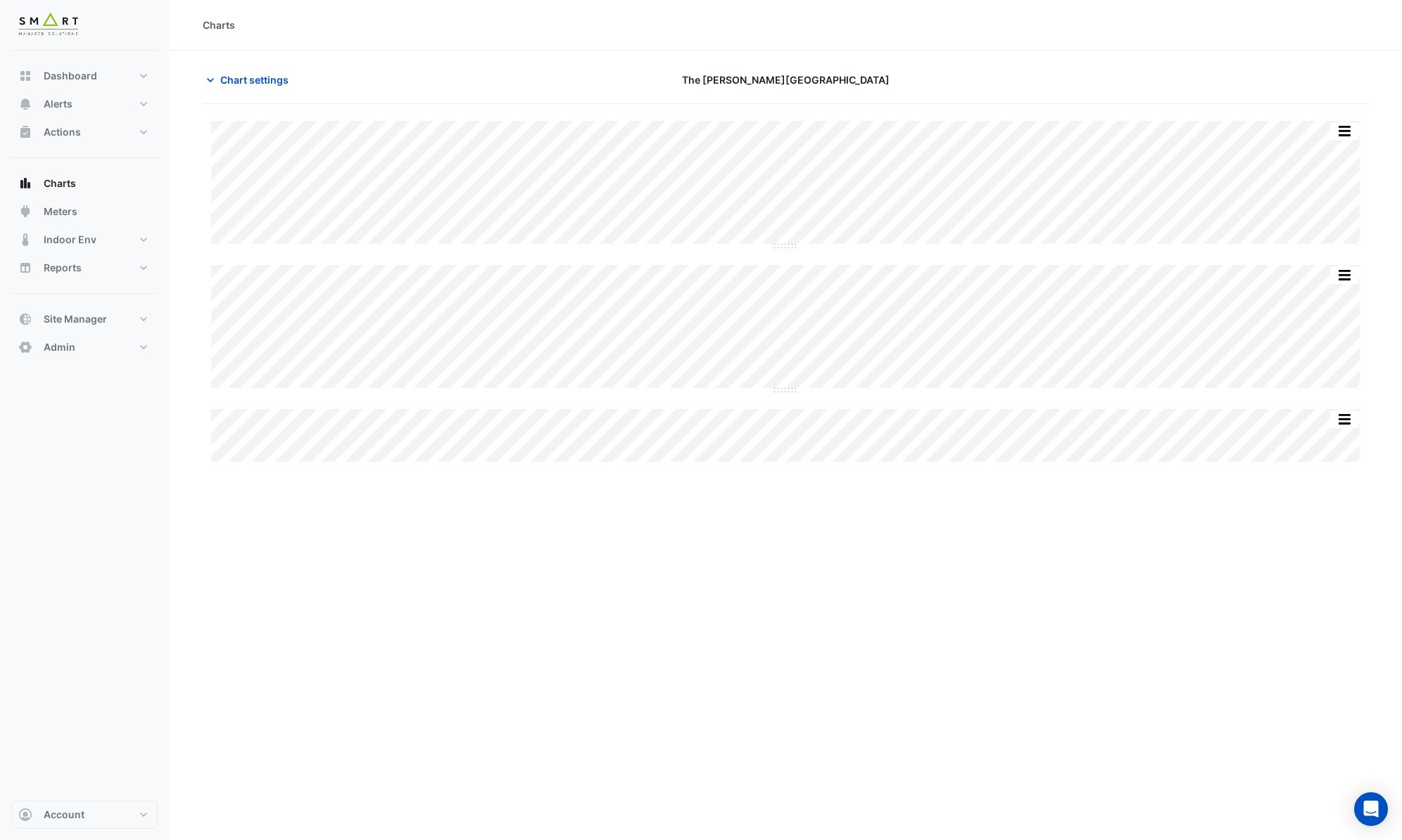
drag, startPoint x: 82, startPoint y: 639, endPoint x: 83, endPoint y: 667, distance: 28.0
click at [82, 639] on div "Dashboard Portfolio Ratings Performance Alerts Site Rules Templates Actions Sit…" at bounding box center [84, 425] width 147 height 750
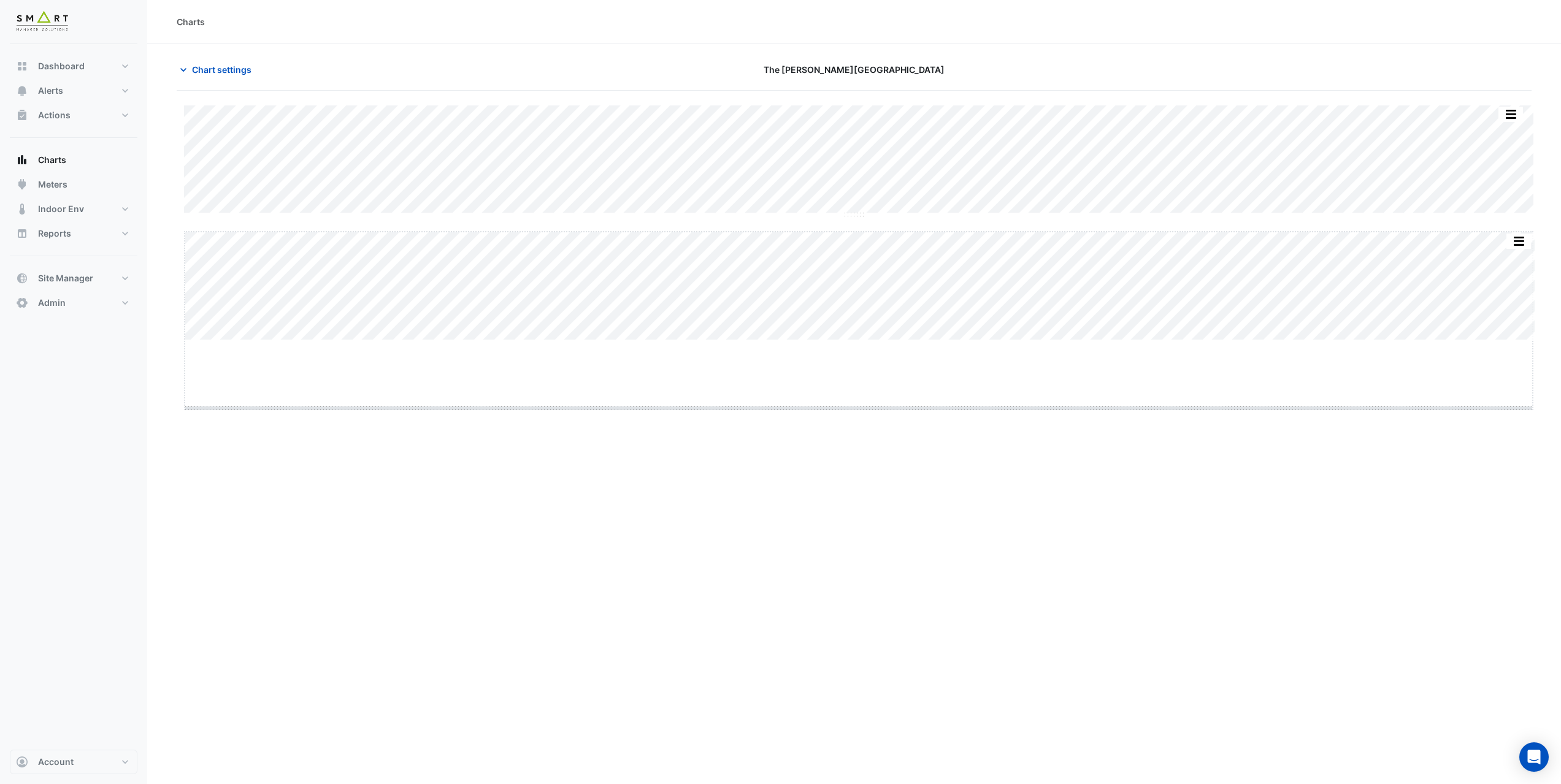
drag, startPoint x: 861, startPoint y: 341, endPoint x: 846, endPoint y: 471, distance: 130.9
drag, startPoint x: 860, startPoint y: 214, endPoint x: 861, endPoint y: 310, distance: 96.0
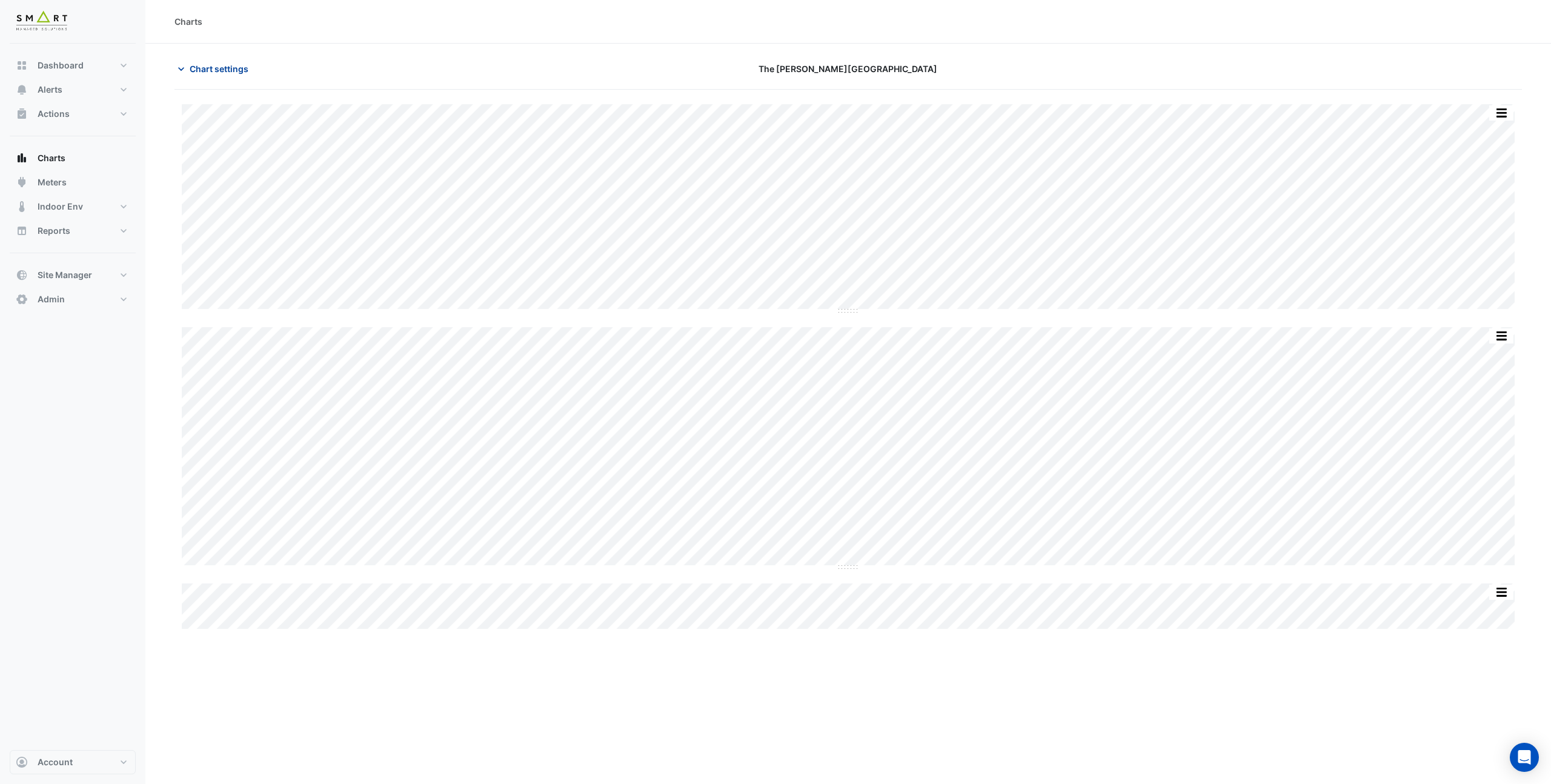
click at [200, 67] on span "Chart settings" at bounding box center [219, 69] width 59 height 13
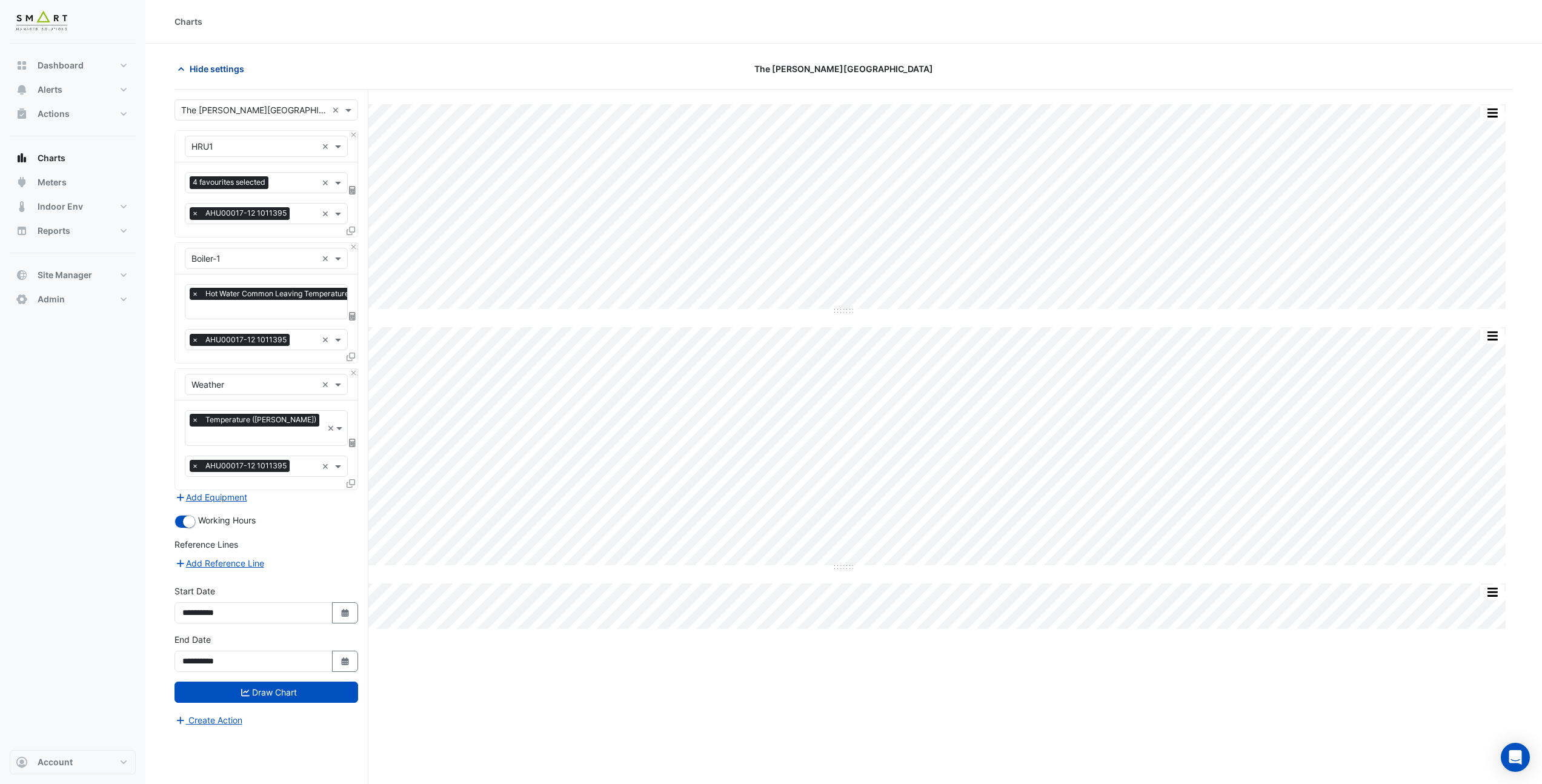
click at [200, 67] on span "Hide settings" at bounding box center [216, 69] width 54 height 13
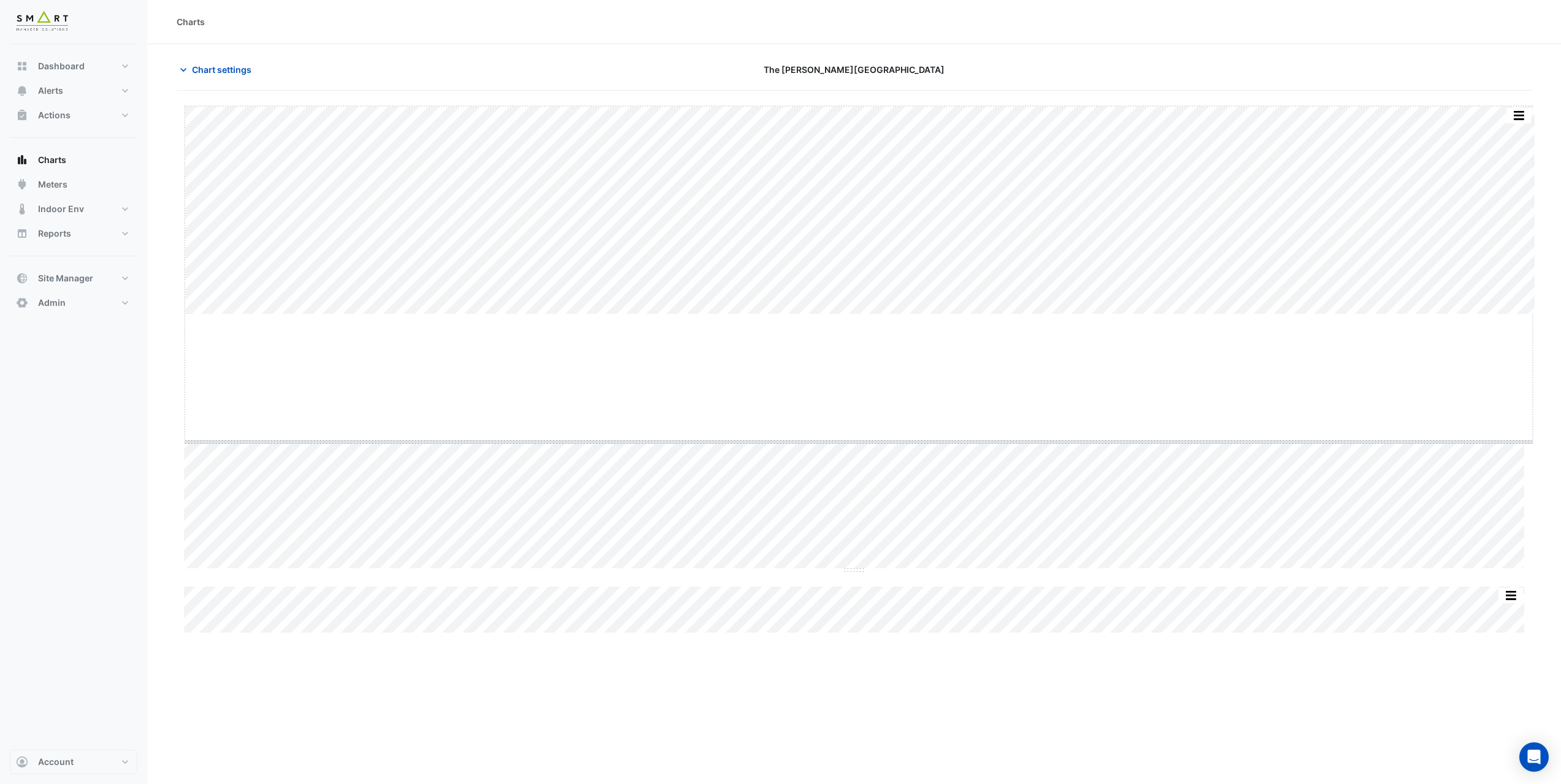
drag, startPoint x: 856, startPoint y: 315, endPoint x: 855, endPoint y: 323, distance: 8.1
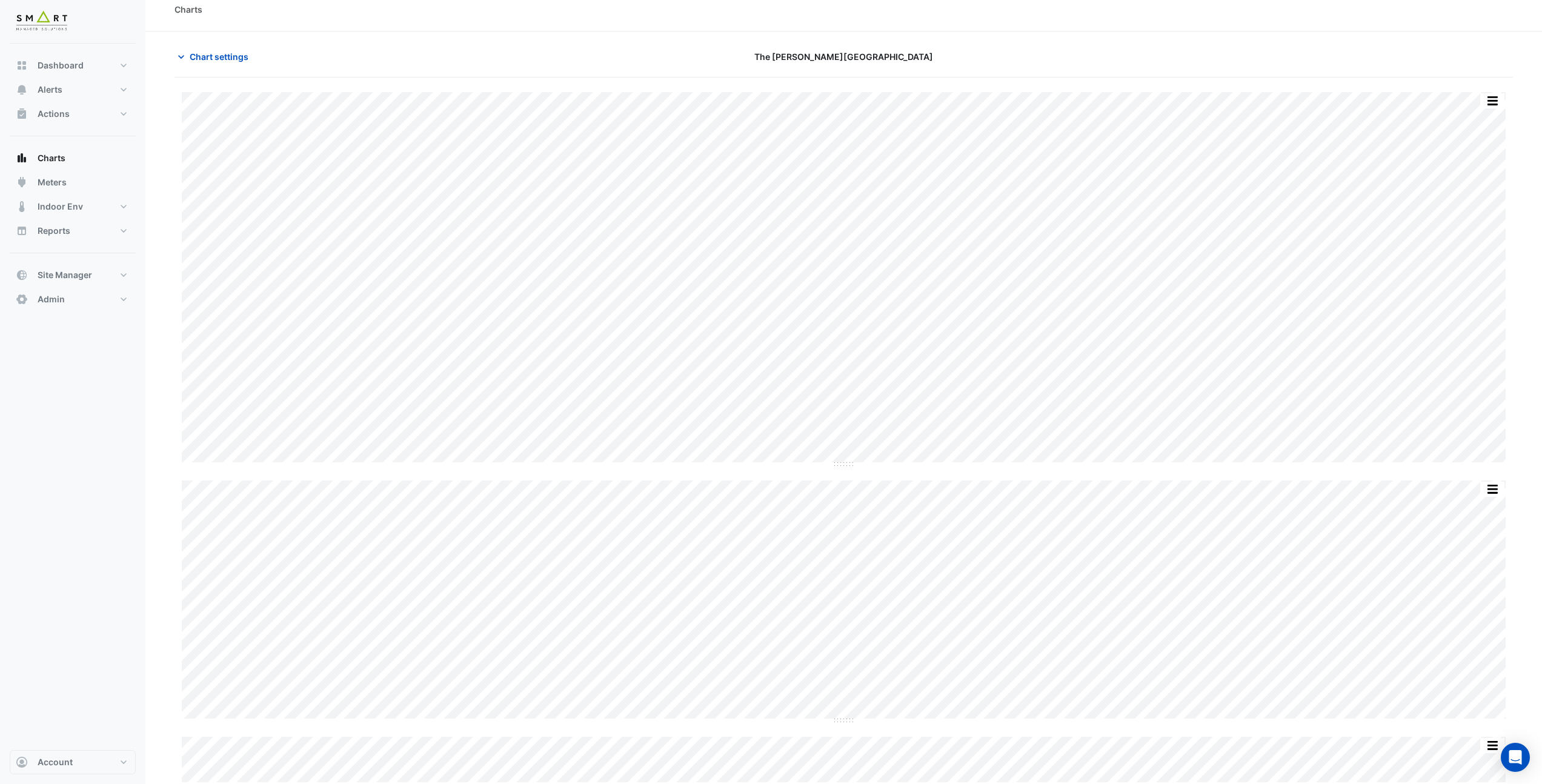
scroll to position [13, 0]
click at [226, 57] on span "Chart settings" at bounding box center [219, 56] width 59 height 13
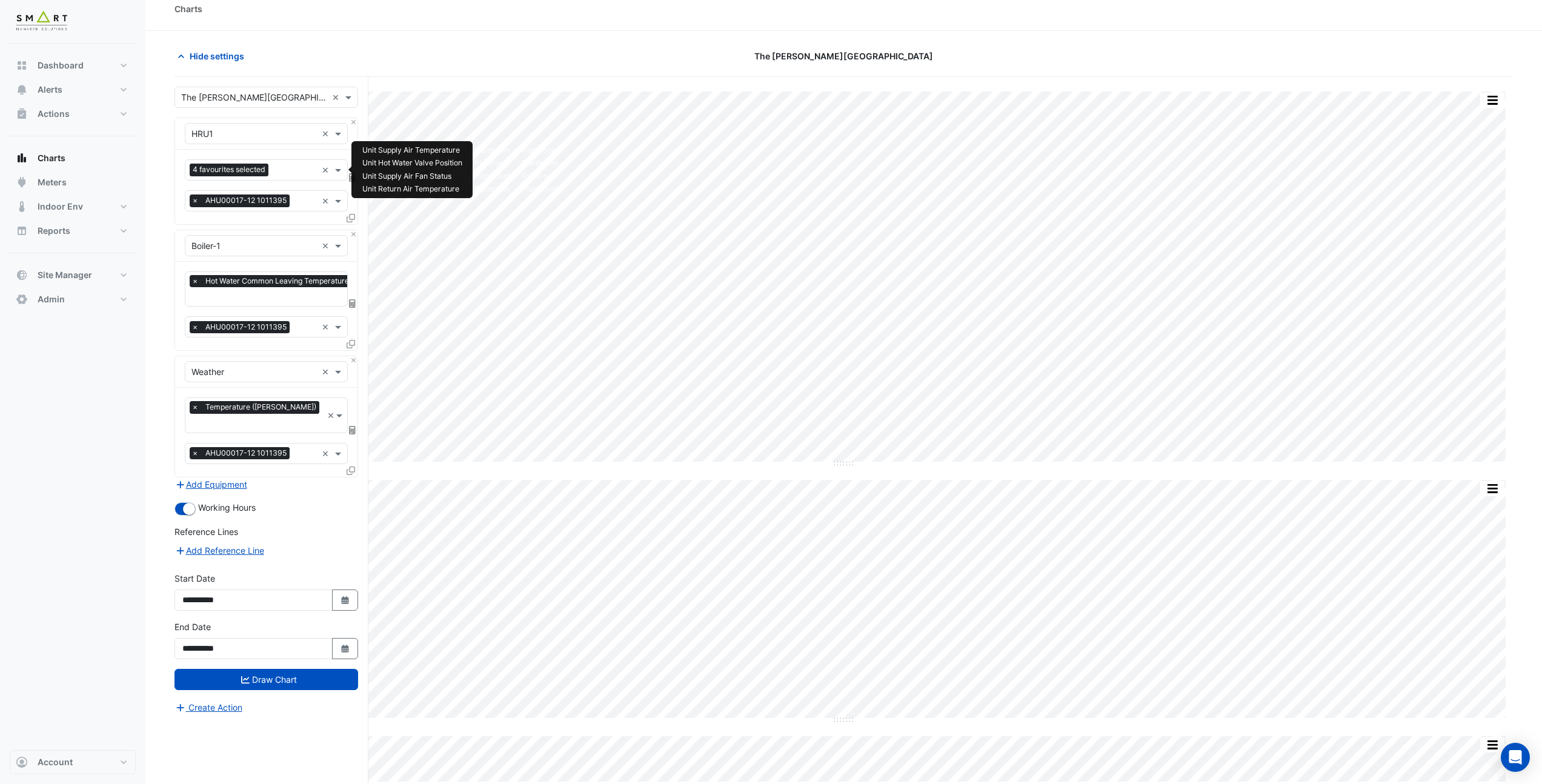
click at [295, 171] on input "text" at bounding box center [294, 171] width 44 height 13
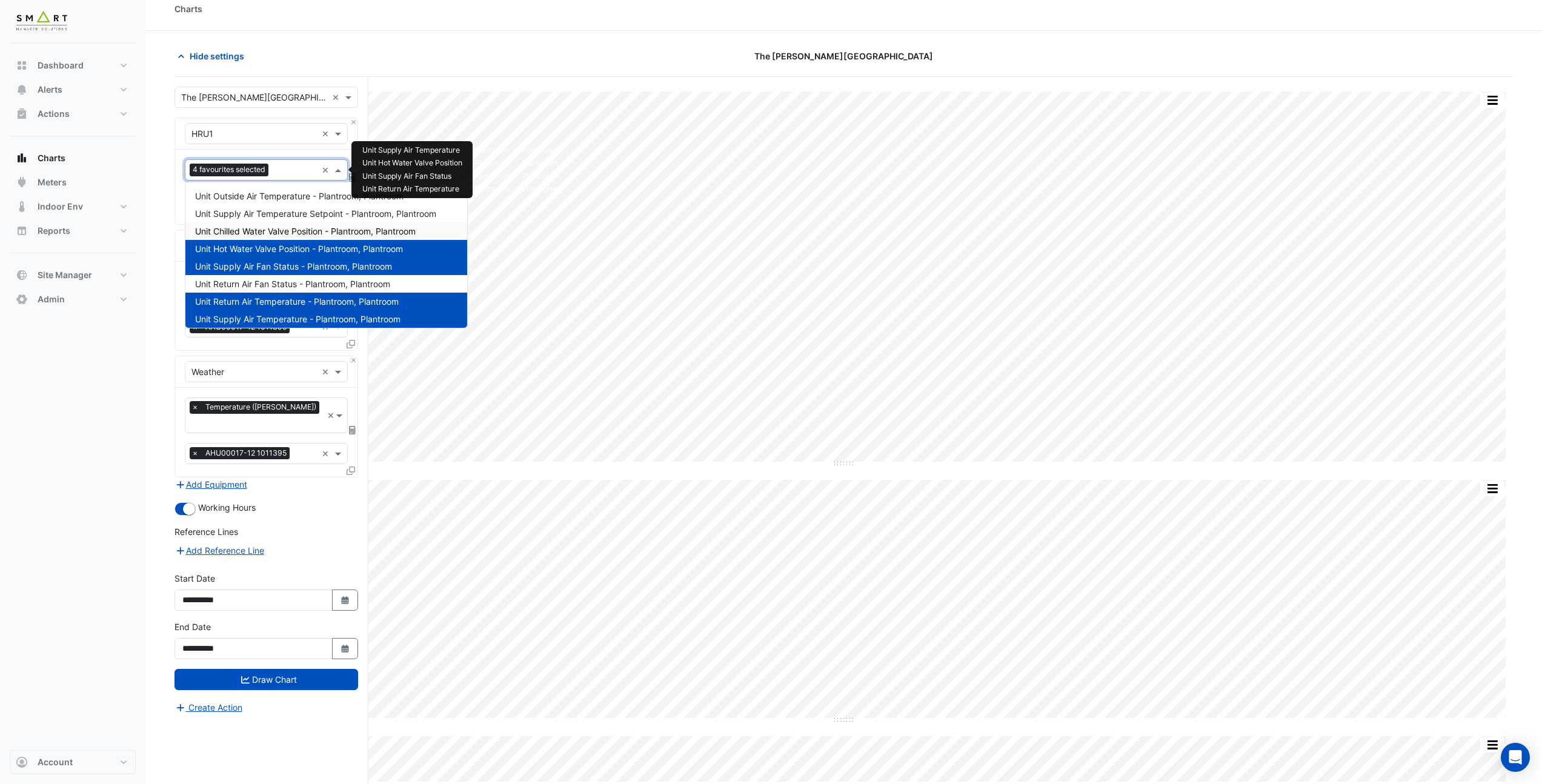
click at [300, 229] on span "Unit Chilled Water Valve Position - Plantroom, Plantroom" at bounding box center [305, 230] width 220 height 10
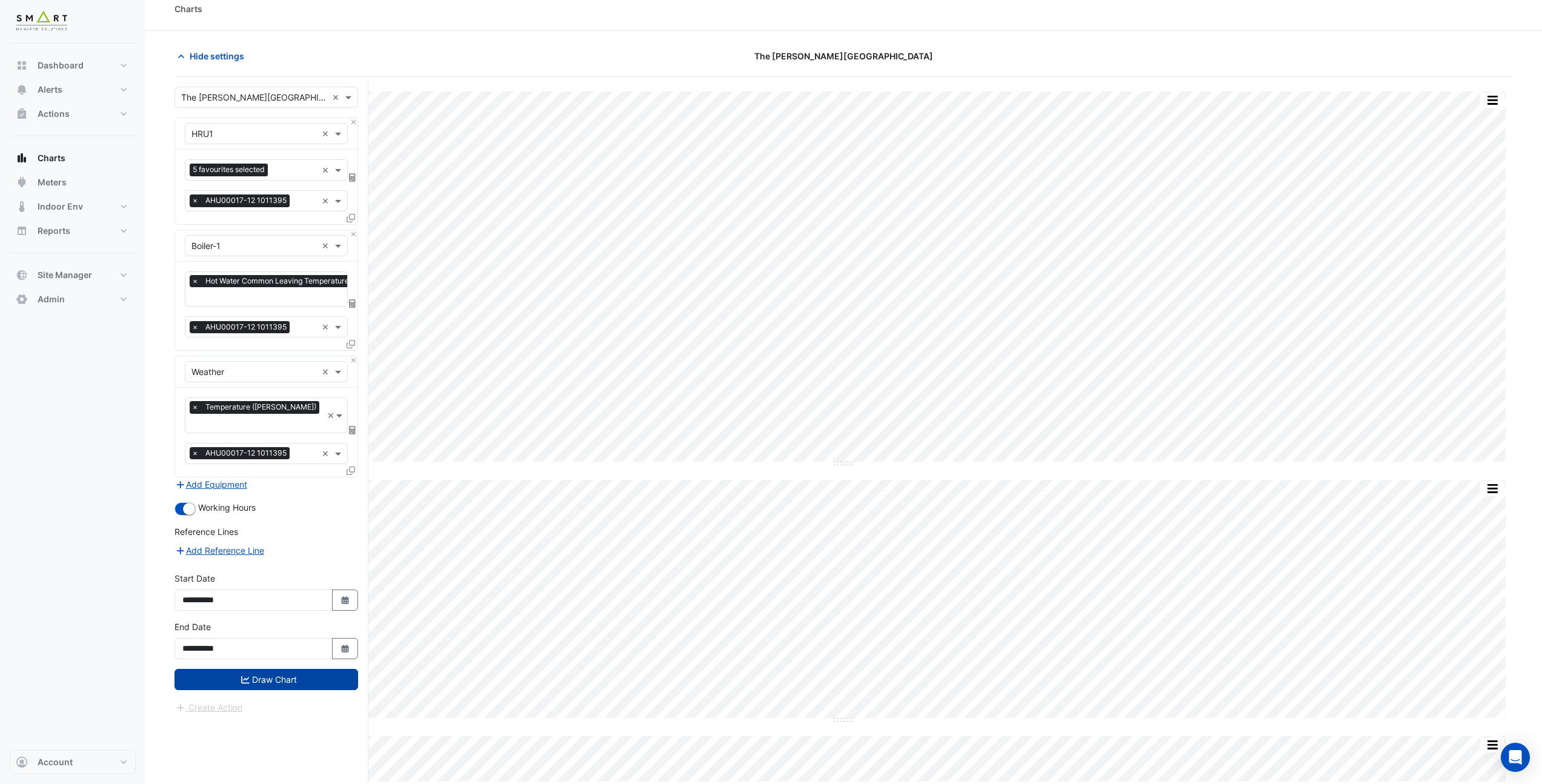
click at [300, 669] on button "Draw Chart" at bounding box center [266, 679] width 184 height 21
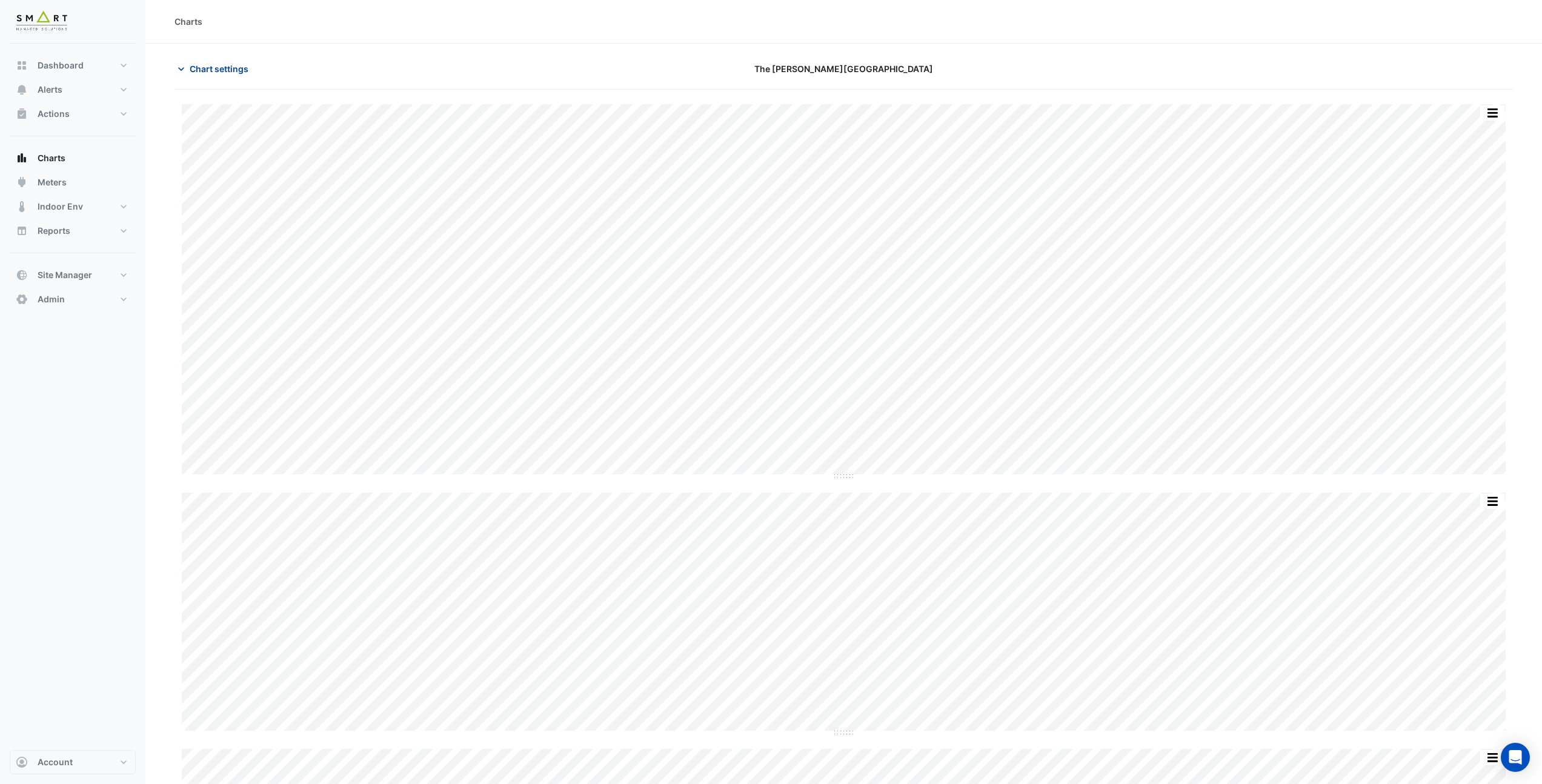
click at [202, 71] on span "Chart settings" at bounding box center [219, 69] width 59 height 13
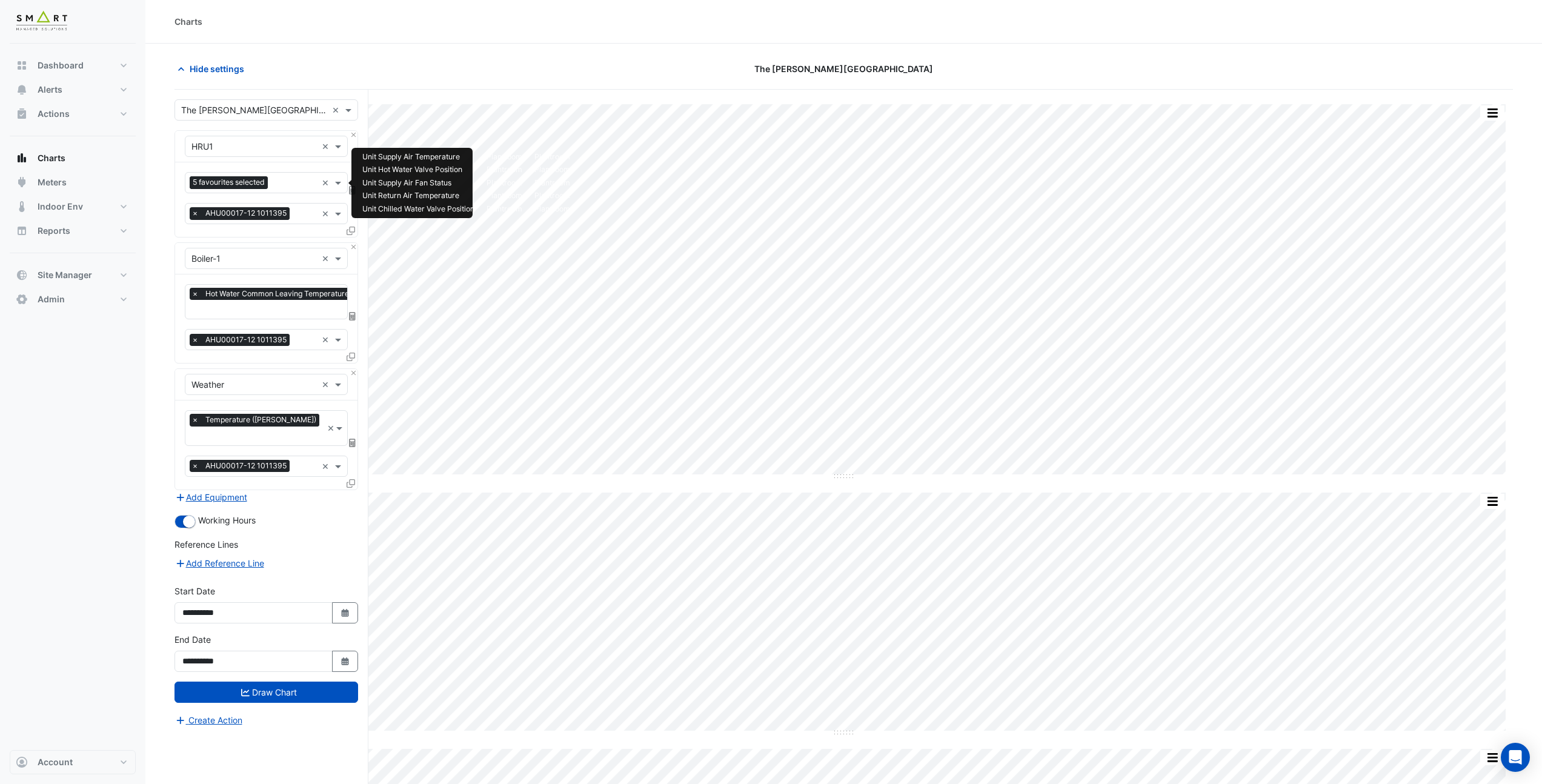
click at [295, 185] on input "text" at bounding box center [294, 184] width 44 height 13
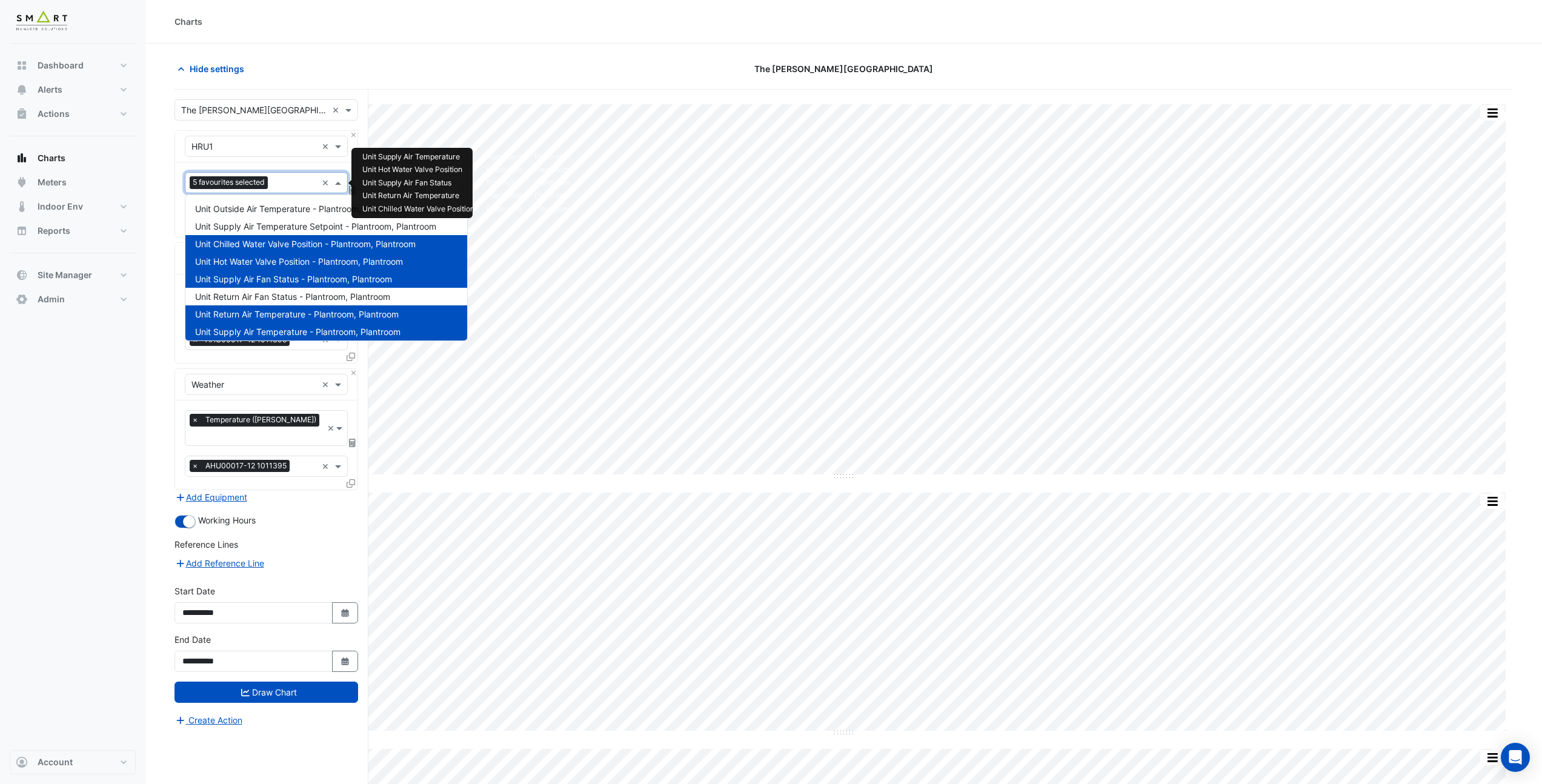
click at [158, 242] on section "Hide settings The Porter Building Split by Equip Split All Split None Print Sav…" at bounding box center [844, 437] width 1397 height 786
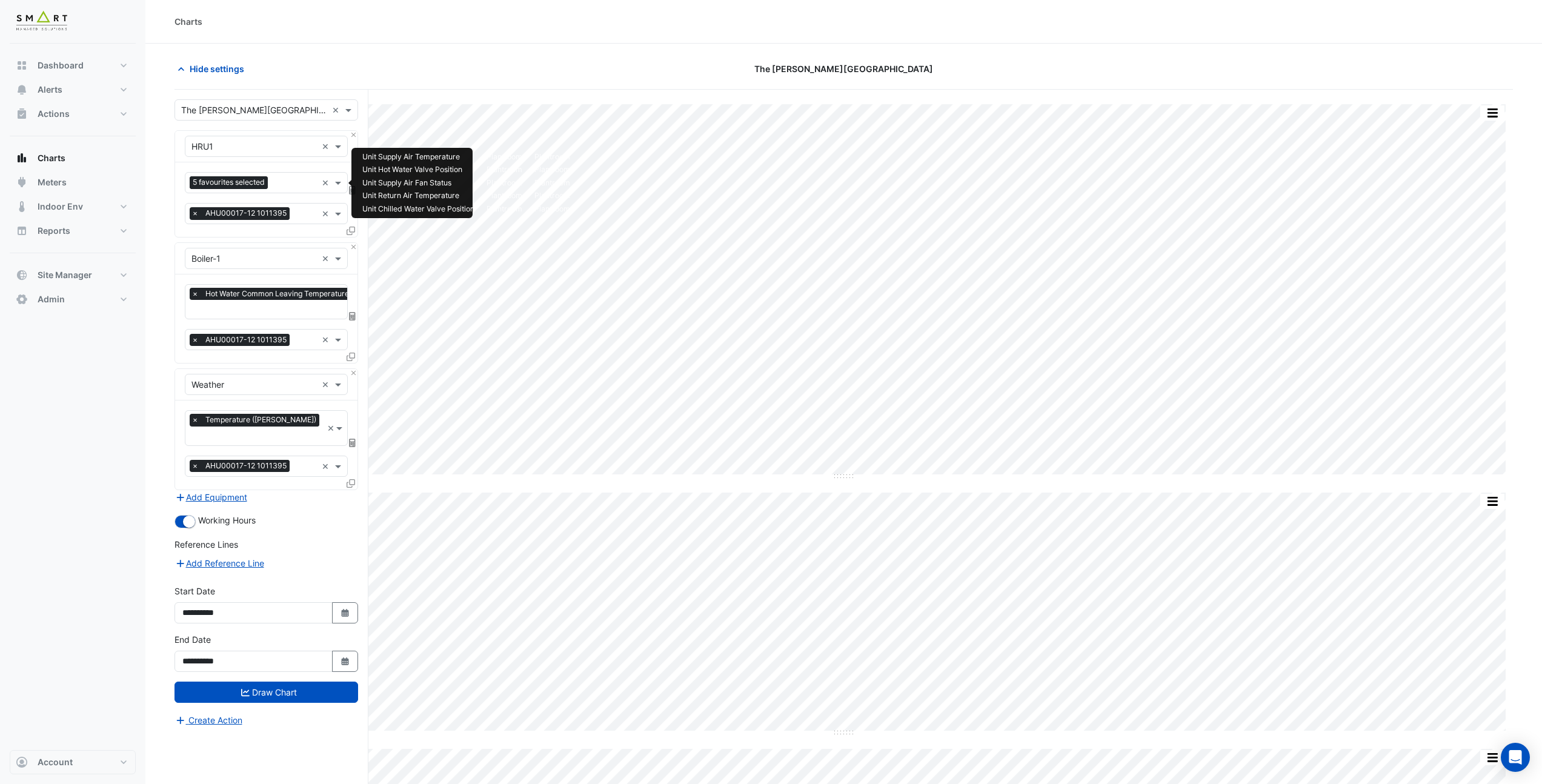
click at [287, 174] on div "5 favourites selected" at bounding box center [251, 183] width 132 height 19
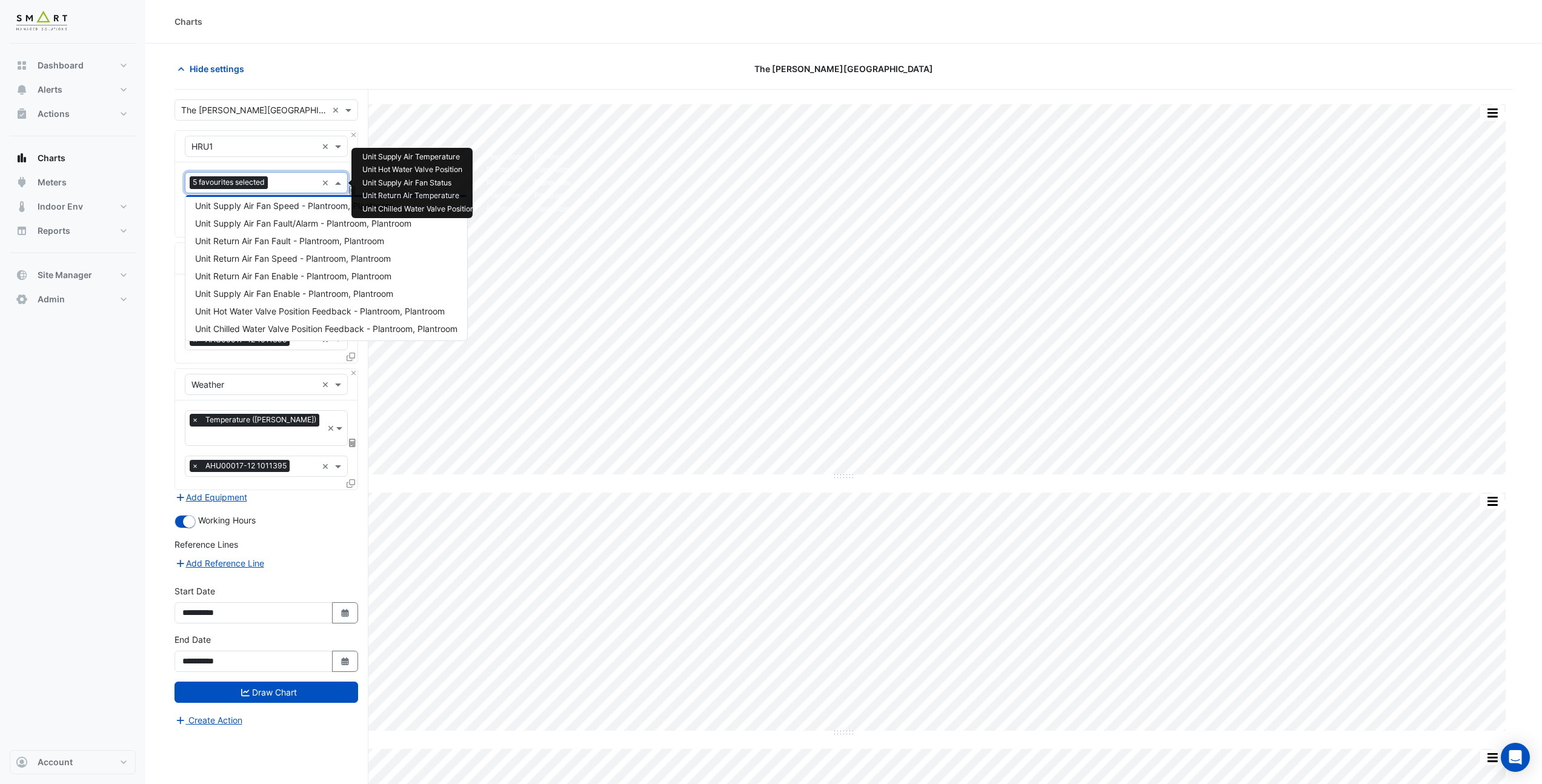
scroll to position [144, 0]
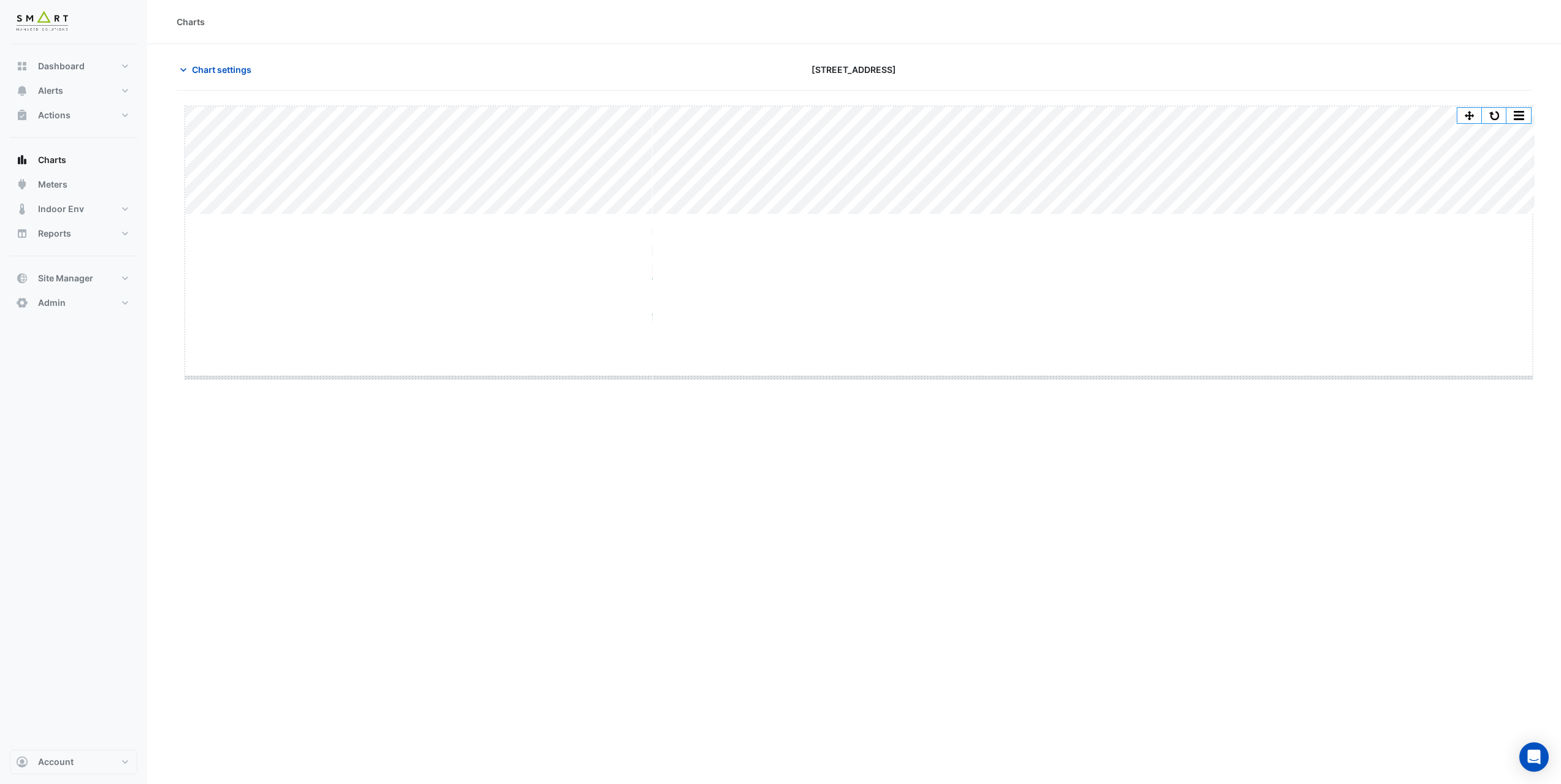
drag, startPoint x: 861, startPoint y: 214, endPoint x: 836, endPoint y: 399, distance: 186.7
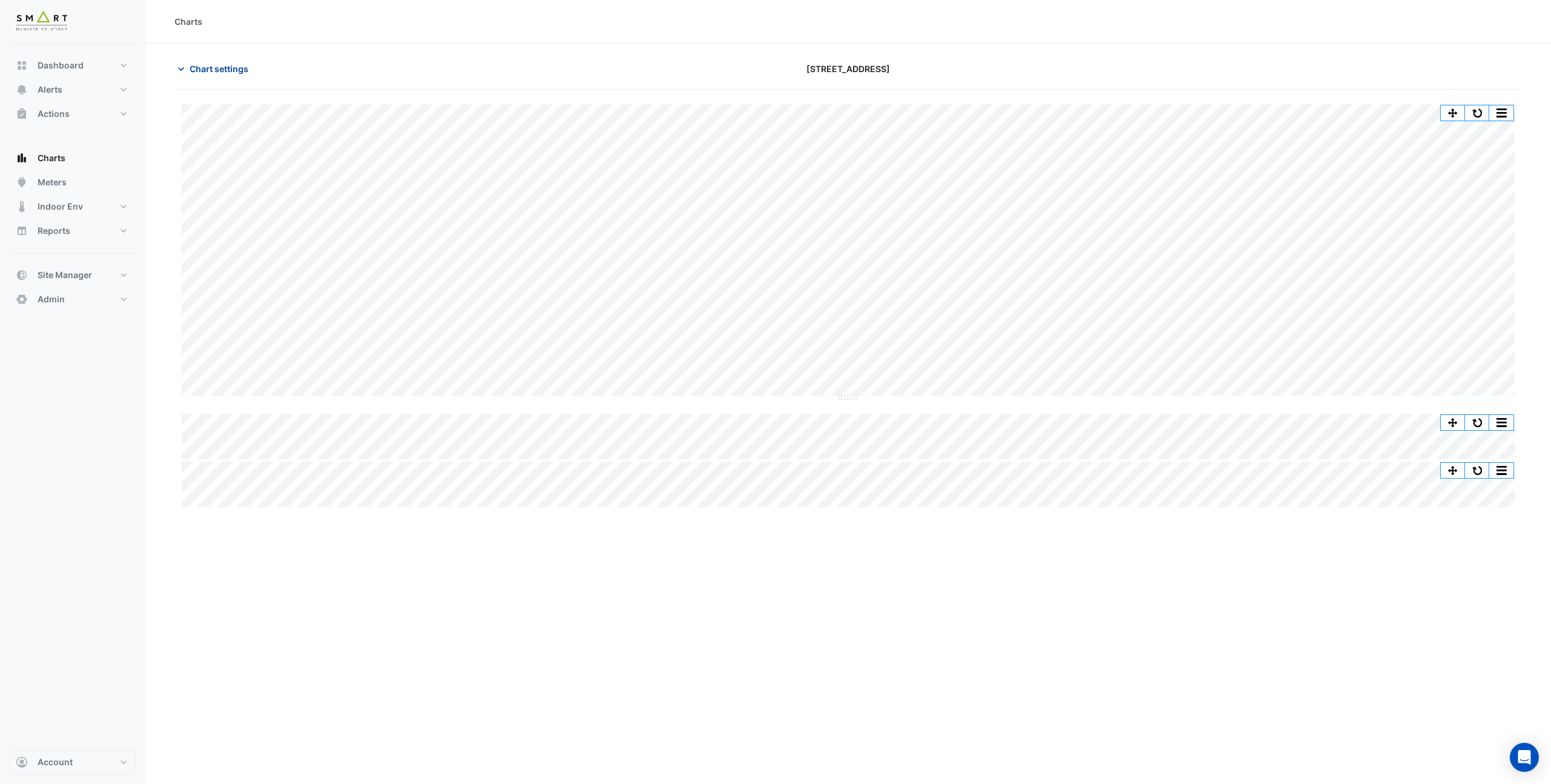
click at [237, 70] on span "Chart settings" at bounding box center [219, 69] width 59 height 13
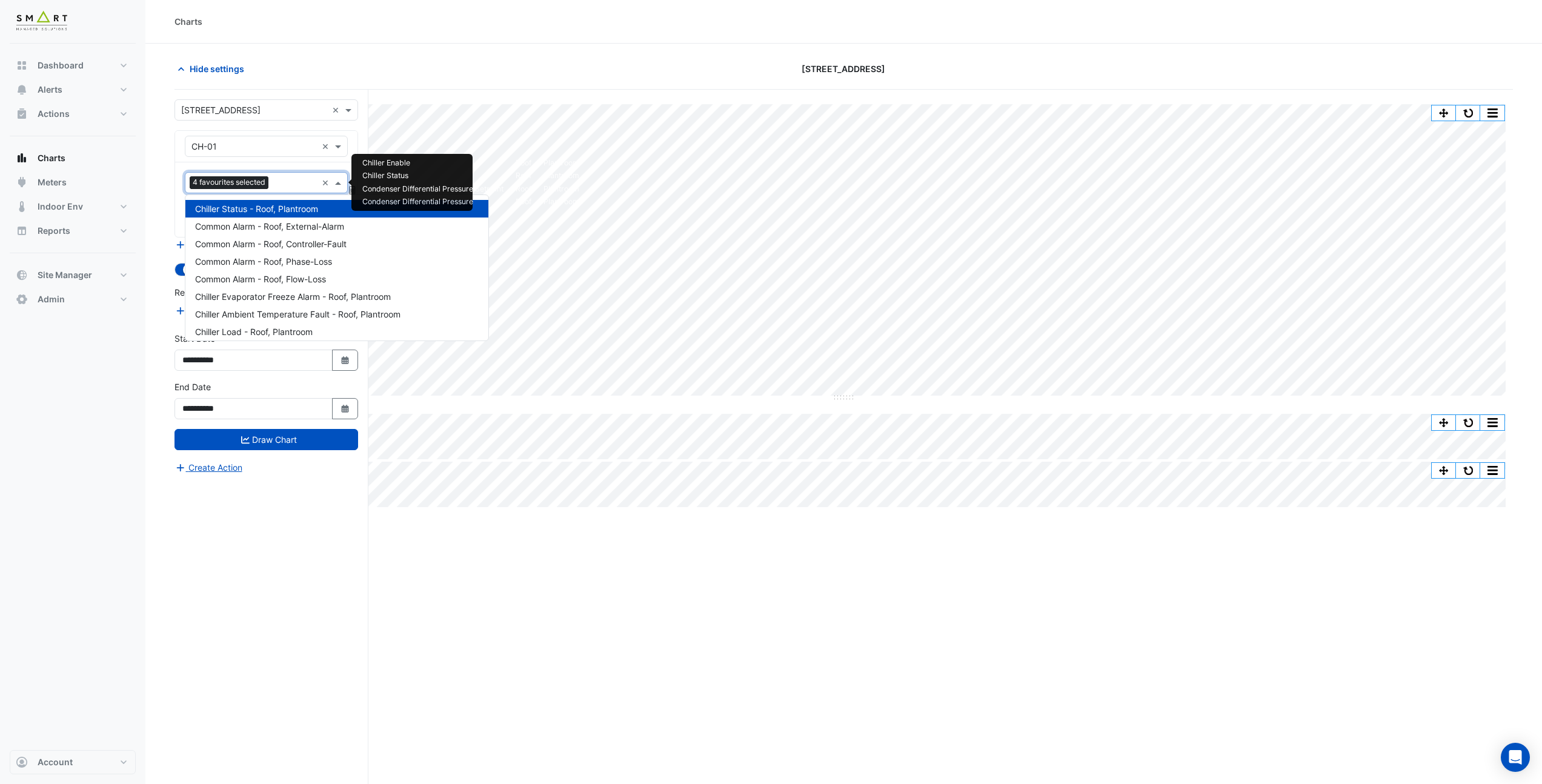
click at [276, 185] on input "text" at bounding box center [294, 184] width 44 height 13
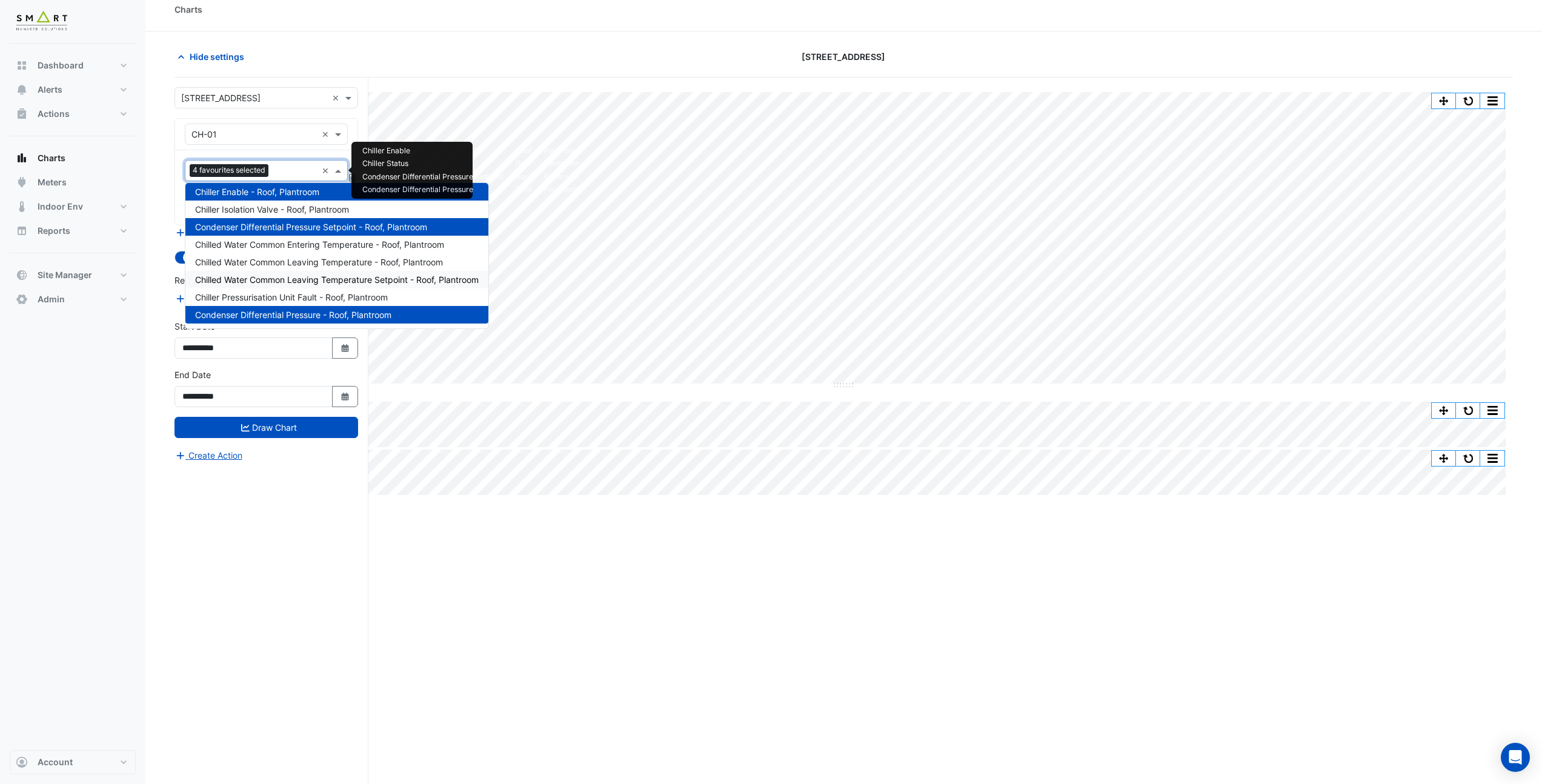
scroll to position [30, 0]
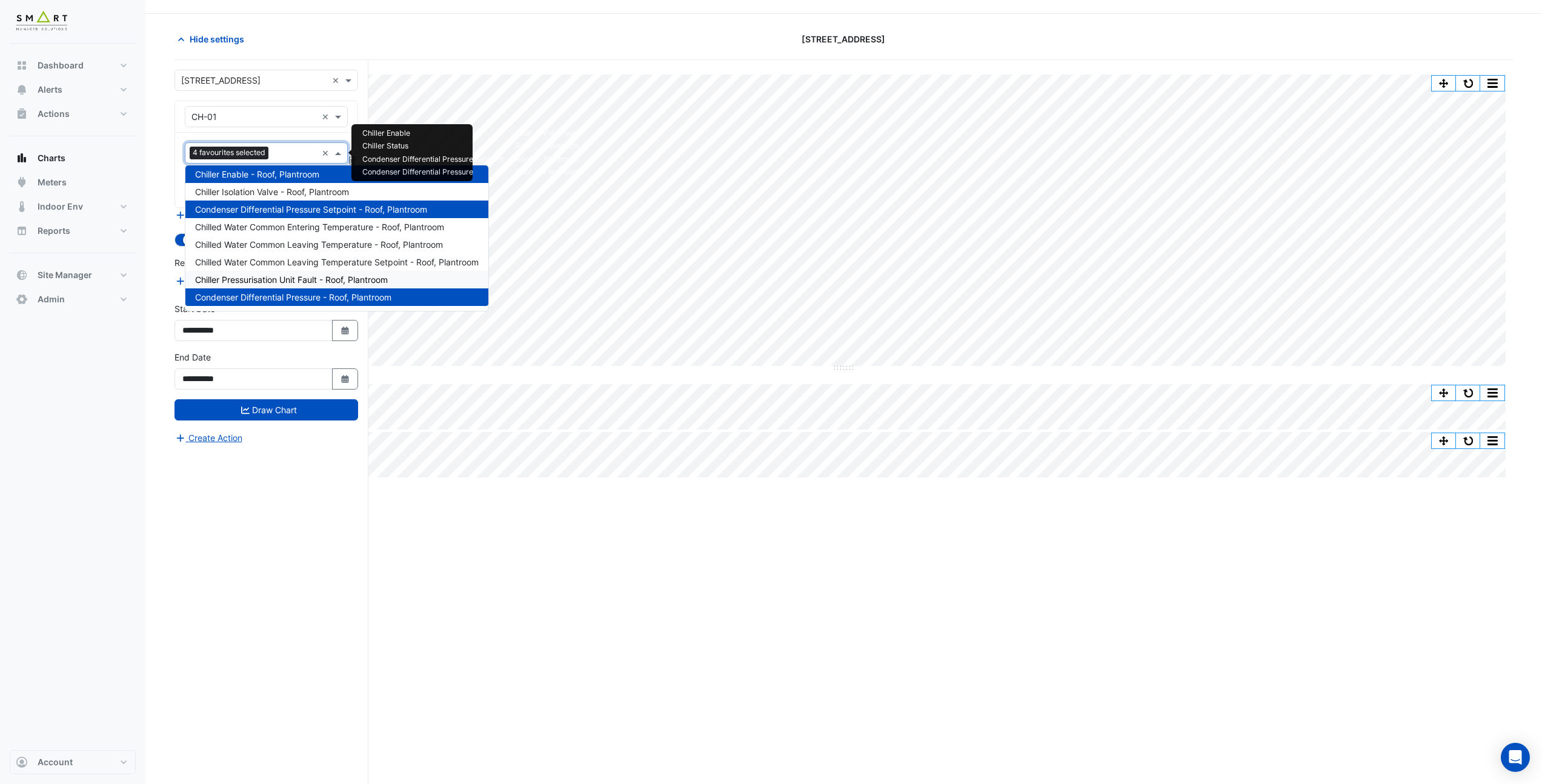
click at [290, 281] on span "Chiller Pressurisation Unit Fault - Roof, Plantroom" at bounding box center [291, 279] width 193 height 10
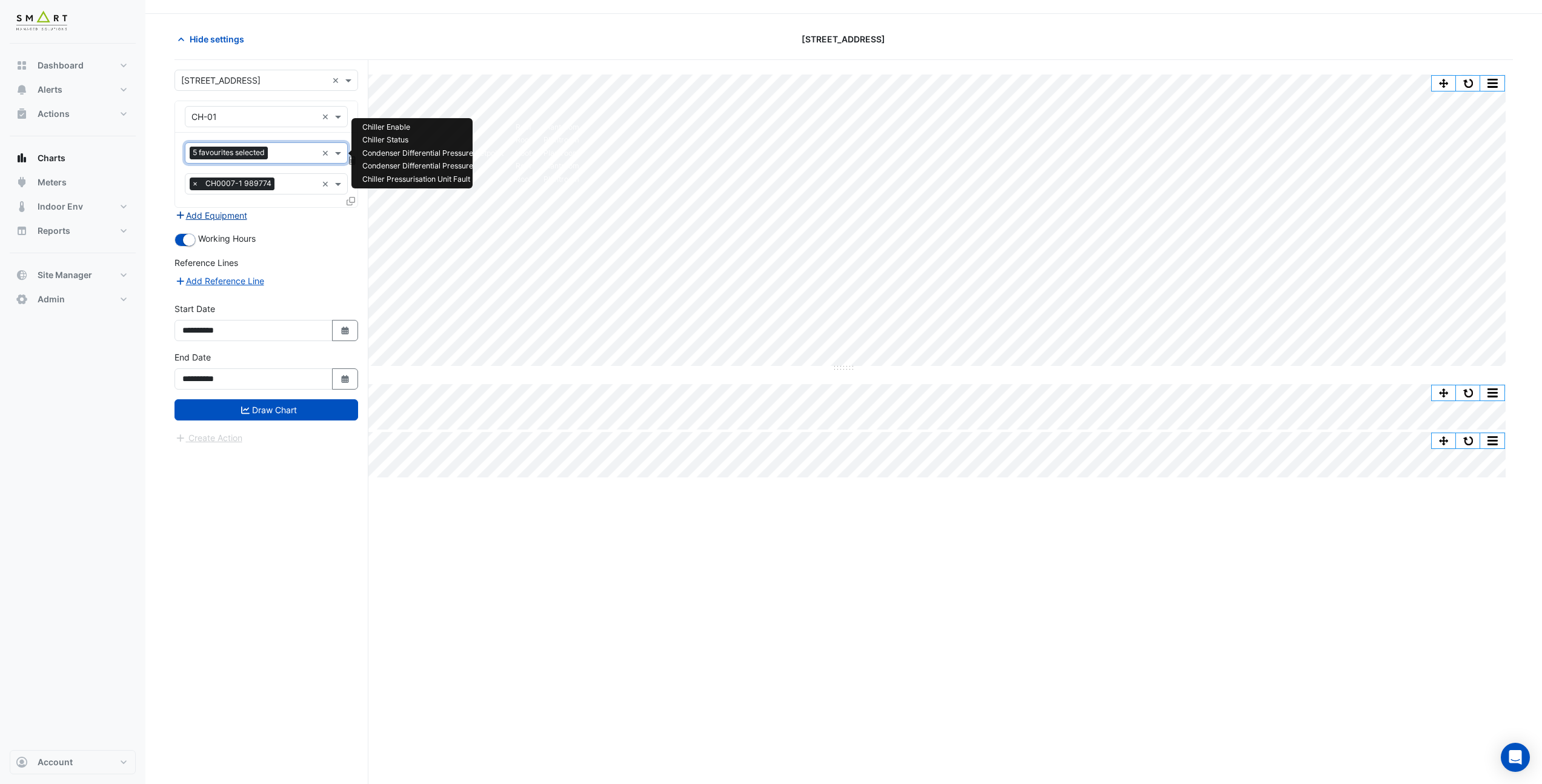
click at [213, 215] on button "Add Equipment" at bounding box center [211, 215] width 73 height 14
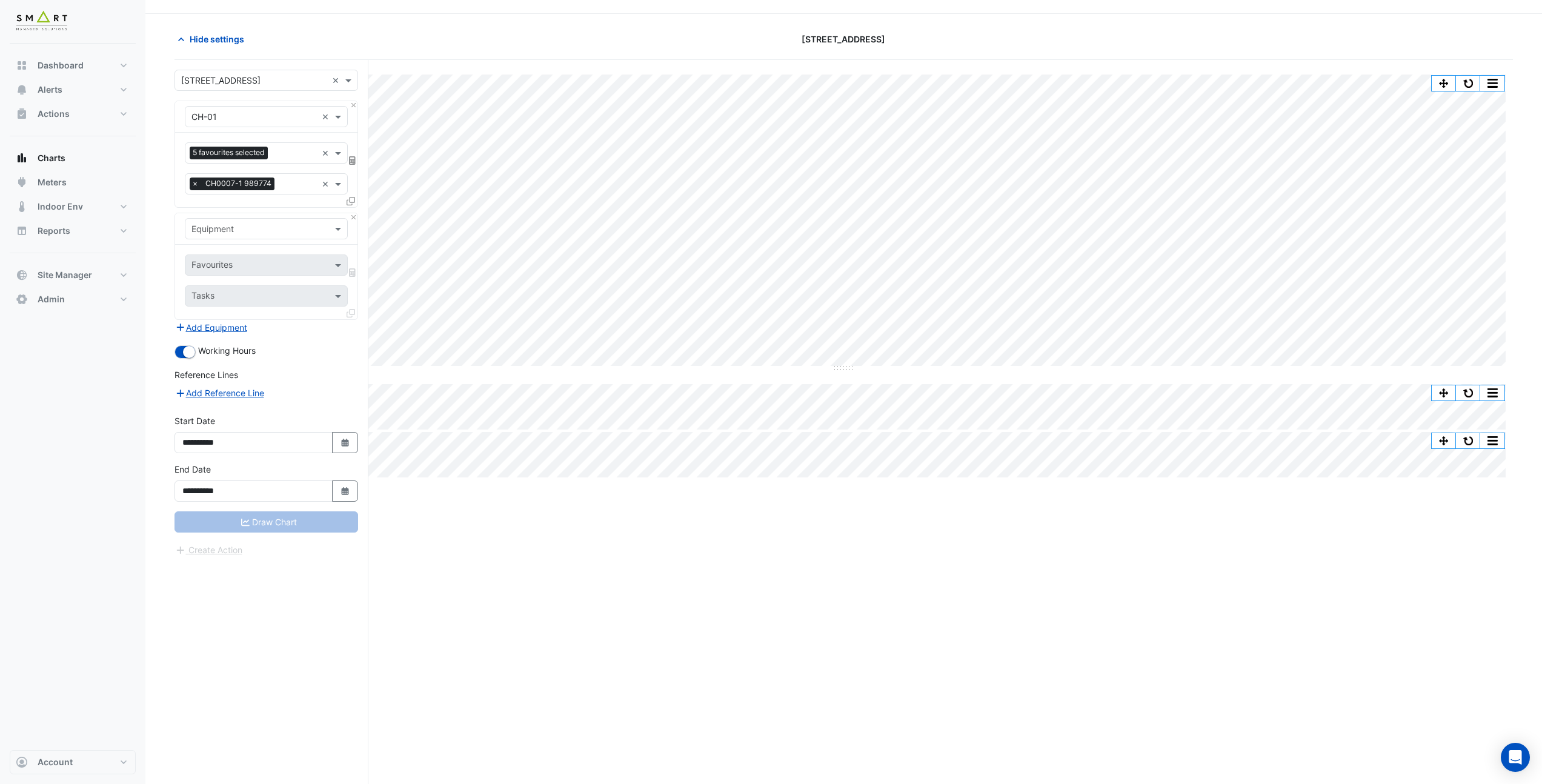
click at [211, 230] on input "text" at bounding box center [254, 229] width 125 height 13
click at [171, 279] on section "Hide settings [STREET_ADDRESS] Split All Split None Print Save as JPEG Save as …" at bounding box center [844, 407] width 1397 height 786
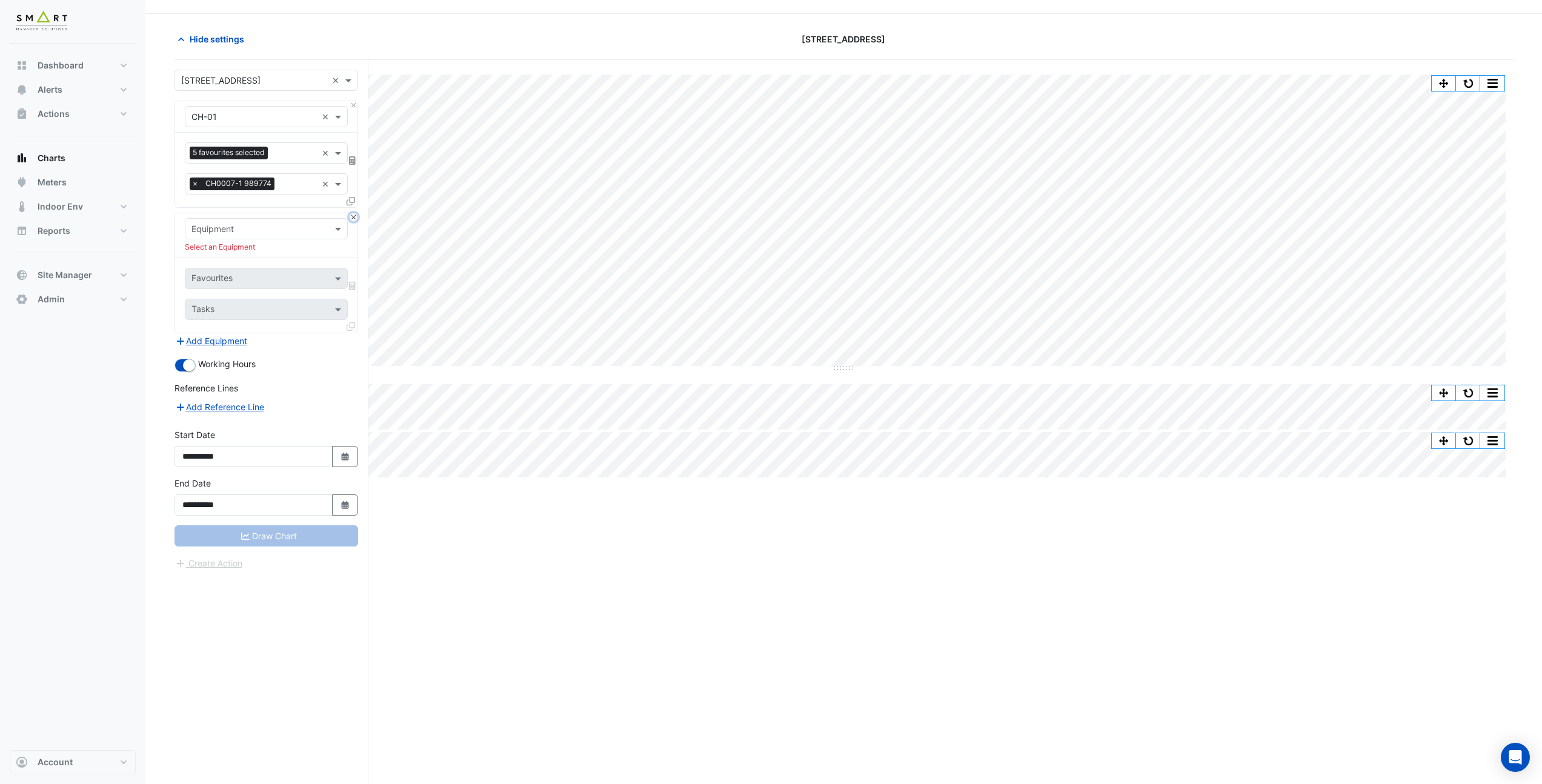
click at [351, 217] on button "Close" at bounding box center [353, 217] width 8 height 8
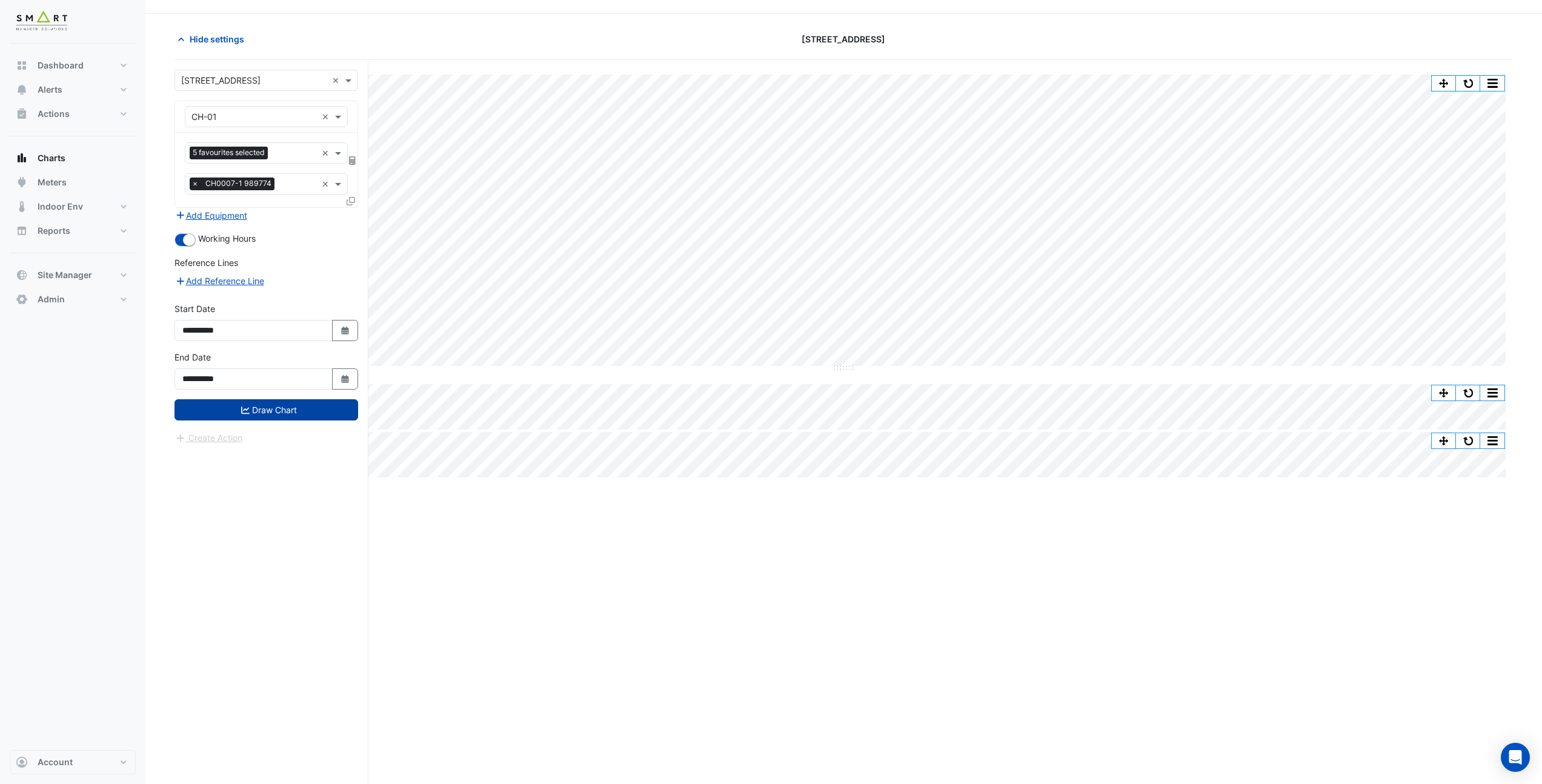
click at [294, 410] on button "Draw Chart" at bounding box center [266, 410] width 184 height 21
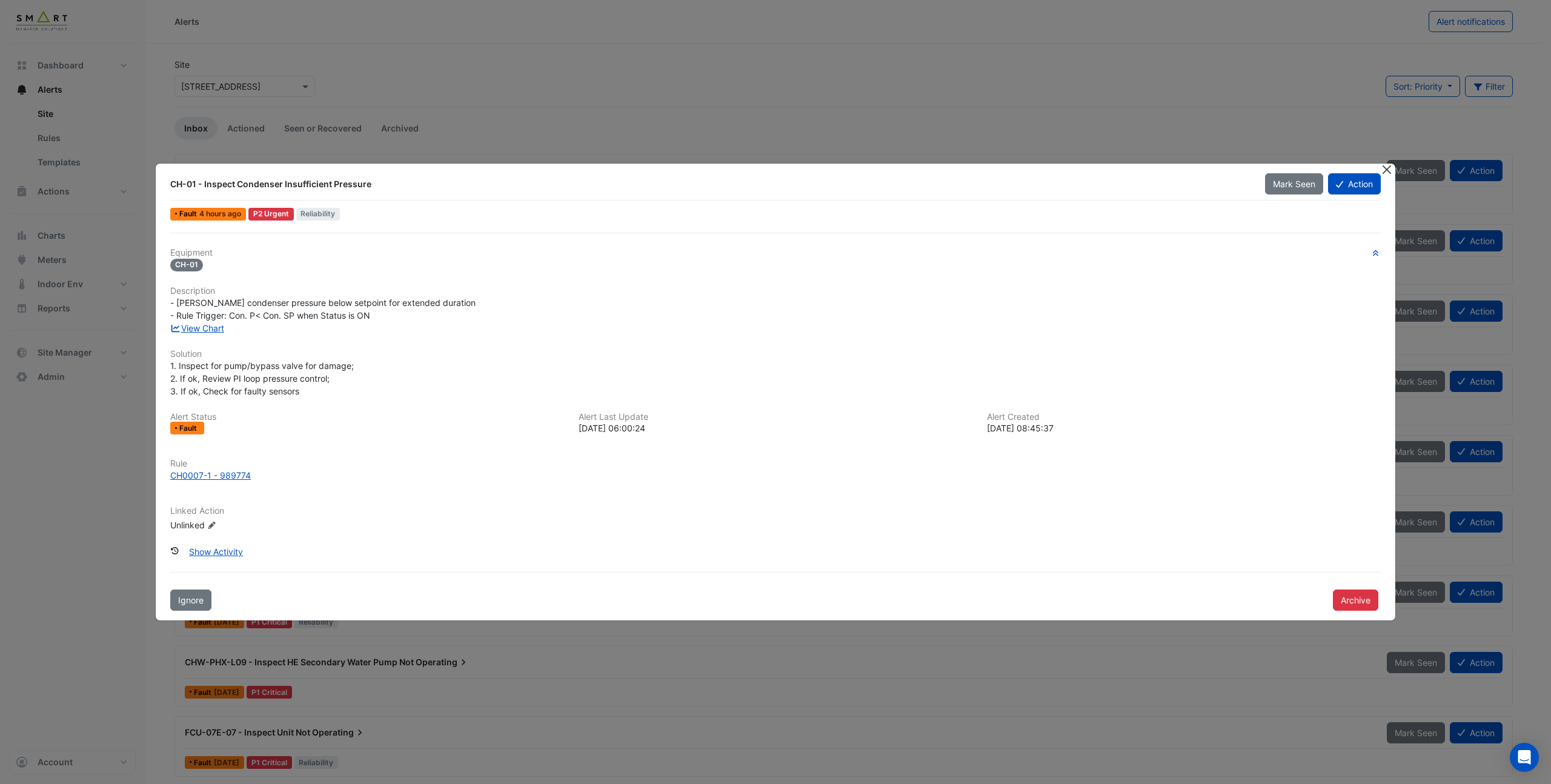
click at [1387, 176] on div at bounding box center [1388, 171] width 15 height 14
click at [1390, 168] on button "Close" at bounding box center [1386, 170] width 13 height 13
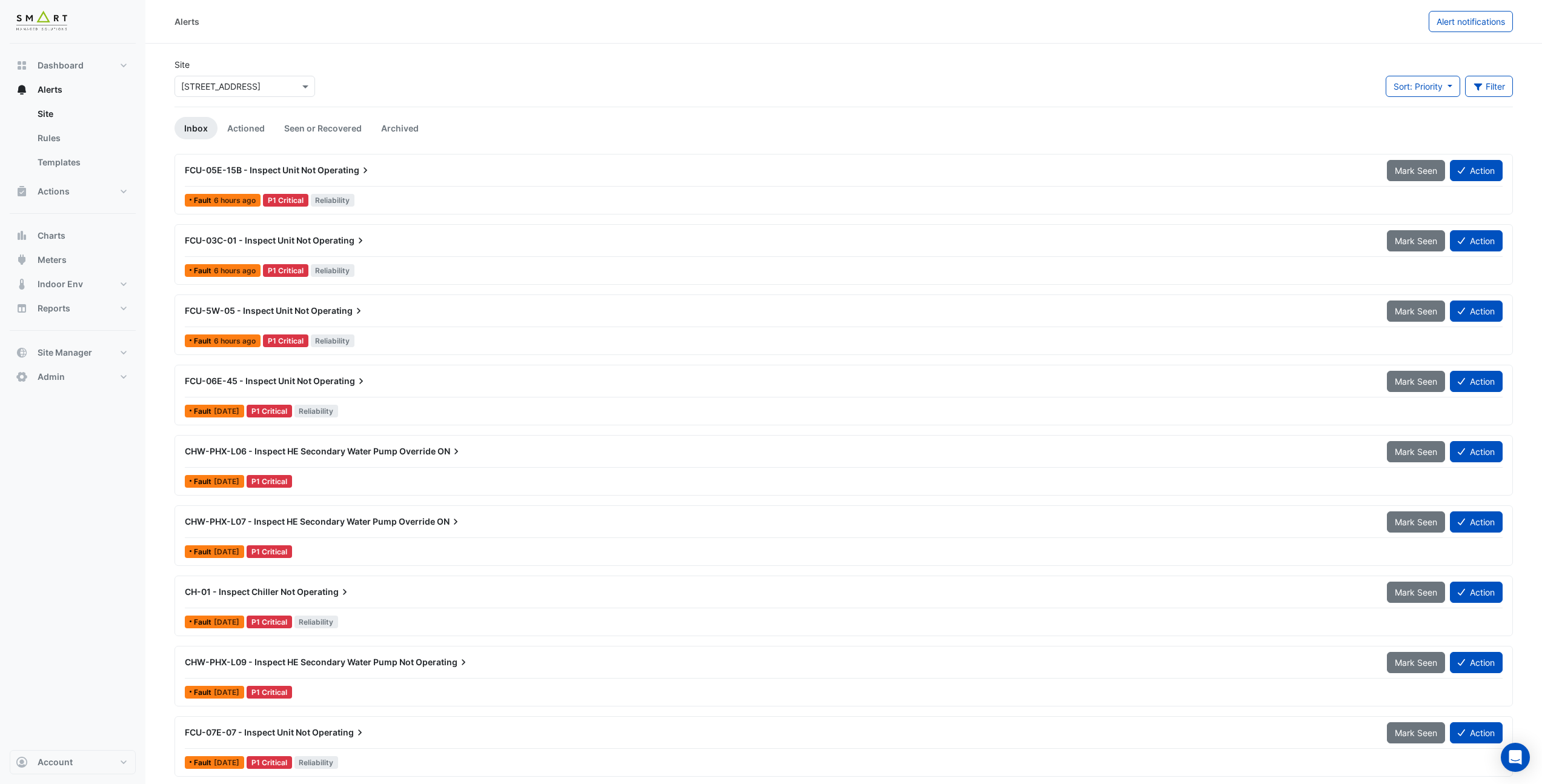
click at [294, 86] on div at bounding box center [245, 86] width 139 height 14
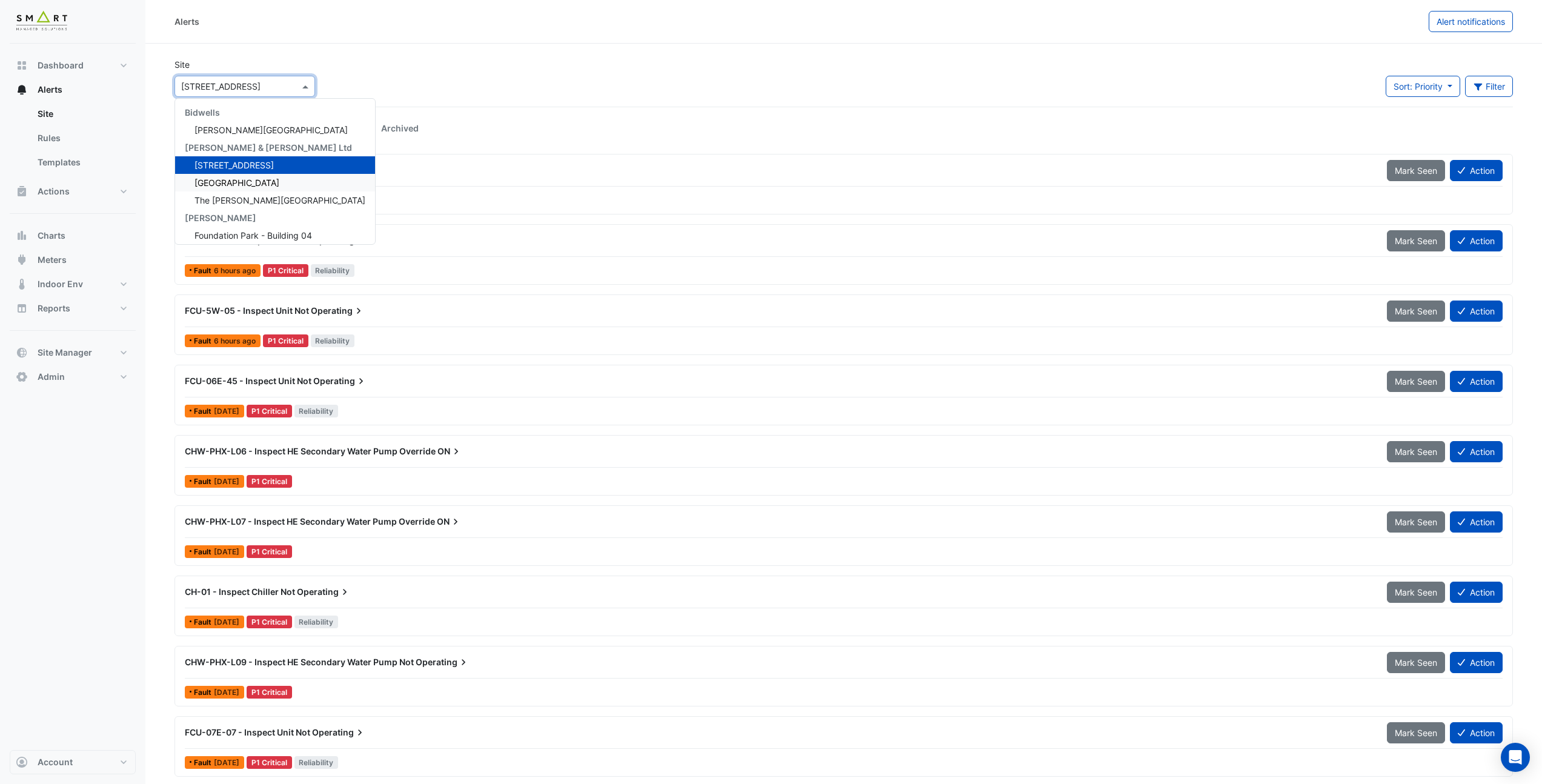
click at [255, 187] on div "[GEOGRAPHIC_DATA]" at bounding box center [275, 182] width 200 height 18
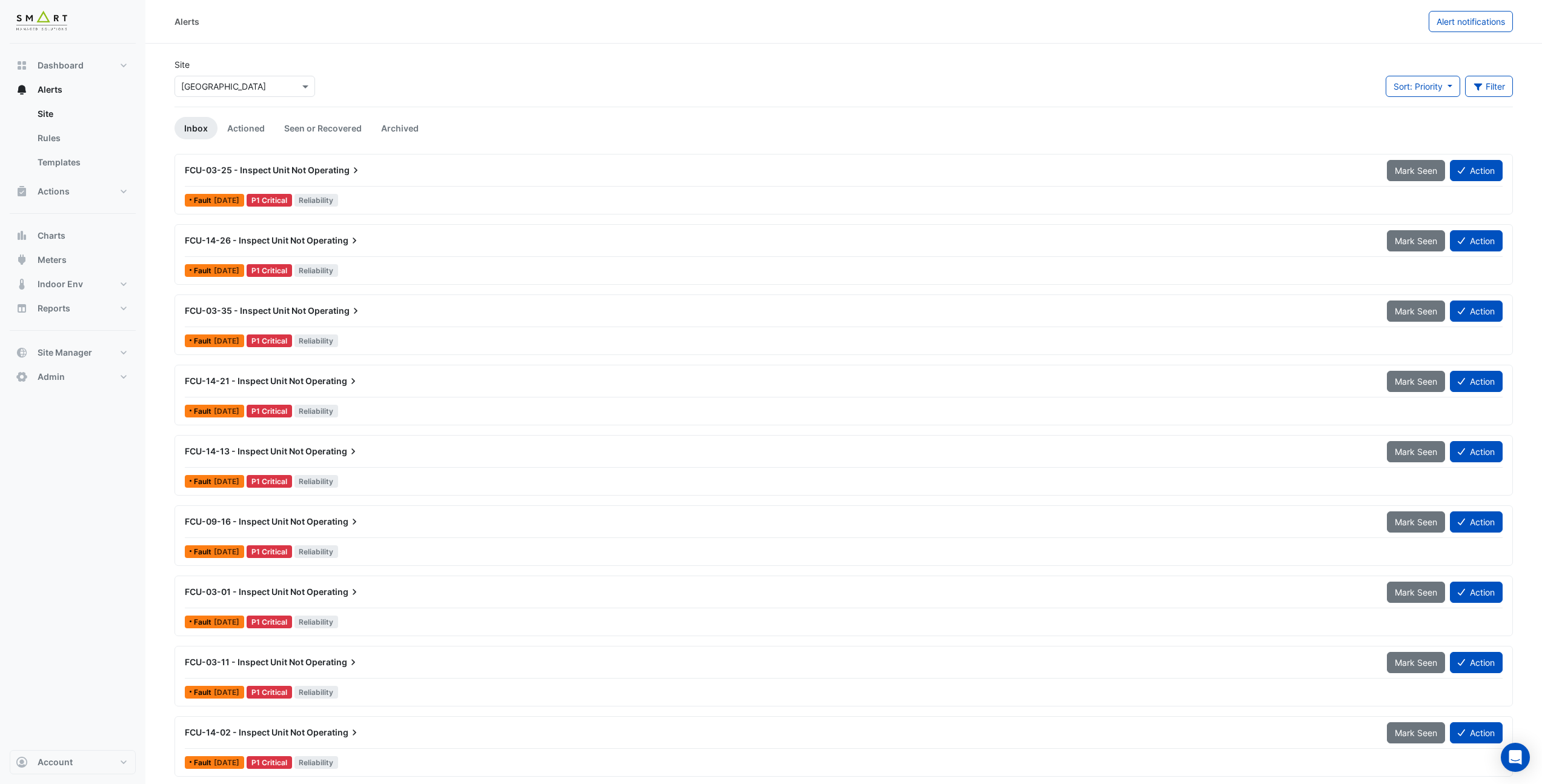
click at [258, 176] on div "FCU-03-25 - Inspect Unit Not Operating" at bounding box center [779, 171] width 1187 height 12
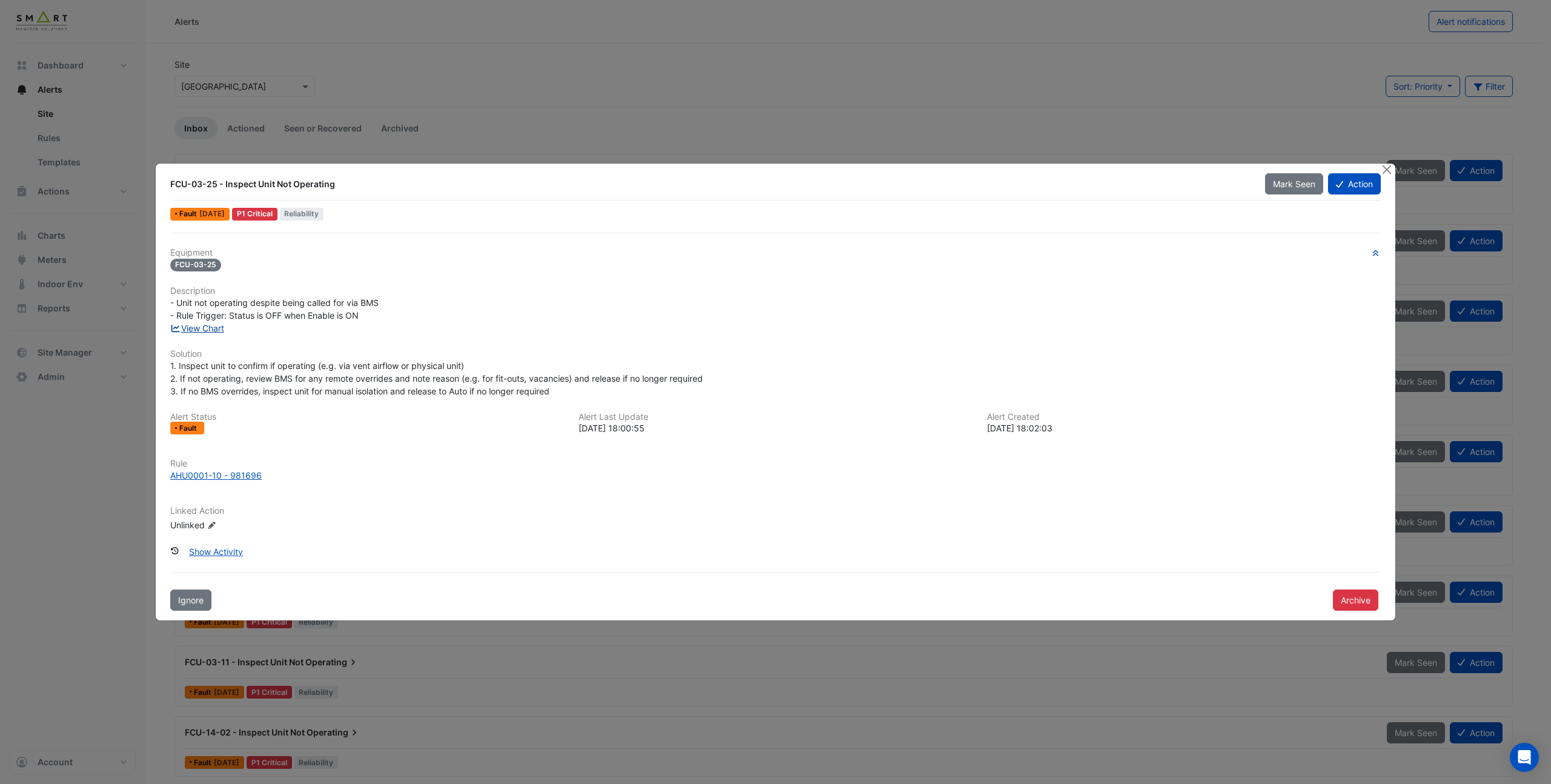
click at [197, 330] on link "View Chart" at bounding box center [197, 327] width 54 height 10
click at [1383, 171] on button "Close" at bounding box center [1386, 170] width 13 height 13
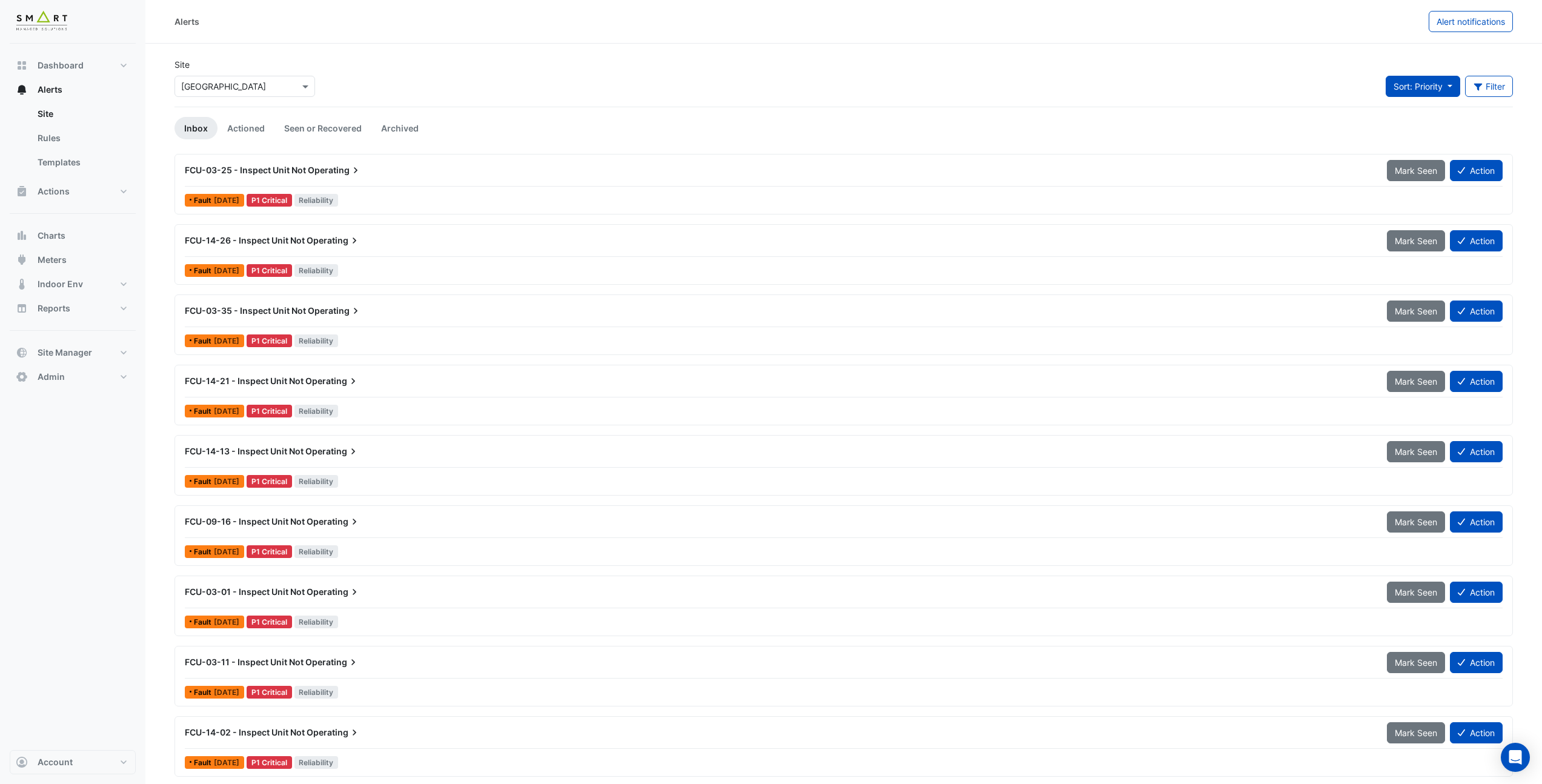
click at [1410, 76] on button "Sort: Priority" at bounding box center [1422, 86] width 74 height 21
click at [1424, 131] on li "Updated" at bounding box center [1432, 129] width 96 height 18
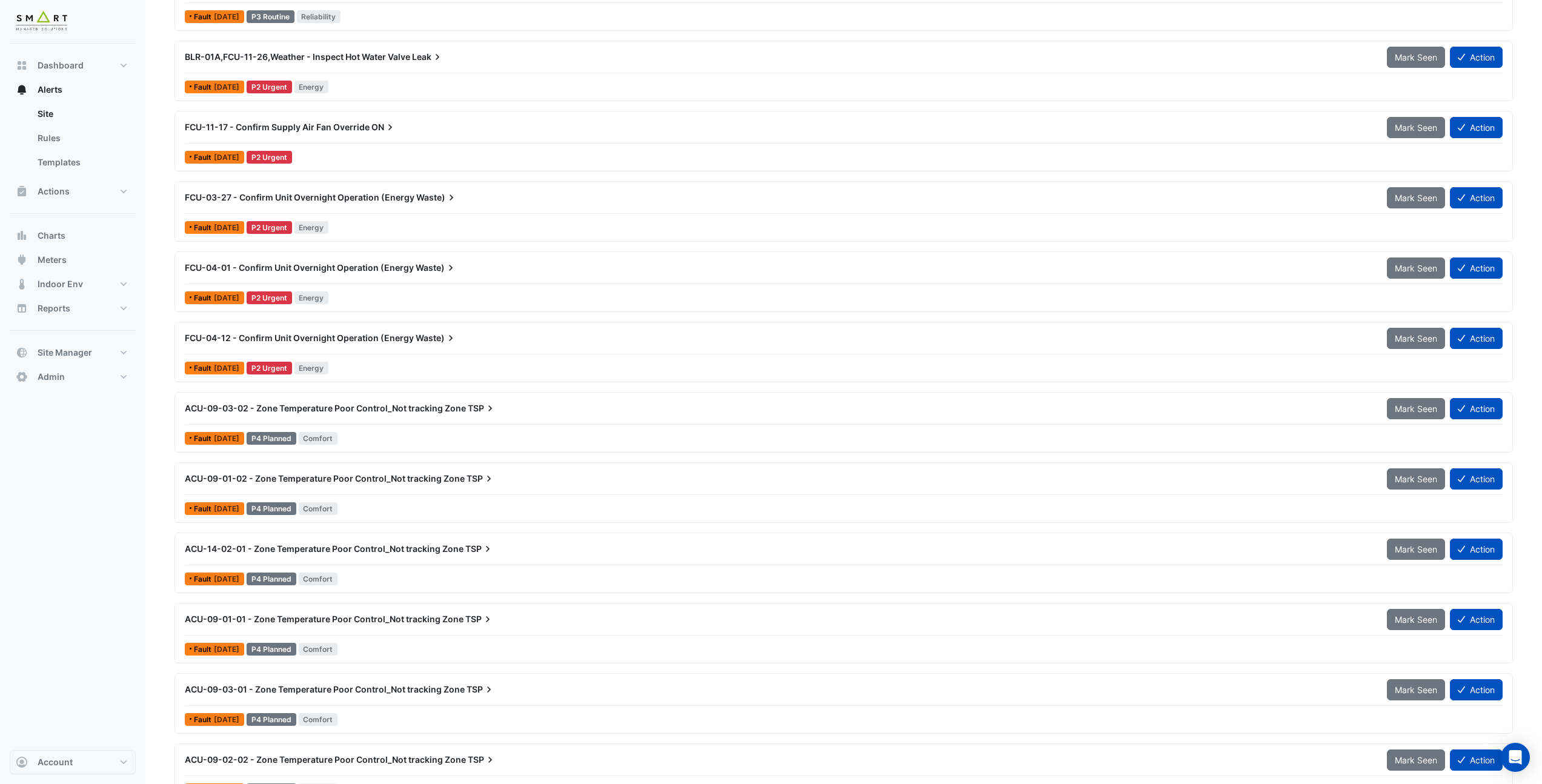
scroll to position [11424, 0]
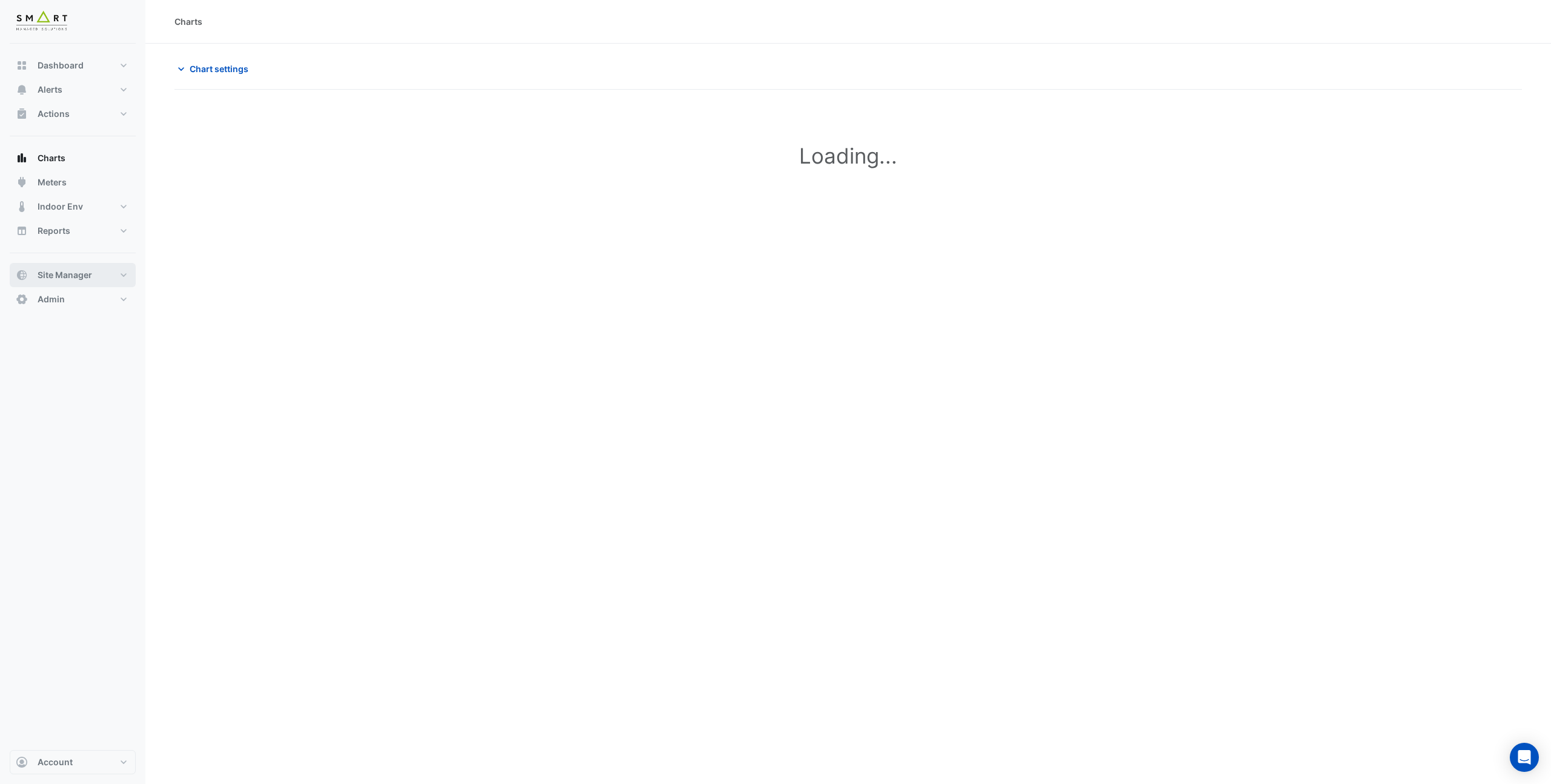
click at [84, 284] on button "Site Manager" at bounding box center [73, 275] width 126 height 24
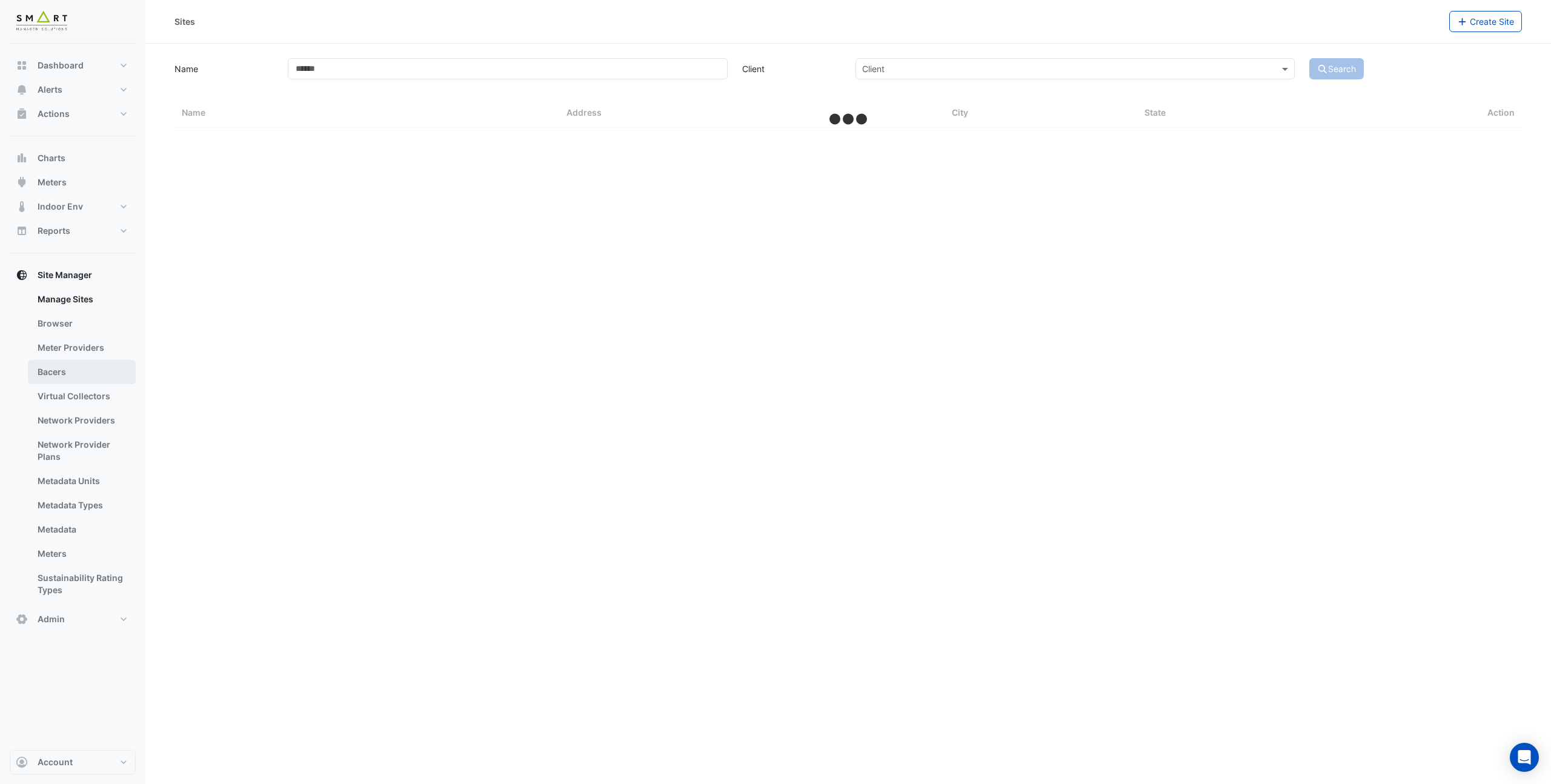
select select "***"
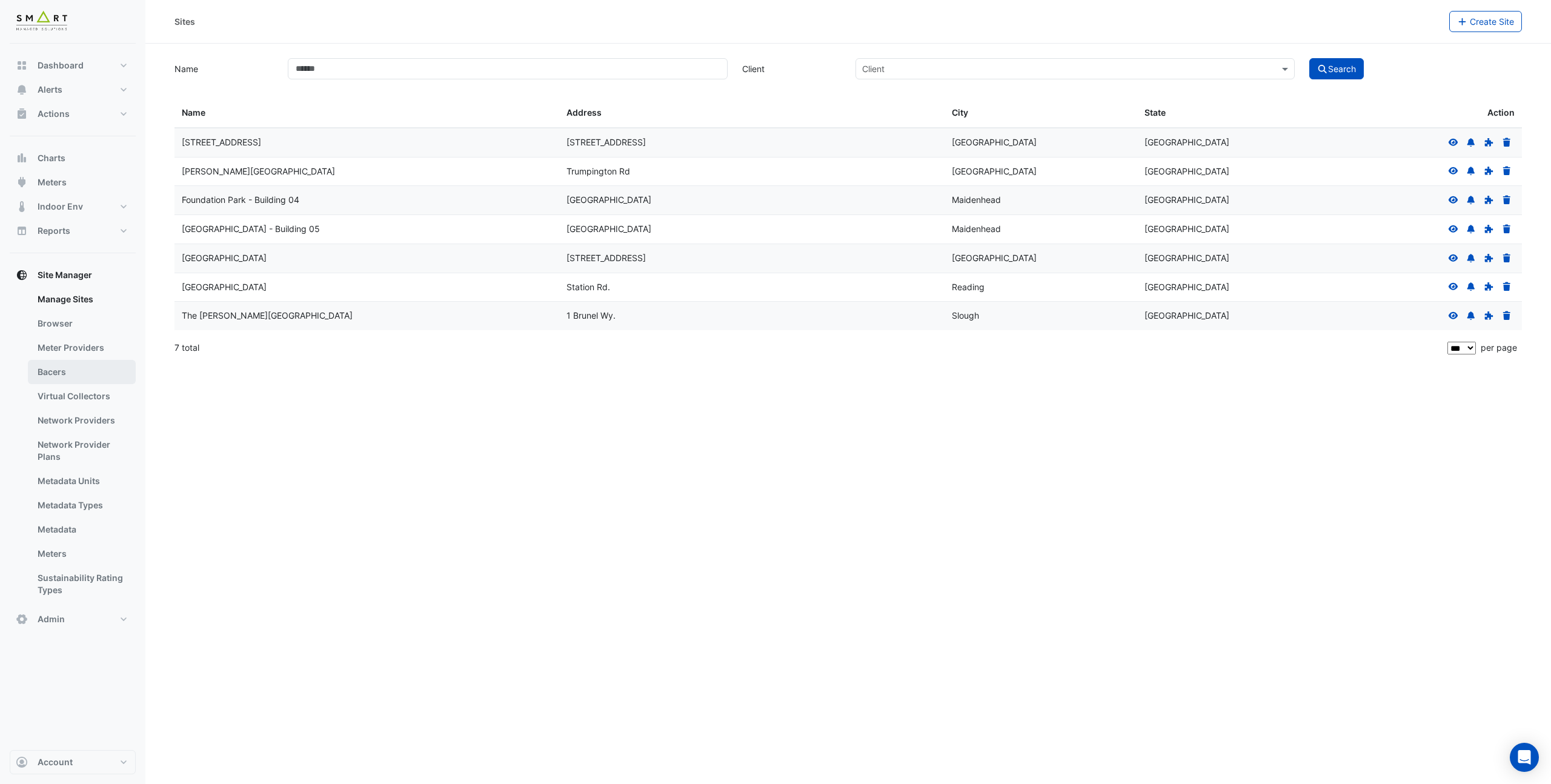
click at [68, 375] on link "Bacers" at bounding box center [81, 372] width 108 height 24
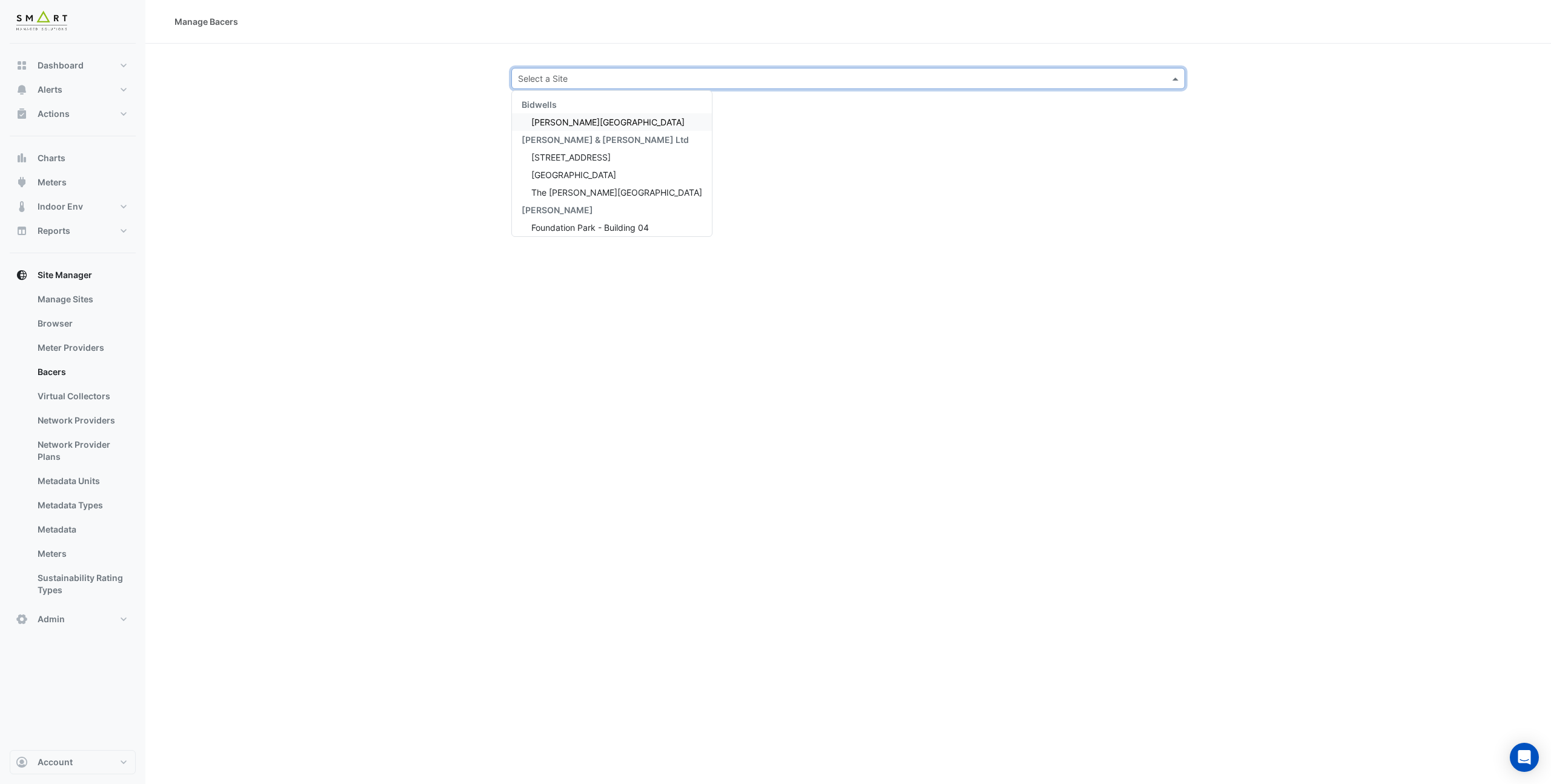
click at [560, 80] on input "text" at bounding box center [836, 79] width 637 height 13
click at [559, 171] on span "Thames Tower" at bounding box center [574, 174] width 85 height 10
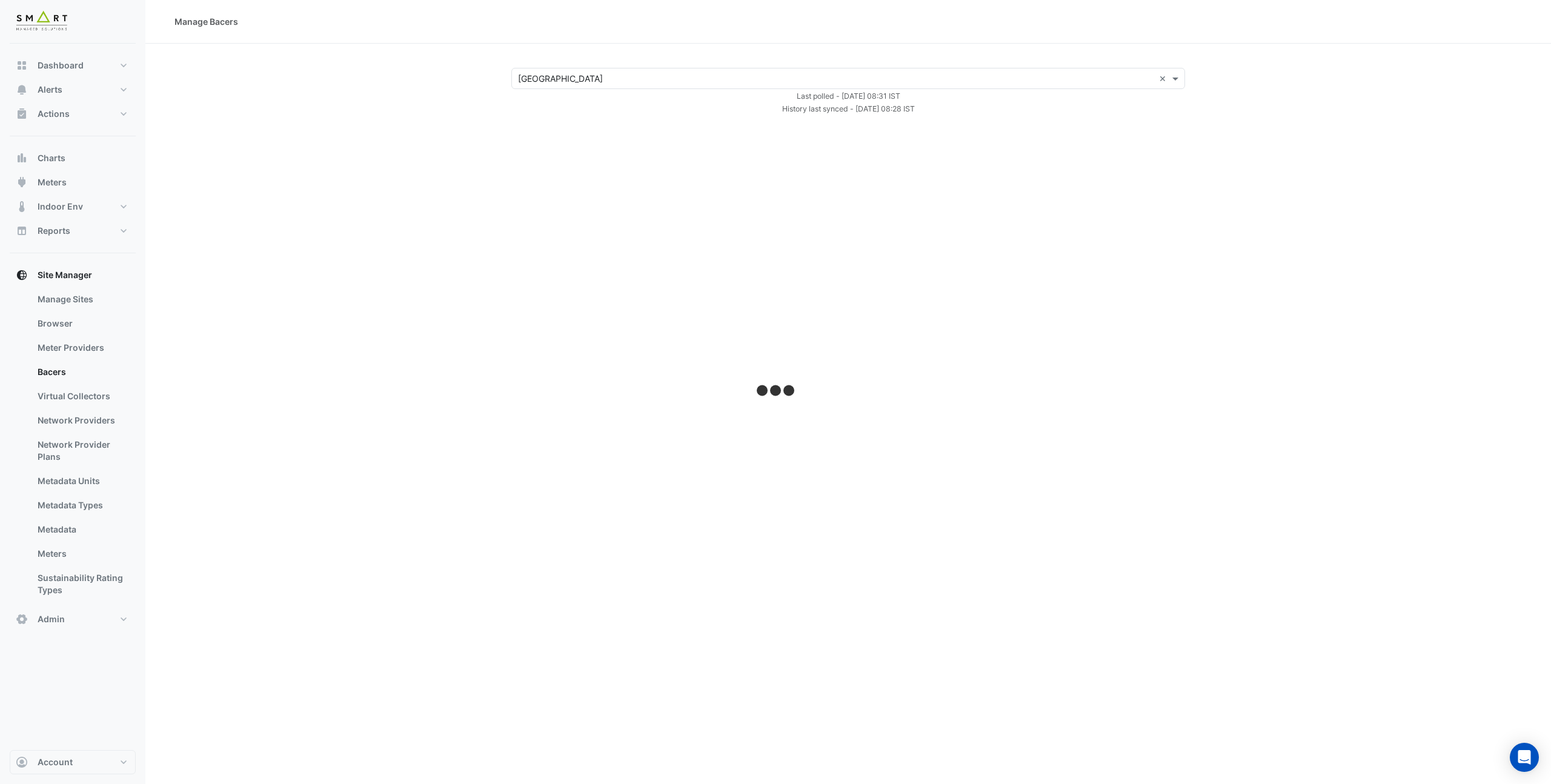
select select "***"
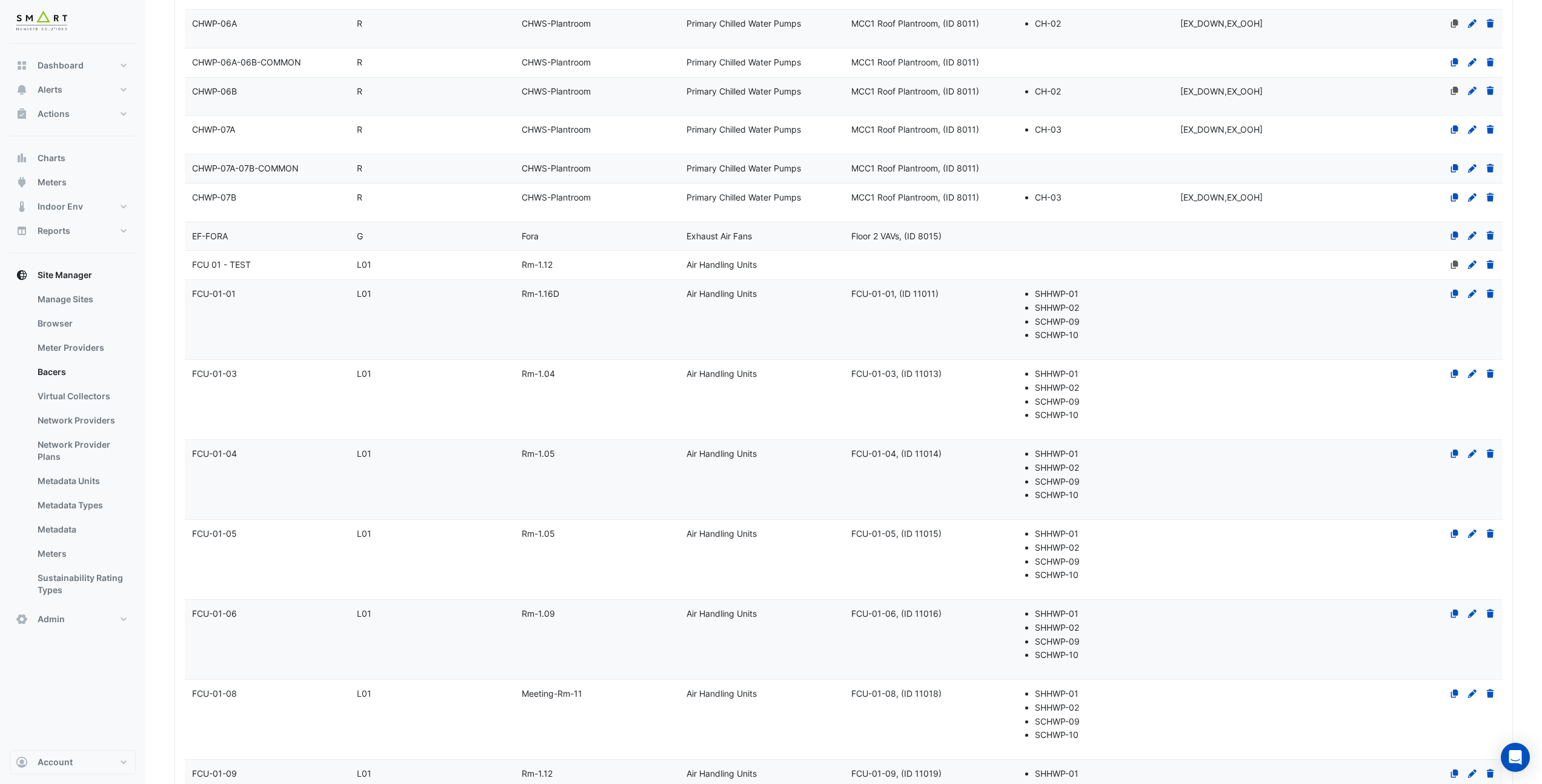
scroll to position [1545, 0]
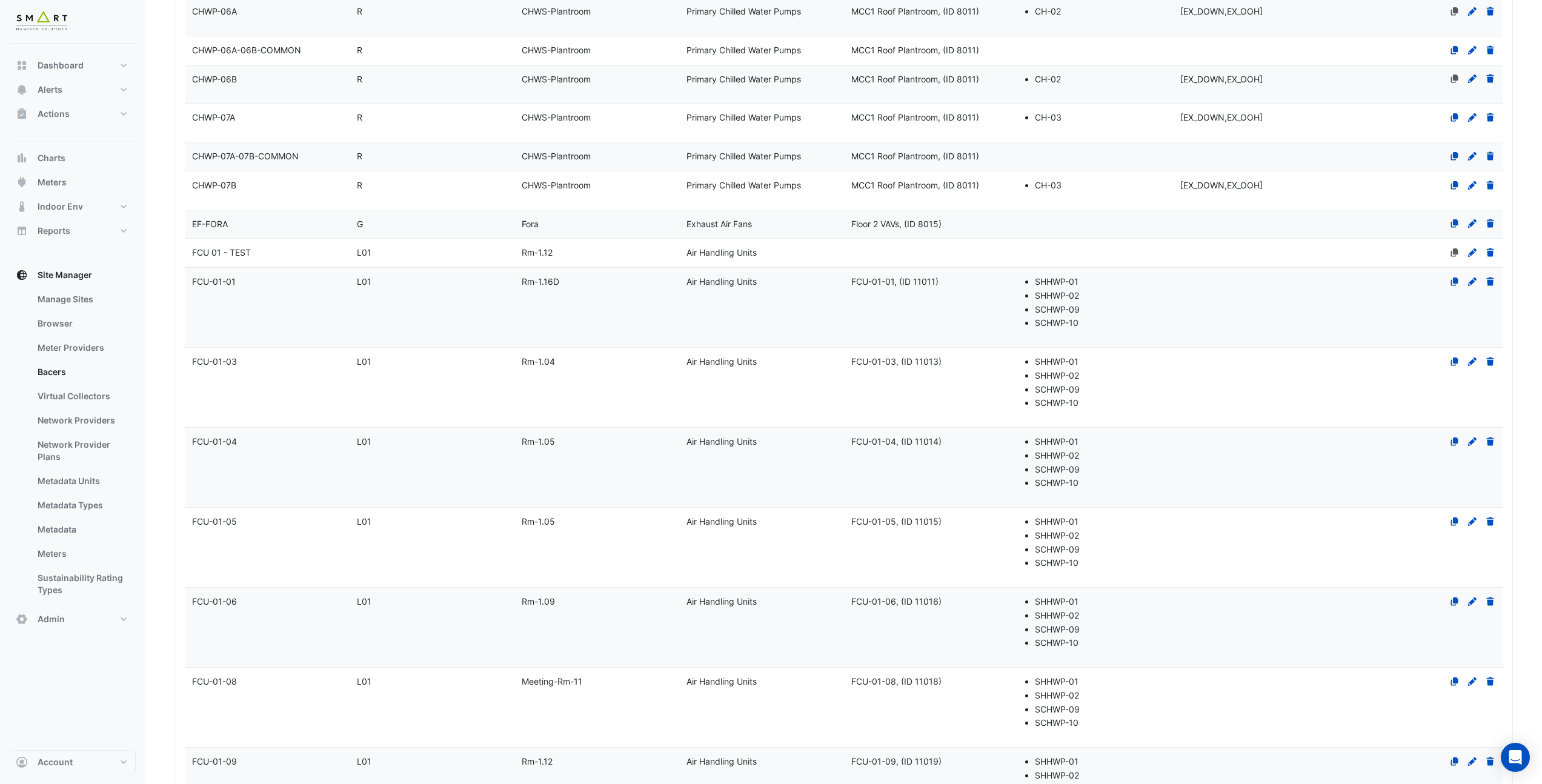
click at [305, 298] on datatable-body-cell "Name FCU-01-01" at bounding box center [267, 307] width 164 height 80
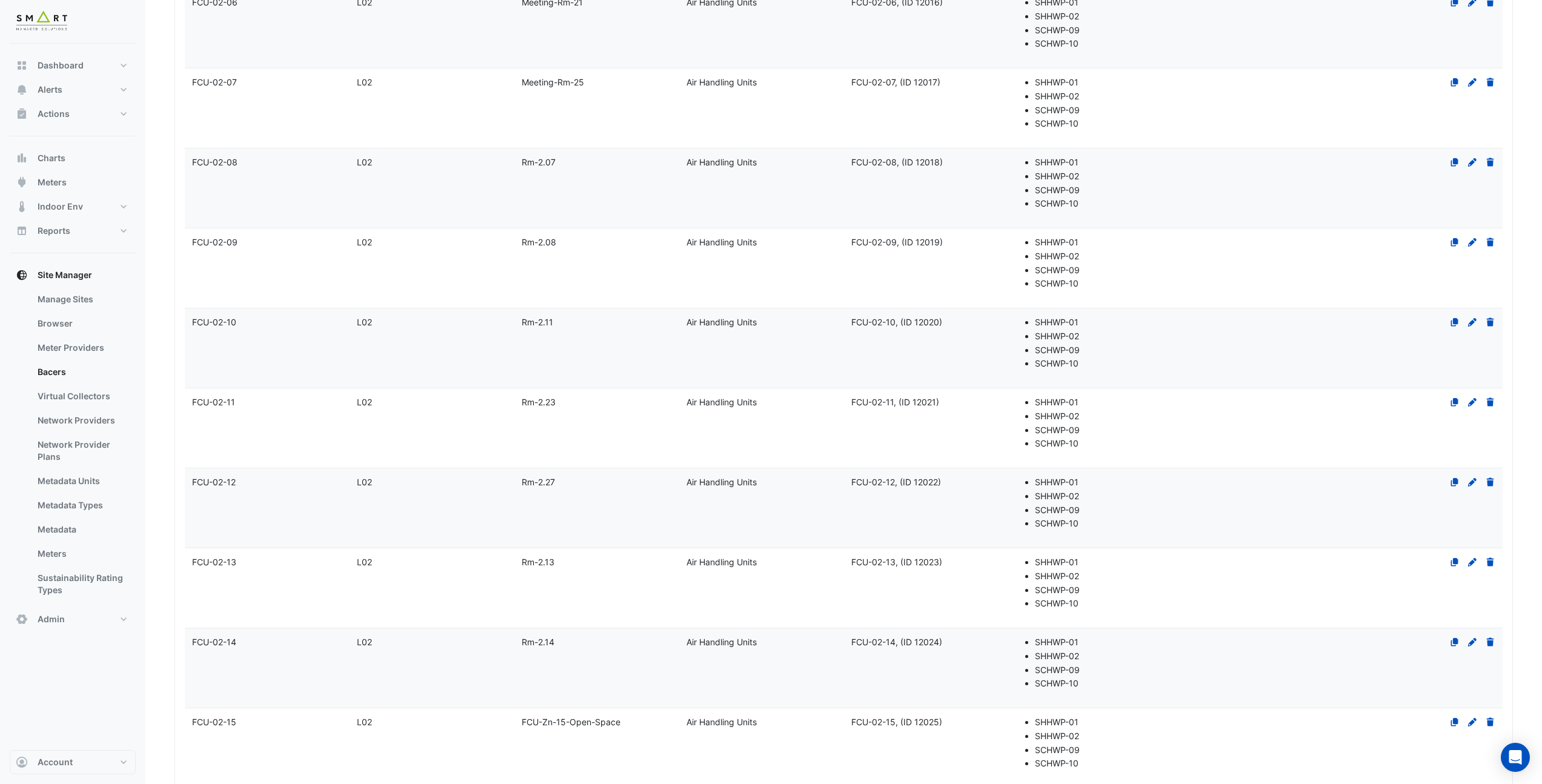
select select "***"
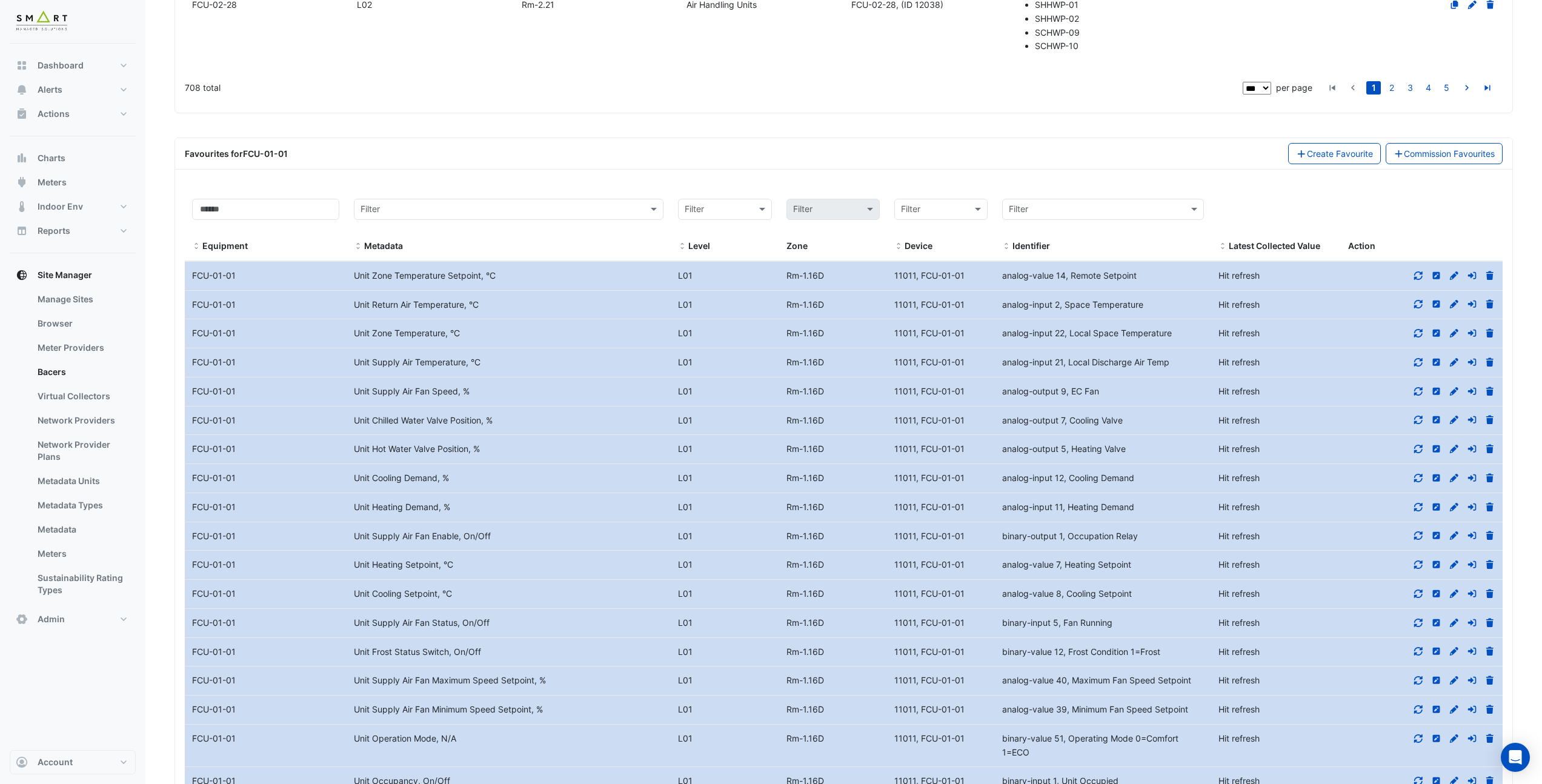
scroll to position [6218, 0]
click at [1389, 89] on link "2" at bounding box center [1391, 88] width 15 height 13
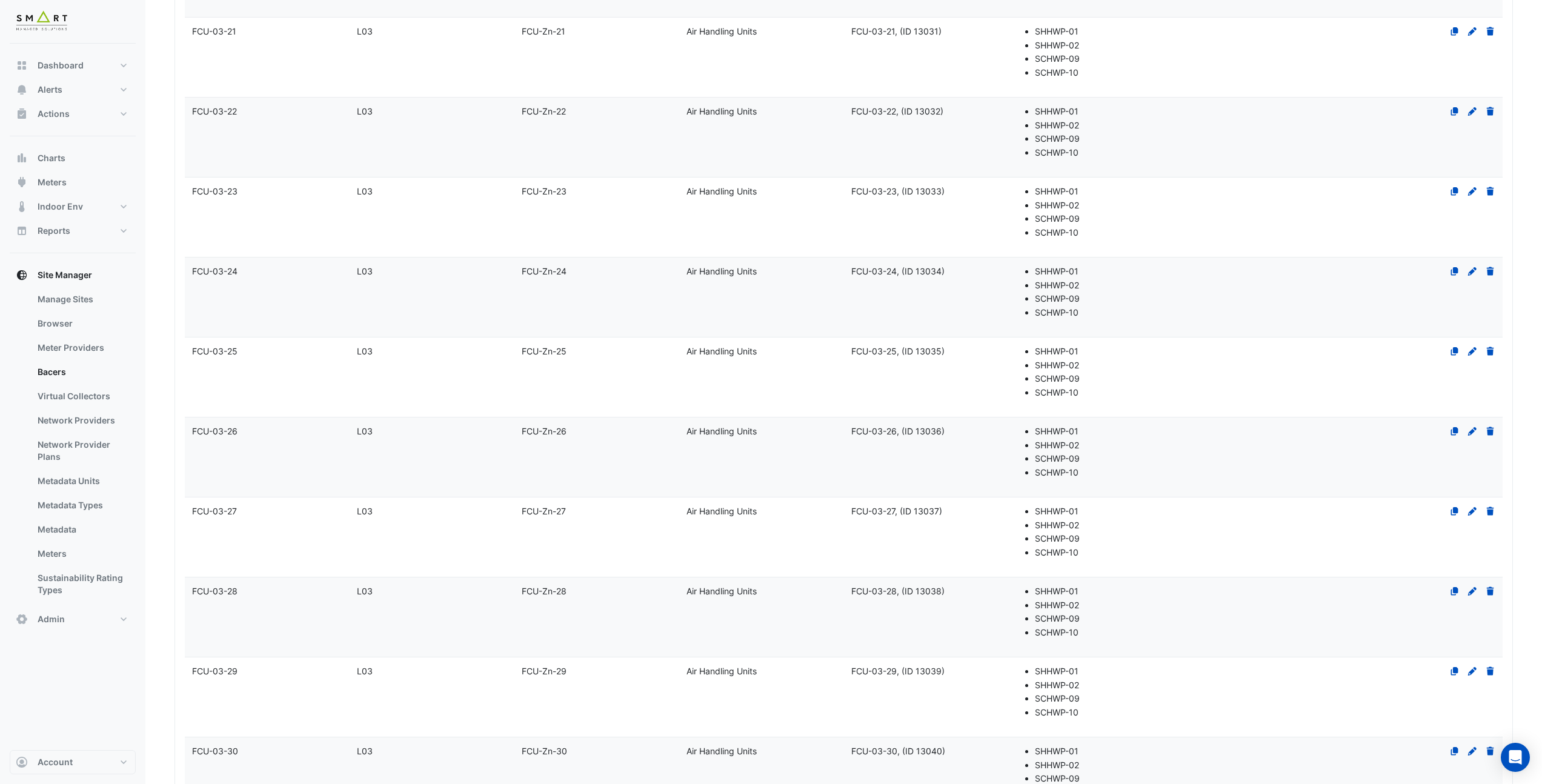
scroll to position [2934, 0]
click at [295, 376] on datatable-body-cell "Name FCU-03-25" at bounding box center [267, 375] width 164 height 80
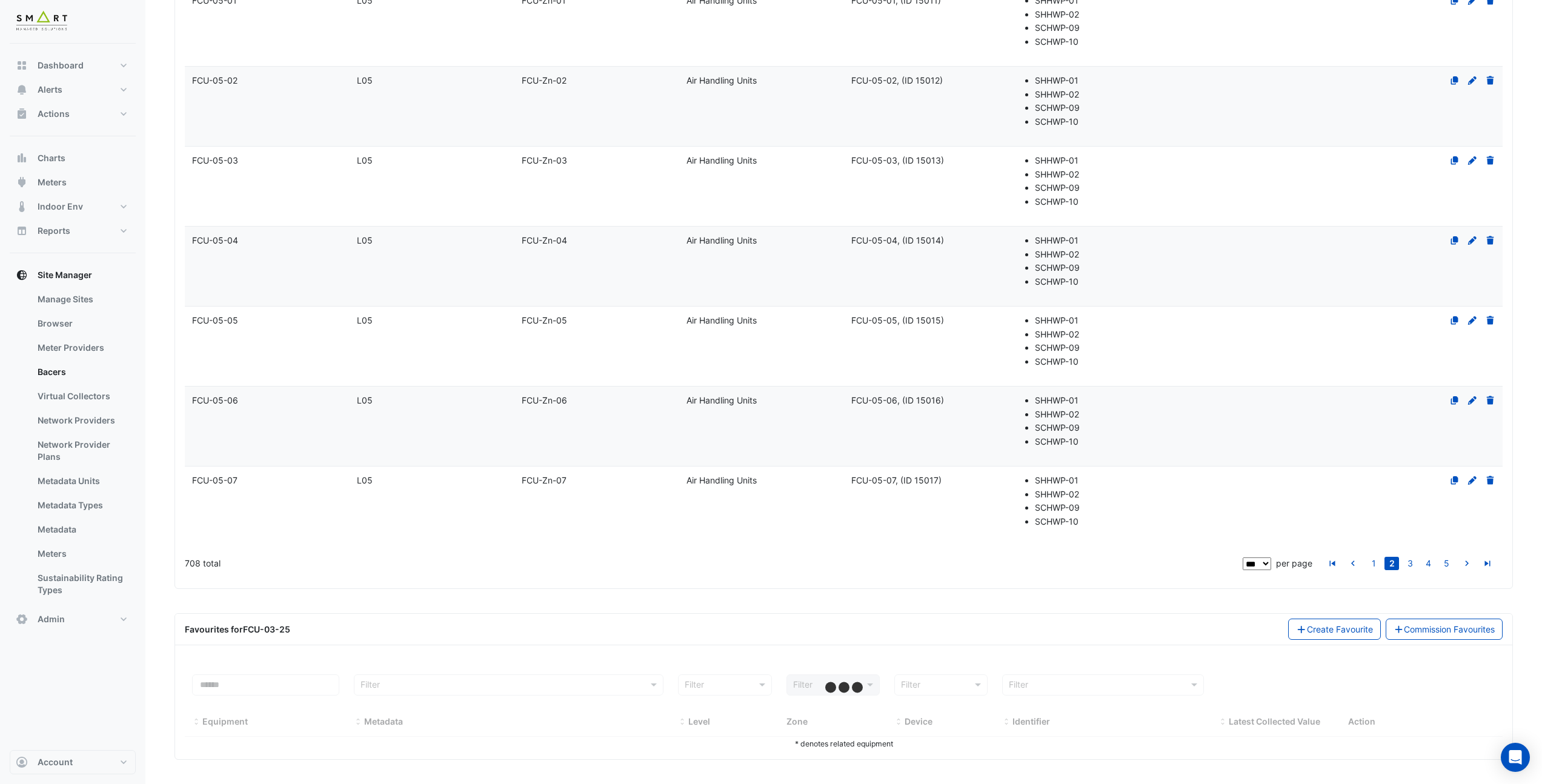
select select "***"
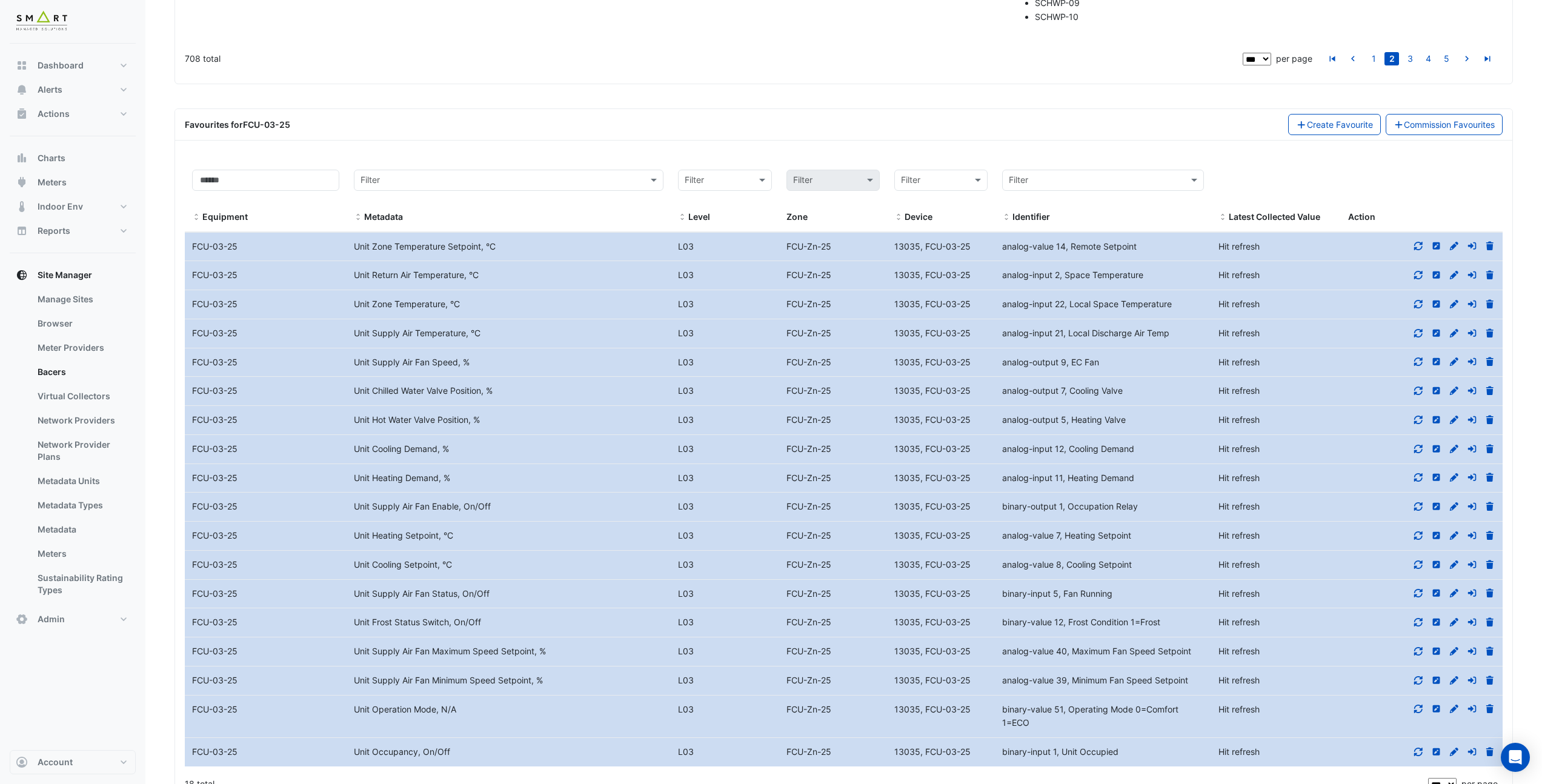
scroll to position [8327, 0]
